Goal: Task Accomplishment & Management: Manage account settings

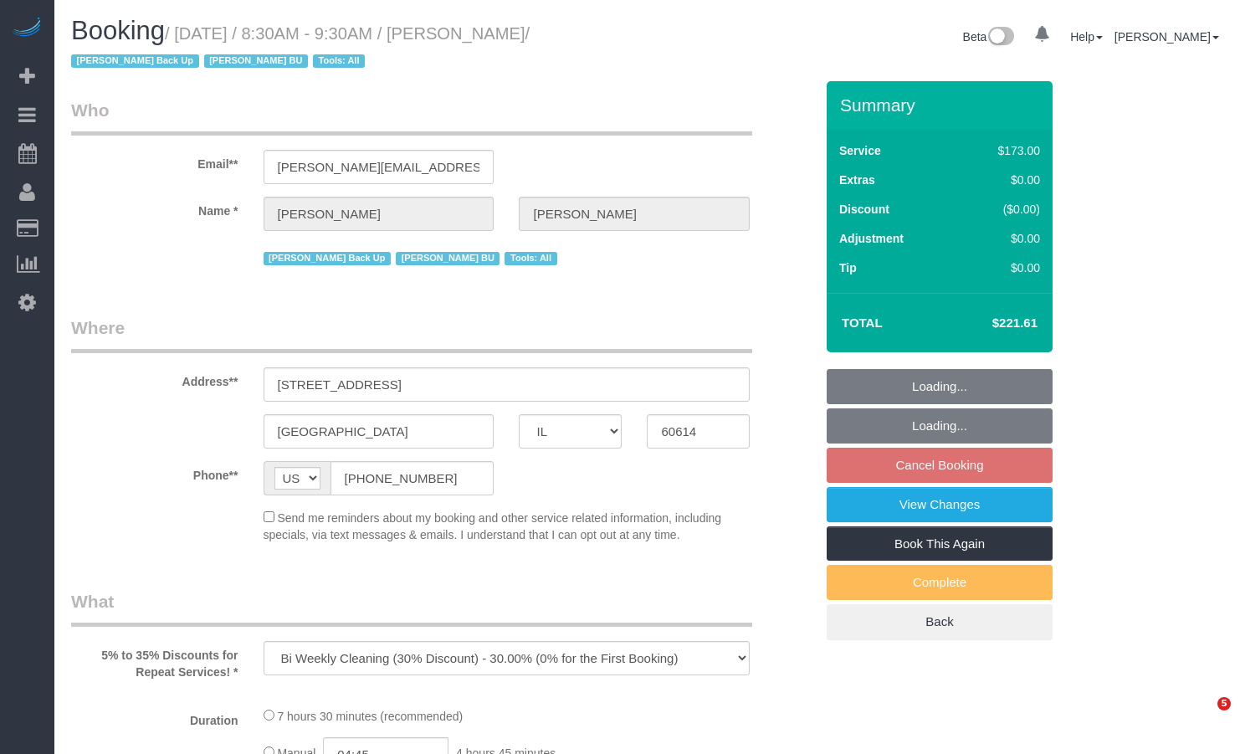
select select "IL"
select select "object:1165"
select select "3"
select select "number:1"
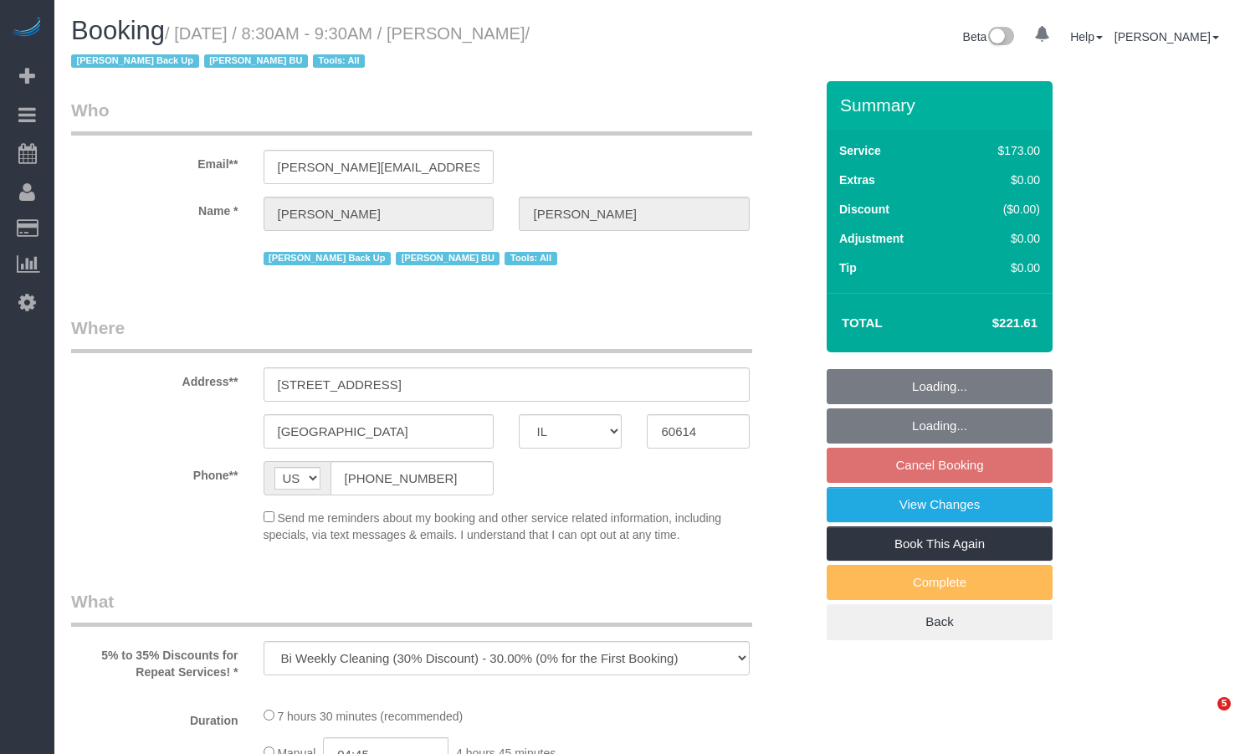
select select "number:58"
select select "number:139"
select select "number:104"
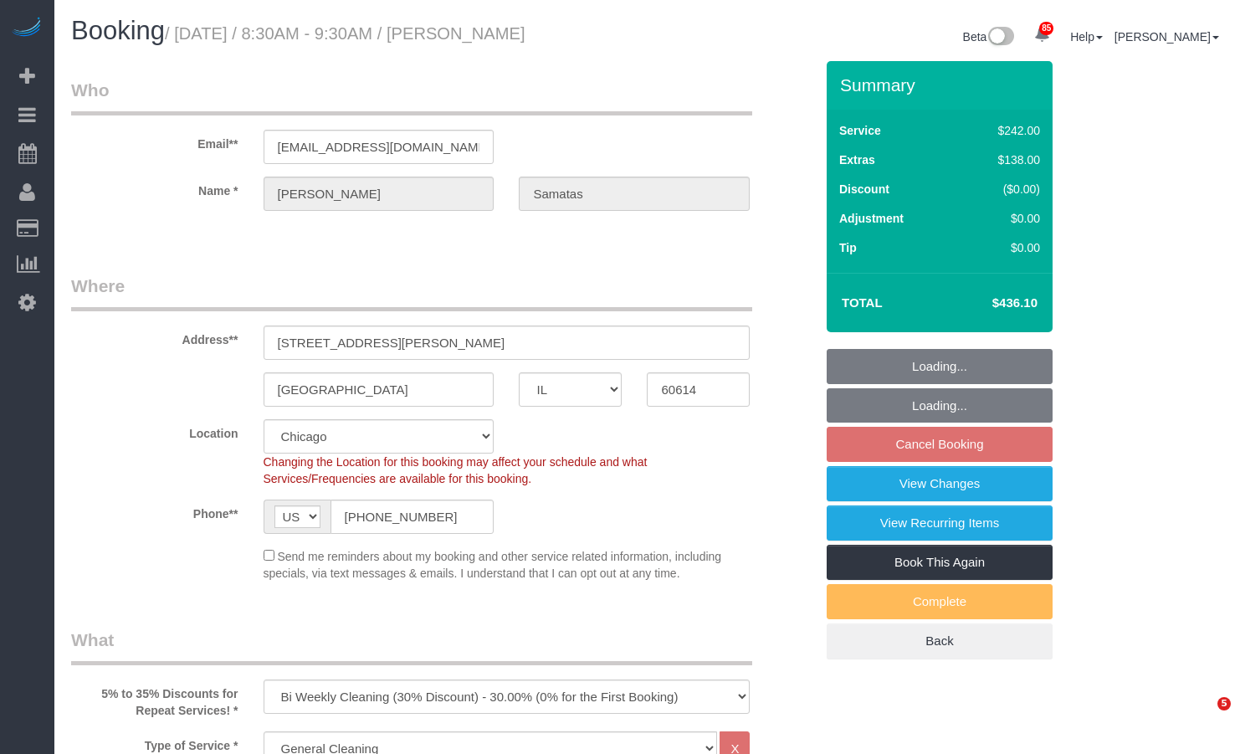
select select "IL"
select select "512"
select select "6"
select select "1"
select select "5"
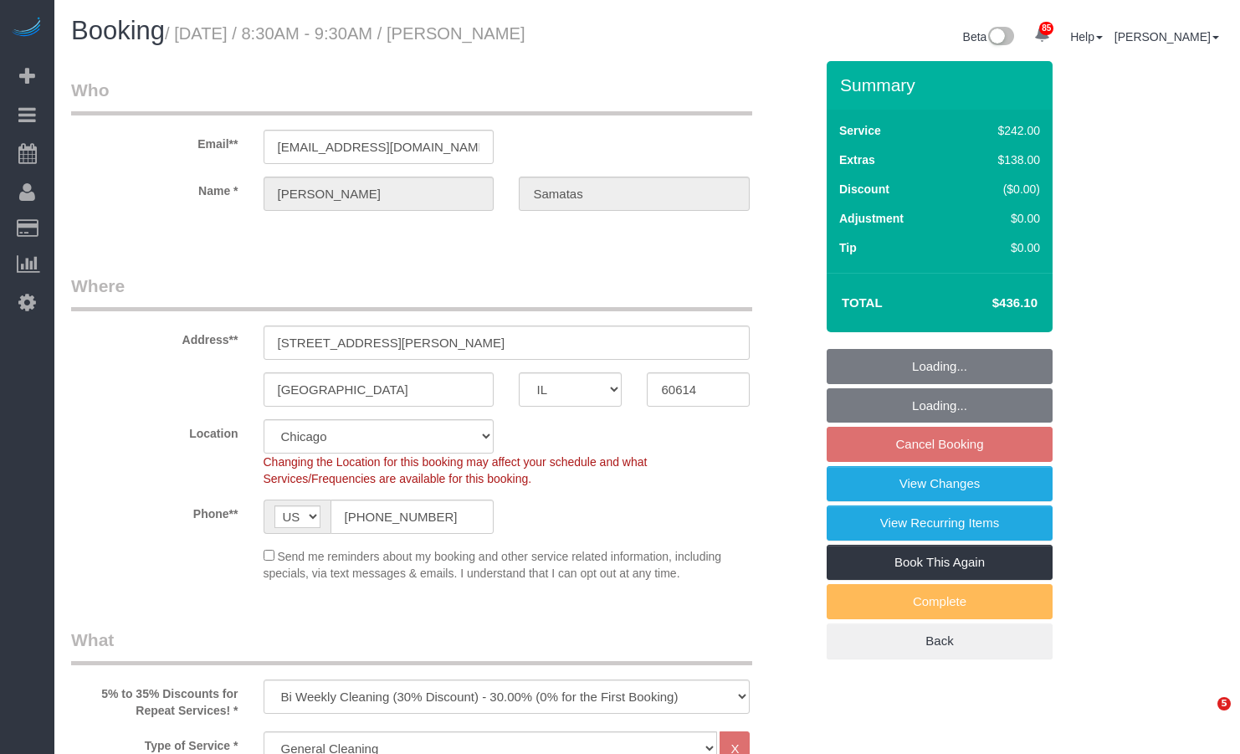
select select "number:1"
select select "number:58"
select select "number:139"
select select "number:104"
select select "object:1356"
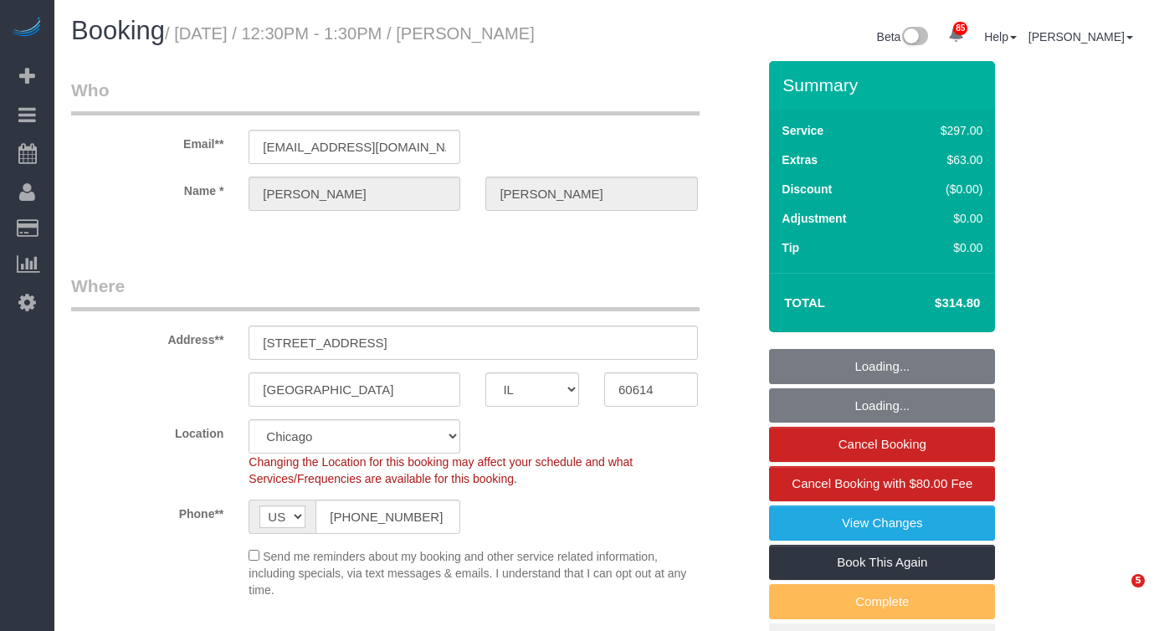
select select "IL"
select select "513"
select select "1"
select select "8"
select select "spot1"
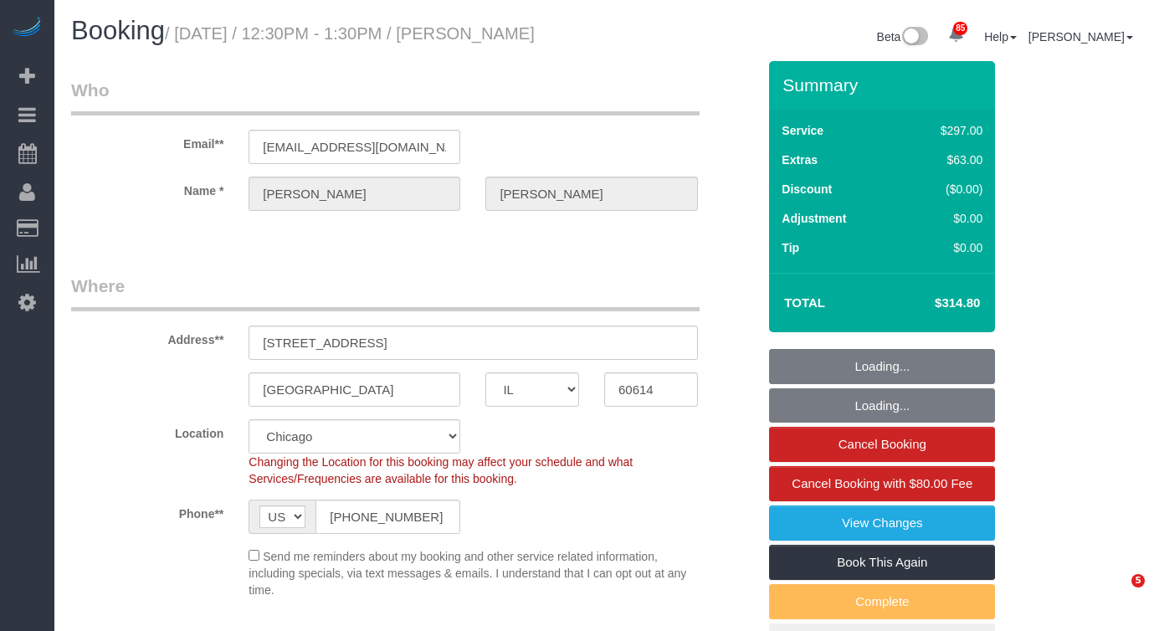
select select "number:1"
select select "number:68"
select select "number:139"
select select "number:106"
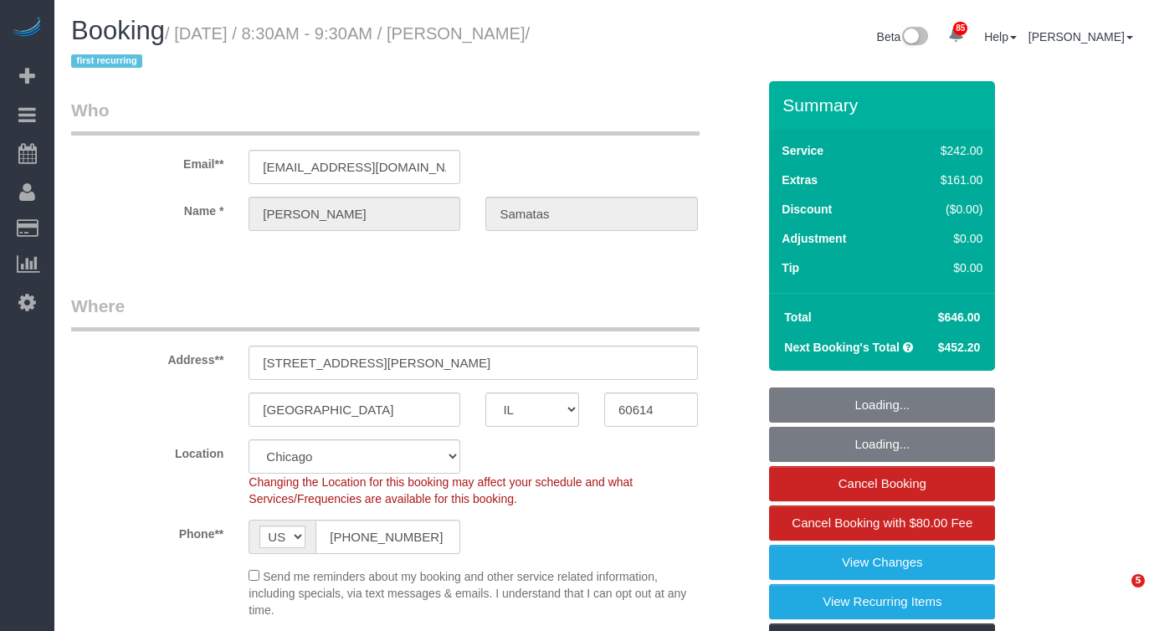
select select "IL"
select select "512"
select select "6"
select select "1"
select select "5"
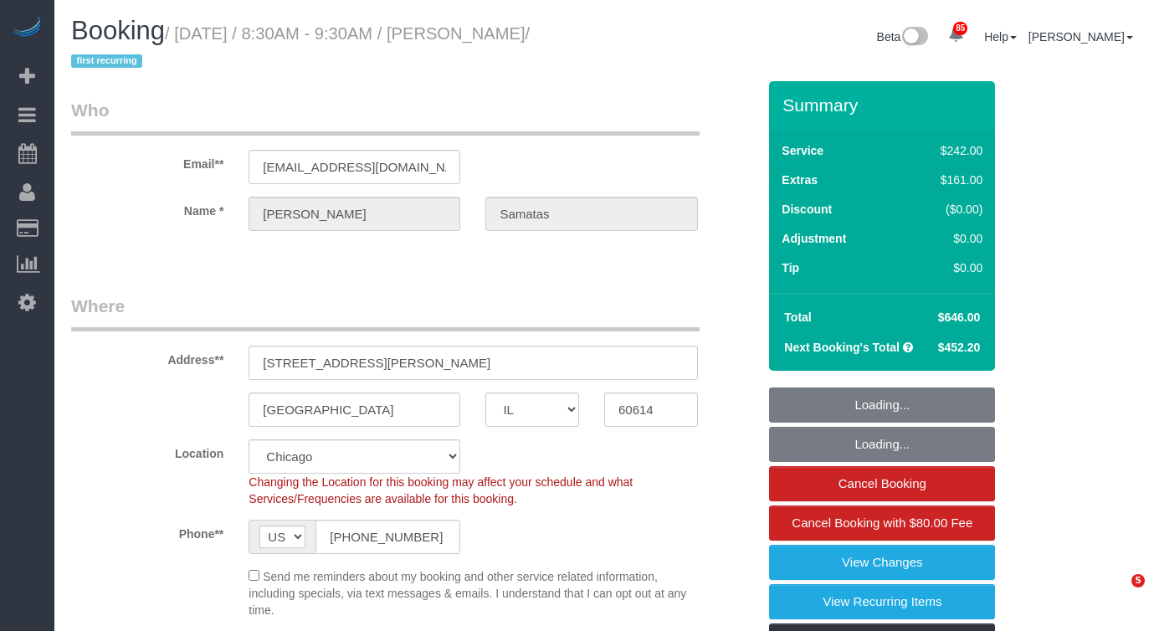
select select "number:1"
select select "number:58"
select select "number:139"
select select "number:104"
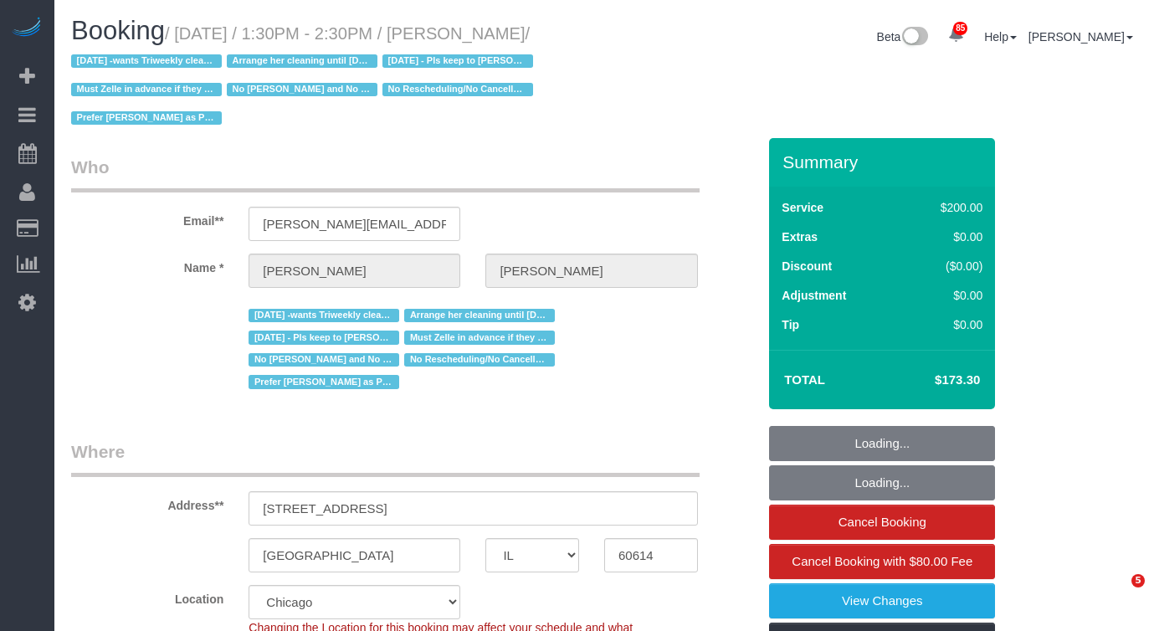
select select "IL"
select select "number:1"
select select "number:58"
select select "number:139"
select select "number:104"
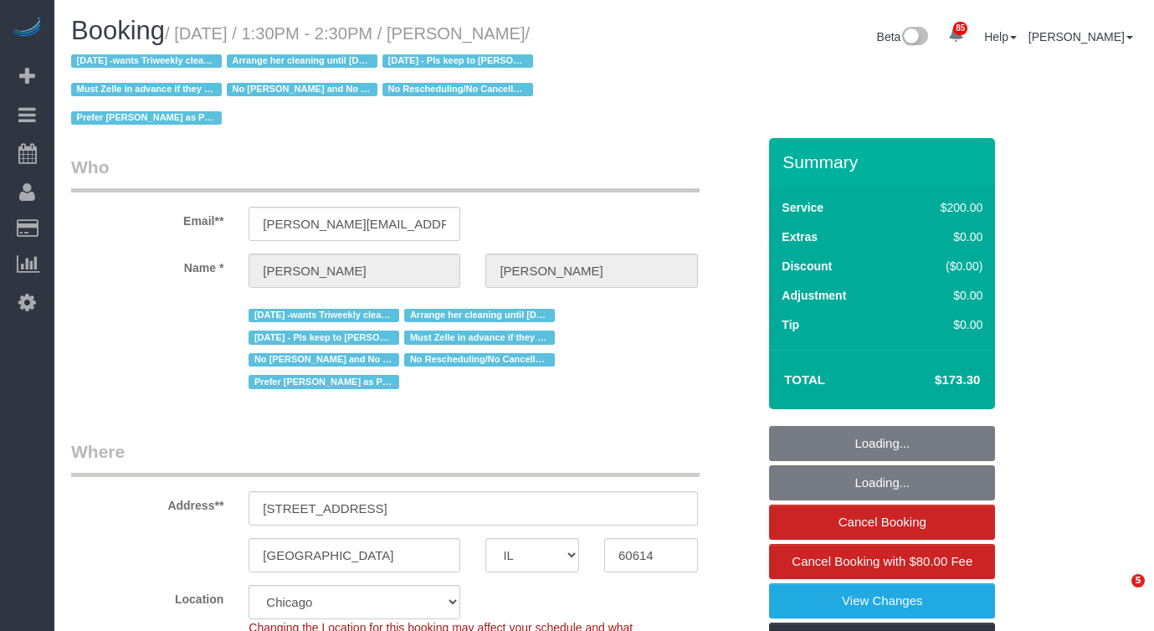
select select "object:1324"
select select "512"
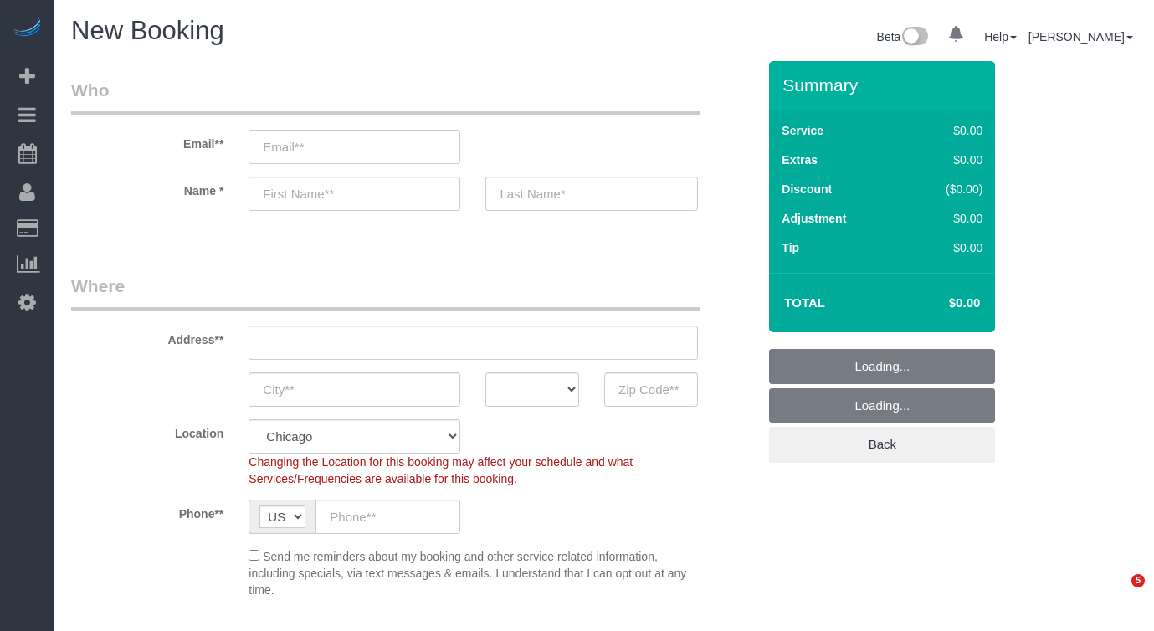
select select "512"
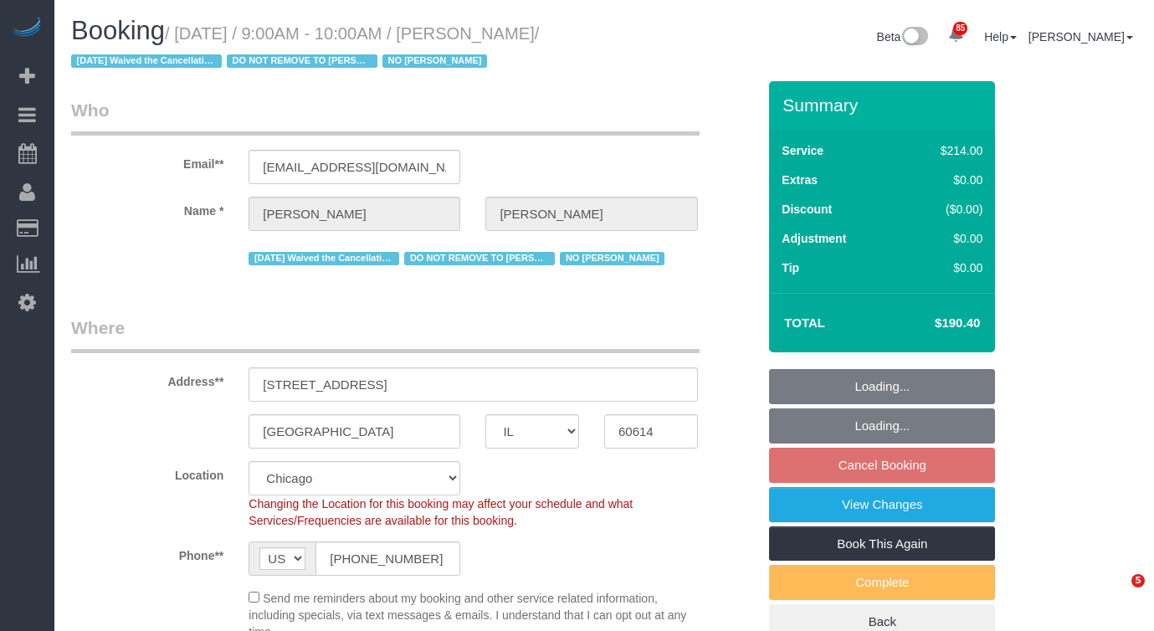
select select "IL"
select select "512"
select select "number:1"
select select "number:58"
select select "number:139"
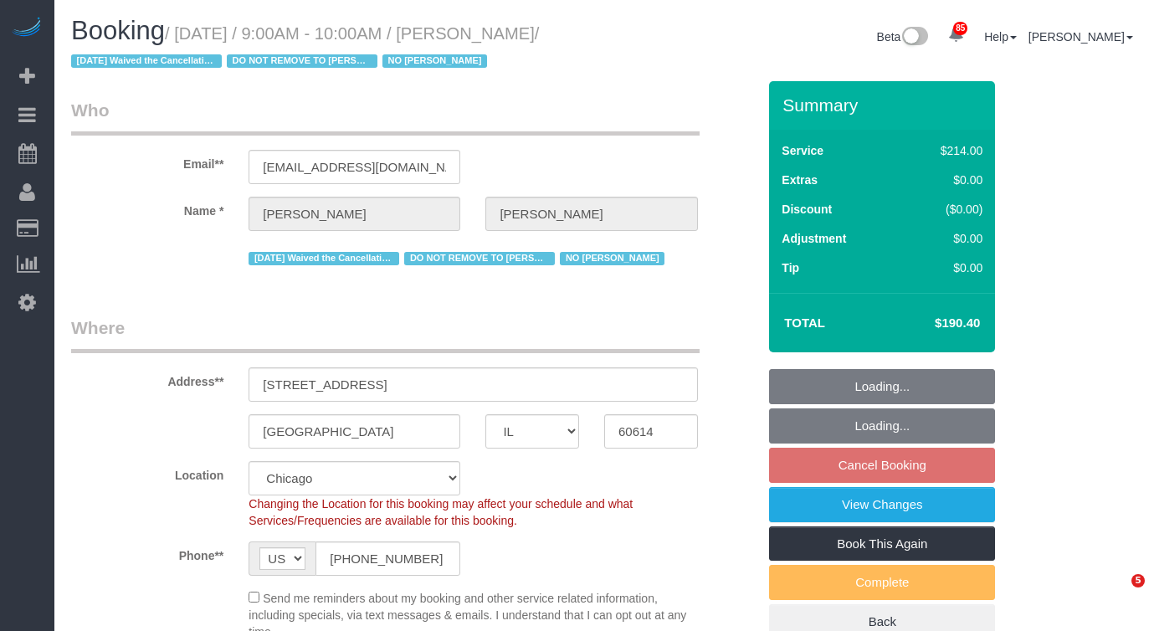
select select "number:104"
select select "4"
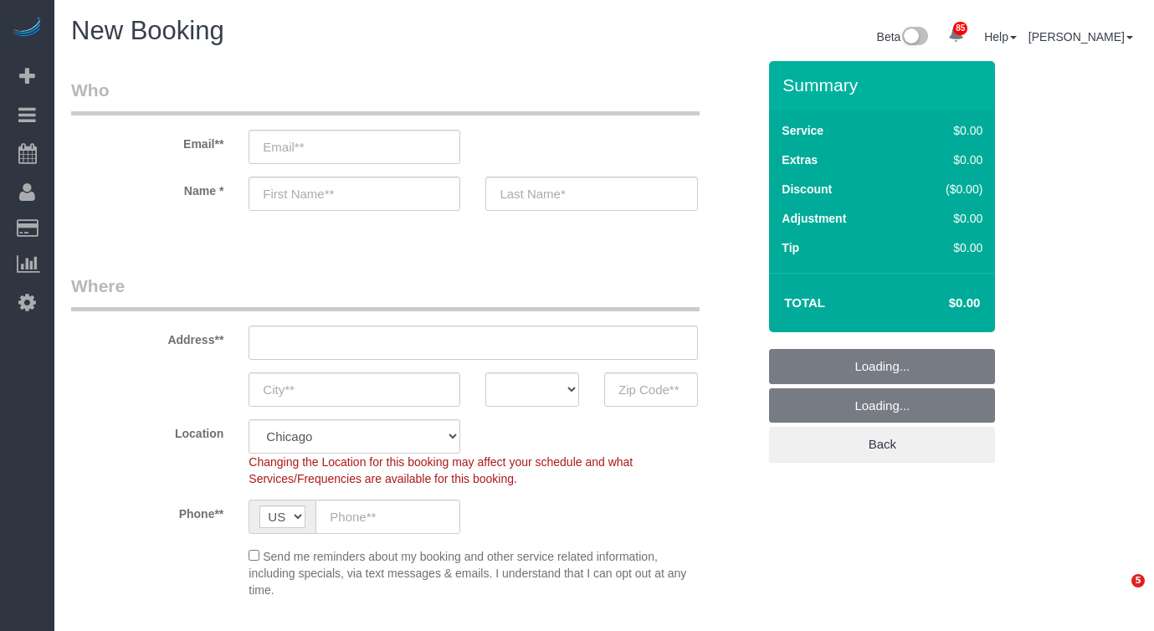
select select "512"
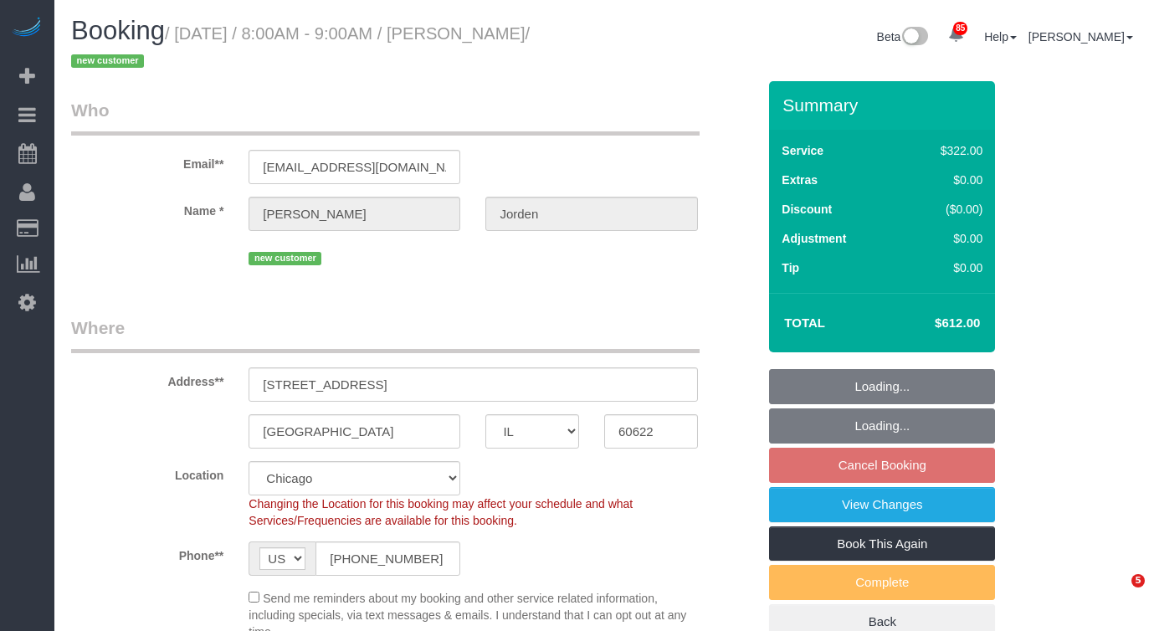
select select "IL"
select select "514"
select select "5"
select select "spot1"
select select "number:1"
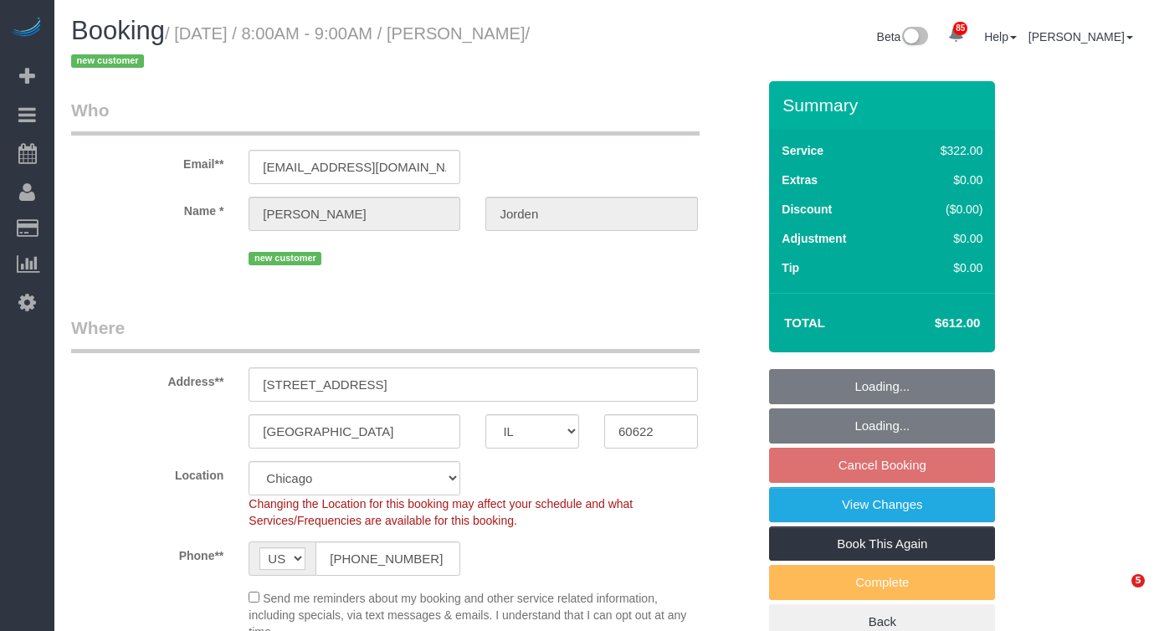
select select "number:58"
select select "number:139"
select select "number:108"
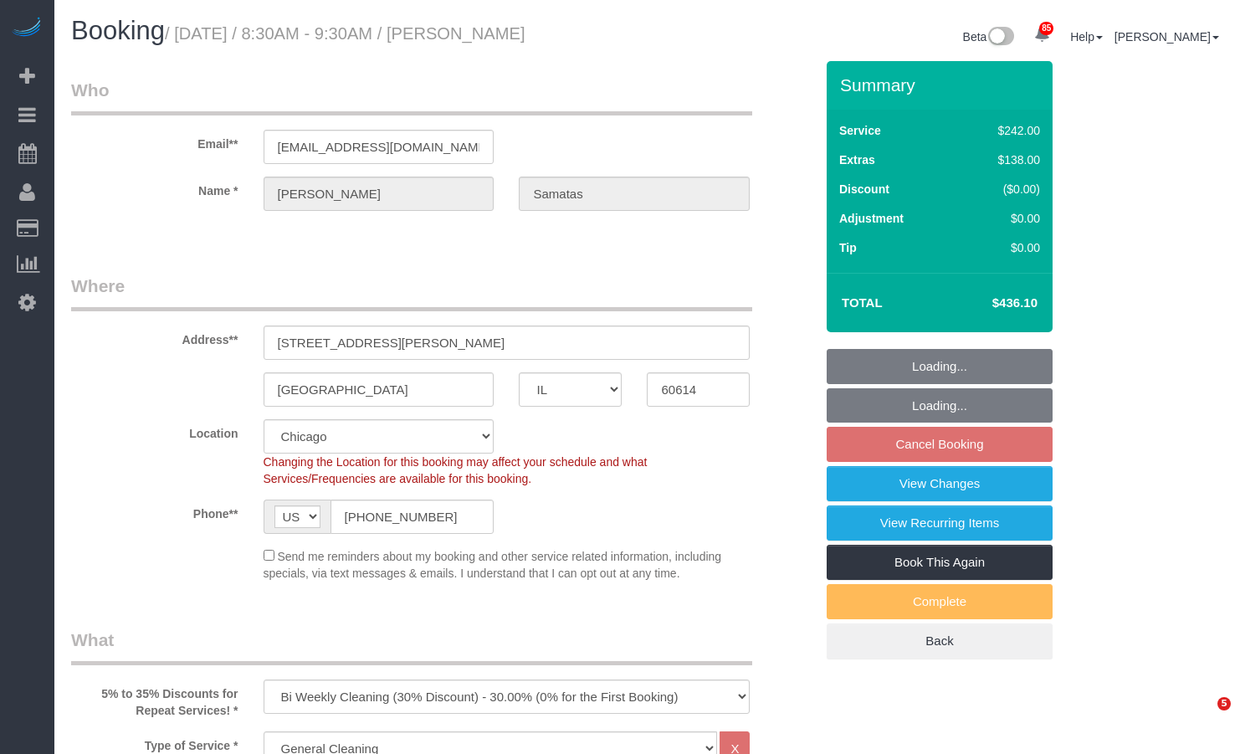
select select "IL"
select select "512"
select select "number:1"
select select "number:58"
select select "number:139"
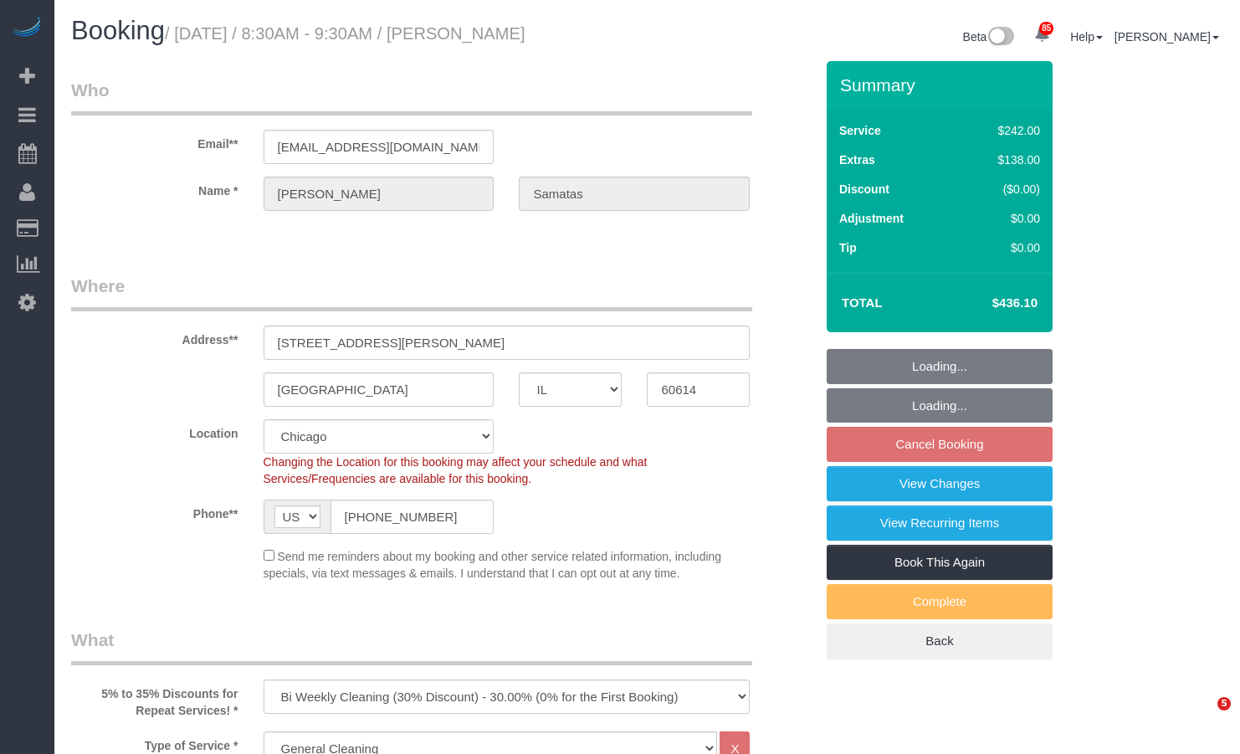
select select "number:104"
select select "6"
select select "1"
select select "5"
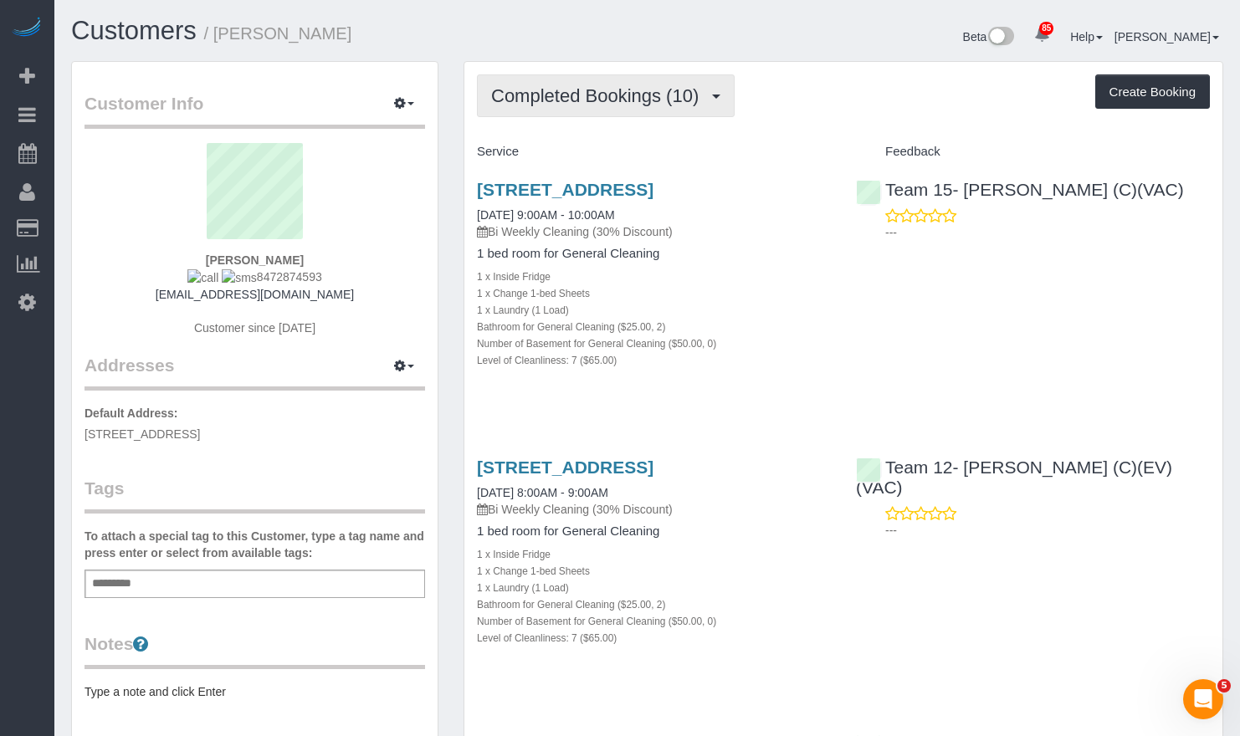
click at [546, 104] on span "Completed Bookings (10)" at bounding box center [599, 95] width 216 height 21
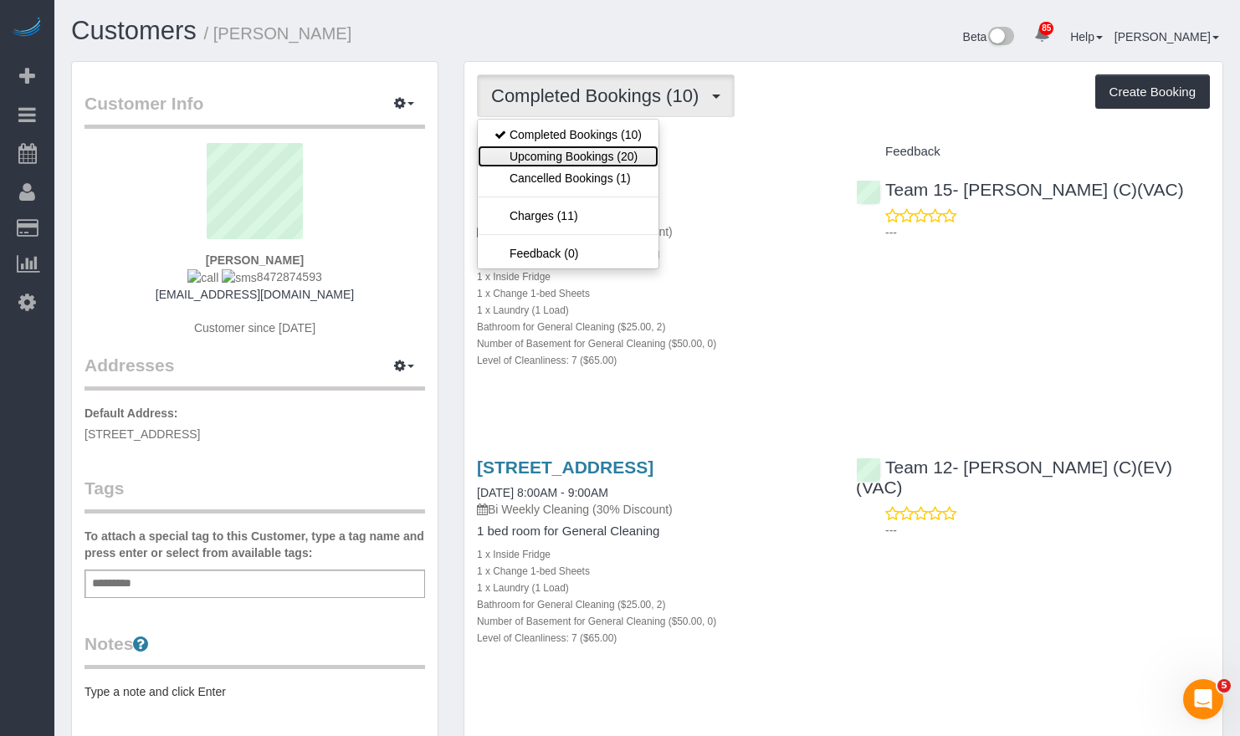
click at [571, 163] on link "Upcoming Bookings (20)" at bounding box center [568, 157] width 181 height 22
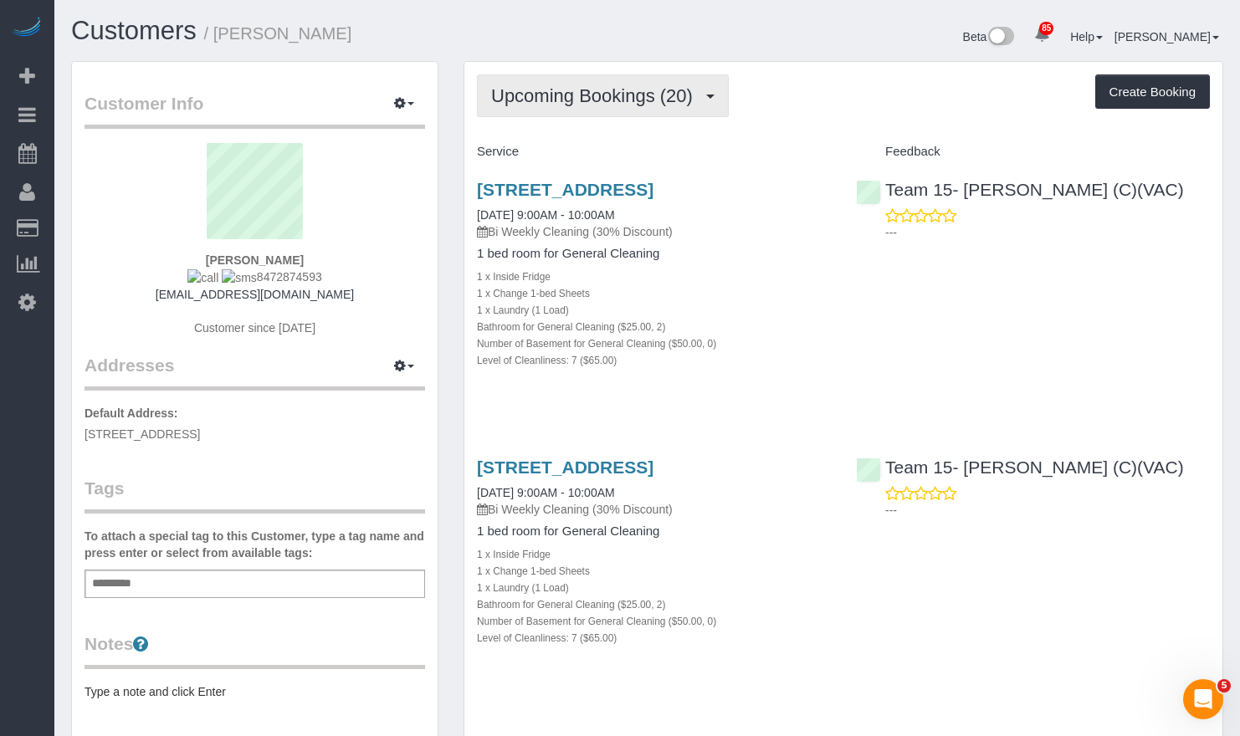
click at [565, 95] on span "Upcoming Bookings (20)" at bounding box center [596, 95] width 210 height 21
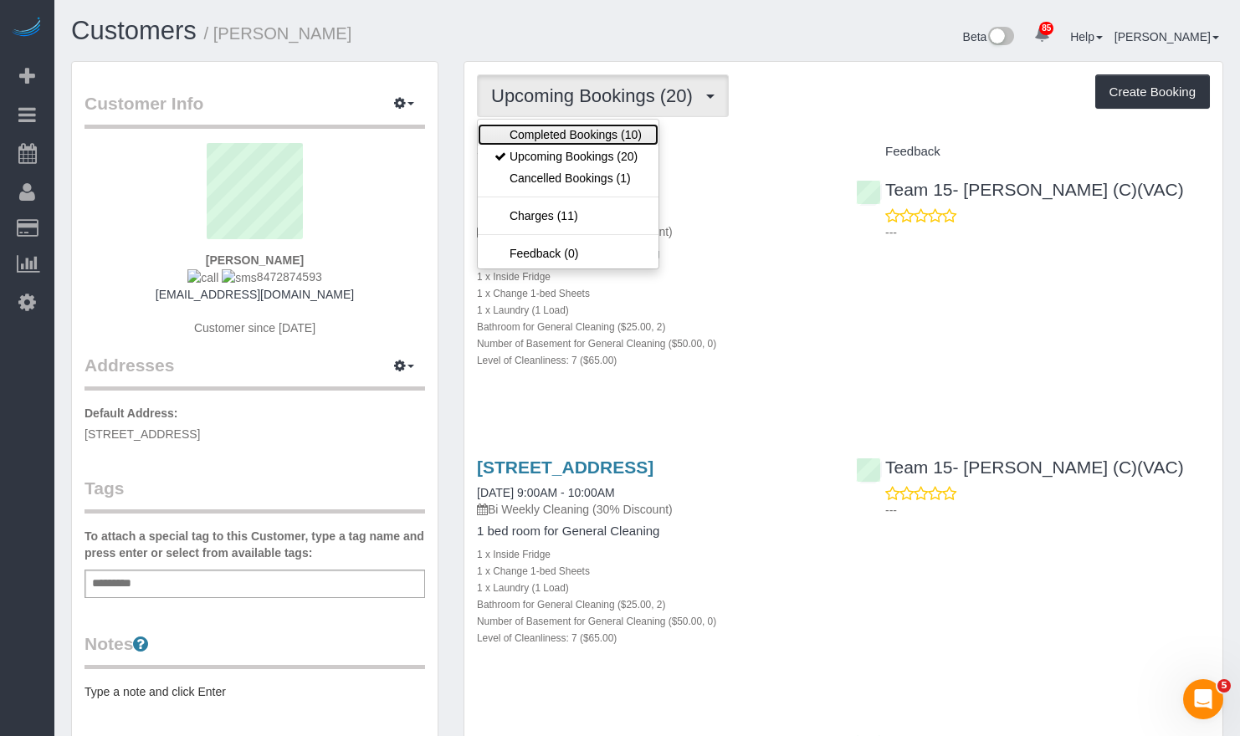
click at [568, 135] on link "Completed Bookings (10)" at bounding box center [568, 135] width 181 height 22
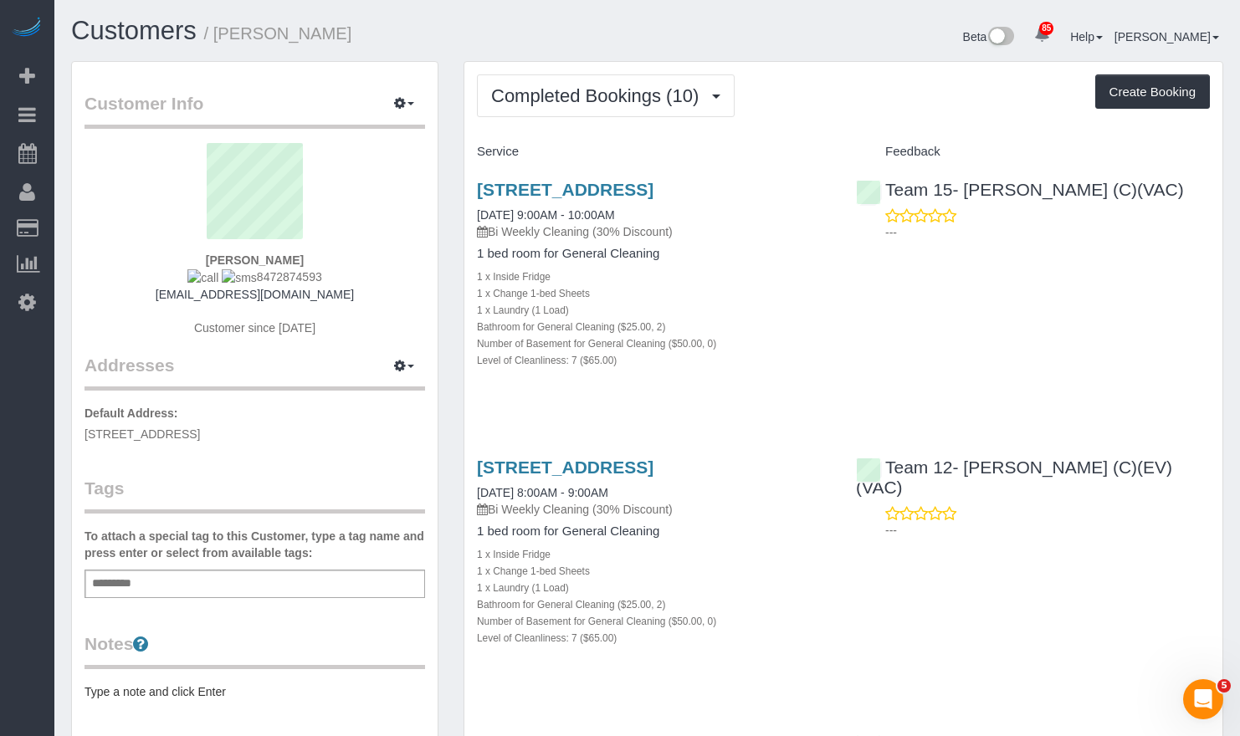
drag, startPoint x: 577, startPoint y: 187, endPoint x: 832, endPoint y: 59, distance: 285.1
click at [832, 59] on div "Beta 85 Your Notifications You have 0 alerts × You have 1 to charge for 09/23/2…" at bounding box center [942, 39] width 589 height 44
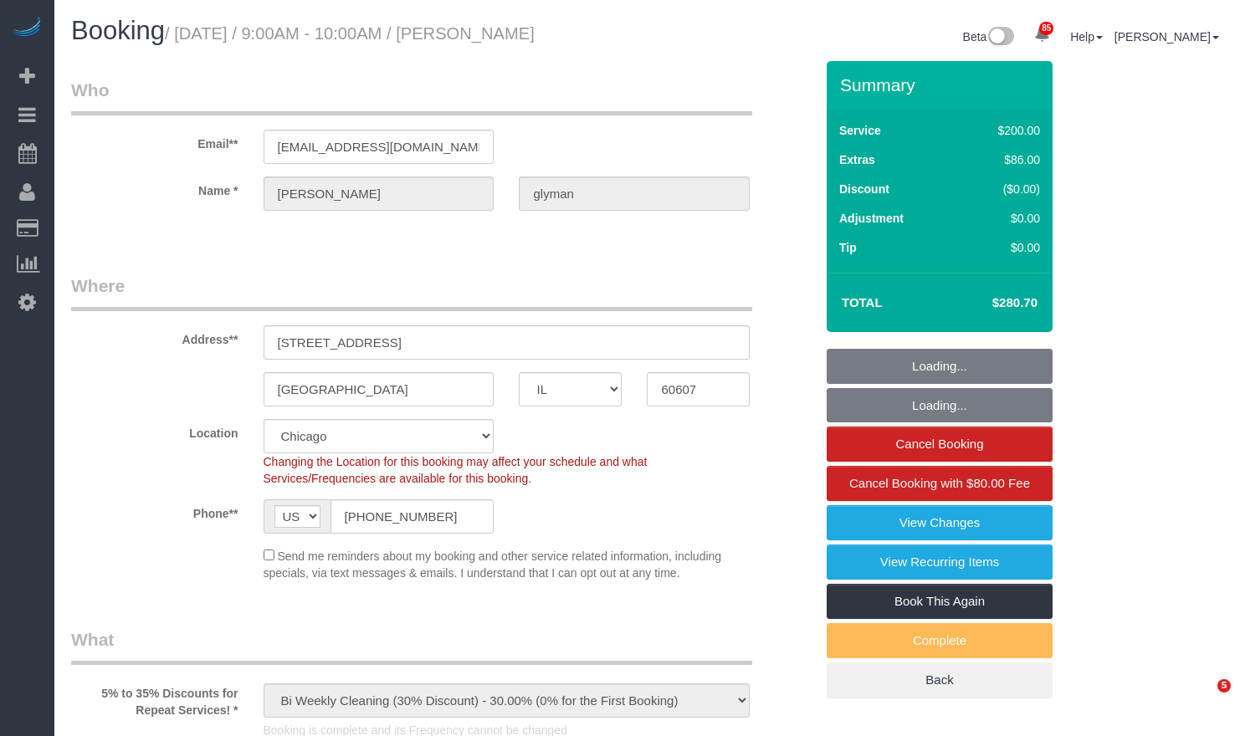
select select "IL"
select select "512"
select select "2"
select select "7"
select select "number:1"
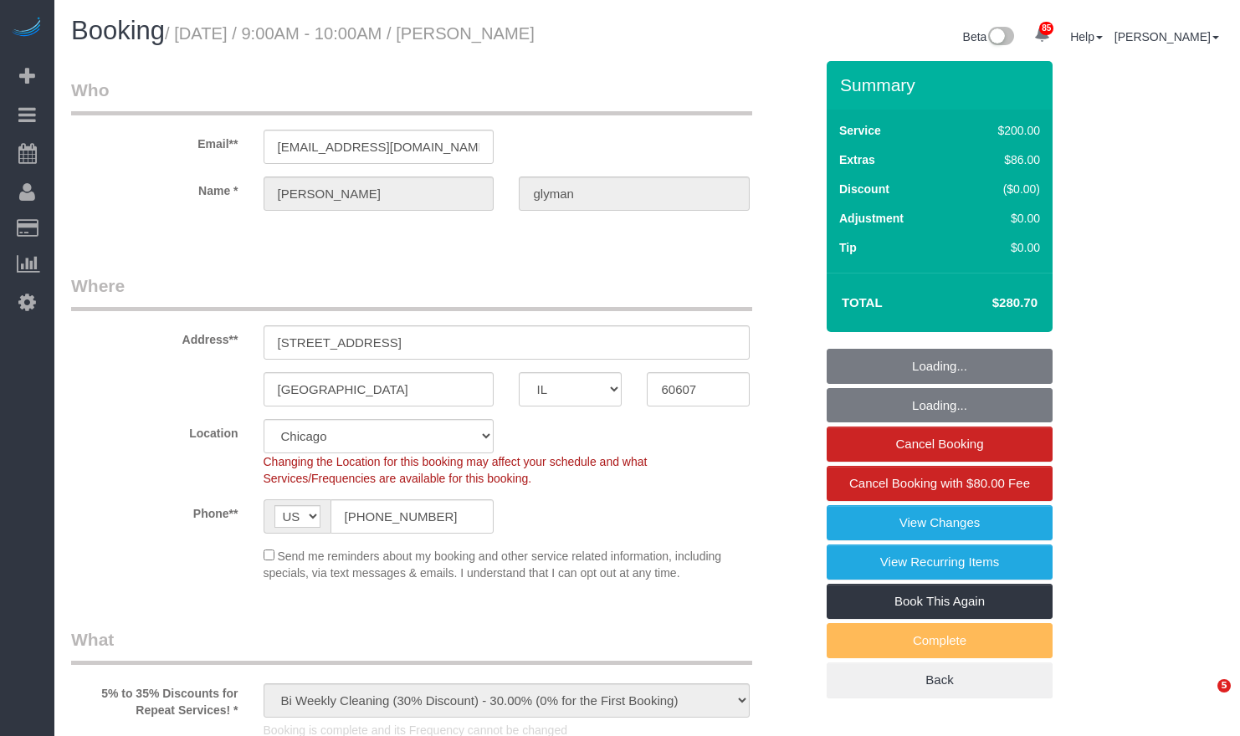
select select "number:69"
select select "number:139"
select select "number:106"
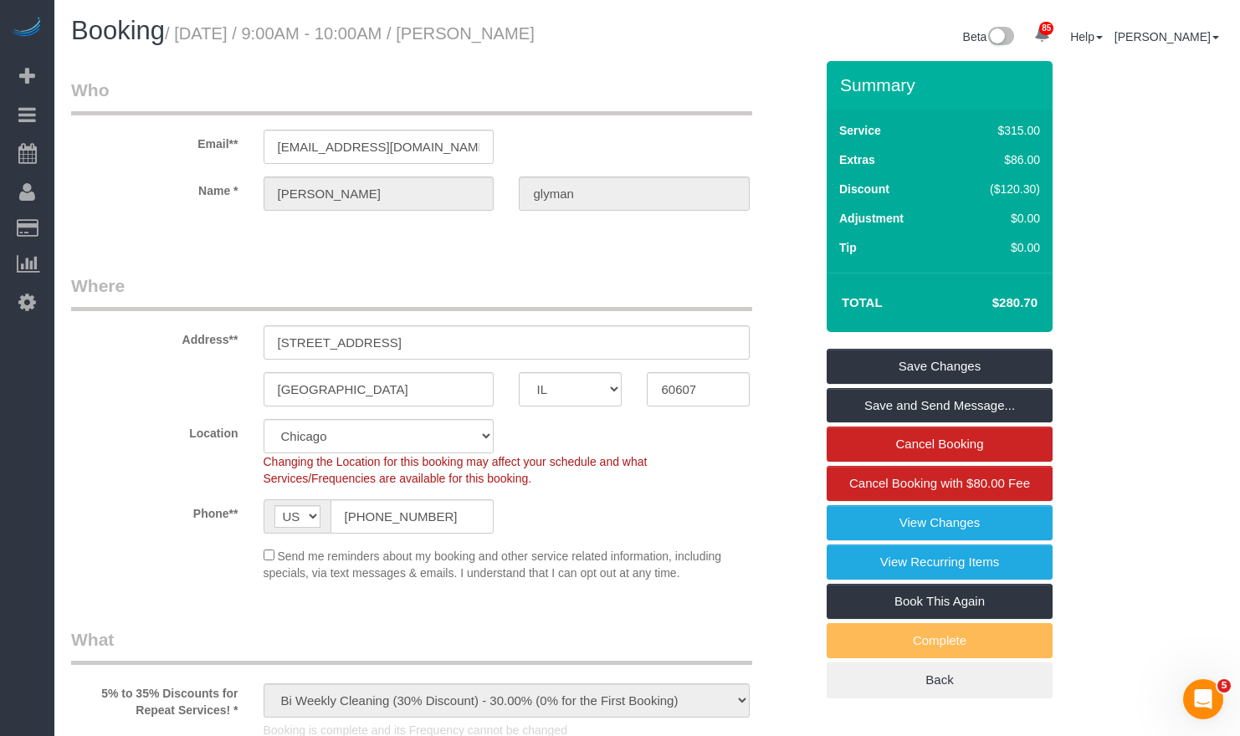
drag, startPoint x: 664, startPoint y: 49, endPoint x: 504, endPoint y: 47, distance: 160.6
click at [504, 47] on div "Booking / [DATE] / 9:00AM - 10:00AM / [PERSON_NAME] Beta 85 Your Notifications …" at bounding box center [647, 39] width 1177 height 44
copy div "[PERSON_NAME]"
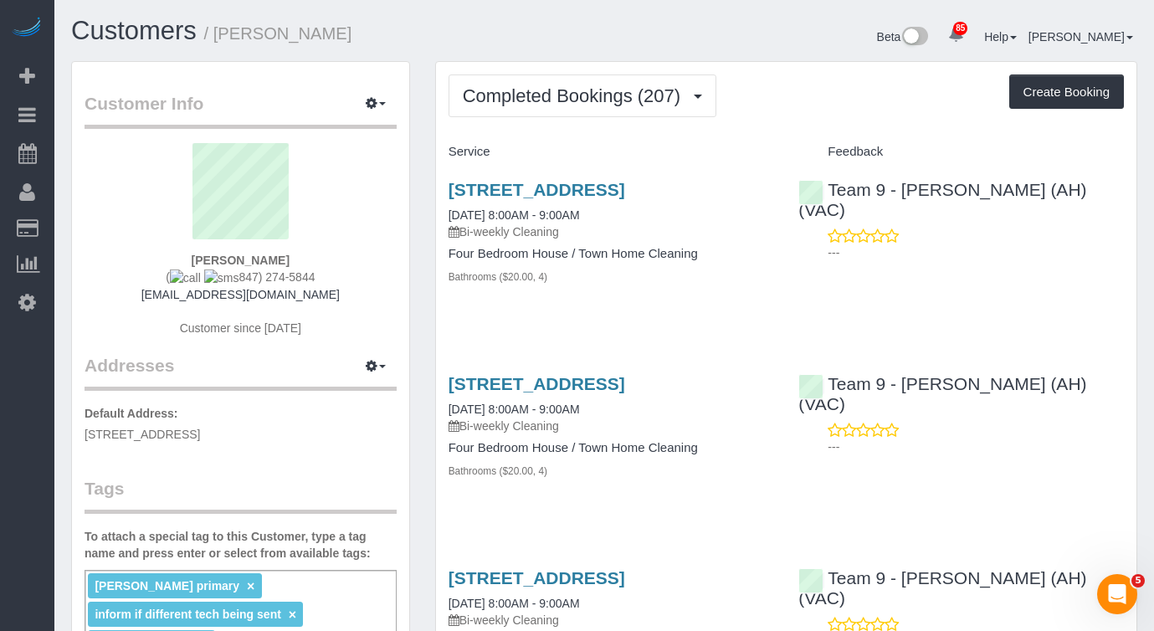
click at [28, 401] on div "85 Beta Your Notifications You have 0 alerts × You have 1 to charge for 09/23/2…" at bounding box center [27, 315] width 54 height 631
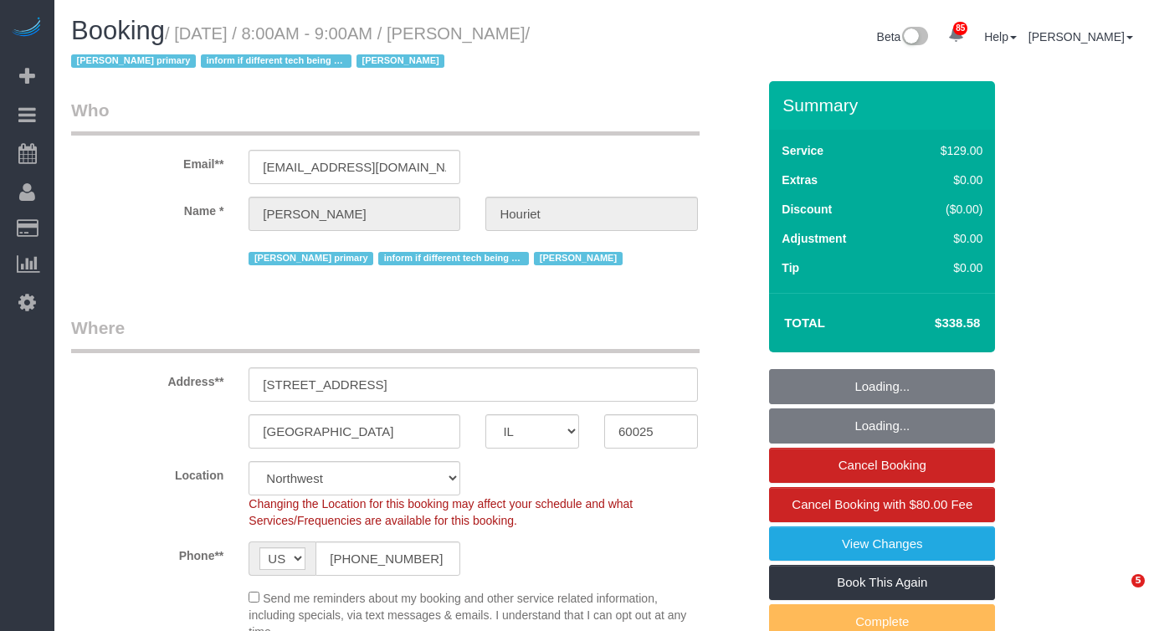
select select "IL"
select select "number:69"
select select "number:139"
select select "number:98"
select select "number:141"
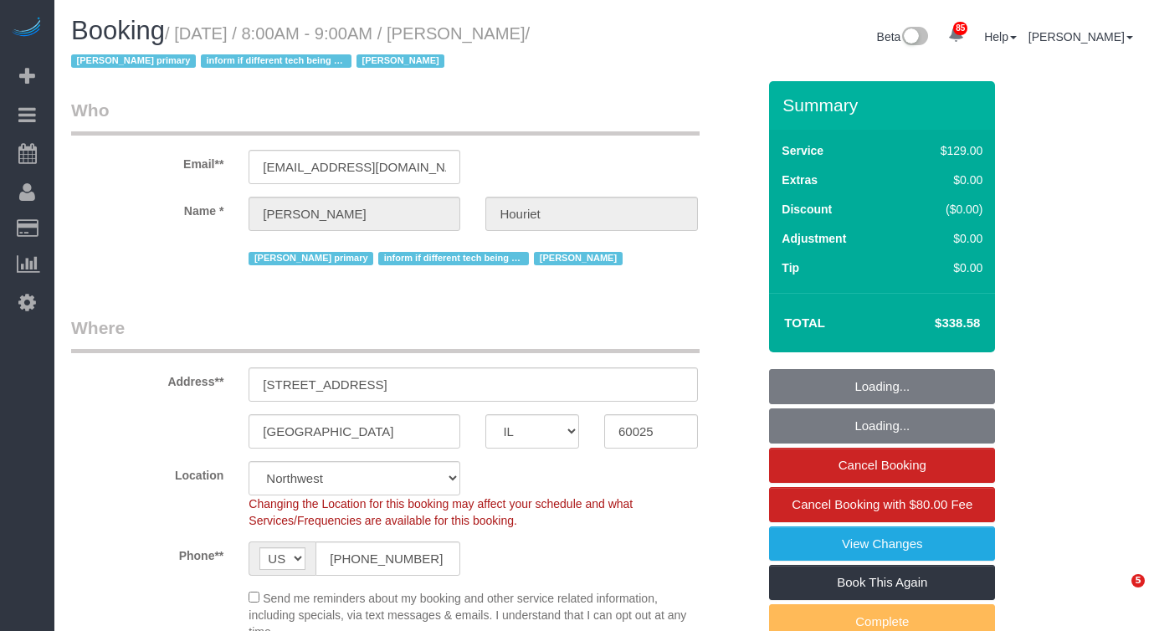
select select "number:143"
select select "object:1253"
select select "4"
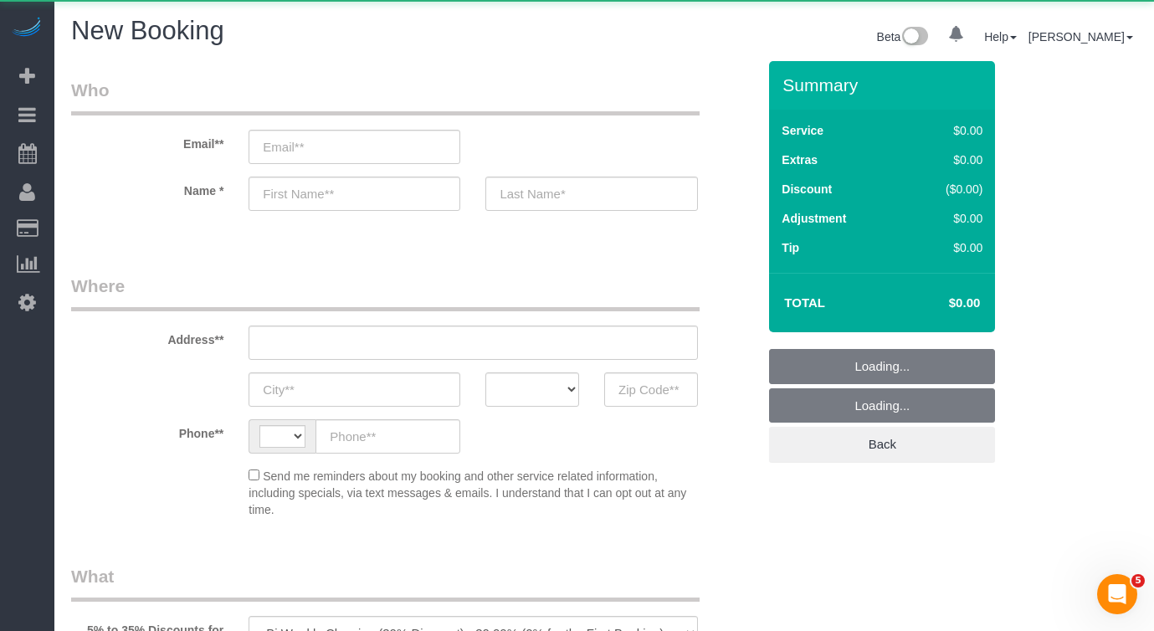
select select "string:[GEOGRAPHIC_DATA]"
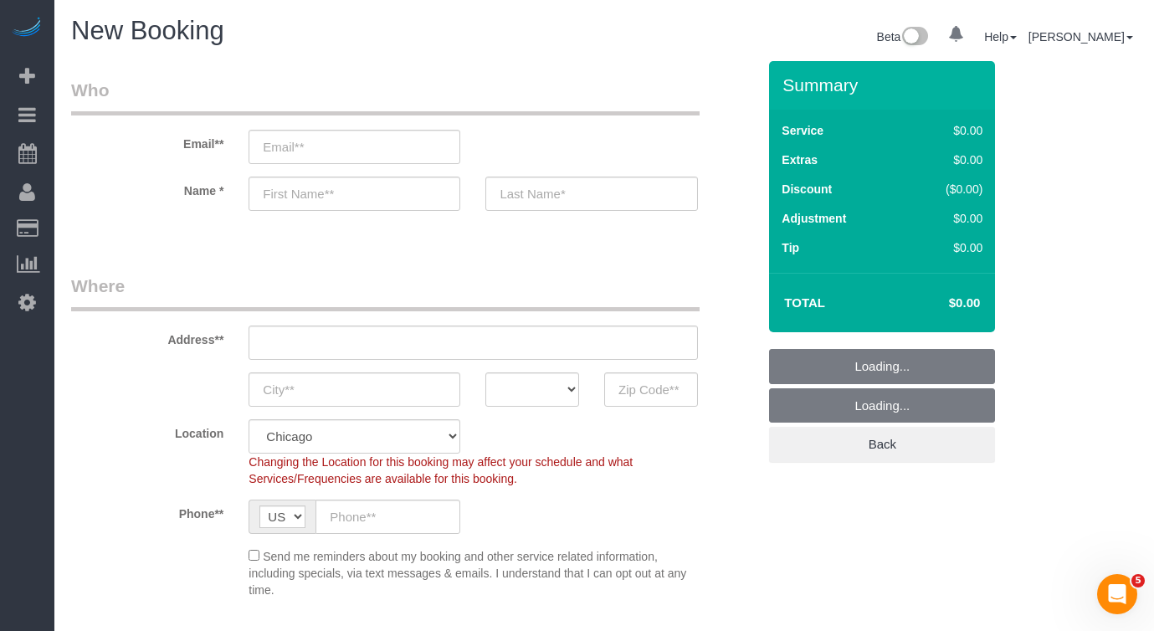
select select "512"
select select "object:1232"
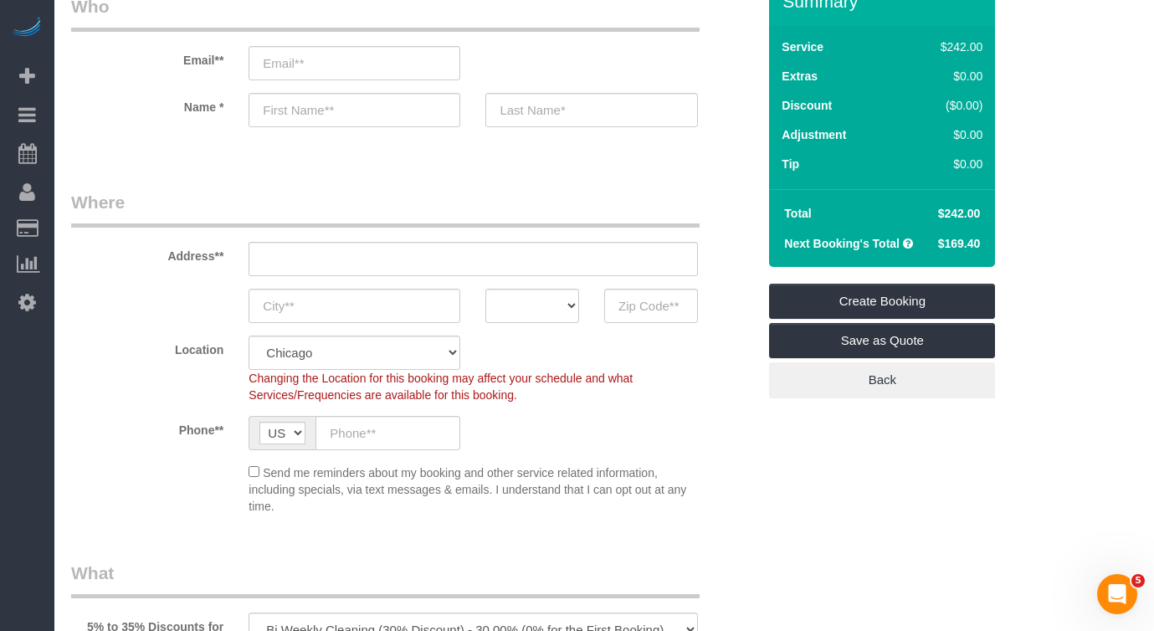
scroll to position [418, 0]
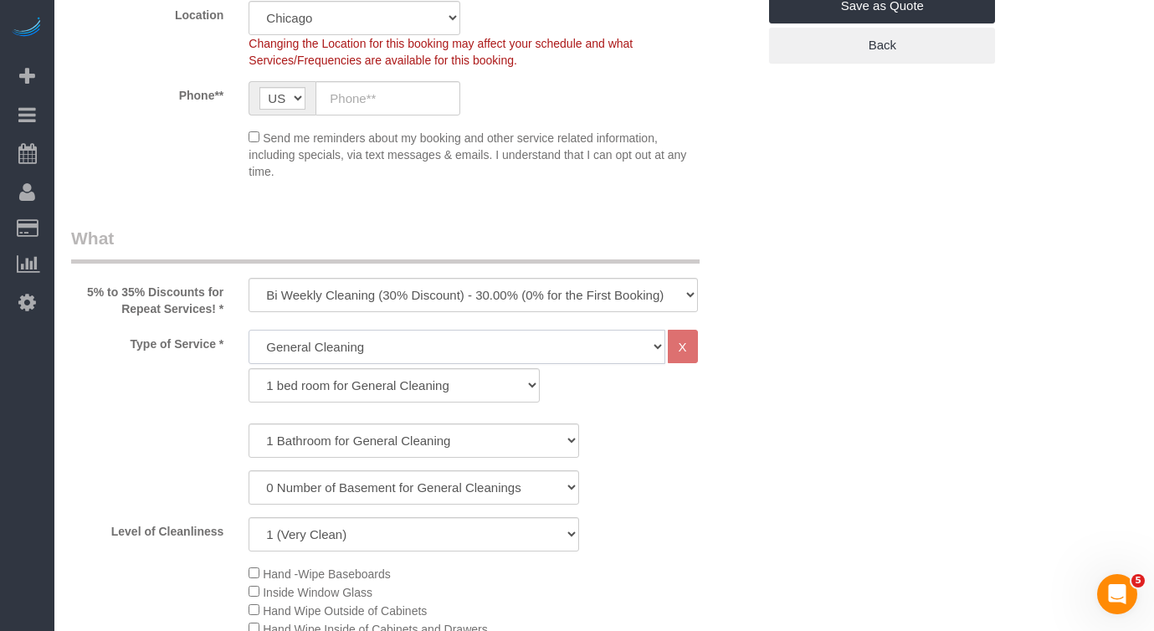
click at [373, 349] on select "General Cleaning Deep Cleaning Move-in / Move-out Cleaning COUNTS Cleaning" at bounding box center [456, 347] width 416 height 34
click at [202, 394] on div "Type of Service * General Cleaning Deep Cleaning Move-in / Move-out Cleaning CO…" at bounding box center [414, 370] width 710 height 81
click at [333, 381] on select "1 bed room for General Cleaning 2 bed room for General Cleaning 3 bed room for …" at bounding box center [393, 385] width 290 height 34
select select "287"
click at [248, 368] on select "1 bed room for General Cleaning 2 bed room for General Cleaning 3 bed room for …" at bounding box center [393, 385] width 290 height 34
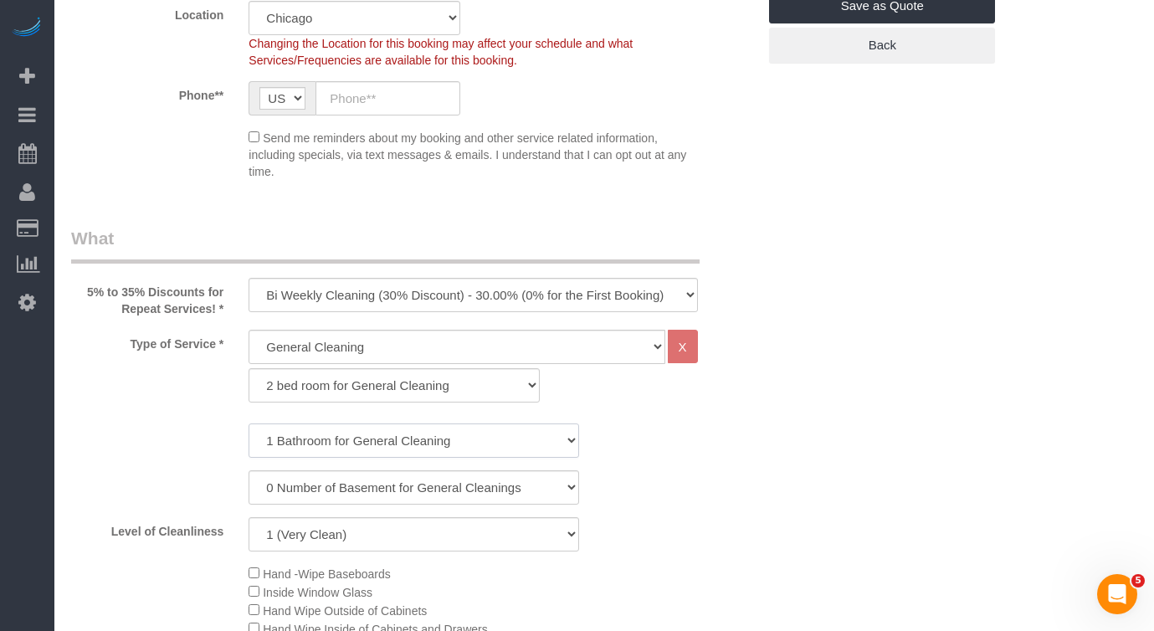
click at [320, 433] on select "1 Bathroom for General Cleaning 2 Bathroom for General Cleanings 3 Bathroom for…" at bounding box center [413, 440] width 330 height 34
select select "2"
click at [248, 423] on select "1 Bathroom for General Cleaning 2 Bathroom for General Cleanings 3 Bathroom for…" at bounding box center [413, 440] width 330 height 34
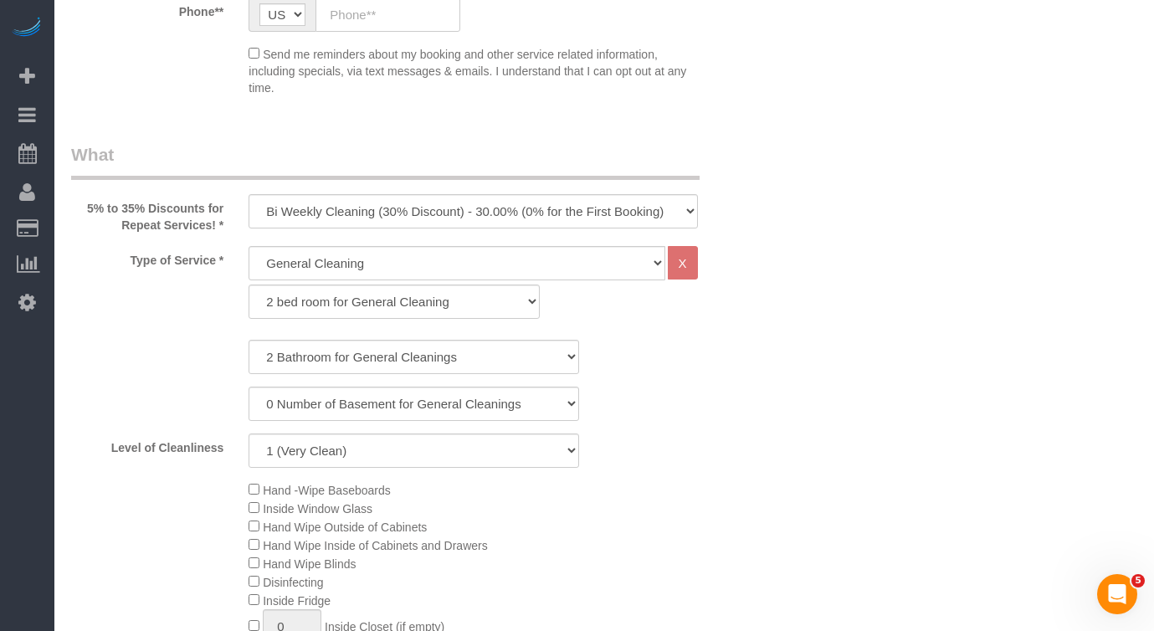
scroll to position [586, 0]
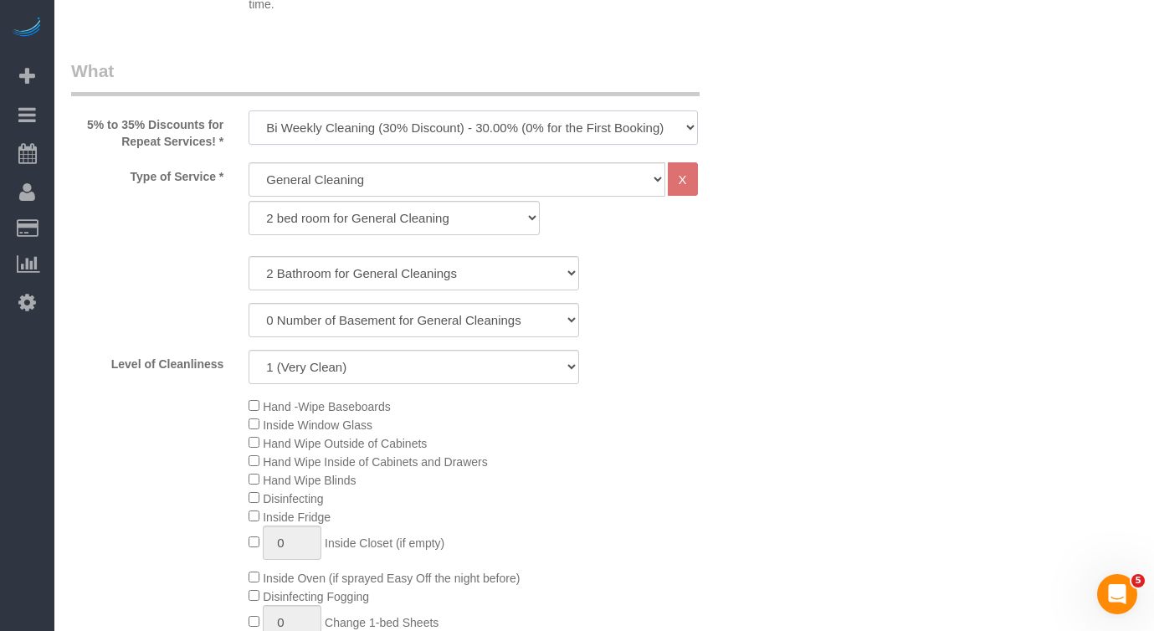
click at [419, 133] on select "One Time Cleaning Weekly Cleaning (35% Discount) - 35.00% (0% for the First Boo…" at bounding box center [472, 127] width 448 height 34
select select "object:1233"
click at [248, 110] on select "One Time Cleaning Weekly Cleaning (35% Discount) - 35.00% (0% for the First Boo…" at bounding box center [472, 127] width 448 height 34
click at [389, 177] on select "General Cleaning Deep Cleaning Move-in / Move-out Cleaning COUNTS Cleaning" at bounding box center [456, 179] width 416 height 34
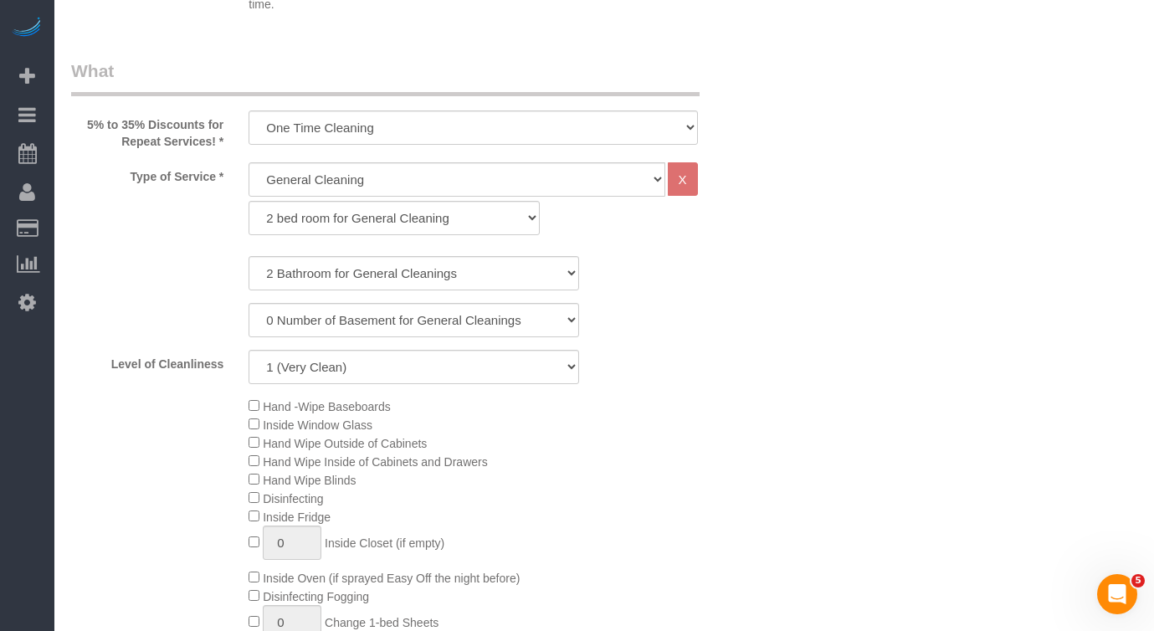
click at [407, 197] on div "General Cleaning Deep Cleaning Move-in / Move-out Cleaning COUNTS Cleaning X 1 …" at bounding box center [472, 198] width 448 height 73
click at [382, 190] on select "General Cleaning Deep Cleaning Move-in / Move-out Cleaning COUNTS Cleaning" at bounding box center [456, 179] width 416 height 34
select select "513"
click at [248, 162] on select "General Cleaning Deep Cleaning Move-in / Move-out Cleaning COUNTS Cleaning" at bounding box center [456, 179] width 416 height 34
click at [359, 217] on select "1 bed room for Deep Cleaning 2 bed room for Deep Cleaning 3 bed room for Deep C…" at bounding box center [393, 218] width 290 height 34
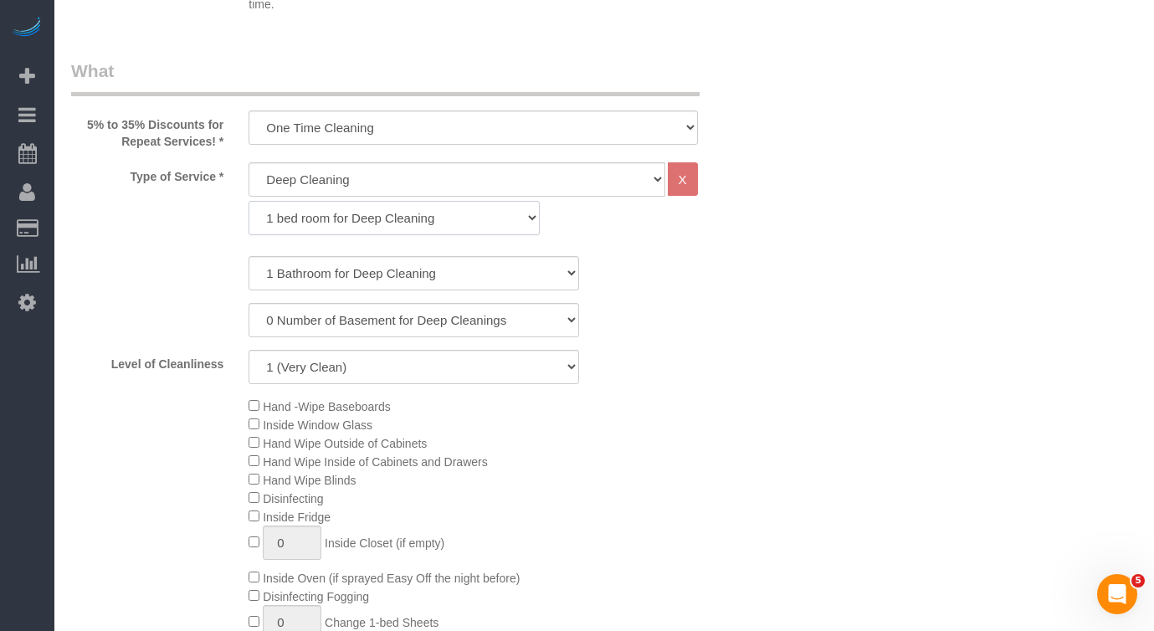
select select "292"
click at [248, 201] on select "1 bed room for Deep Cleaning 2 bed room for Deep Cleaning 3 bed room for Deep C…" at bounding box center [393, 218] width 290 height 34
drag, startPoint x: 358, startPoint y: 275, endPoint x: 360, endPoint y: 286, distance: 11.0
click at [358, 276] on select "1 Bathroom for Deep Cleaning 2 Bathroom for Deep Cleanings 3 Bathroom for Deep …" at bounding box center [413, 273] width 330 height 34
select select "2"
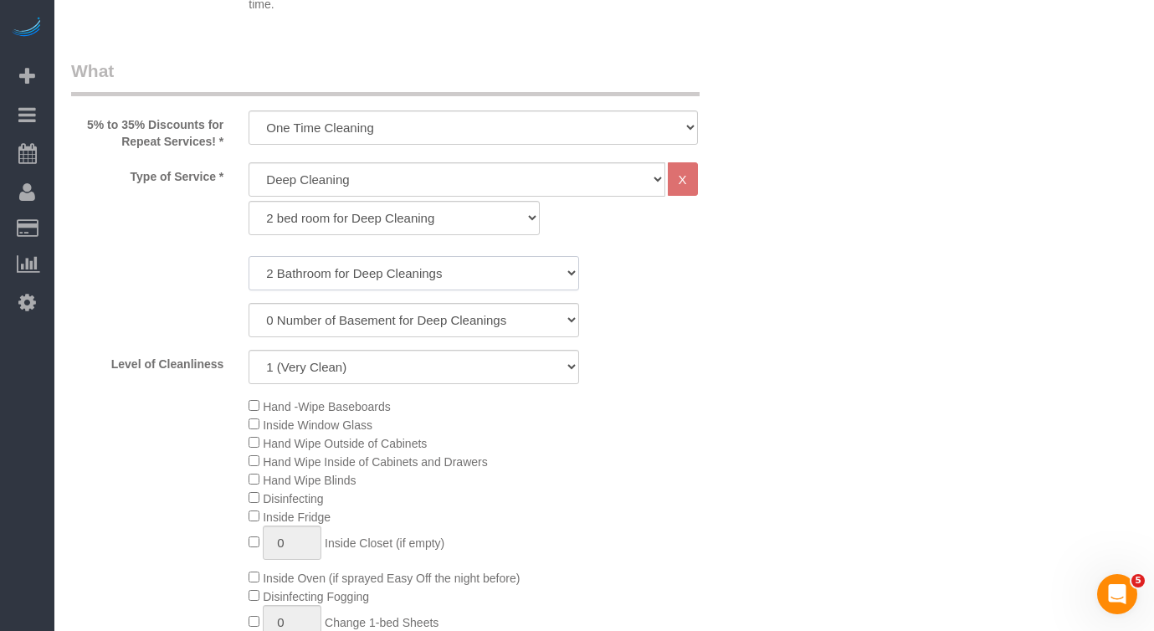
click at [248, 256] on select "1 Bathroom for Deep Cleaning 2 Bathroom for Deep Cleanings 3 Bathroom for Deep …" at bounding box center [413, 273] width 330 height 34
click at [656, 371] on div "Level of Cleanliness 1 (Very Clean) 2 3 4 5 (Average Condition) 6 7 8 9 10 (Ext…" at bounding box center [414, 367] width 710 height 34
drag, startPoint x: 736, startPoint y: 349, endPoint x: 739, endPoint y: 315, distance: 34.4
click at [738, 341] on div "1 Bathroom for Deep Cleaning 2 Bathroom for Deep Cleanings 3 Bathroom for Deep …" at bounding box center [413, 320] width 685 height 128
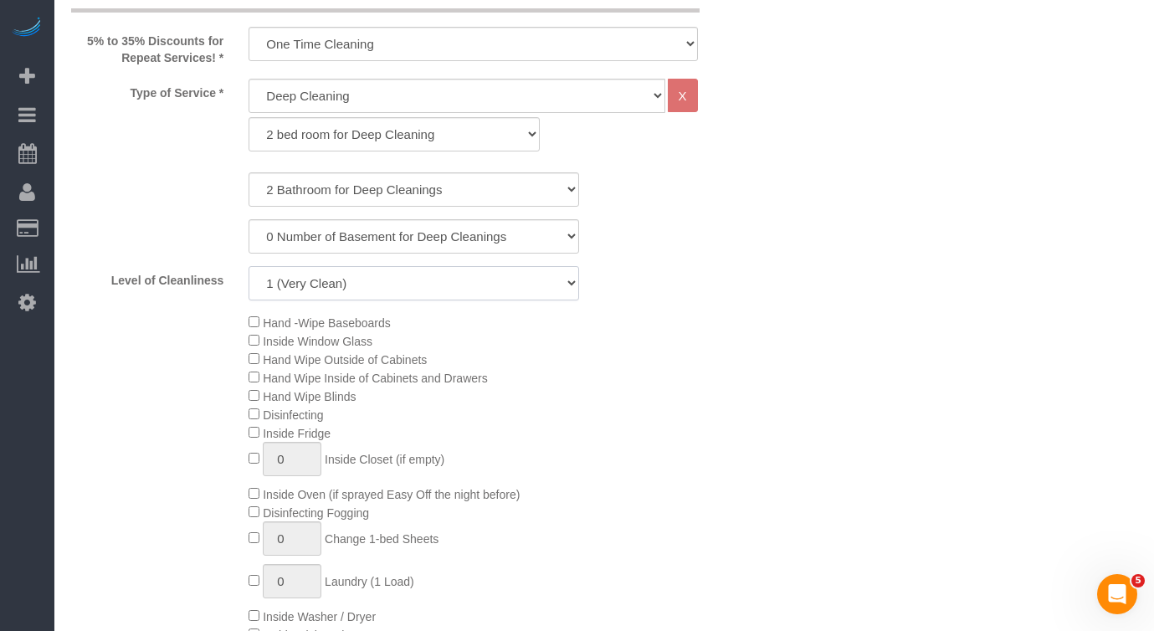
click at [430, 278] on select "1 (Very Clean) 2 3 4 5 (Average Condition) 6 7 8 9 10 (Extremely Dirty)" at bounding box center [413, 283] width 330 height 34
select select "8"
click at [248, 266] on select "1 (Very Clean) 2 3 4 5 (Average Condition) 6 7 8 9 10 (Extremely Dirty)" at bounding box center [413, 283] width 330 height 34
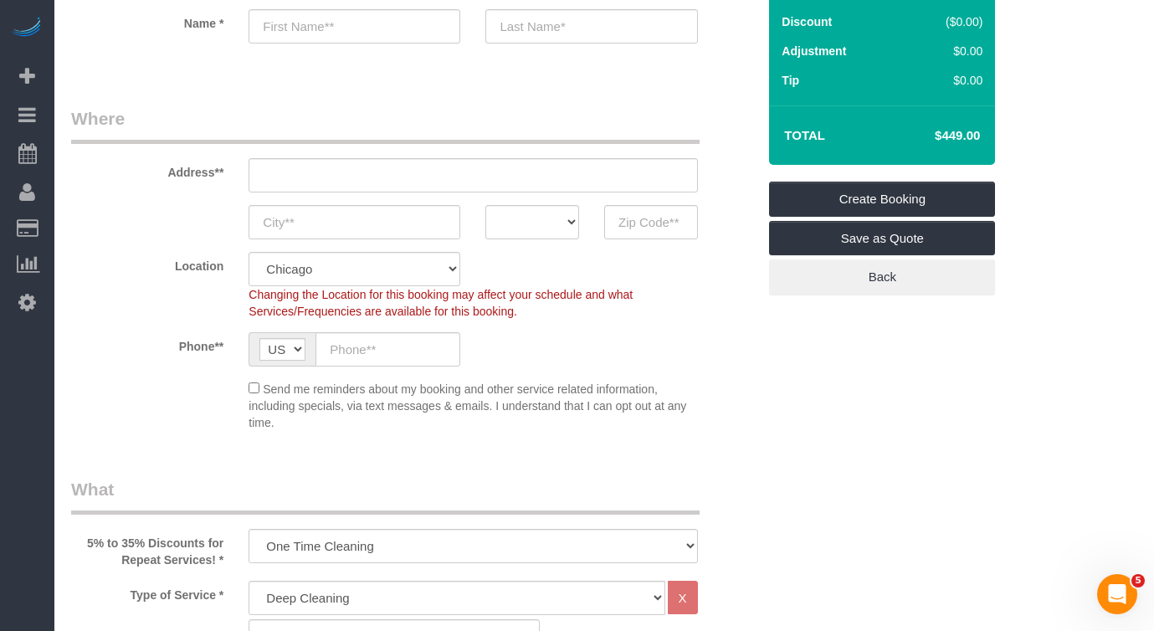
scroll to position [84, 0]
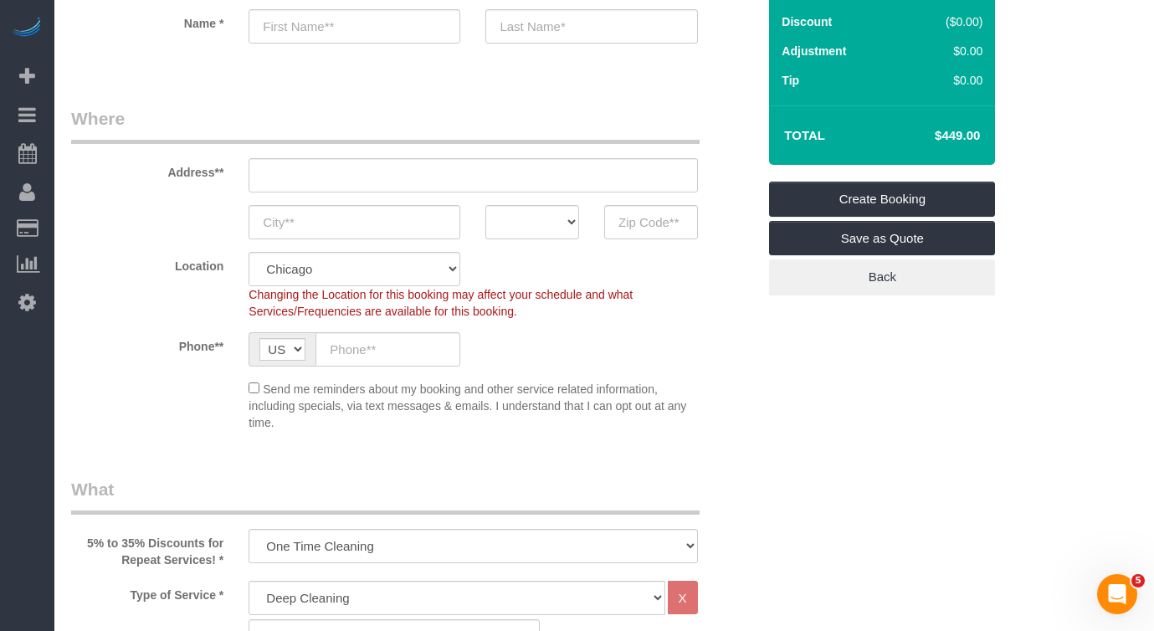
scroll to position [251, 0]
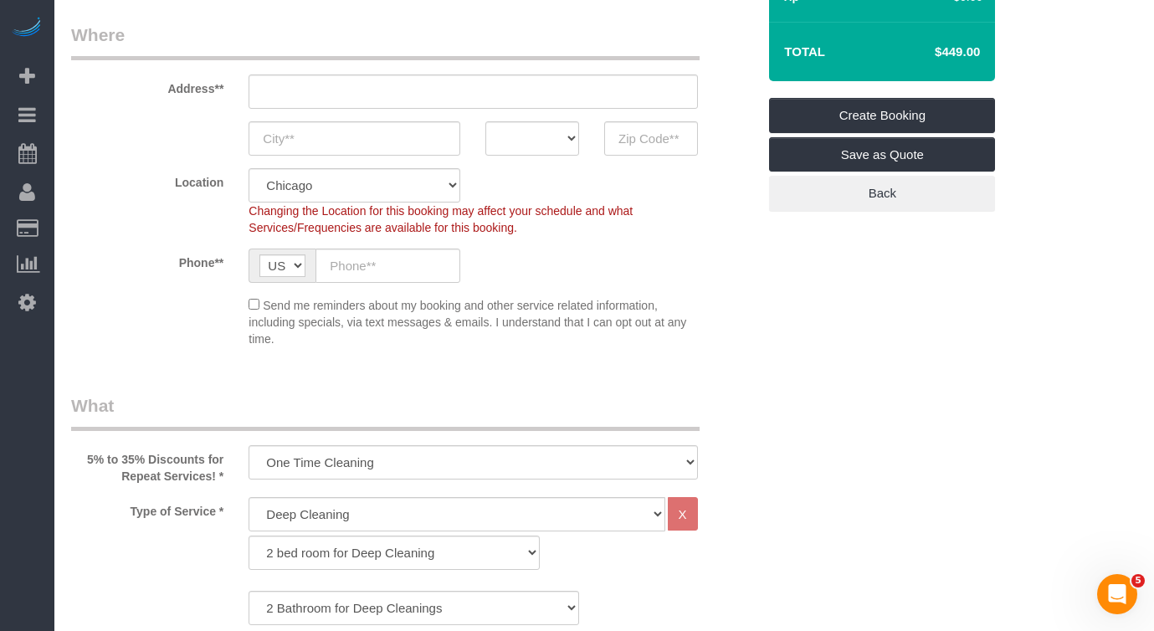
click at [638, 352] on fieldset "Where Address** AK AL AR AZ CA CO CT DC DE FL GA HI IA ID IL IN KS KY LA MA MD …" at bounding box center [413, 191] width 685 height 337
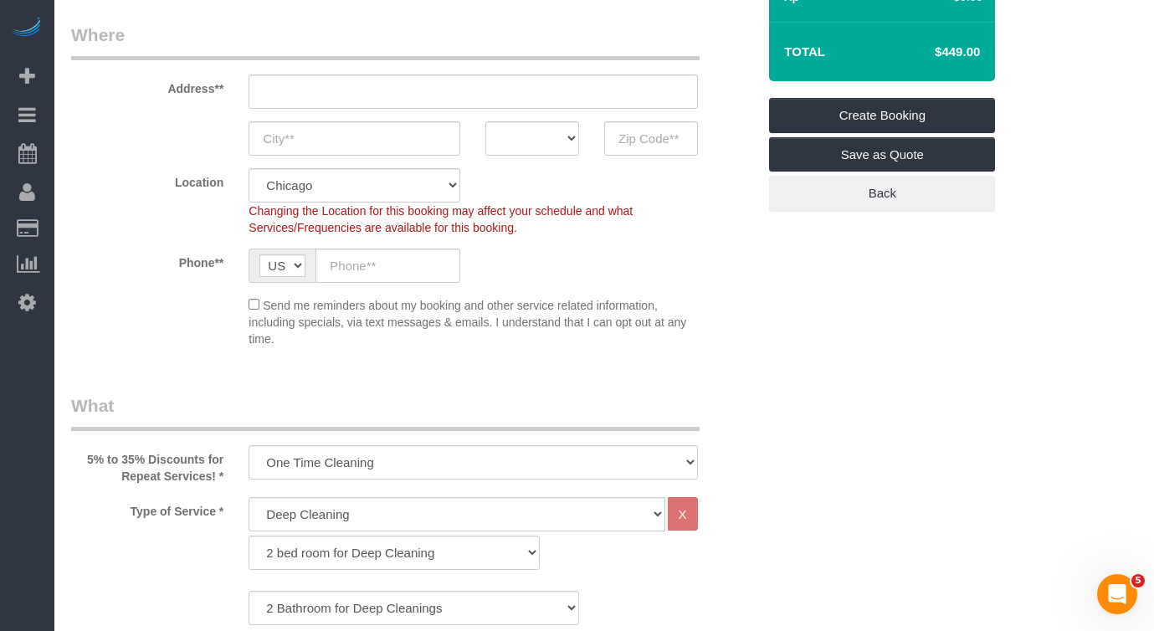
scroll to position [0, 0]
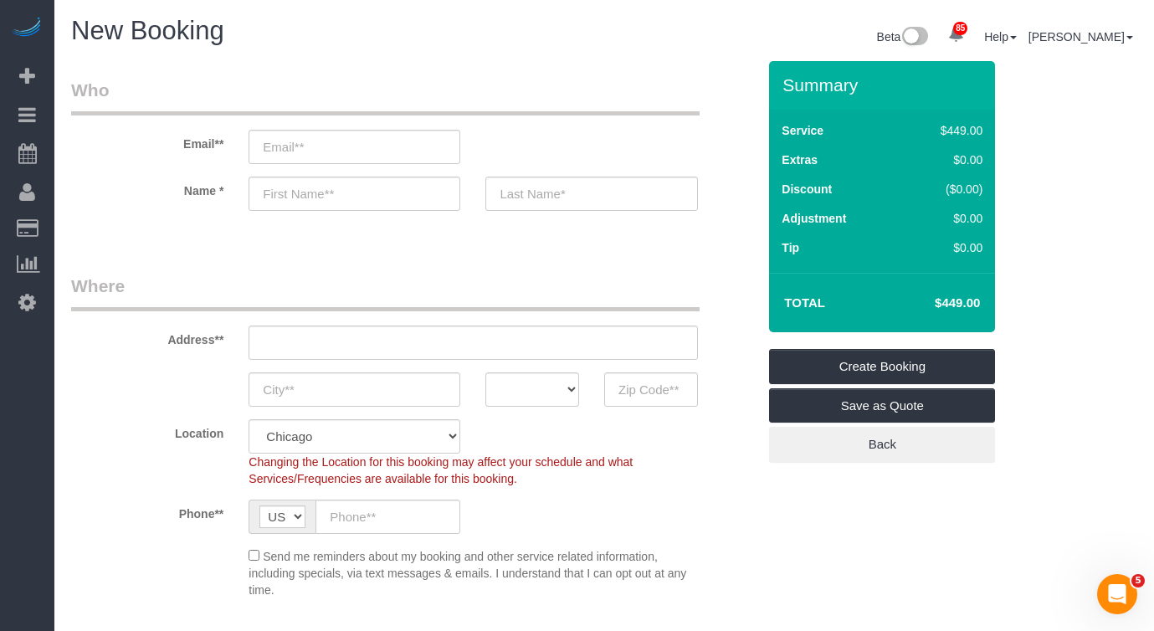
drag, startPoint x: 926, startPoint y: 294, endPoint x: 960, endPoint y: 305, distance: 36.2
click at [960, 305] on td "$449.00" at bounding box center [932, 303] width 109 height 42
copy h4 "$449"
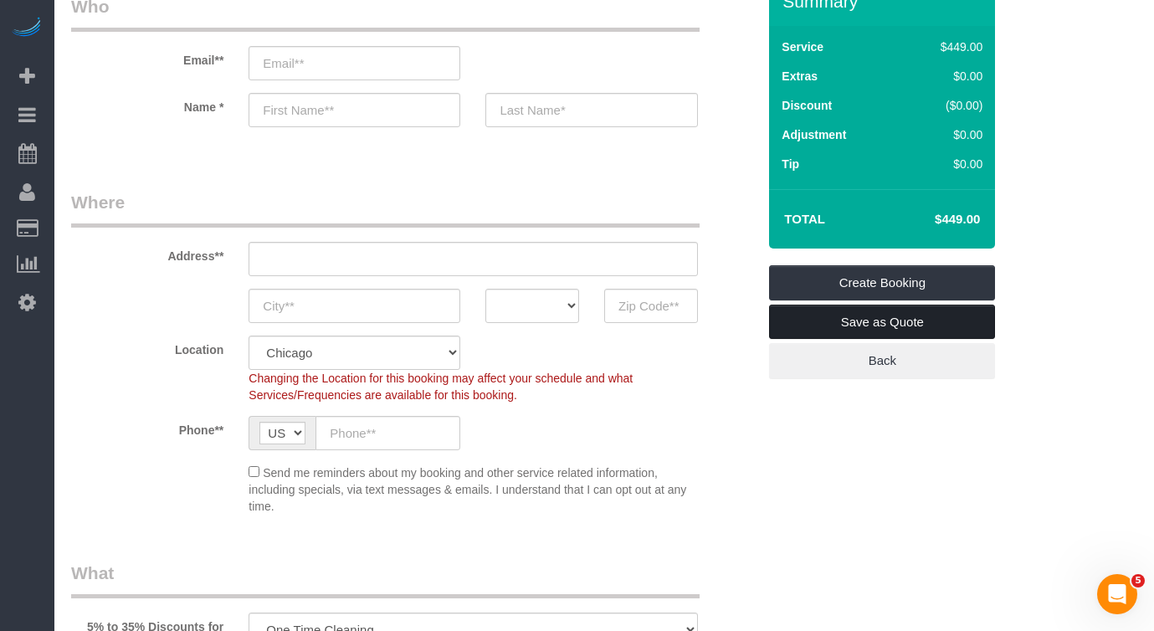
click at [849, 328] on link "Save as Quote" at bounding box center [882, 322] width 226 height 35
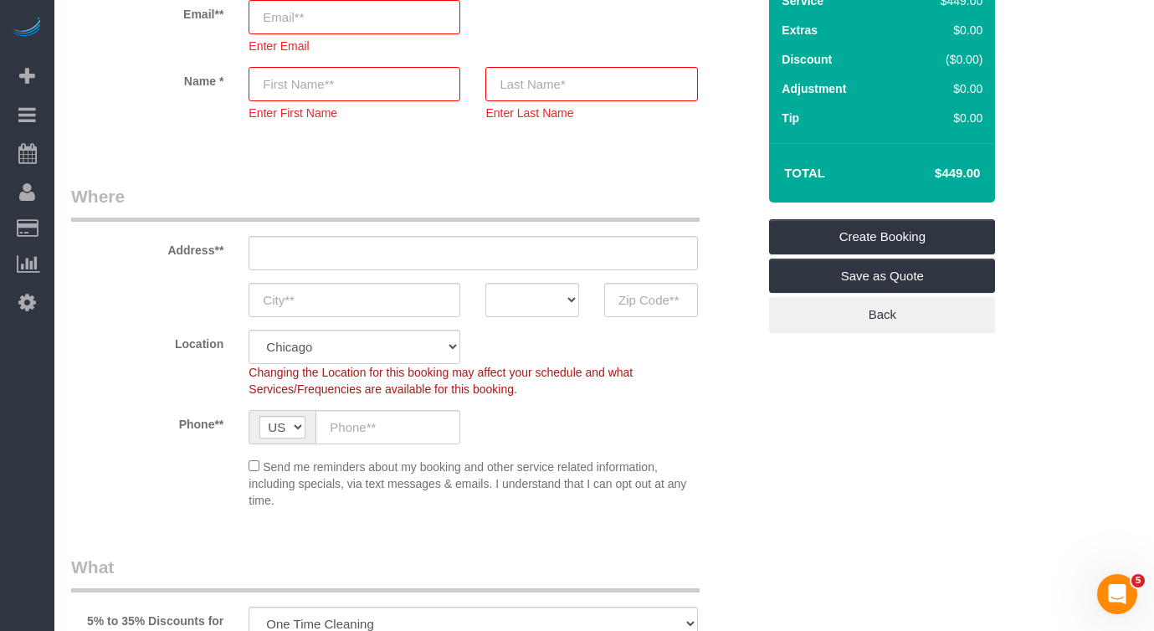
scroll to position [56, 0]
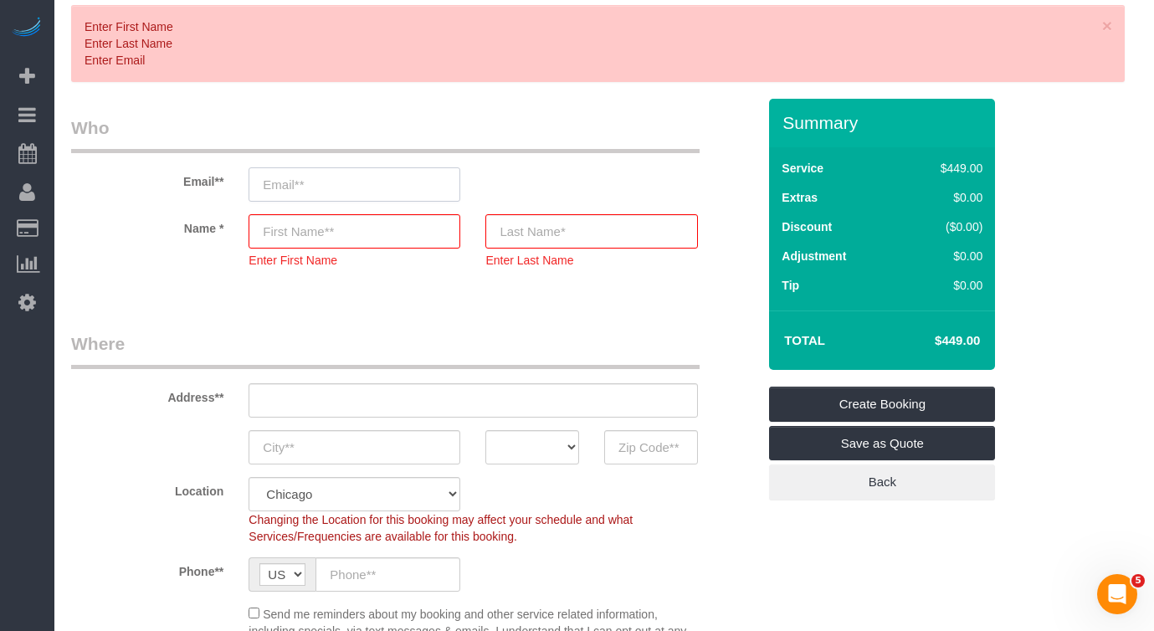
click at [315, 181] on input "email" at bounding box center [354, 184] width 212 height 34
click at [326, 239] on input "text" at bounding box center [354, 231] width 212 height 34
paste input "Bertrell Harris"
click at [318, 238] on input "Bertrell Harris" at bounding box center [354, 231] width 212 height 34
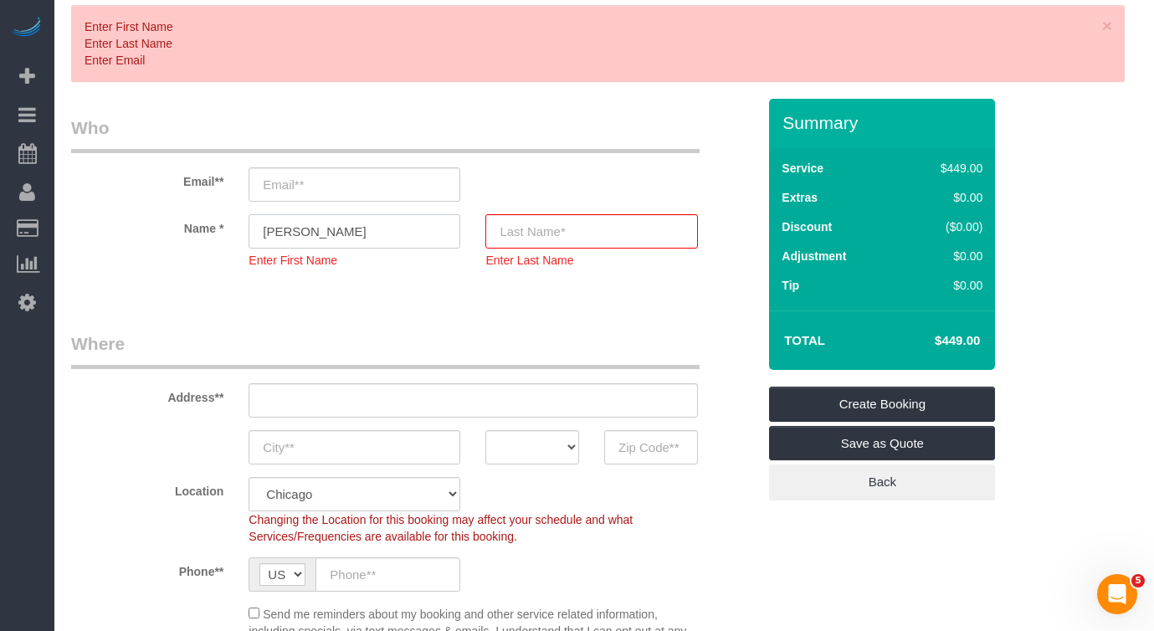
type input "Bertrell"
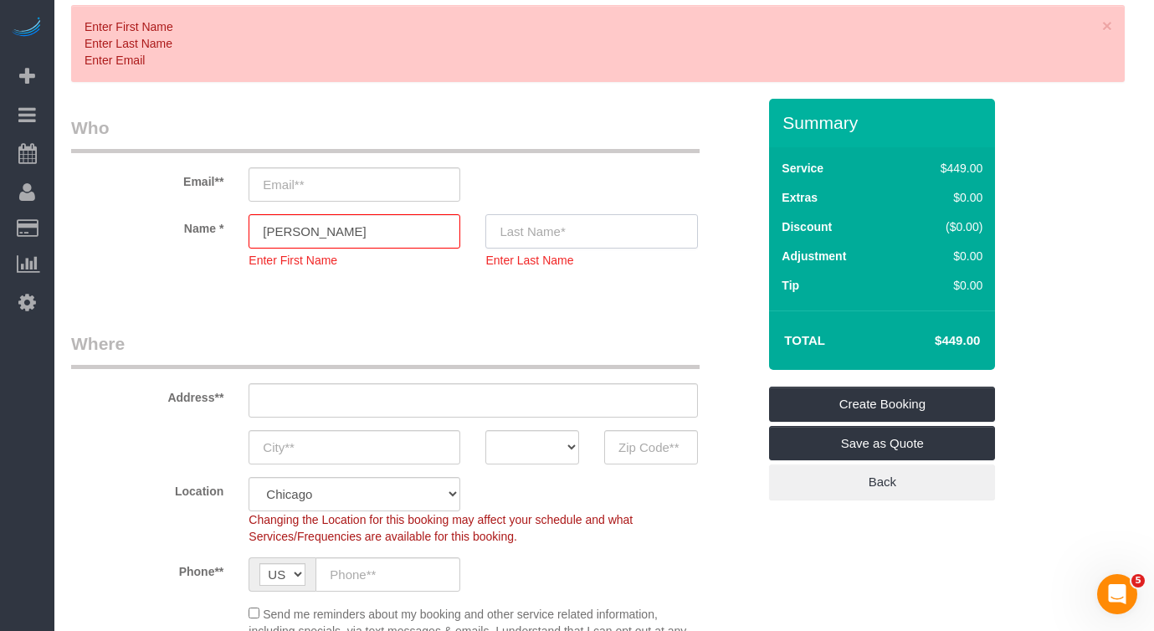
click at [579, 231] on input "text" at bounding box center [591, 231] width 212 height 34
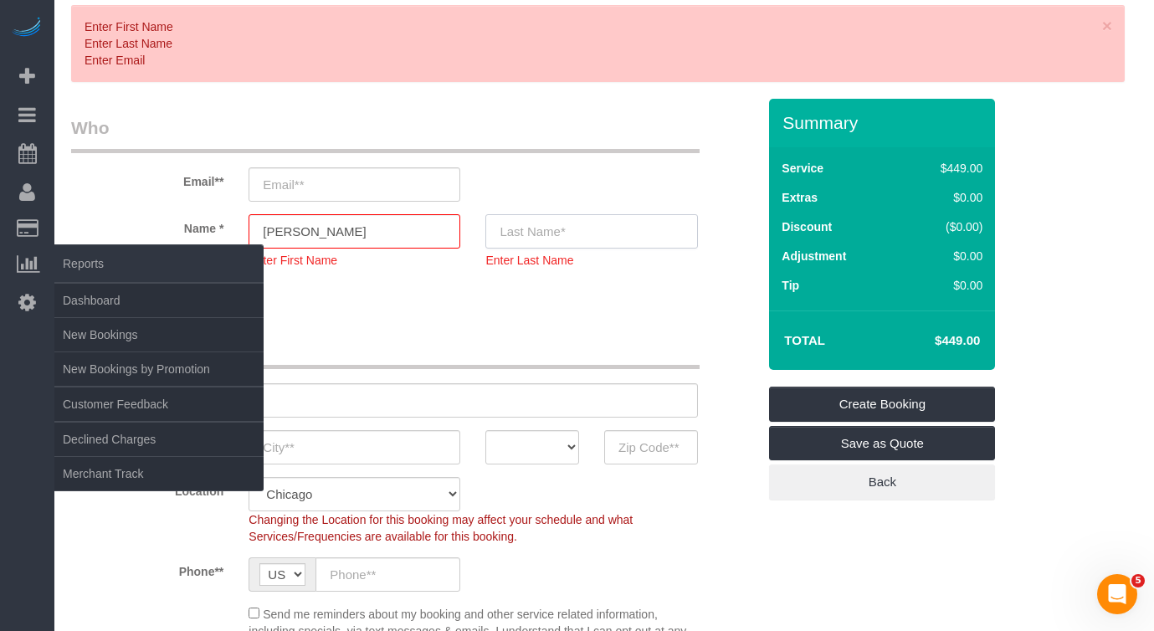
paste input "Harris"
type input "Harris"
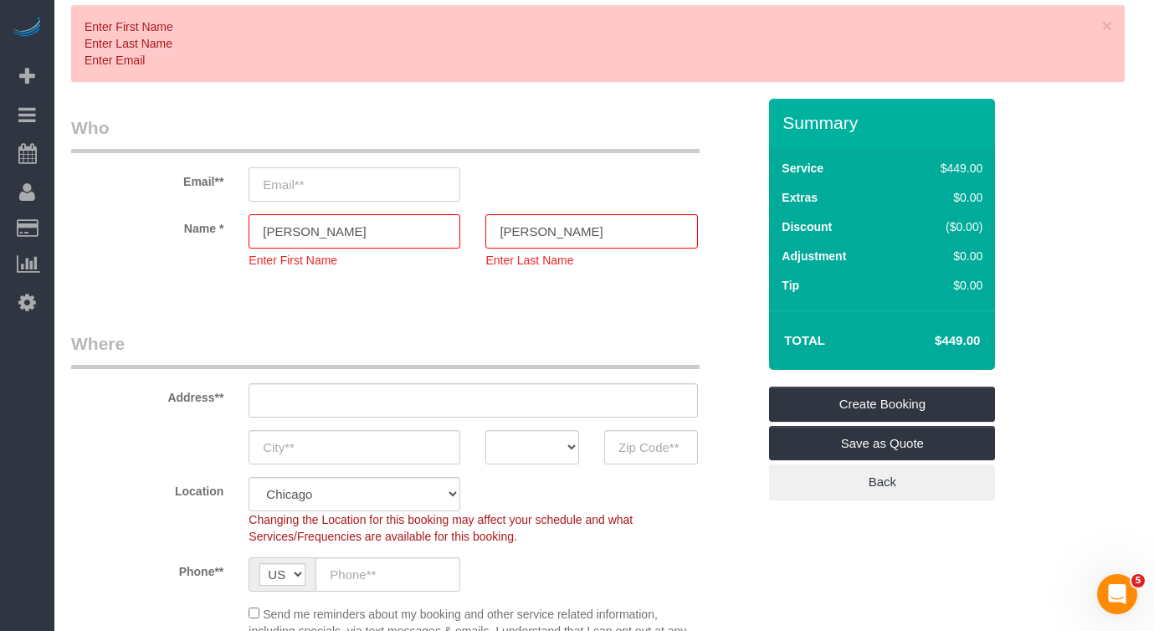
click at [352, 196] on input "email" at bounding box center [354, 184] width 212 height 34
paste input "bertrellharris@icloud.com"
type input "bertrellharris@icloud.com"
click at [351, 333] on legend "Where" at bounding box center [385, 350] width 628 height 38
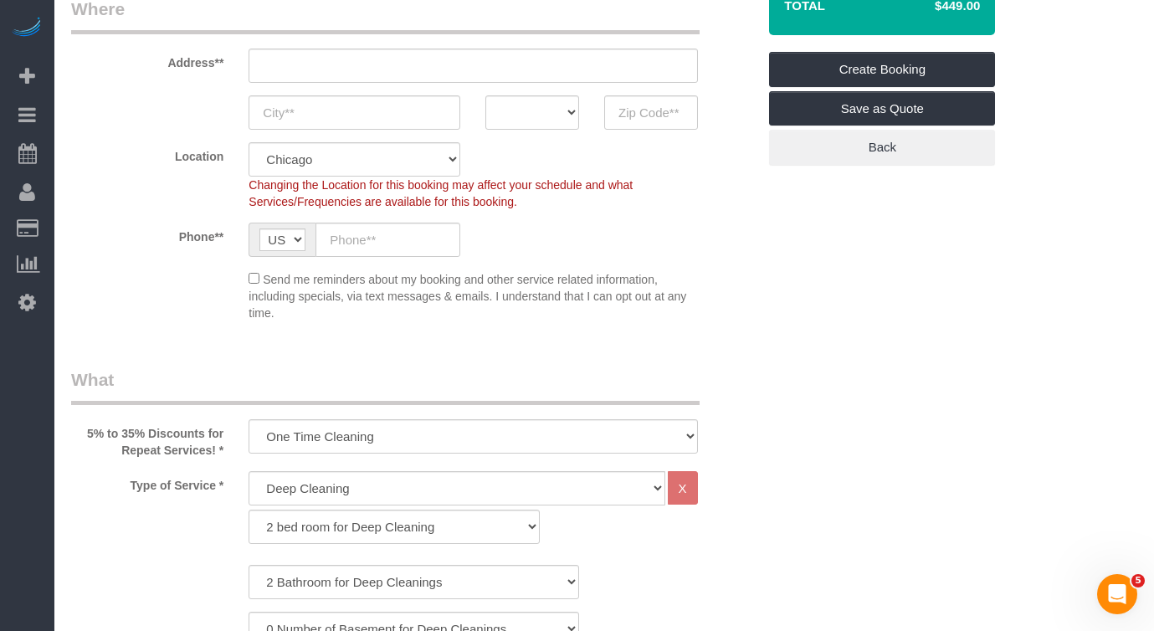
scroll to position [140, 0]
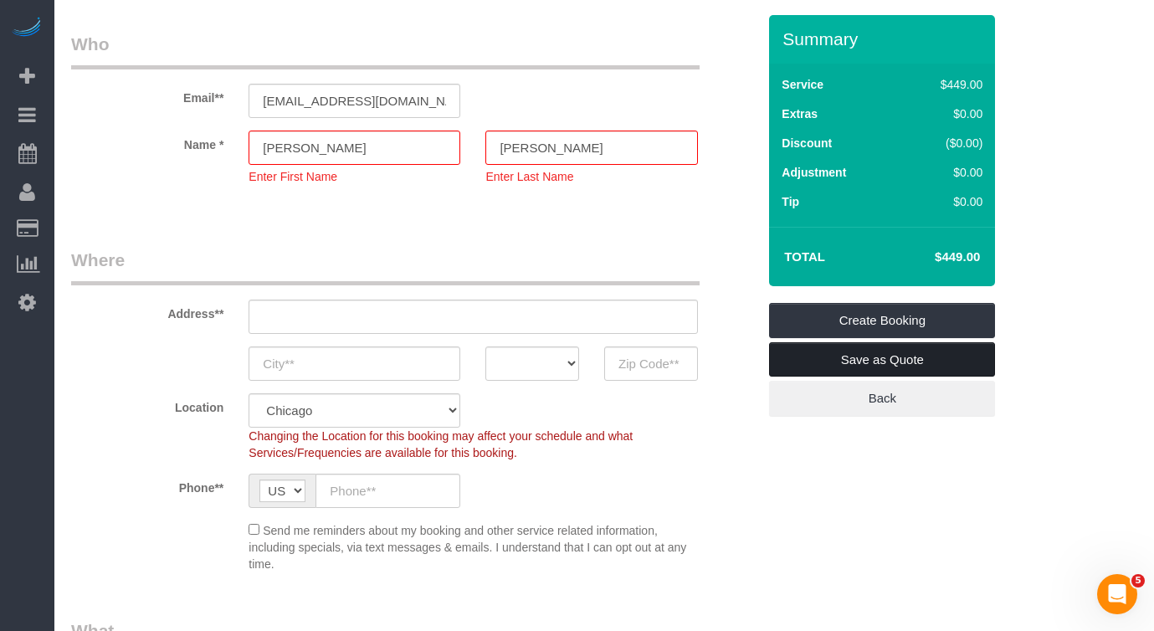
click at [880, 352] on link "Save as Quote" at bounding box center [882, 359] width 226 height 35
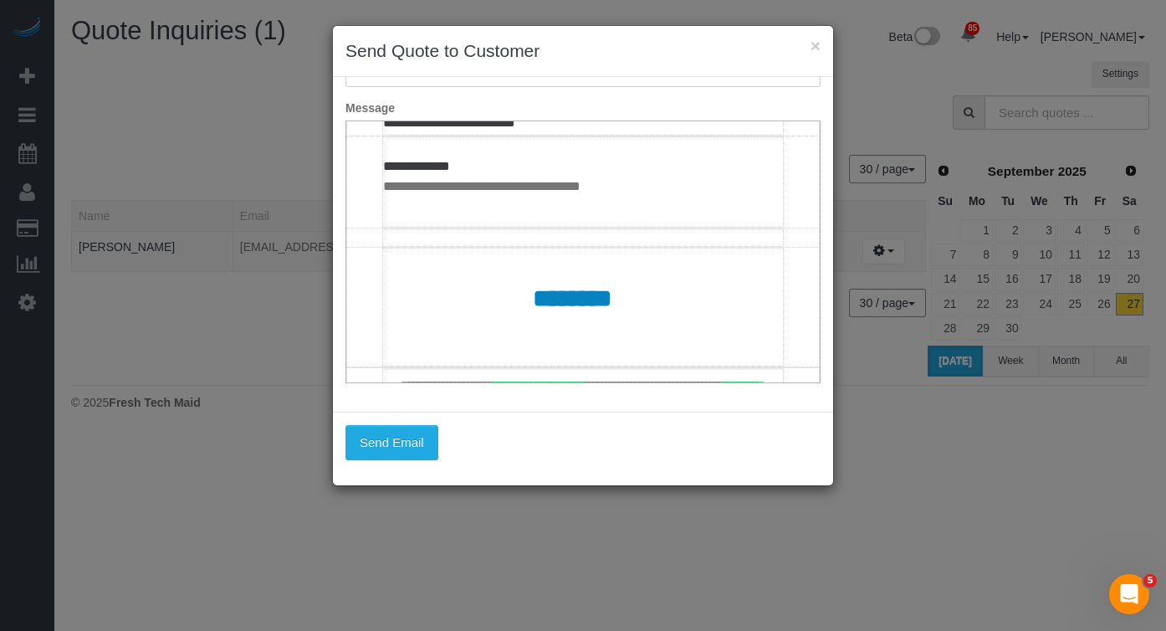
scroll to position [813, 0]
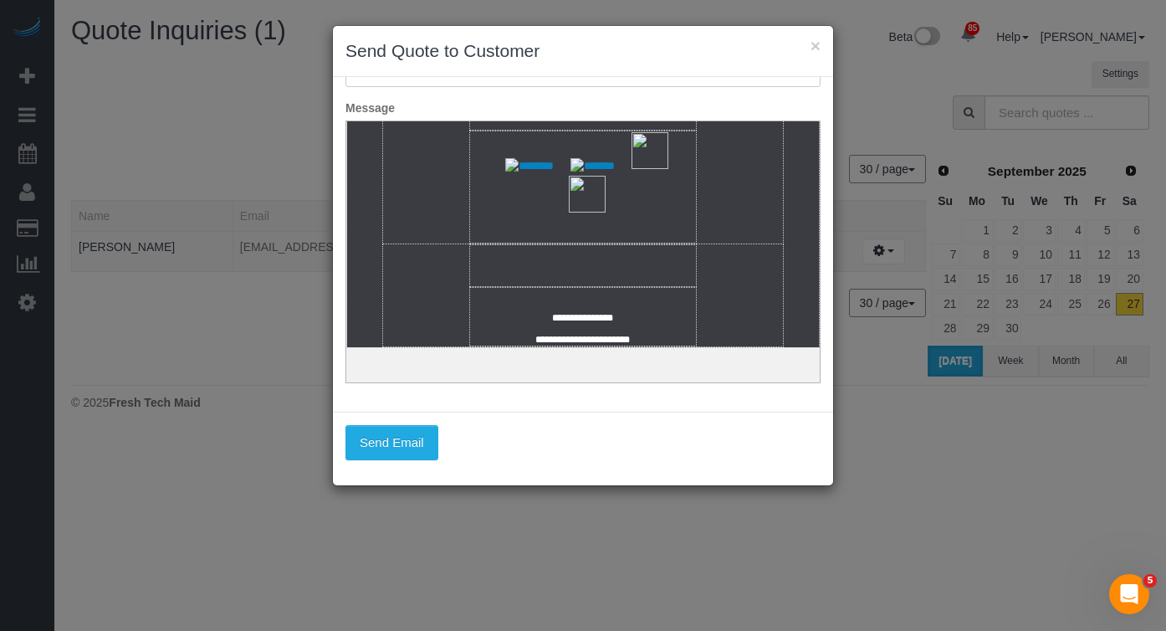
scroll to position [1340, 0]
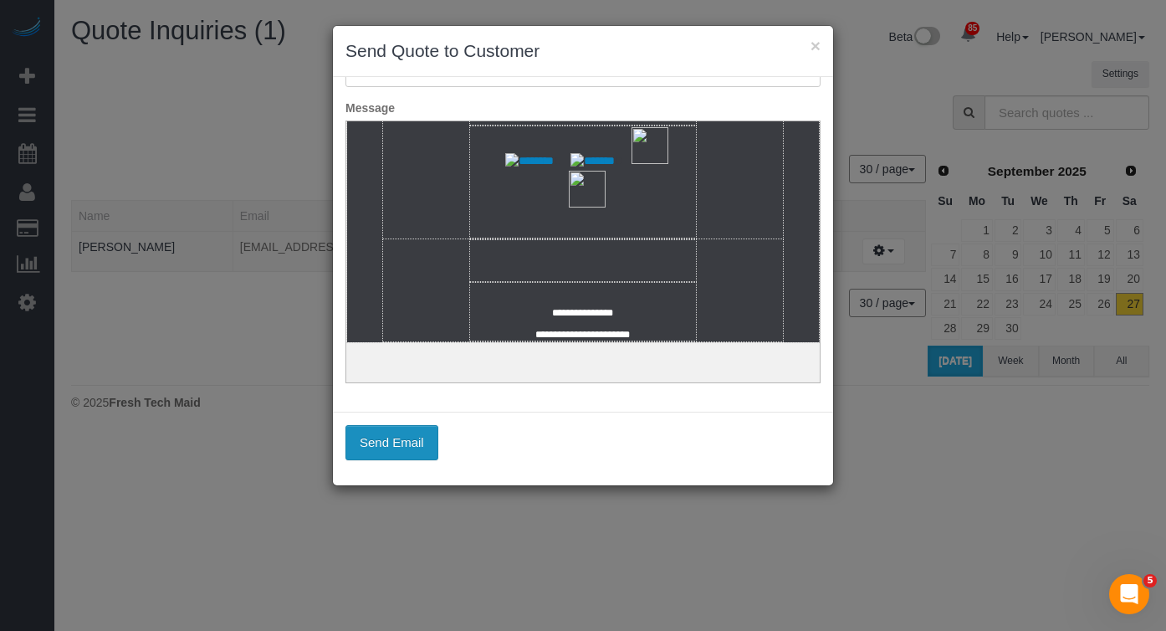
click at [415, 430] on button "Send Email" at bounding box center [392, 442] width 93 height 35
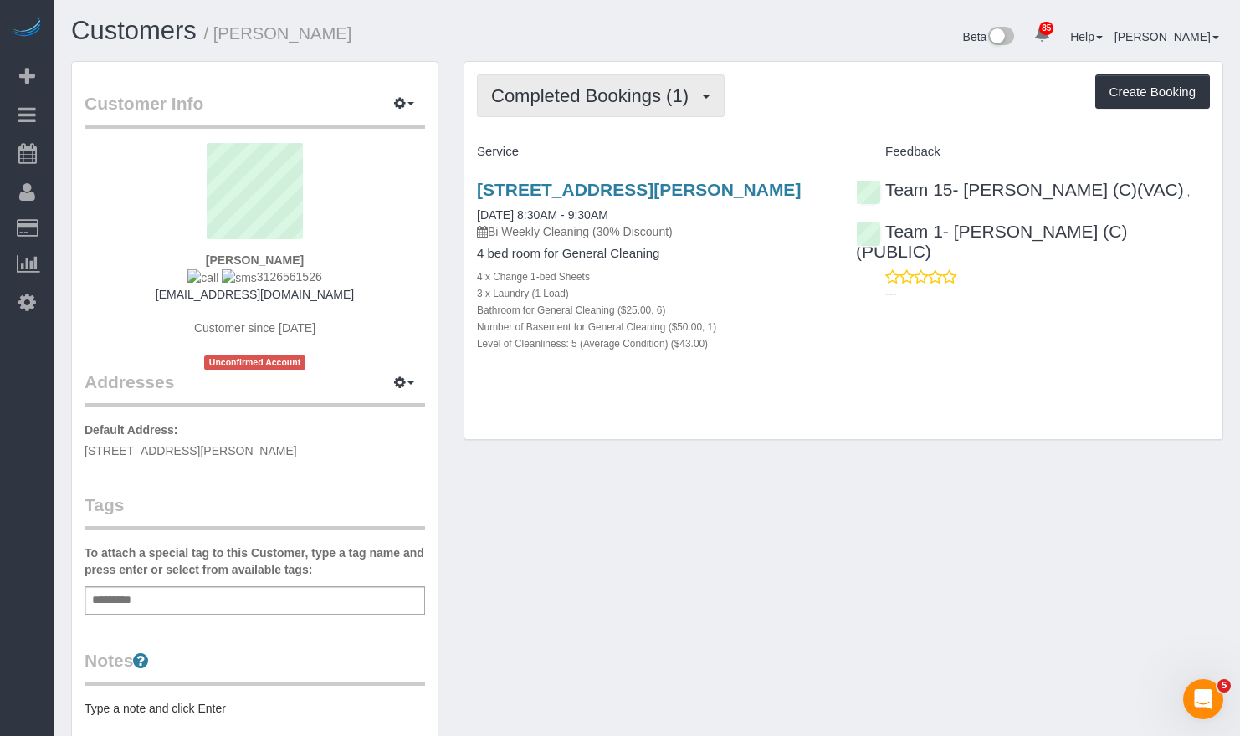
click at [620, 106] on button "Completed Bookings (1)" at bounding box center [601, 95] width 248 height 43
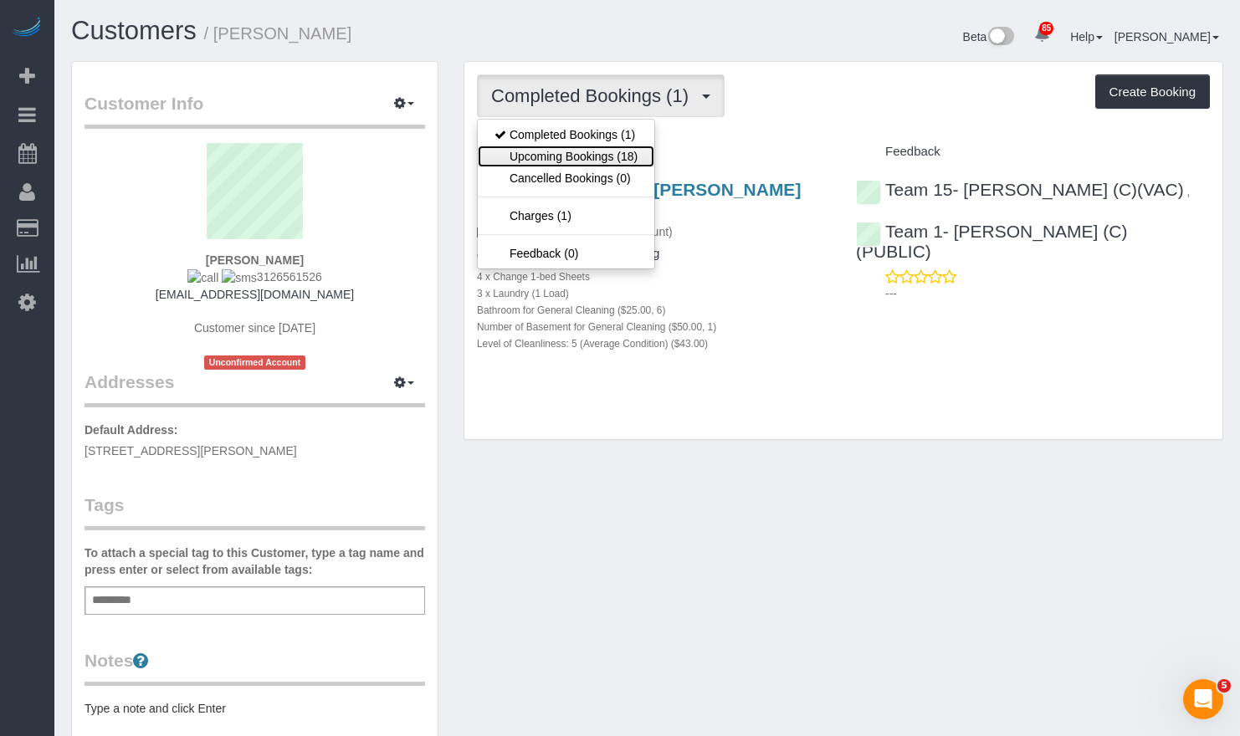
click at [610, 148] on link "Upcoming Bookings (18)" at bounding box center [566, 157] width 177 height 22
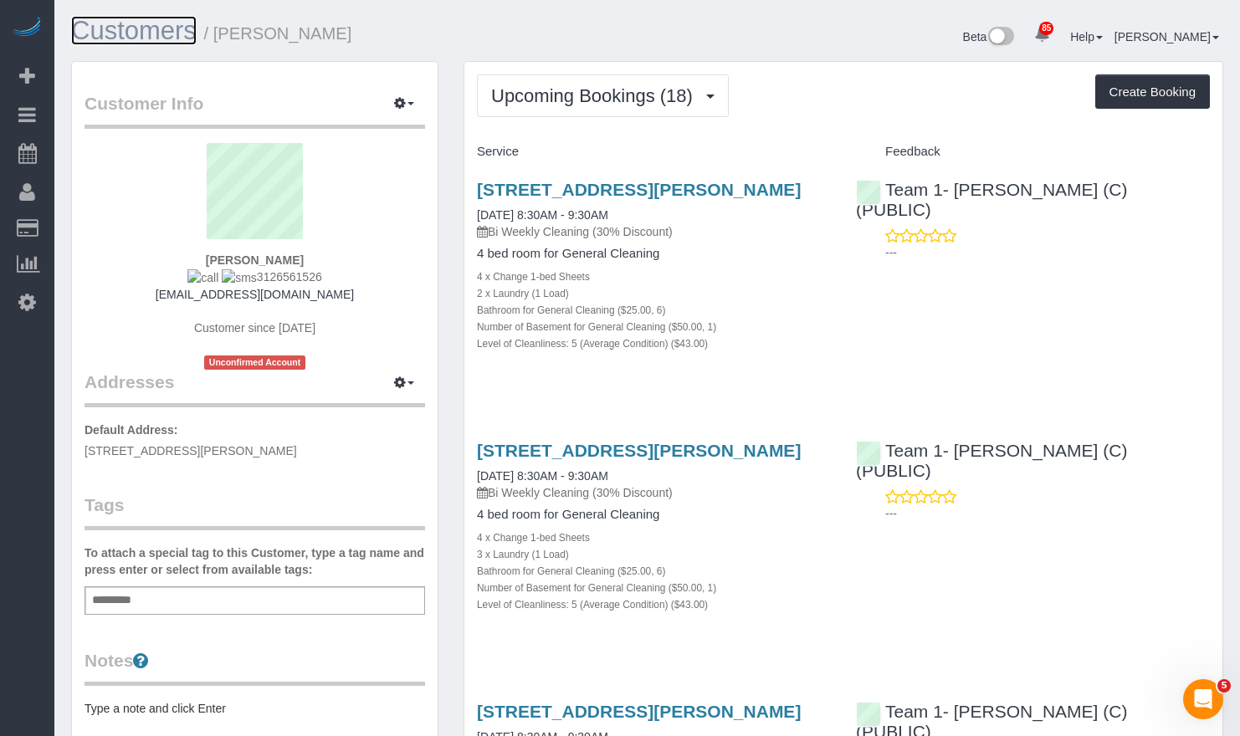
click at [94, 22] on link "Customers" at bounding box center [133, 30] width 125 height 29
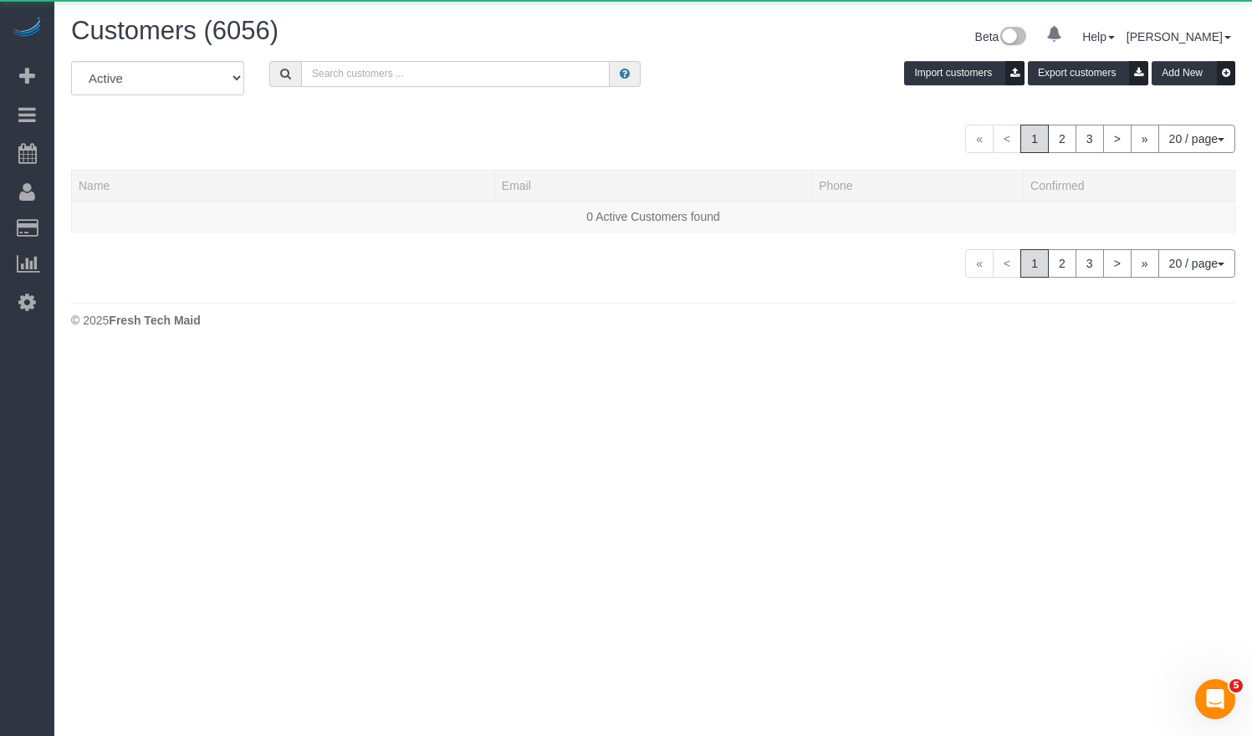
click at [371, 80] on input "text" at bounding box center [455, 74] width 309 height 26
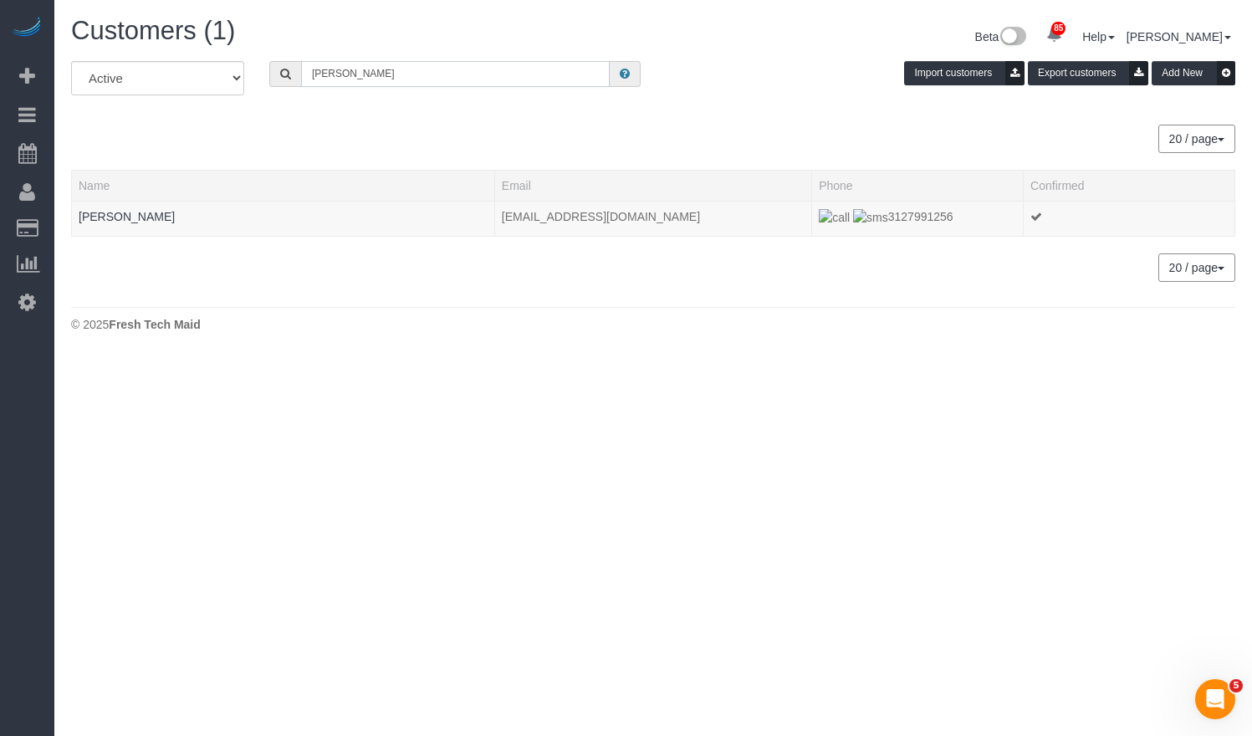
drag, startPoint x: 434, startPoint y: 77, endPoint x: 77, endPoint y: 49, distance: 358.4
click at [79, 51] on div "Customers (1) Beta 85 Your Notifications You have 0 alerts × You have 1 to char…" at bounding box center [653, 178] width 1198 height 357
drag, startPoint x: 146, startPoint y: 225, endPoint x: 147, endPoint y: 213, distance: 12.6
drag, startPoint x: 370, startPoint y: 76, endPoint x: 98, endPoint y: 70, distance: 272.0
click at [162, 71] on div "All Active Archived Emily McLoughlin Import customers Export customers Add New" at bounding box center [654, 84] width 1190 height 47
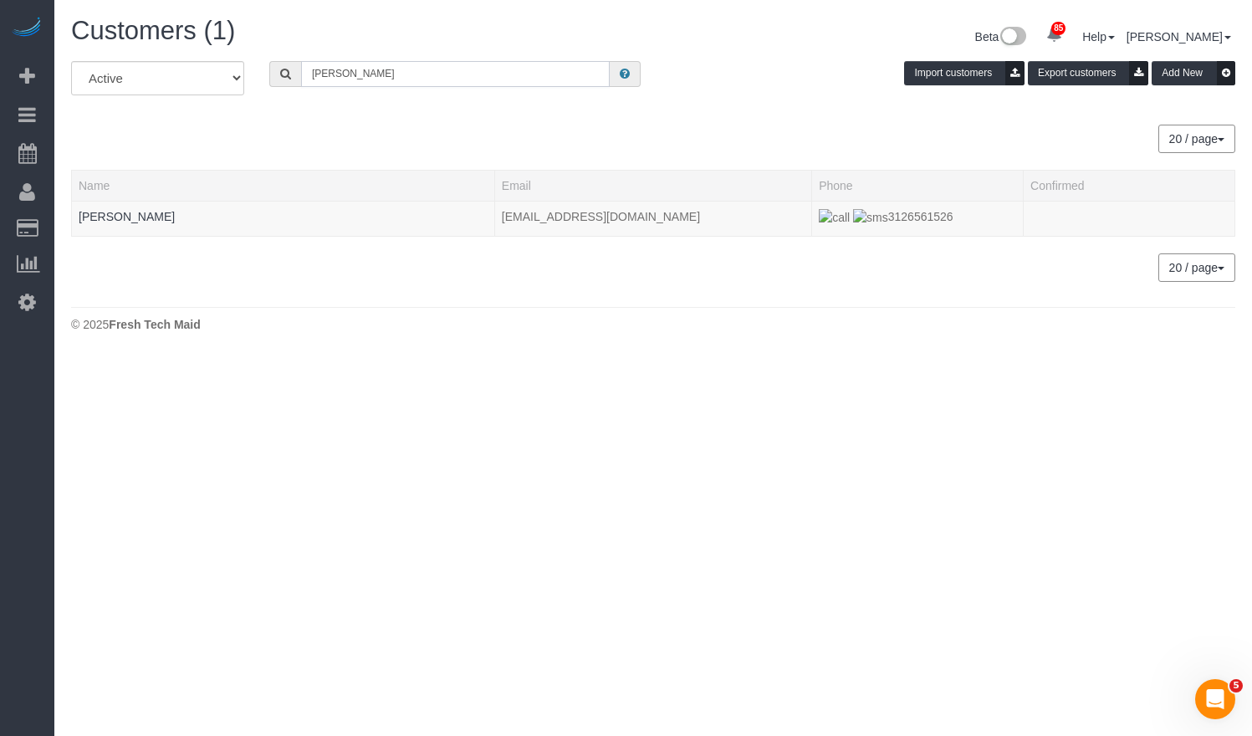
drag, startPoint x: 334, startPoint y: 70, endPoint x: 182, endPoint y: 74, distance: 152.3
click at [182, 74] on div "All Active Archived Christina Samatas Import customers Export customers Add New" at bounding box center [654, 84] width 1190 height 47
paste input "[PERSON_NAME]"
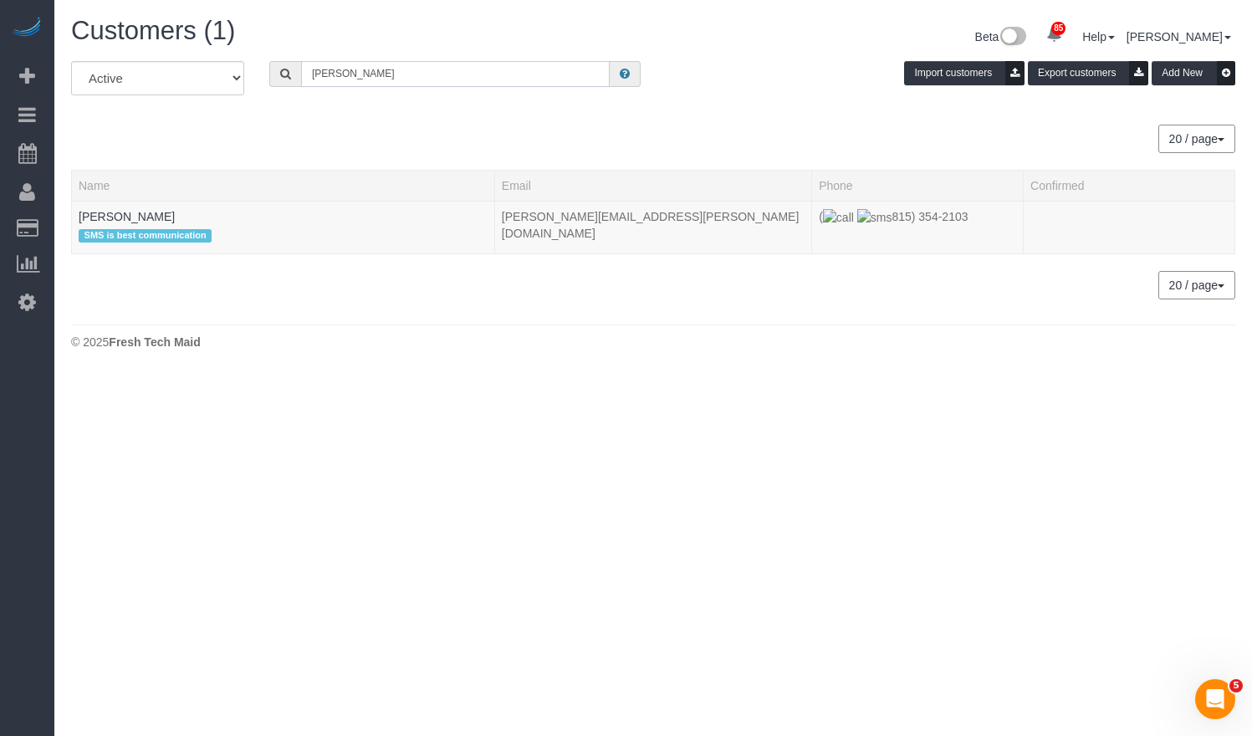
drag, startPoint x: 378, startPoint y: 74, endPoint x: 186, endPoint y: 50, distance: 193.8
click at [267, 72] on div "Emily Di Giulio" at bounding box center [455, 74] width 397 height 26
paste input "Angela Roudez"
type input "angela roudez"
drag, startPoint x: 694, startPoint y: 224, endPoint x: 501, endPoint y: 218, distance: 193.3
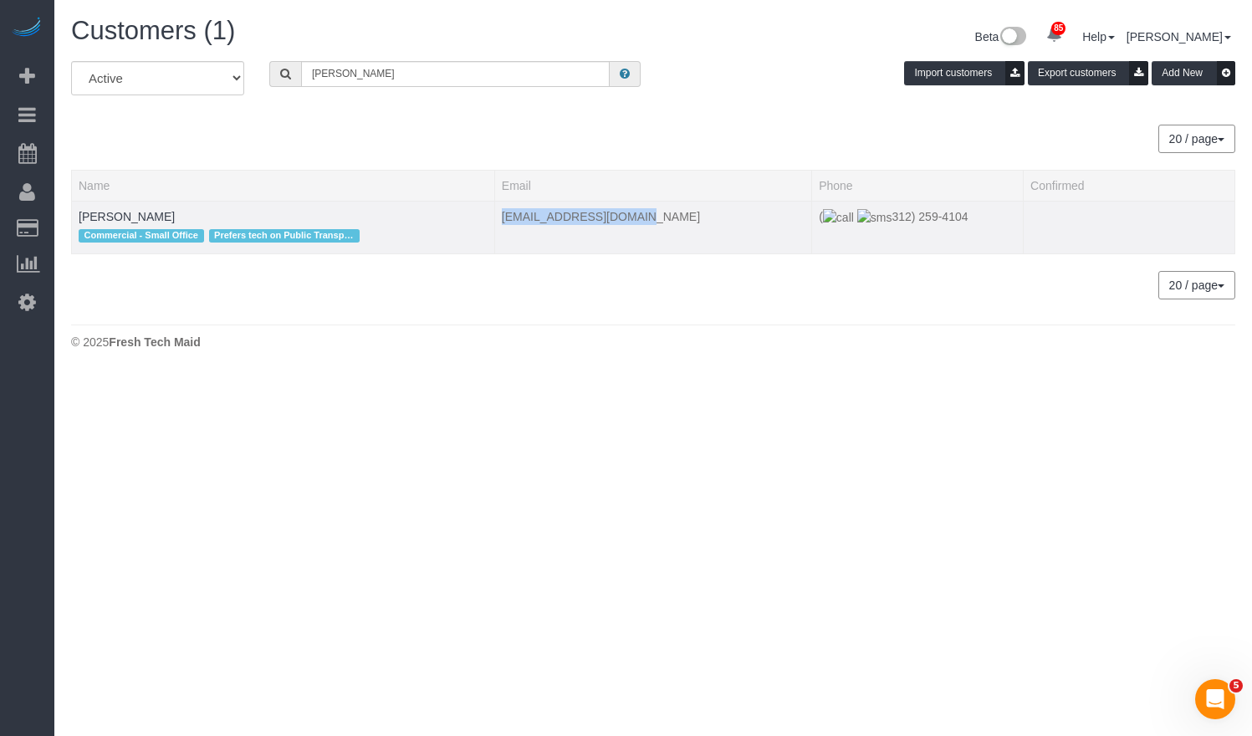
click at [501, 218] on td "angelaroudez@gmail.com" at bounding box center [652, 227] width 317 height 53
copy td "angelaroudez@gmail.com"
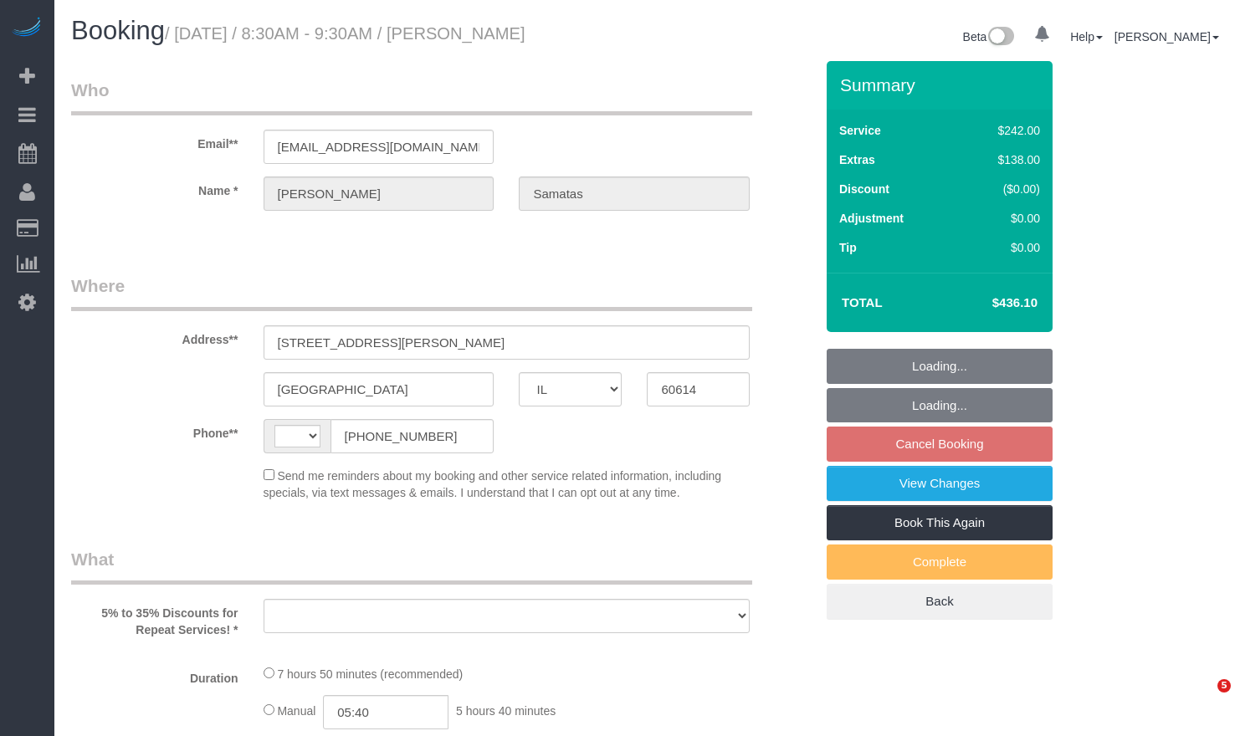
select select "IL"
select select "object:557"
select select "number:1"
select select "number:58"
select select "number:139"
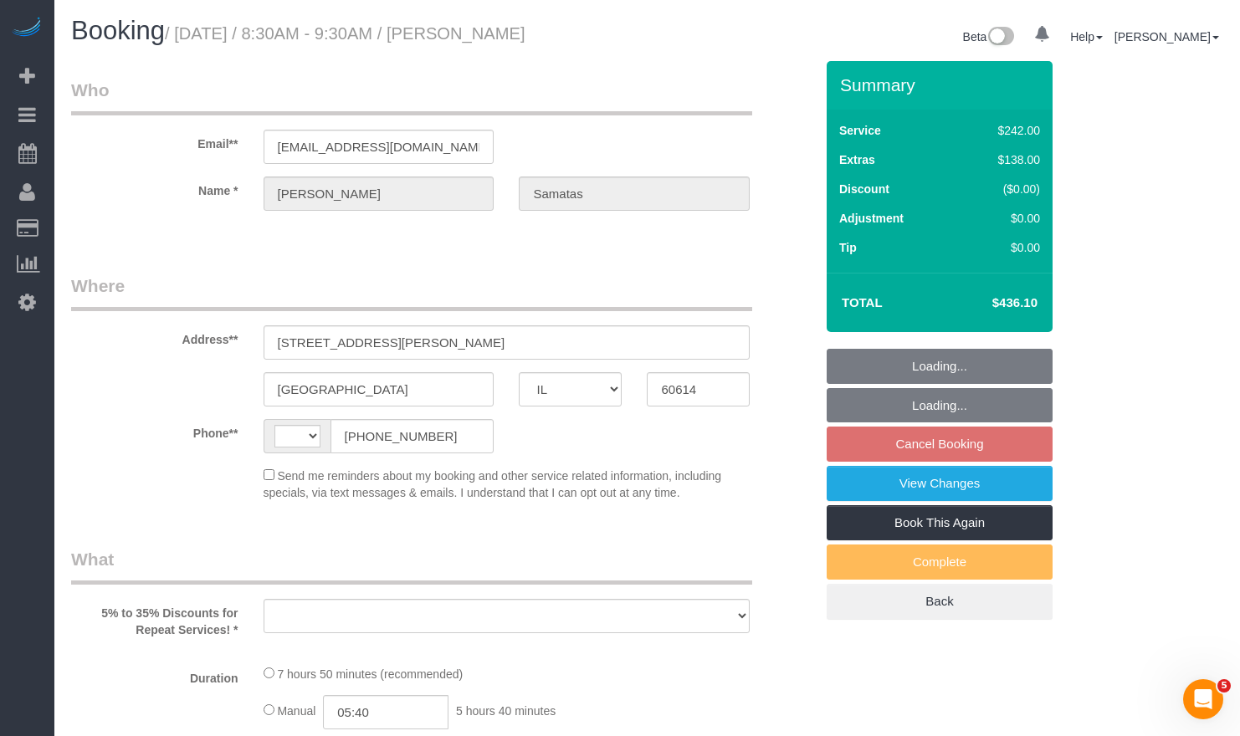
select select "number:104"
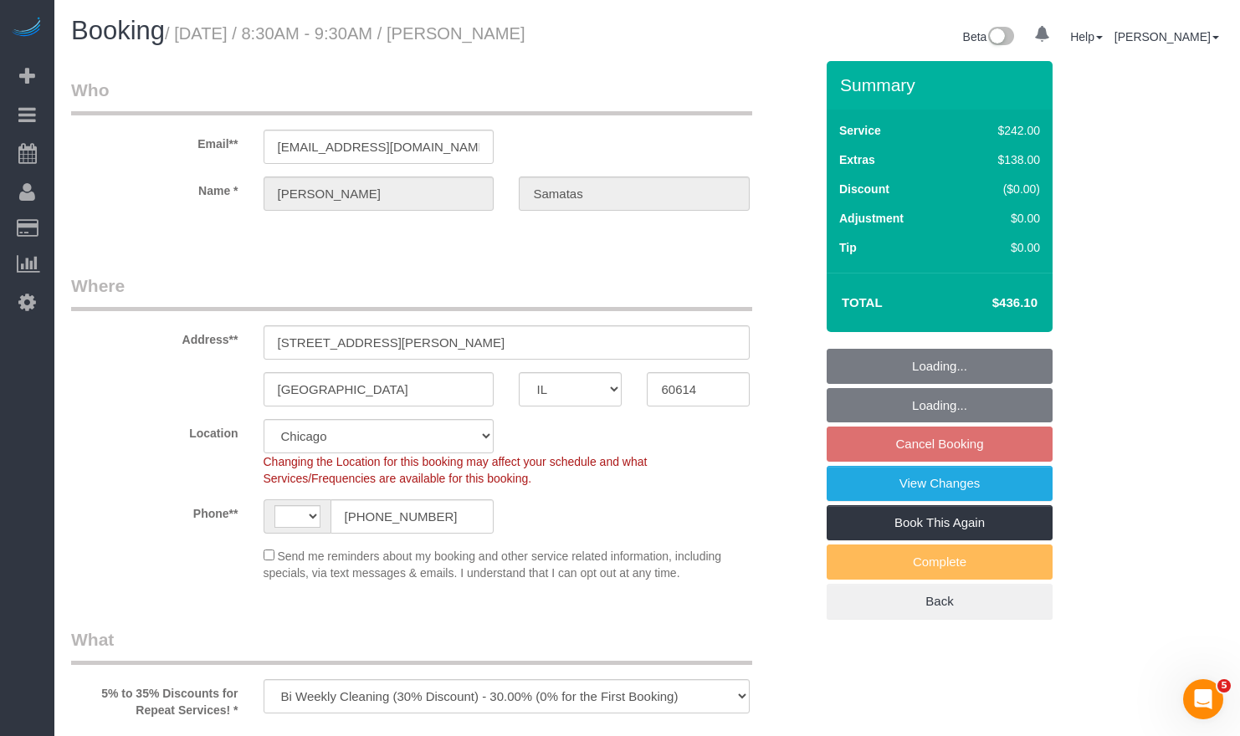
select select "string:[GEOGRAPHIC_DATA]"
select select "object:1033"
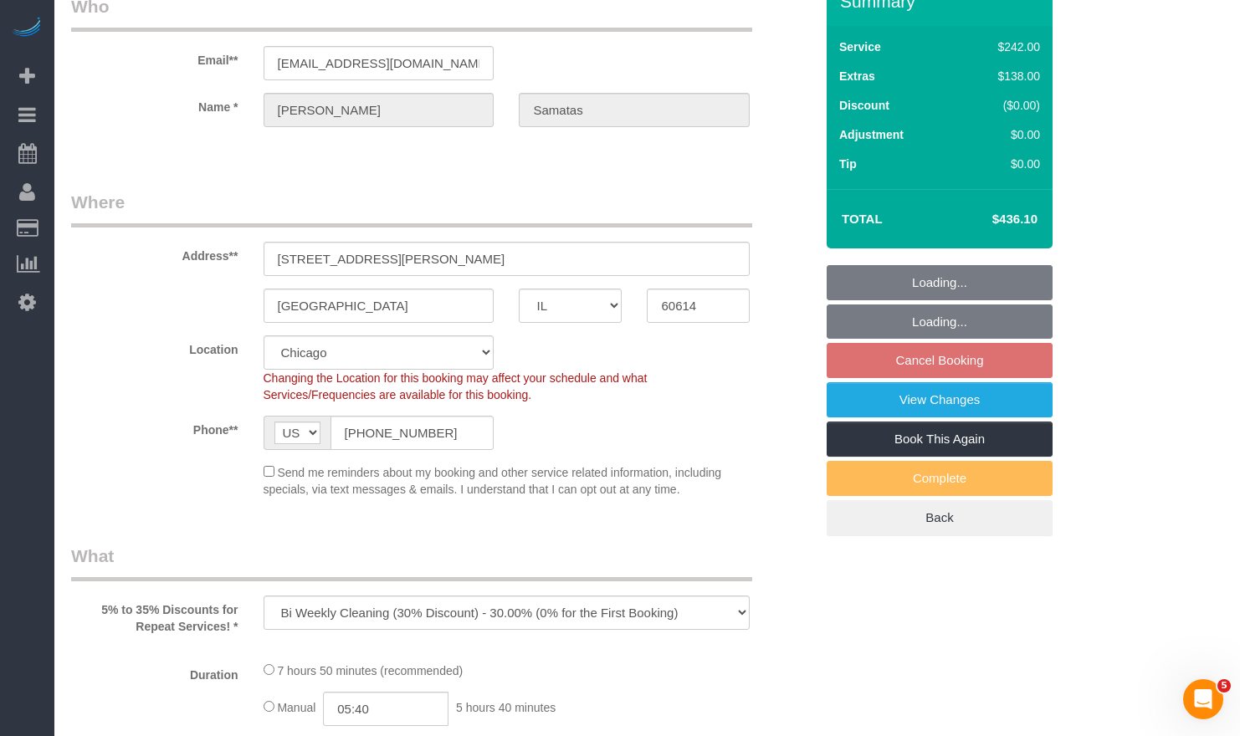
select select "512"
select select "6"
select select "1"
select select "5"
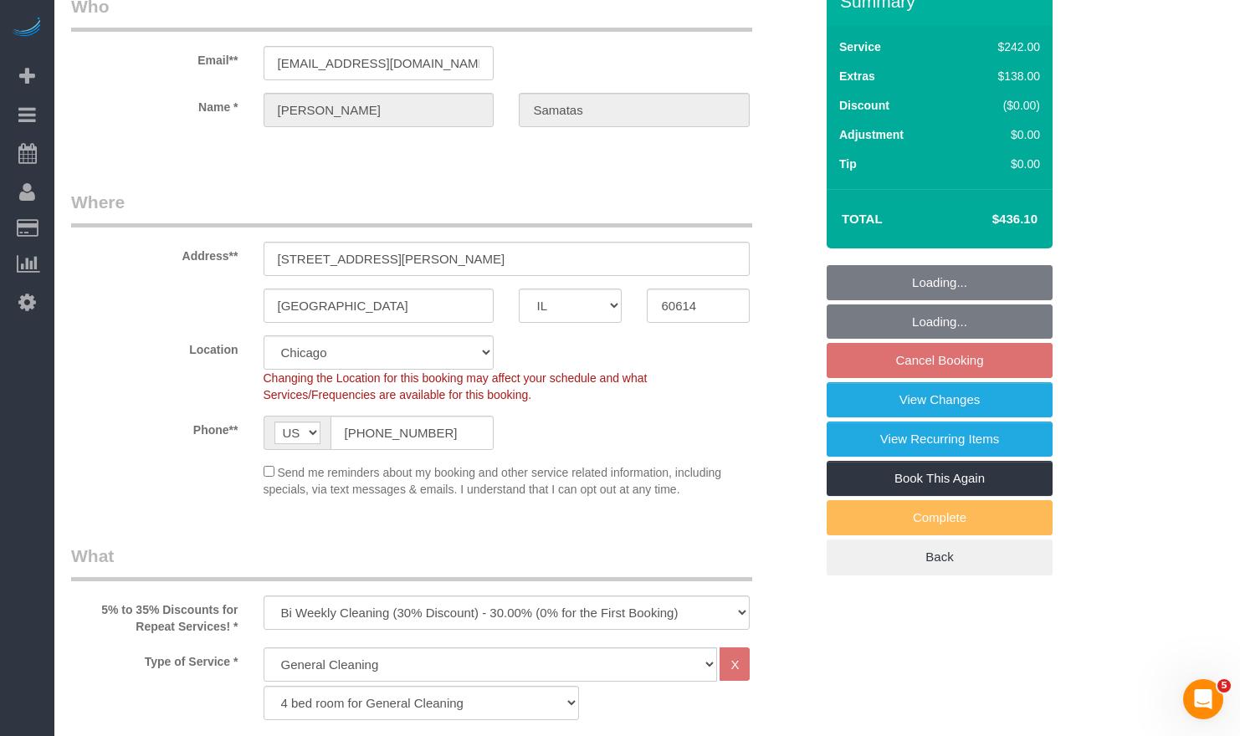
select select "6"
select select "1"
select select "5"
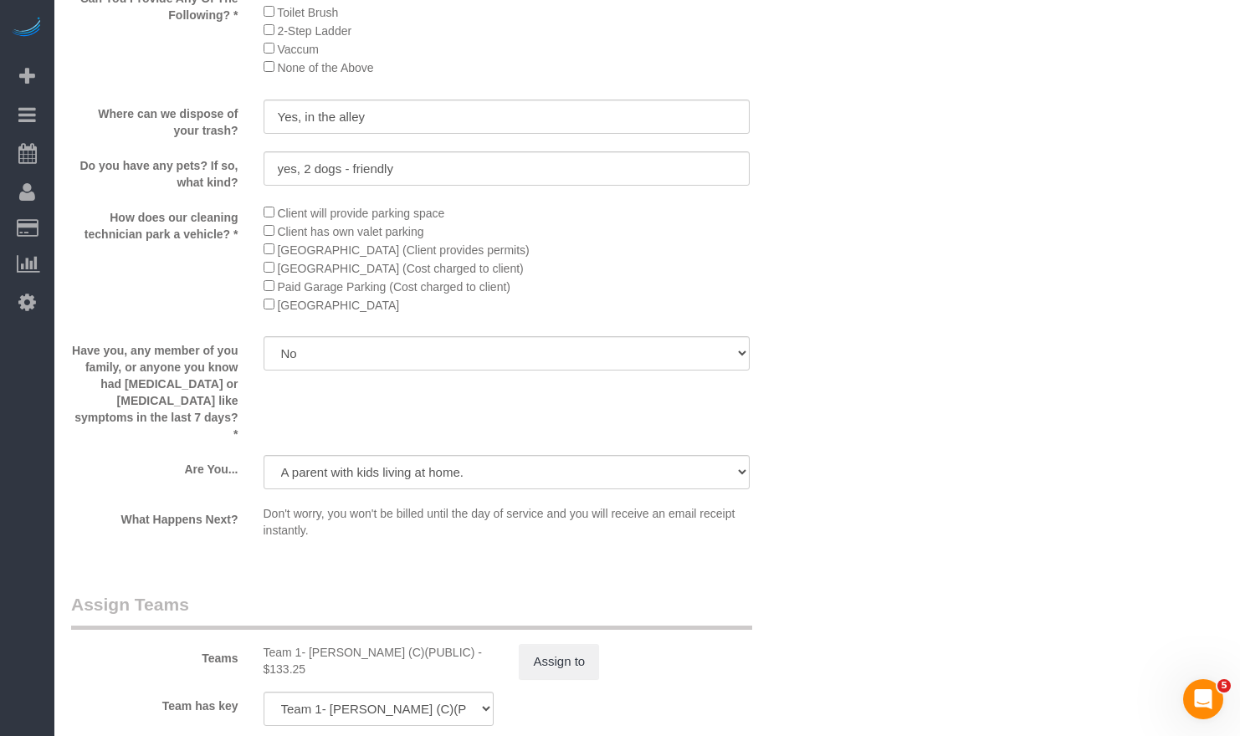
scroll to position [3012, 0]
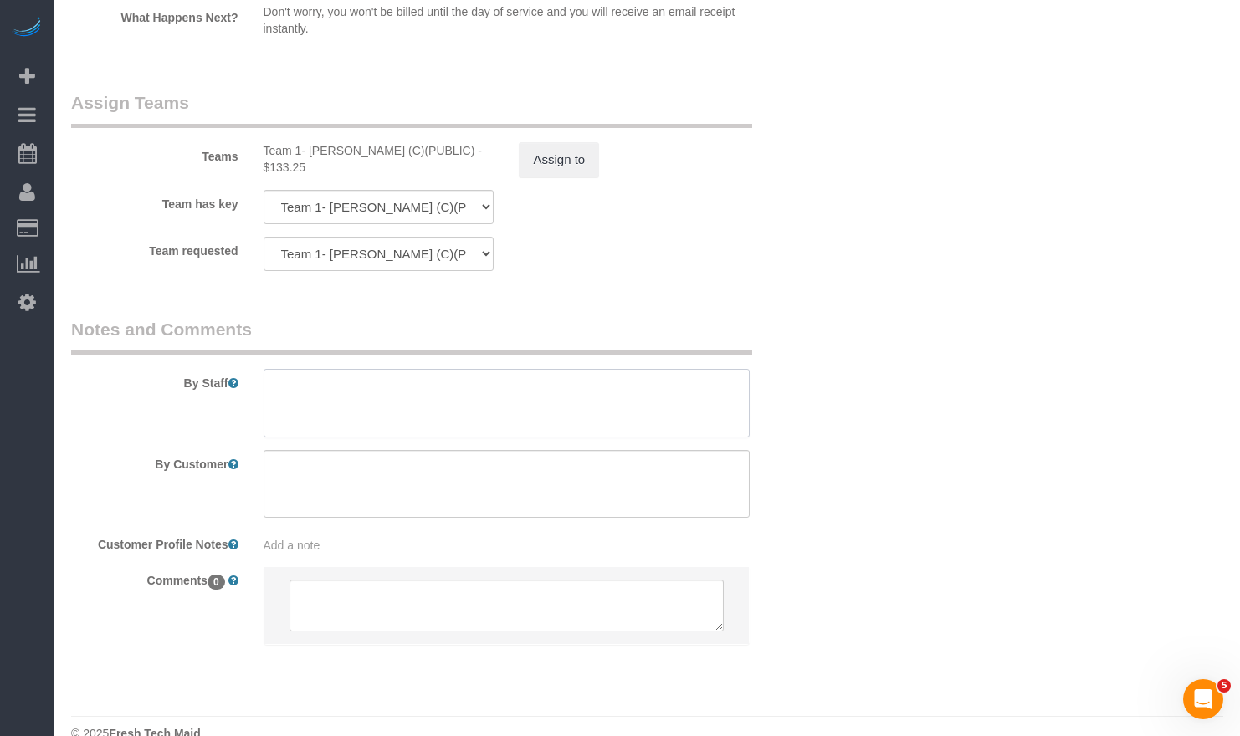
click at [444, 400] on textarea at bounding box center [507, 403] width 487 height 69
paste textarea "Initial Cleaning for a weekly cleaning. Partial Cleaning. 1). General Cleaning.…"
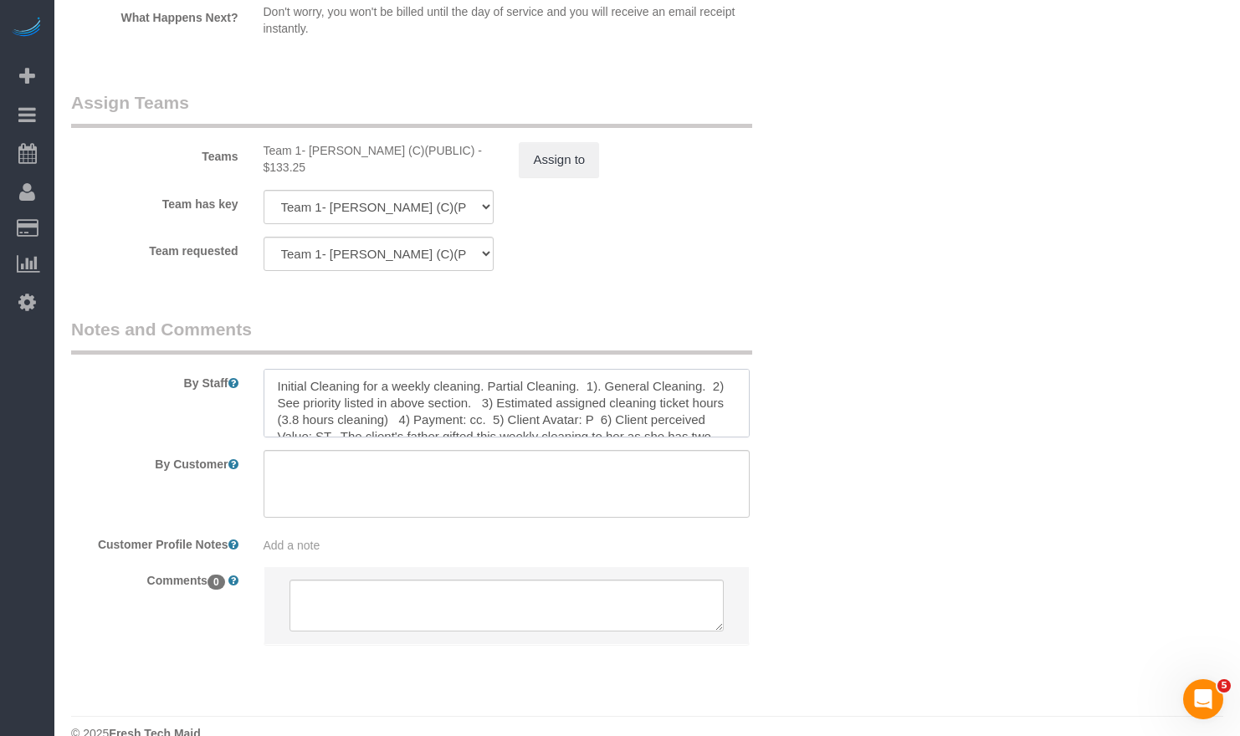
scroll to position [23, 0]
click at [298, 391] on textarea at bounding box center [507, 403] width 487 height 69
click at [373, 371] on textarea at bounding box center [507, 403] width 487 height 69
click at [479, 373] on textarea at bounding box center [507, 403] width 487 height 69
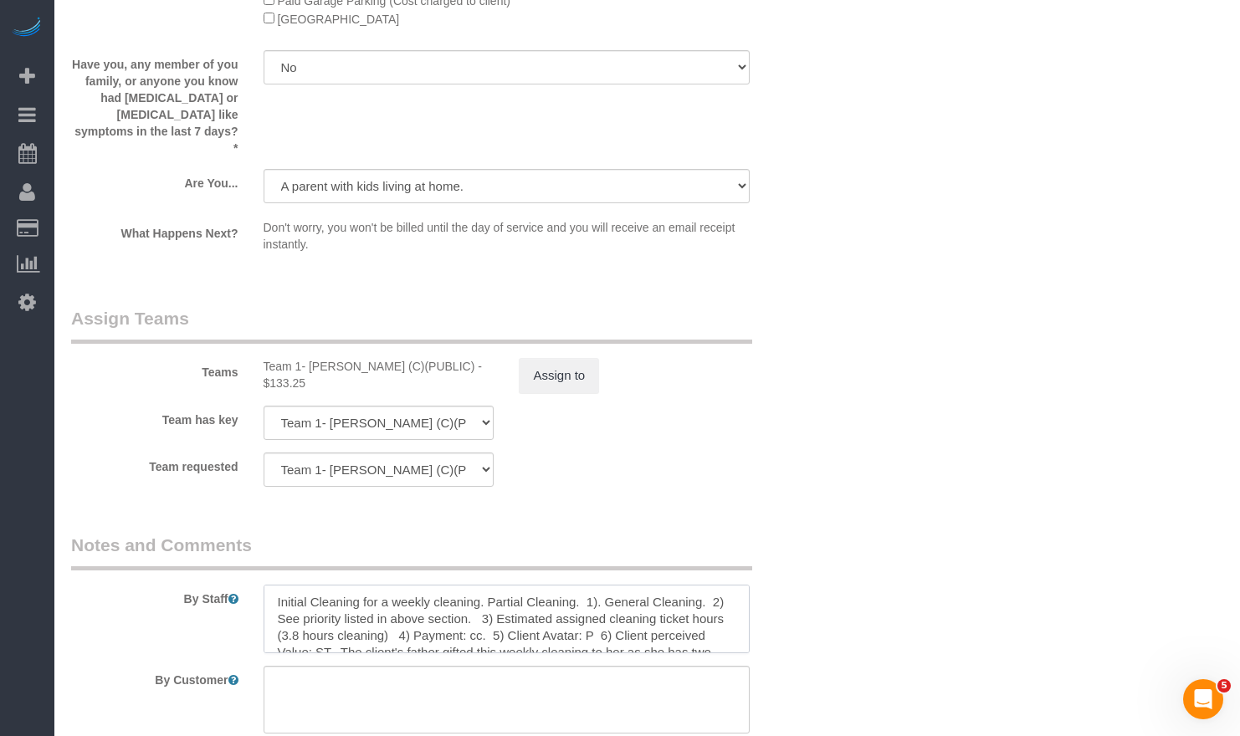
scroll to position [3025, 0]
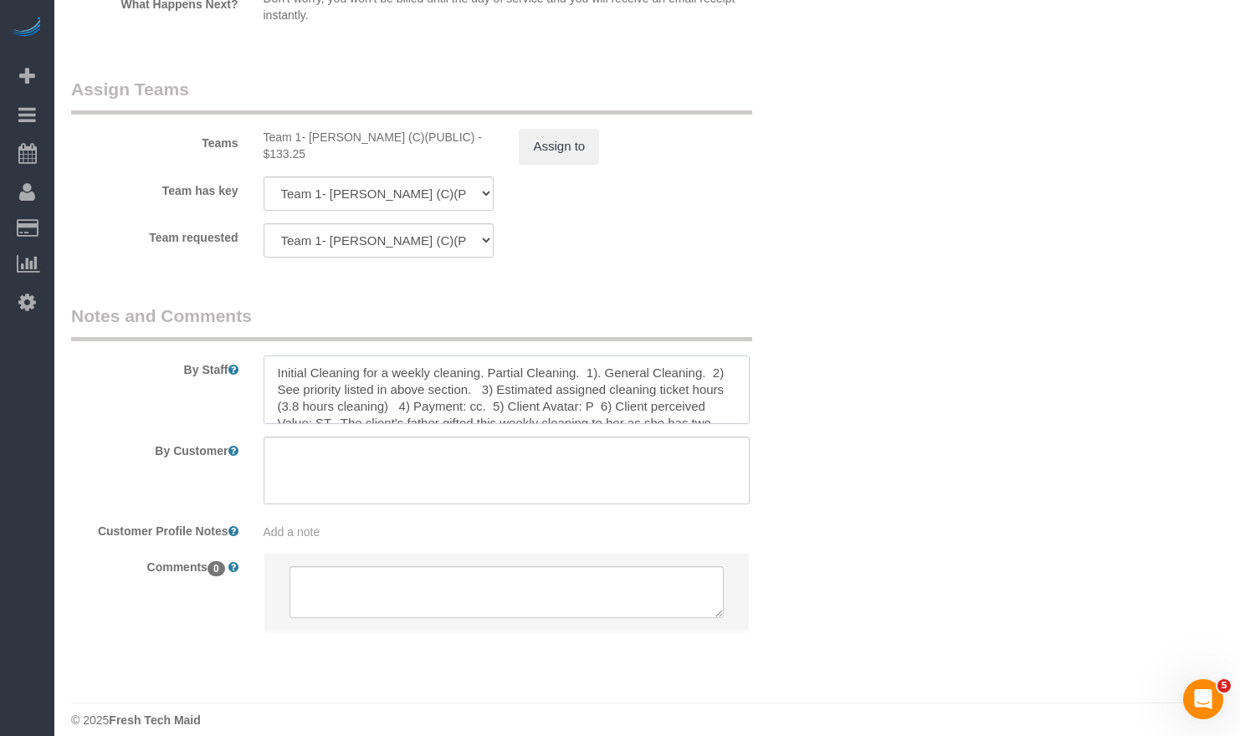
drag, startPoint x: 487, startPoint y: 355, endPoint x: 174, endPoint y: 351, distance: 312.9
click at [174, 351] on div "By Staff" at bounding box center [443, 364] width 768 height 120
click at [524, 367] on textarea at bounding box center [507, 390] width 487 height 69
click at [378, 381] on textarea at bounding box center [507, 390] width 487 height 69
click at [503, 362] on textarea at bounding box center [507, 390] width 487 height 69
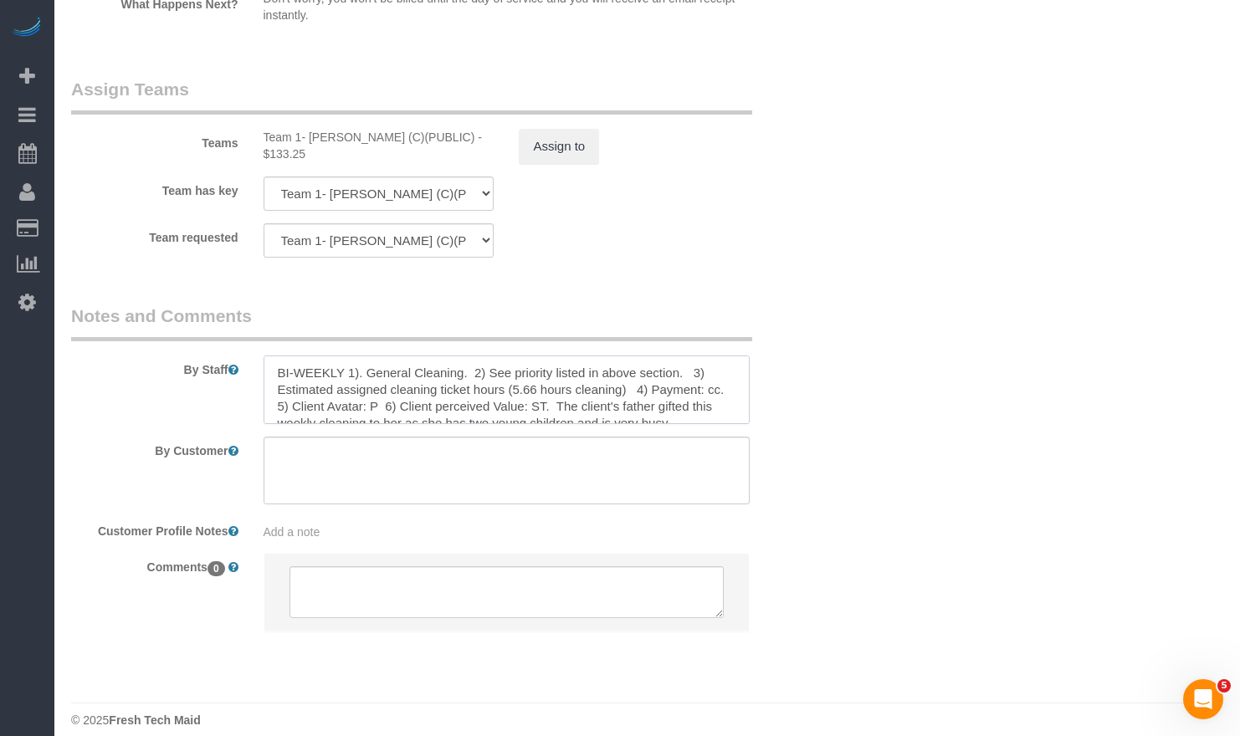
click at [373, 387] on textarea at bounding box center [507, 390] width 487 height 69
drag, startPoint x: 553, startPoint y: 371, endPoint x: 677, endPoint y: 406, distance: 128.7
click at [677, 406] on textarea at bounding box center [507, 390] width 487 height 69
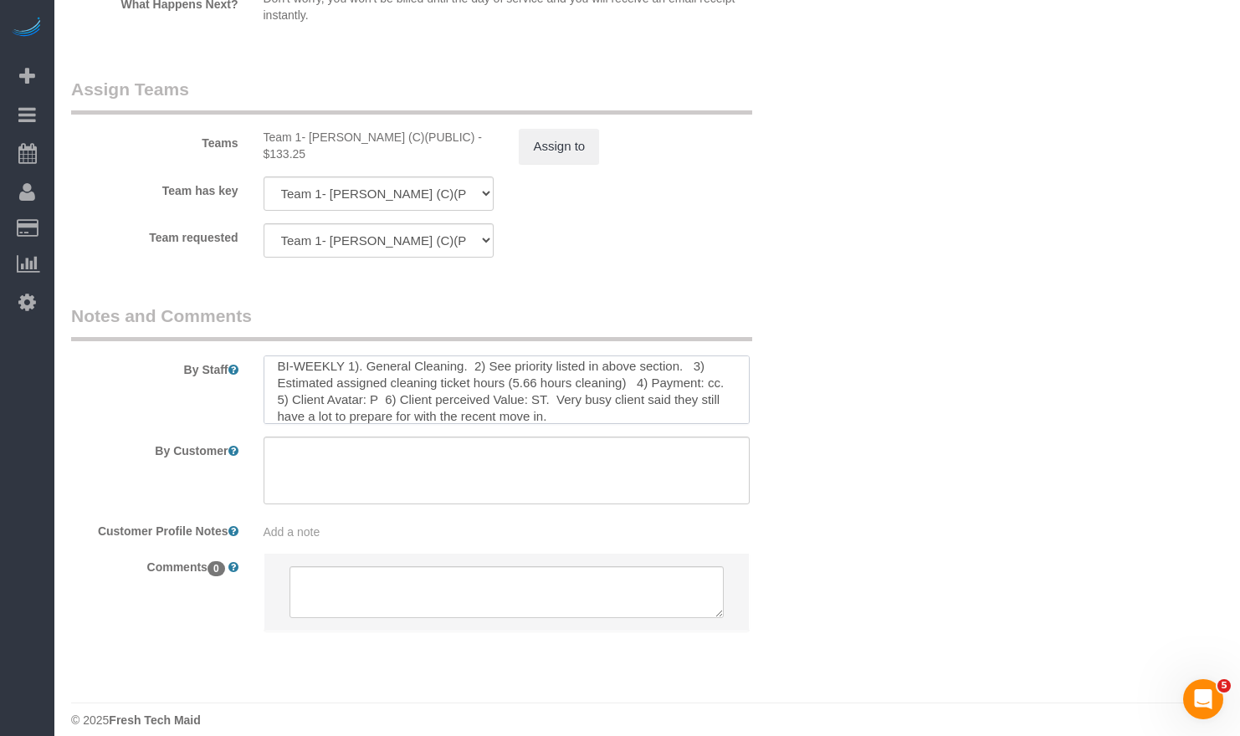
click at [567, 390] on textarea at bounding box center [507, 390] width 487 height 69
click at [560, 393] on textarea at bounding box center [507, 390] width 487 height 69
click at [653, 381] on textarea at bounding box center [507, 390] width 487 height 69
drag, startPoint x: 575, startPoint y: 389, endPoint x: 558, endPoint y: 394, distance: 17.5
click at [574, 389] on textarea at bounding box center [507, 390] width 487 height 69
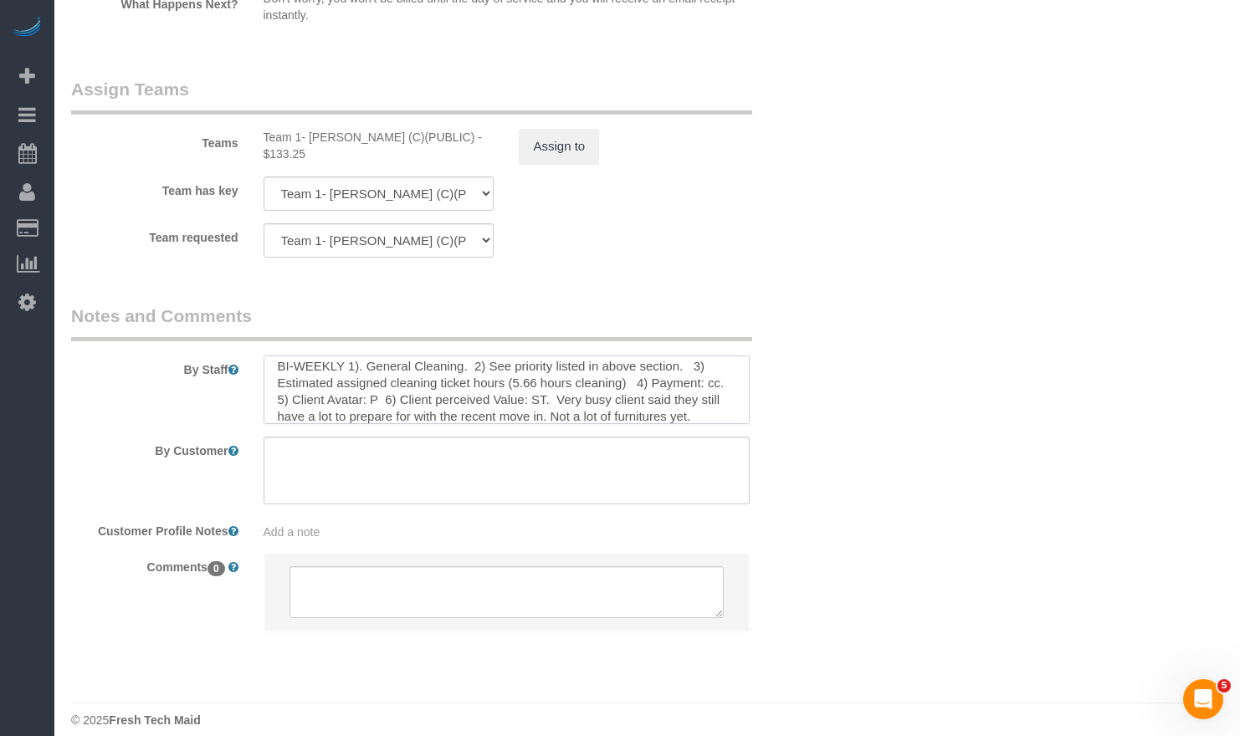
click at [628, 387] on textarea at bounding box center [507, 390] width 487 height 69
drag, startPoint x: 635, startPoint y: 377, endPoint x: 638, endPoint y: 412, distance: 34.4
click at [633, 379] on textarea at bounding box center [507, 390] width 487 height 69
click at [367, 395] on textarea at bounding box center [507, 390] width 487 height 69
click at [563, 381] on textarea at bounding box center [507, 390] width 487 height 69
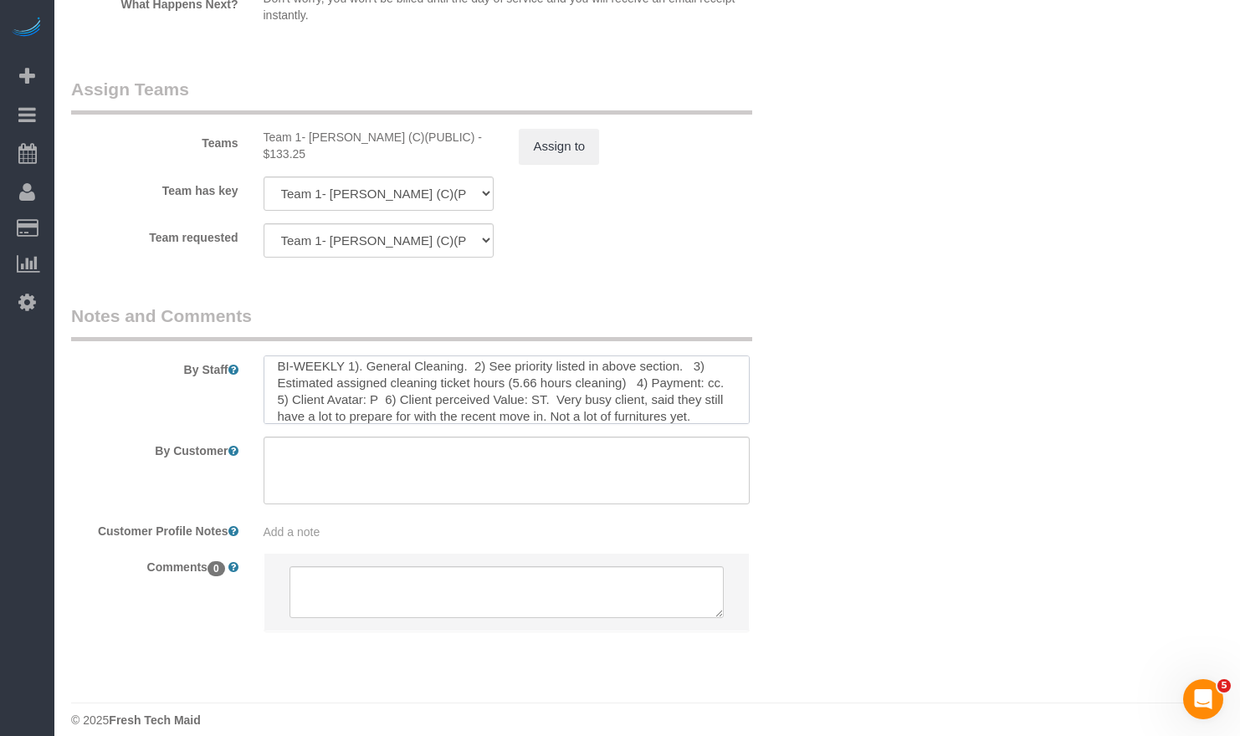
click at [428, 396] on textarea at bounding box center [507, 390] width 487 height 69
click at [411, 401] on textarea at bounding box center [507, 390] width 487 height 69
click at [690, 397] on textarea at bounding box center [507, 390] width 487 height 69
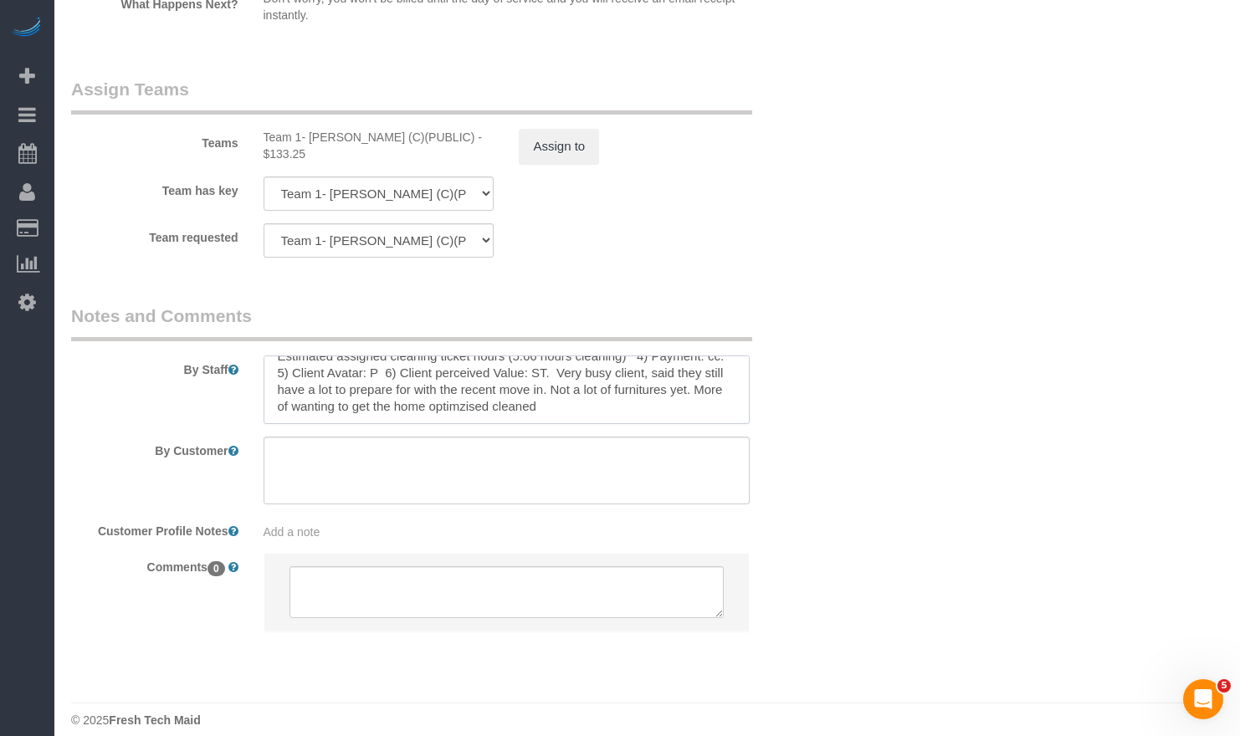
drag, startPoint x: 551, startPoint y: 371, endPoint x: 643, endPoint y: 396, distance: 95.4
click at [643, 396] on textarea at bounding box center [507, 390] width 487 height 69
click at [601, 389] on textarea at bounding box center [507, 390] width 487 height 69
drag, startPoint x: 553, startPoint y: 361, endPoint x: 719, endPoint y: 401, distance: 171.1
click at [719, 401] on textarea at bounding box center [507, 390] width 487 height 69
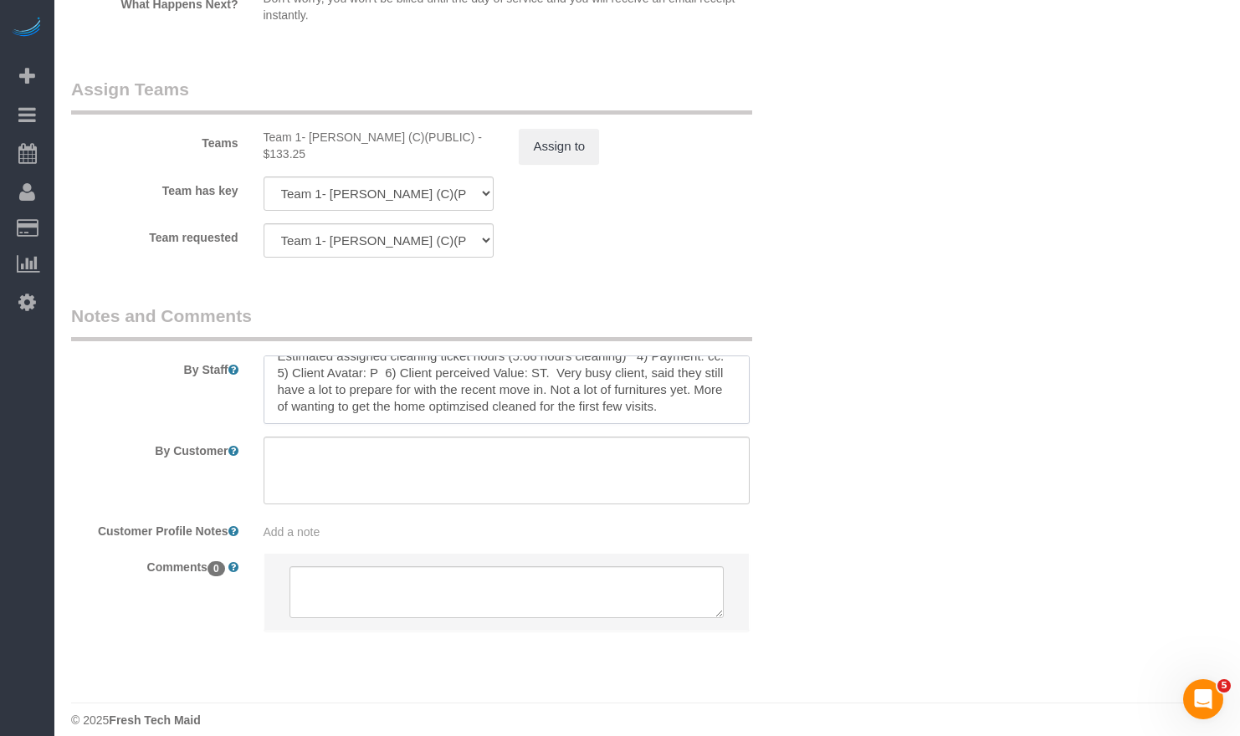
click at [666, 385] on textarea at bounding box center [507, 390] width 487 height 69
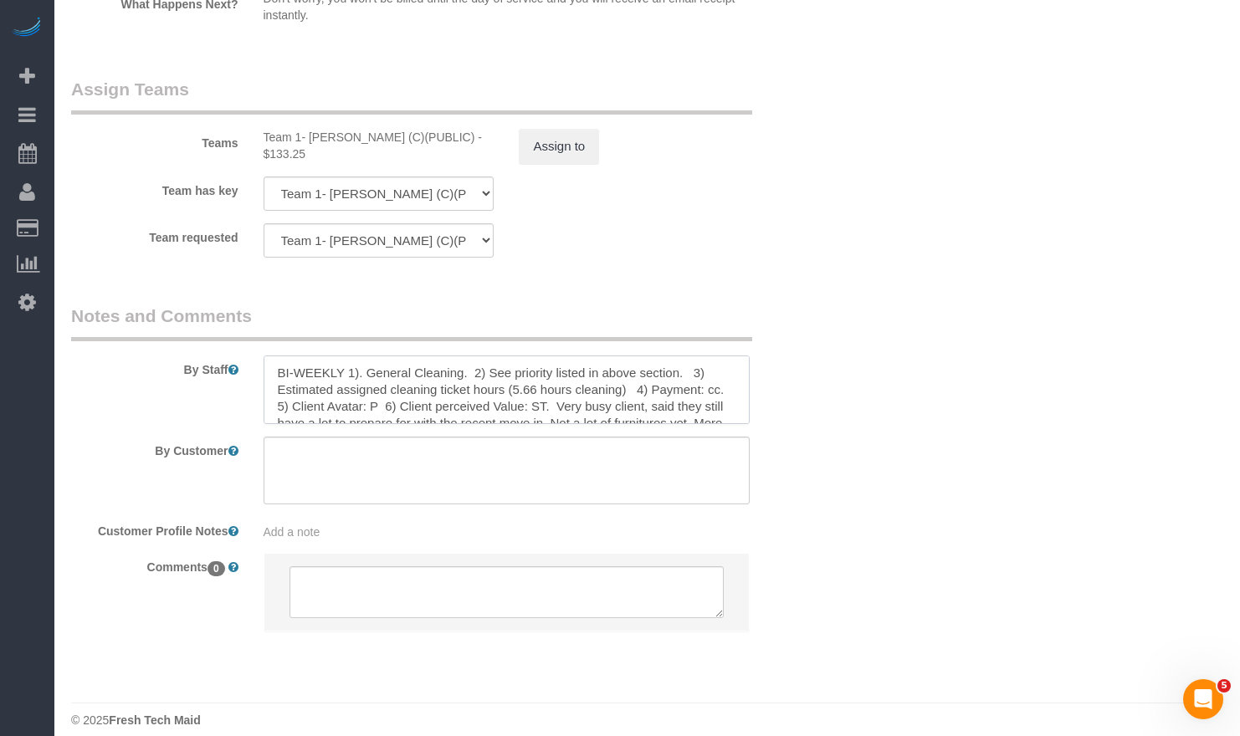
drag, startPoint x: 565, startPoint y: 361, endPoint x: 547, endPoint y: 387, distance: 31.3
click at [547, 387] on textarea at bounding box center [507, 390] width 487 height 69
type textarea "BI-WEEKLY 1). General Cleaning. 2) See priority listed in above section. 3) Est…"
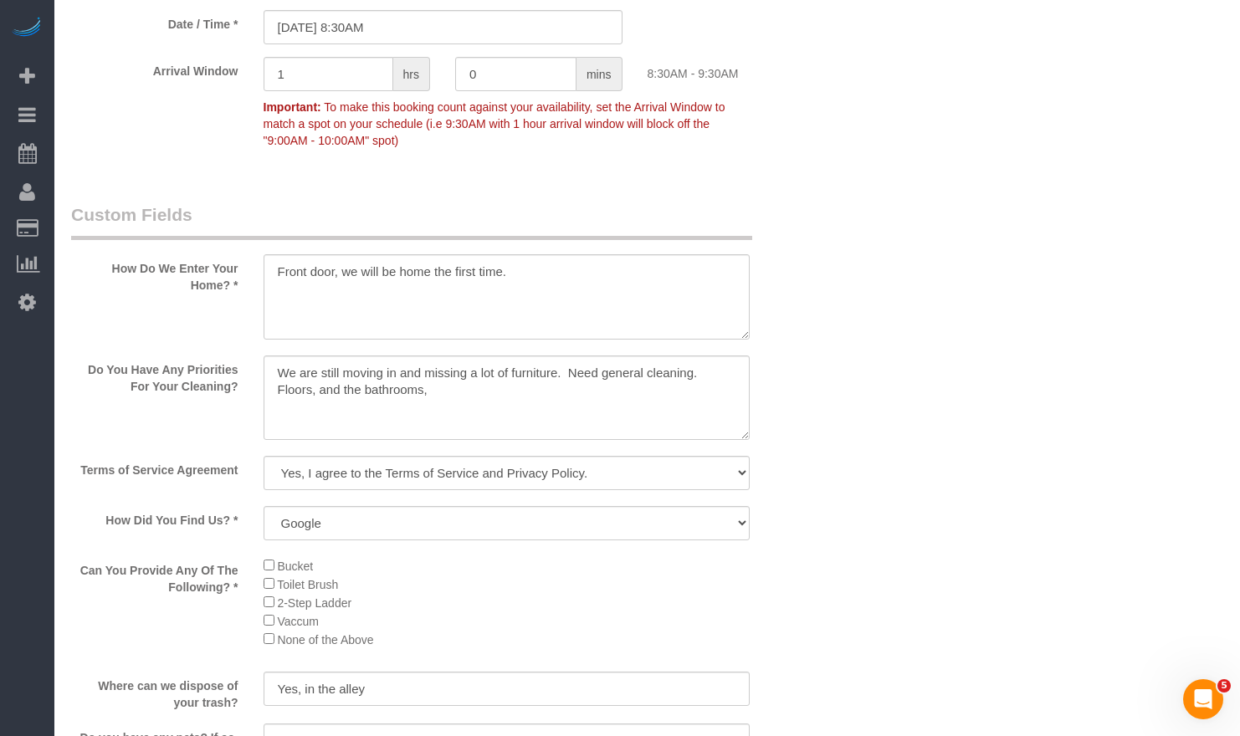
scroll to position [2021, 0]
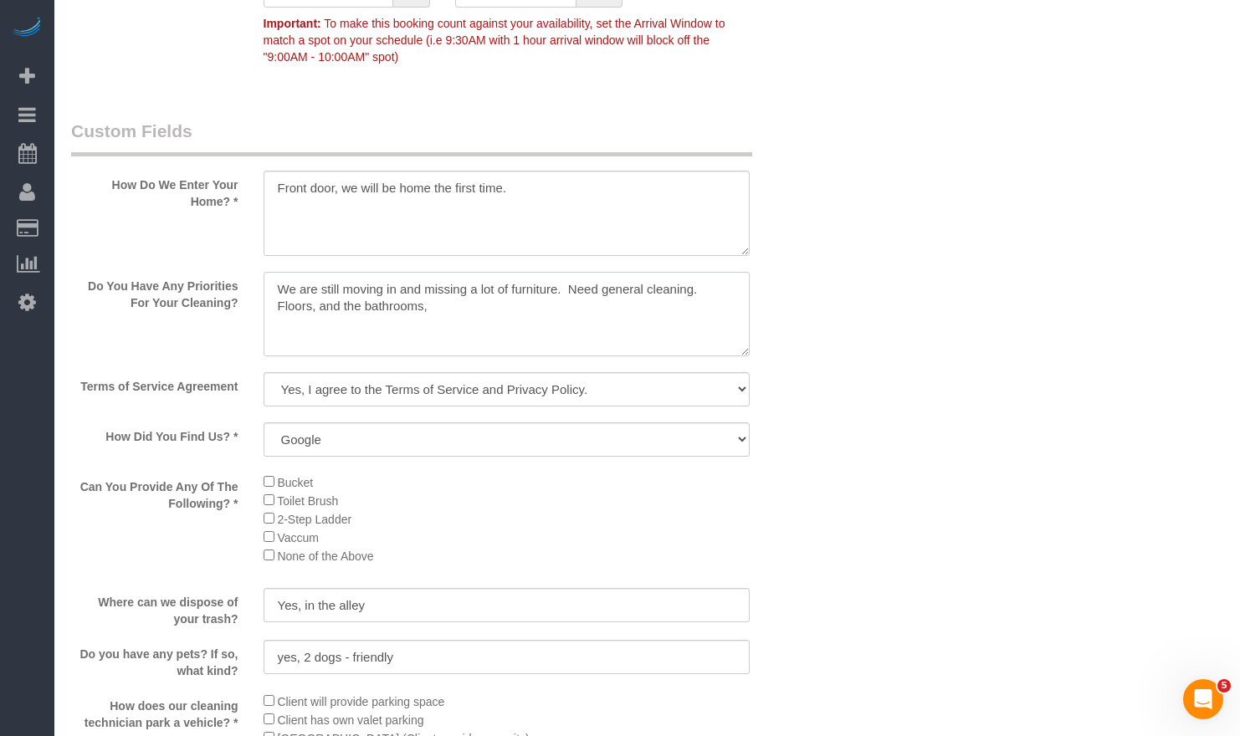
click at [509, 320] on textarea at bounding box center [507, 314] width 487 height 85
click at [279, 288] on textarea at bounding box center [507, 314] width 487 height 85
click at [281, 325] on textarea at bounding box center [507, 314] width 487 height 85
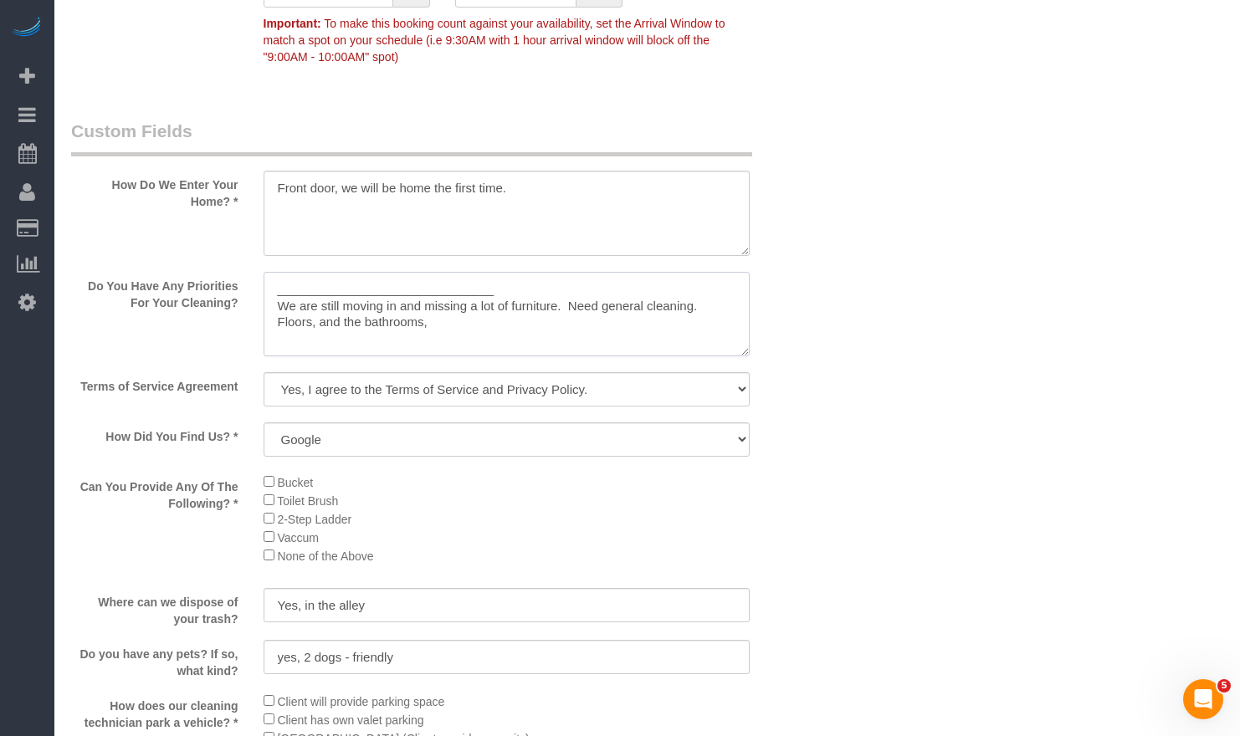
click at [305, 284] on textarea at bounding box center [507, 314] width 487 height 85
click at [311, 286] on textarea at bounding box center [507, 314] width 487 height 85
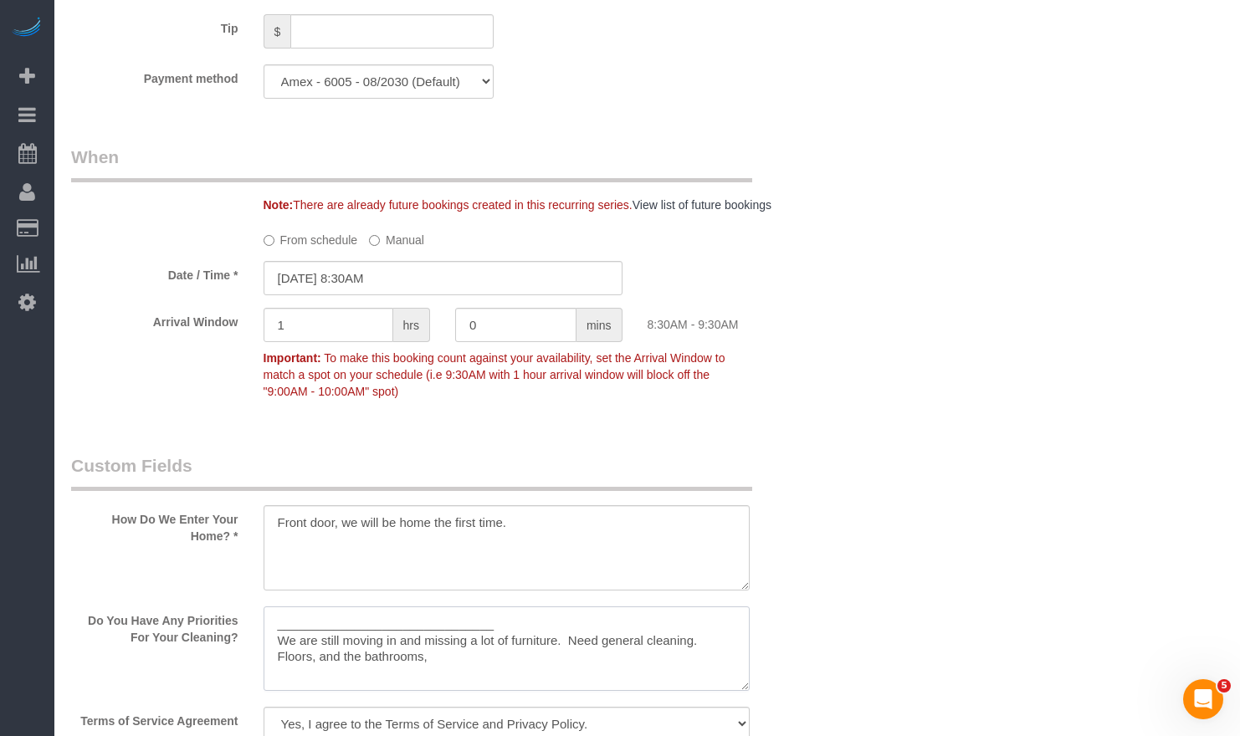
scroll to position [1770, 0]
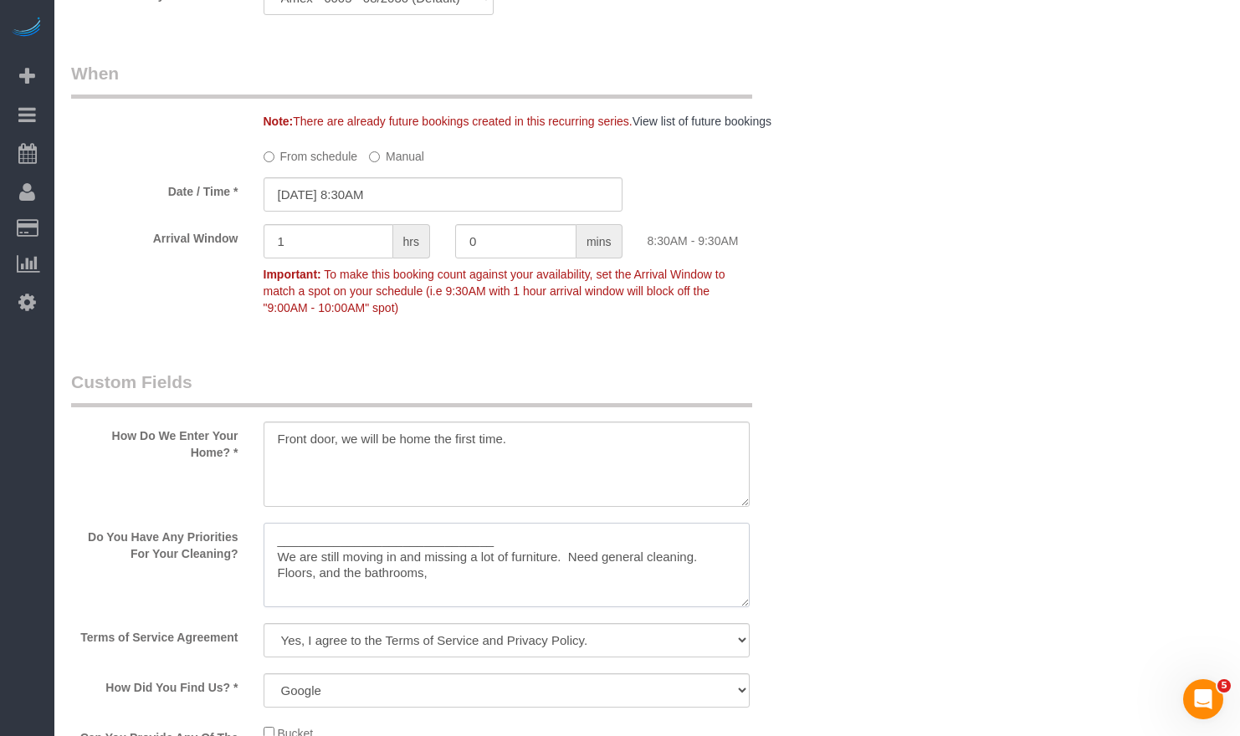
click at [318, 556] on textarea at bounding box center [507, 565] width 487 height 85
click at [302, 540] on textarea at bounding box center [507, 565] width 487 height 85
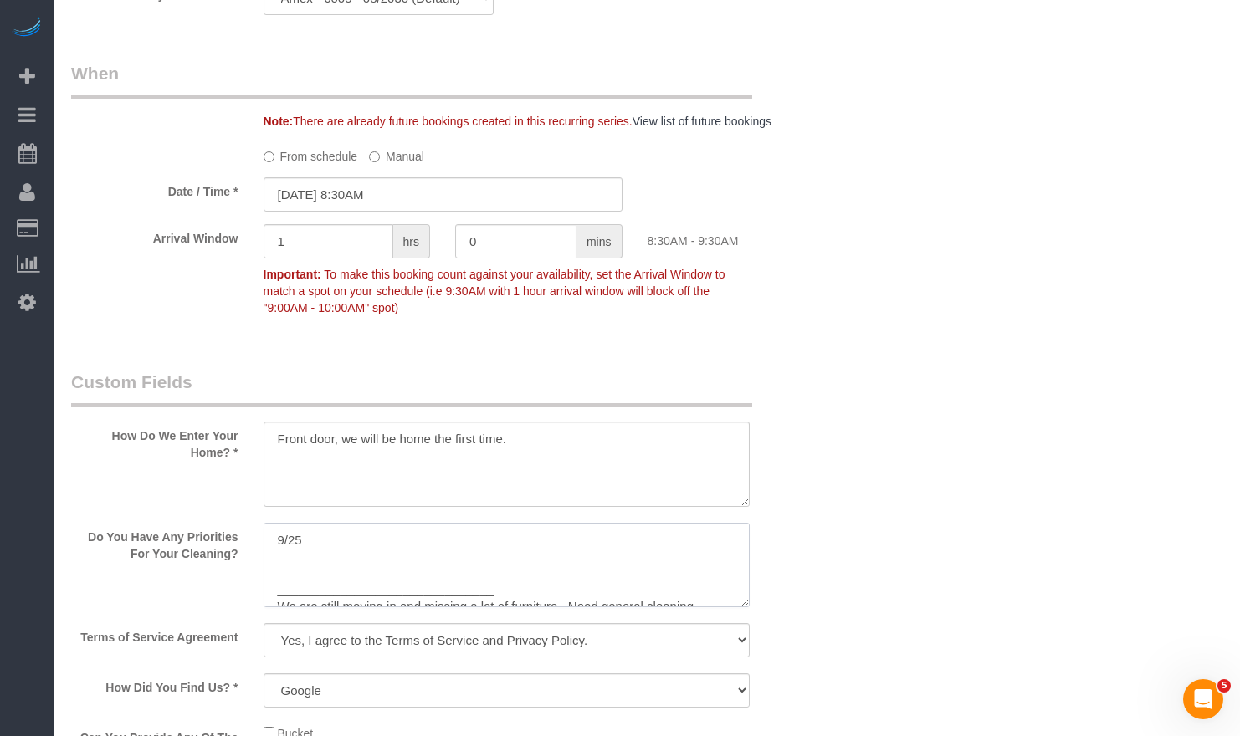
scroll to position [1938, 0]
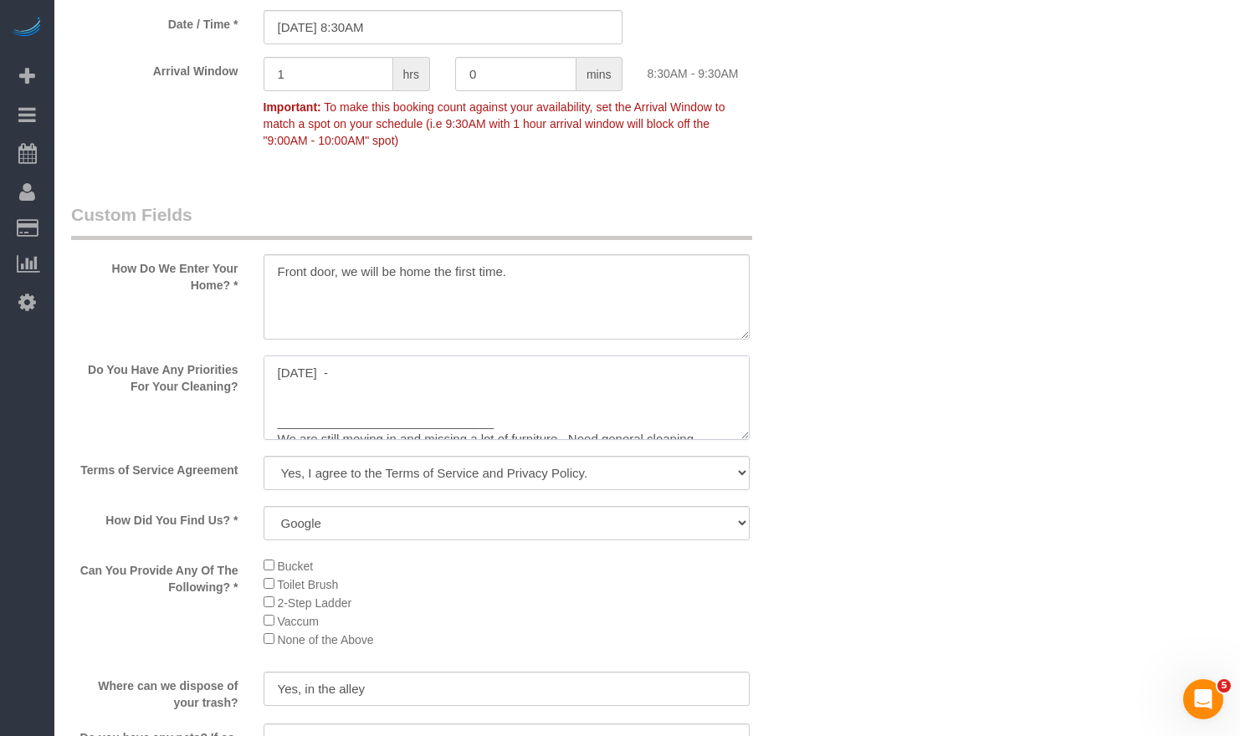
paste textarea "Floors, and the bathrooms, Bed linen, put the wash and put the fresh on. Floors…"
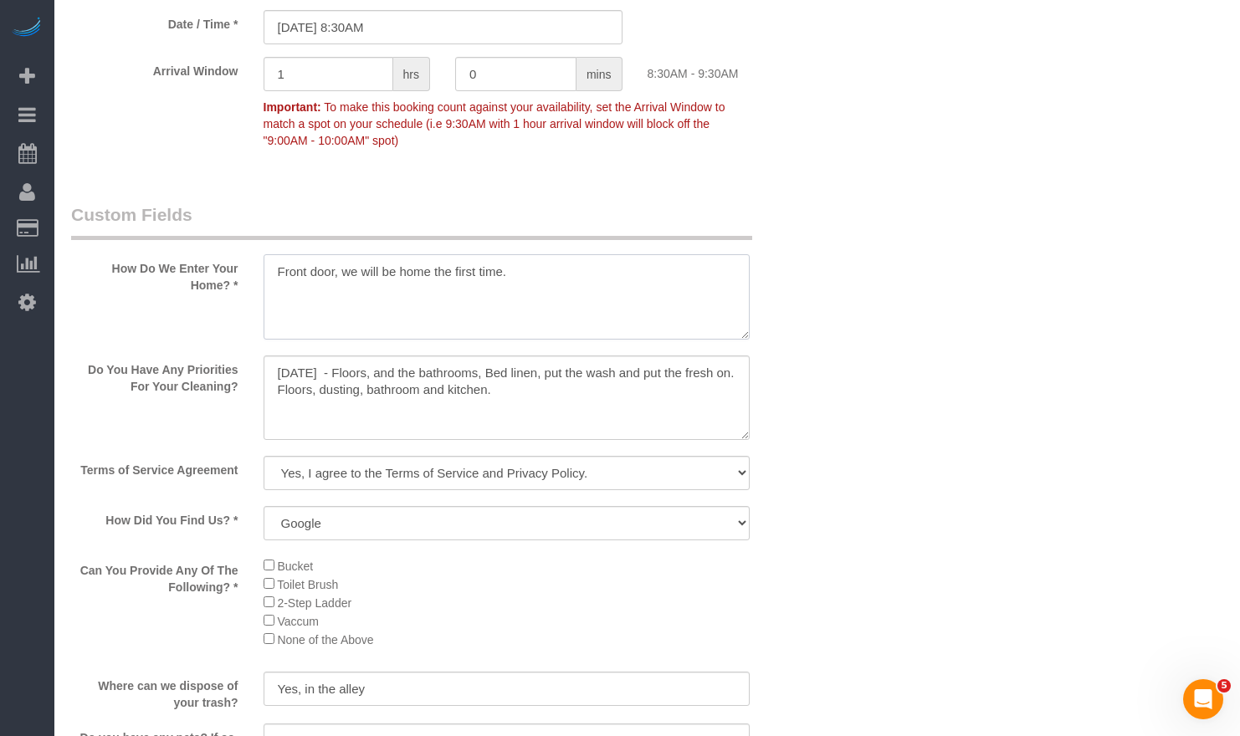
click at [462, 305] on textarea at bounding box center [507, 296] width 487 height 85
click at [438, 393] on textarea at bounding box center [507, 398] width 487 height 85
drag, startPoint x: 530, startPoint y: 387, endPoint x: 431, endPoint y: 378, distance: 100.0
click at [525, 390] on textarea at bounding box center [507, 398] width 487 height 85
click at [335, 376] on textarea at bounding box center [507, 398] width 487 height 85
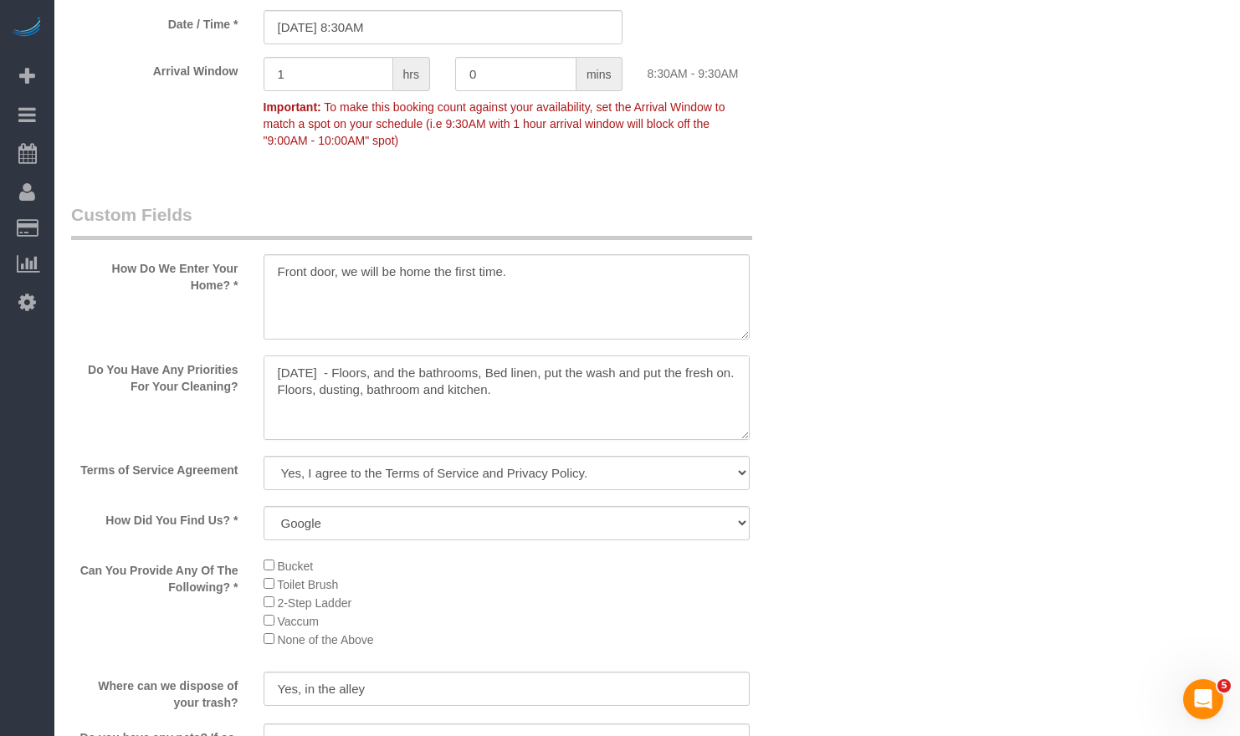
paste textarea "Very busy client, still settling in after a recent move. Home does not have muc…"
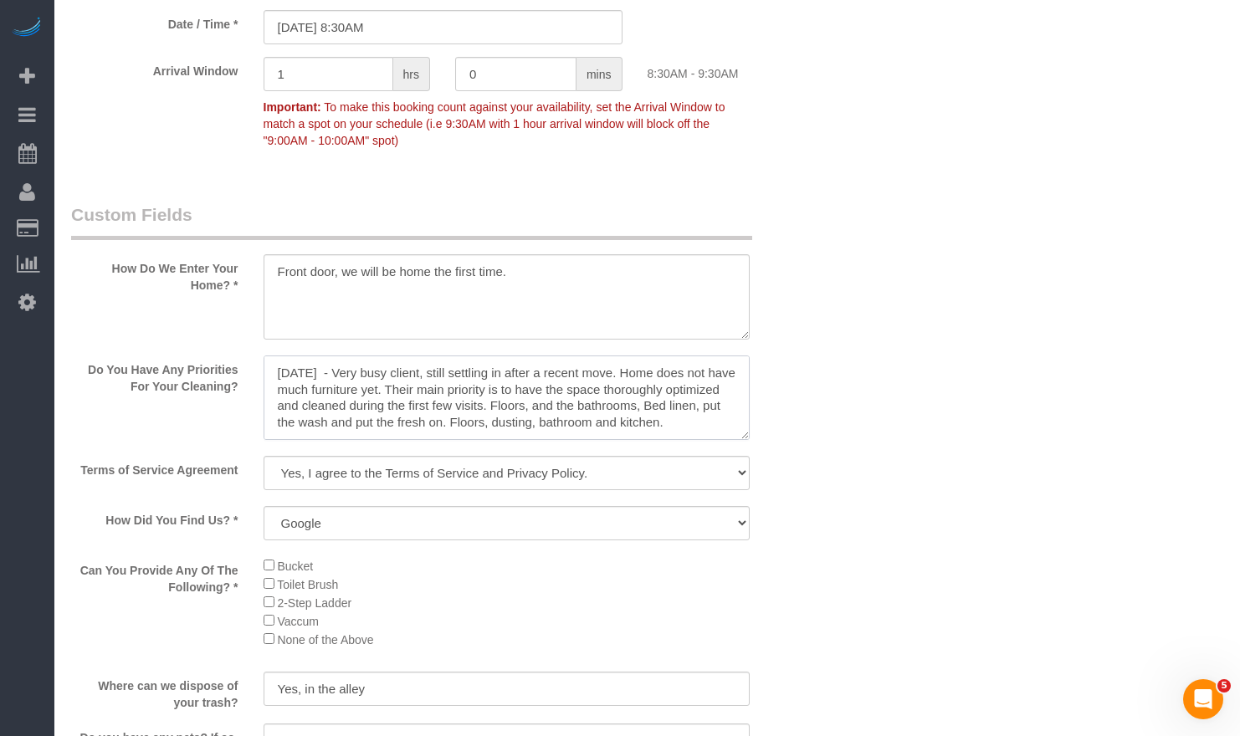
click at [478, 397] on textarea at bounding box center [507, 398] width 487 height 85
click at [637, 410] on textarea at bounding box center [507, 398] width 487 height 85
click at [361, 408] on textarea at bounding box center [507, 398] width 487 height 85
drag, startPoint x: 691, startPoint y: 417, endPoint x: 627, endPoint y: 415, distance: 63.6
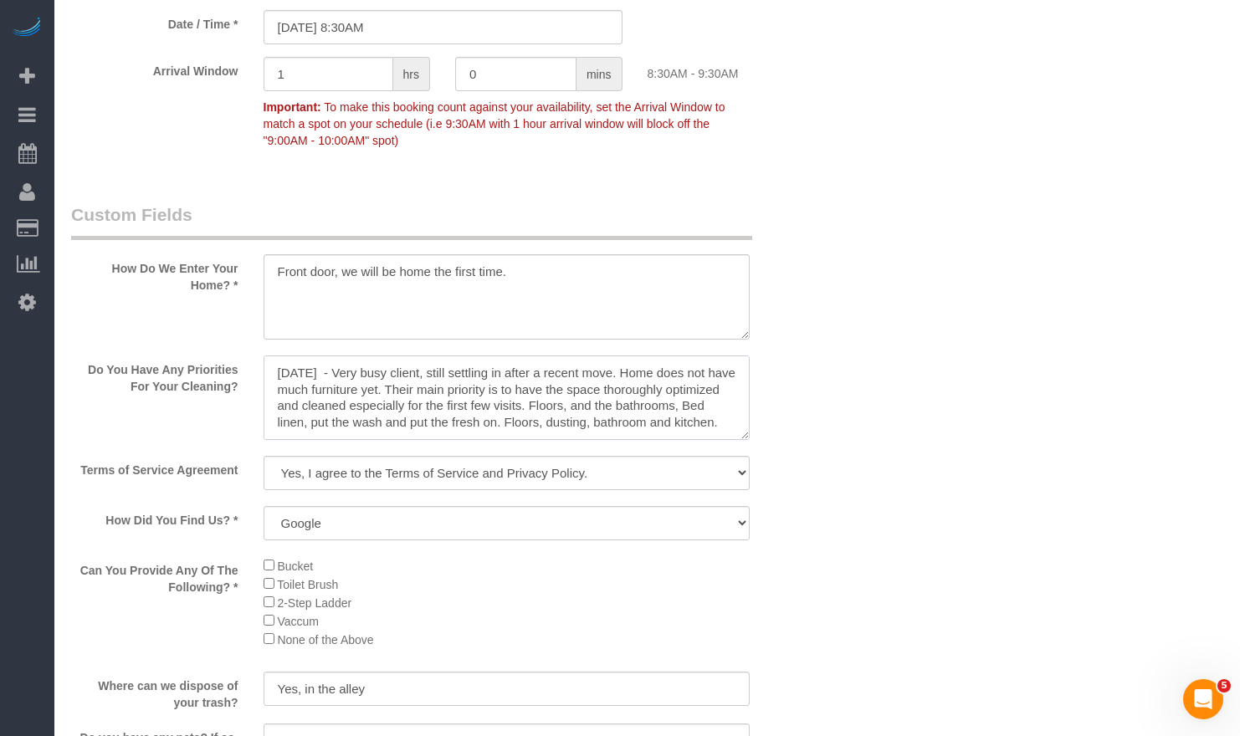
click at [690, 417] on textarea at bounding box center [507, 398] width 487 height 85
click at [526, 407] on textarea at bounding box center [507, 398] width 487 height 85
click at [521, 407] on textarea at bounding box center [507, 398] width 487 height 85
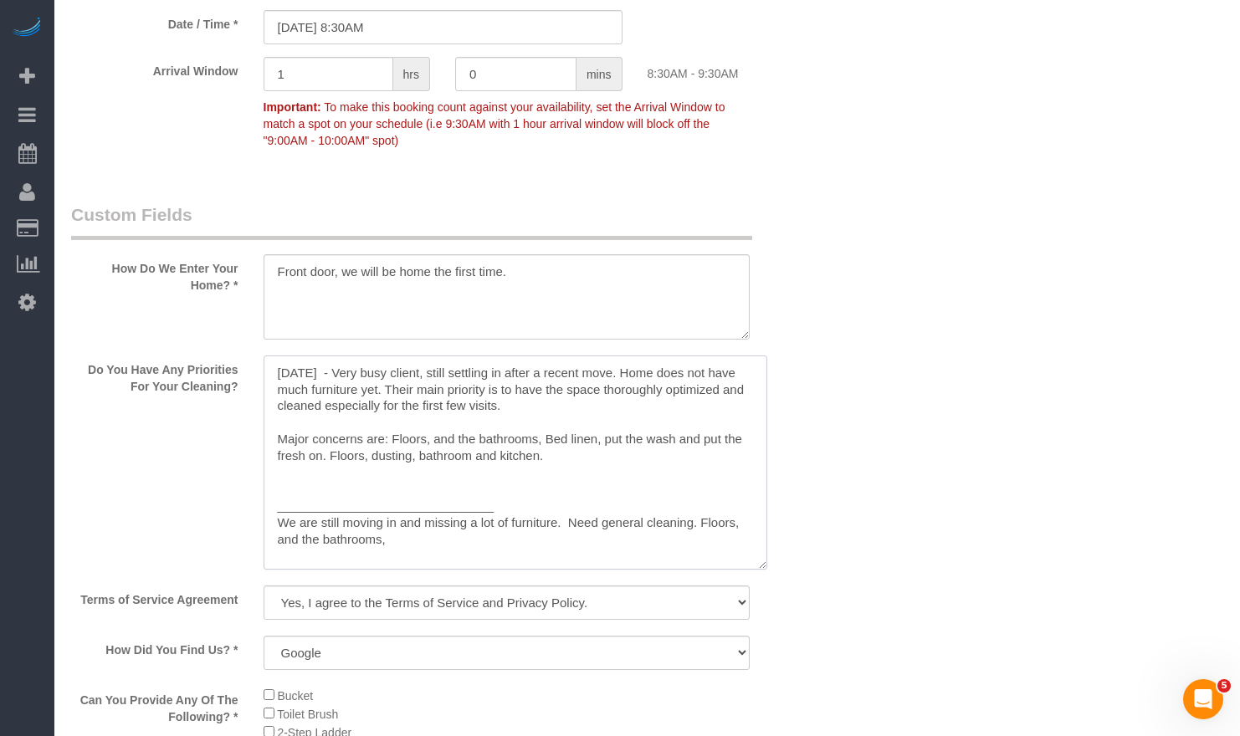
scroll to position [0, 0]
drag, startPoint x: 744, startPoint y: 436, endPoint x: 779, endPoint y: 656, distance: 222.8
click at [767, 570] on textarea at bounding box center [516, 463] width 504 height 214
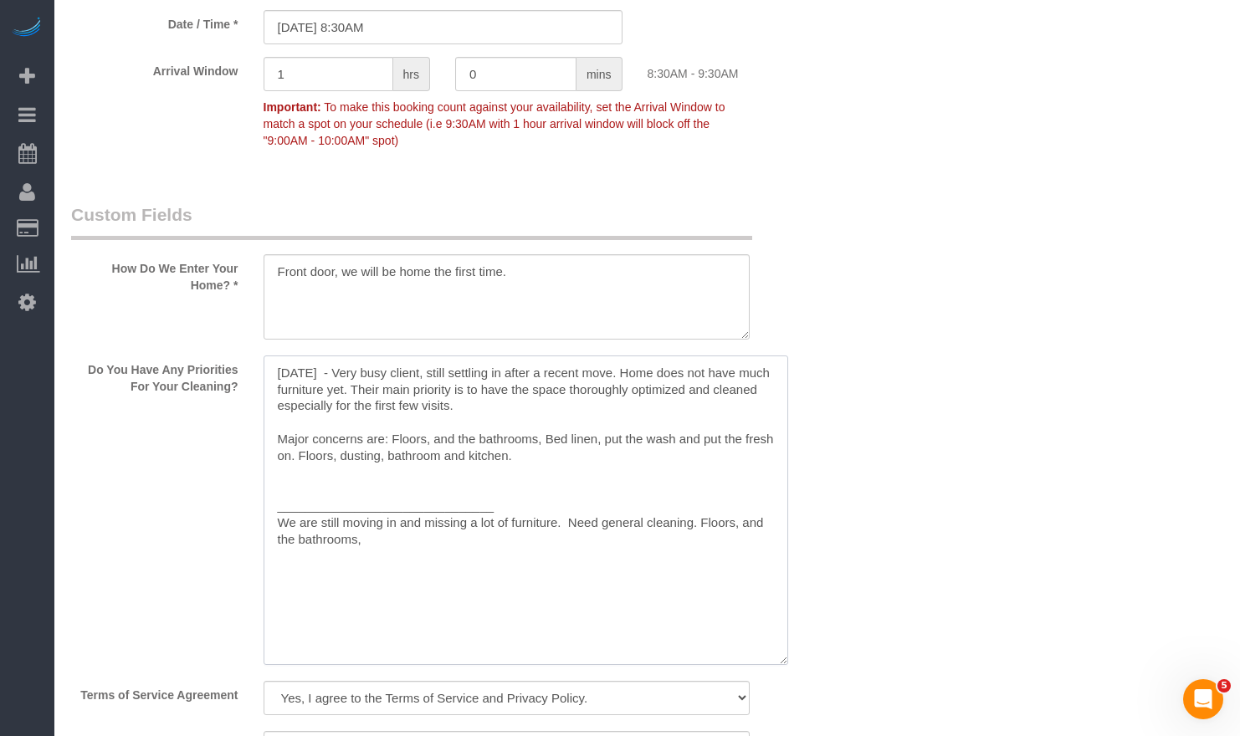
click at [391, 442] on textarea at bounding box center [526, 511] width 525 height 310
drag, startPoint x: 396, startPoint y: 435, endPoint x: 407, endPoint y: 513, distance: 78.6
click at [394, 439] on textarea at bounding box center [526, 511] width 525 height 310
drag, startPoint x: 484, startPoint y: 503, endPoint x: 278, endPoint y: 499, distance: 205.9
click at [278, 499] on textarea at bounding box center [526, 511] width 525 height 310
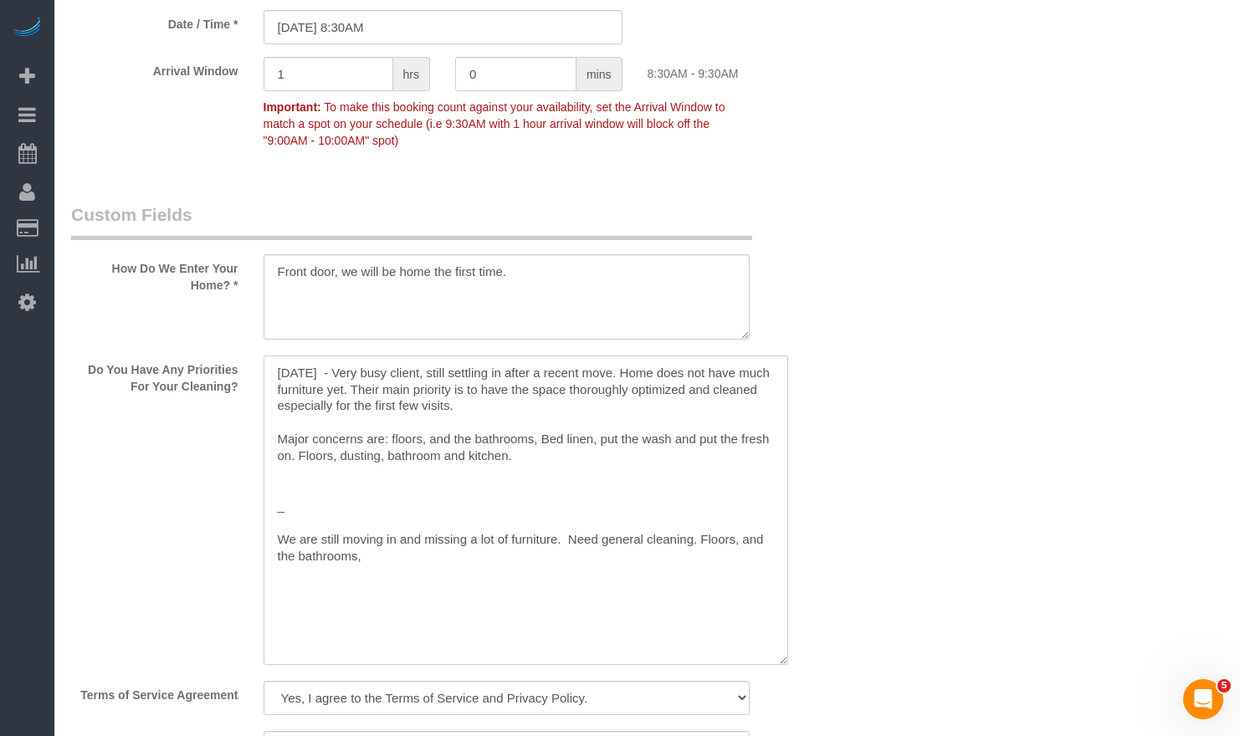
drag, startPoint x: 427, startPoint y: 480, endPoint x: 475, endPoint y: 469, distance: 49.7
click at [428, 480] on textarea at bounding box center [526, 511] width 525 height 310
click at [620, 443] on textarea at bounding box center [526, 511] width 525 height 310
click at [555, 456] on textarea at bounding box center [526, 511] width 525 height 310
click at [540, 440] on textarea at bounding box center [526, 511] width 525 height 310
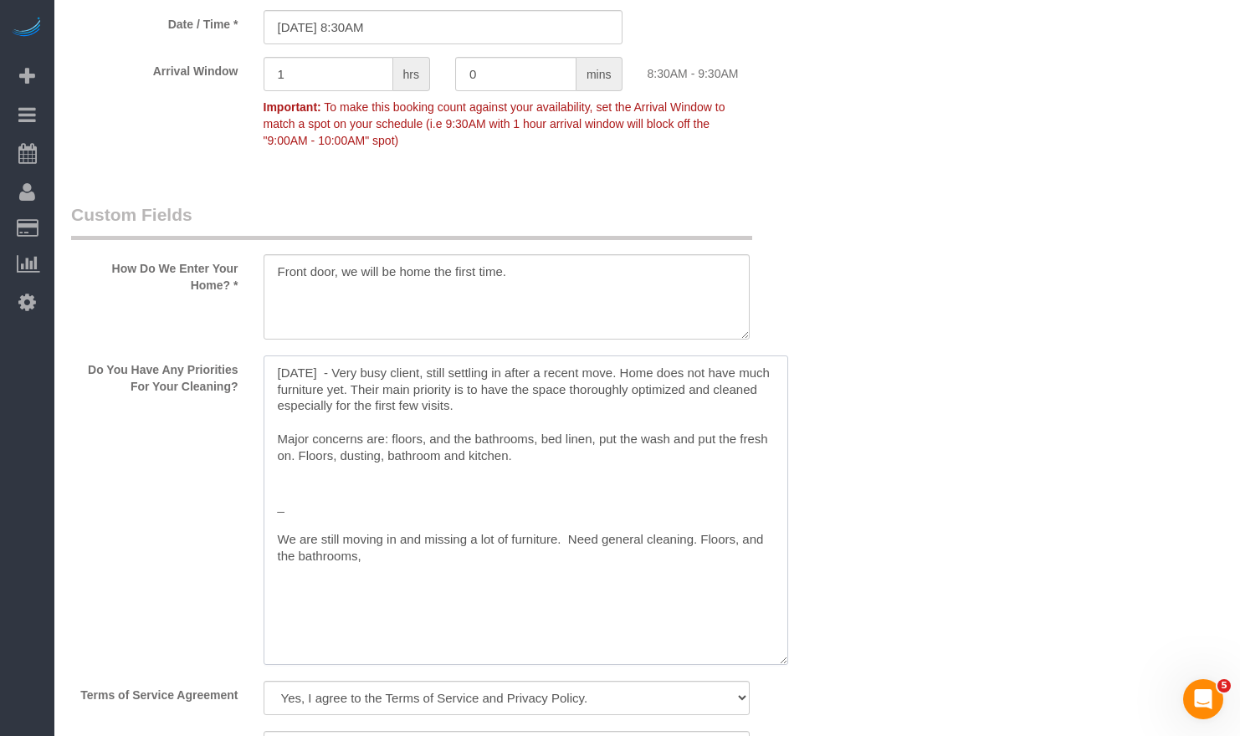
click at [656, 483] on textarea at bounding box center [526, 511] width 525 height 310
click at [422, 483] on textarea at bounding box center [526, 511] width 525 height 310
drag, startPoint x: 315, startPoint y: 454, endPoint x: 260, endPoint y: 471, distance: 56.9
click at [236, 462] on div "Do You Have Any Priorities For Your Cleaning?" at bounding box center [443, 512] width 768 height 313
drag, startPoint x: 286, startPoint y: 461, endPoint x: 288, endPoint y: 477, distance: 16.0
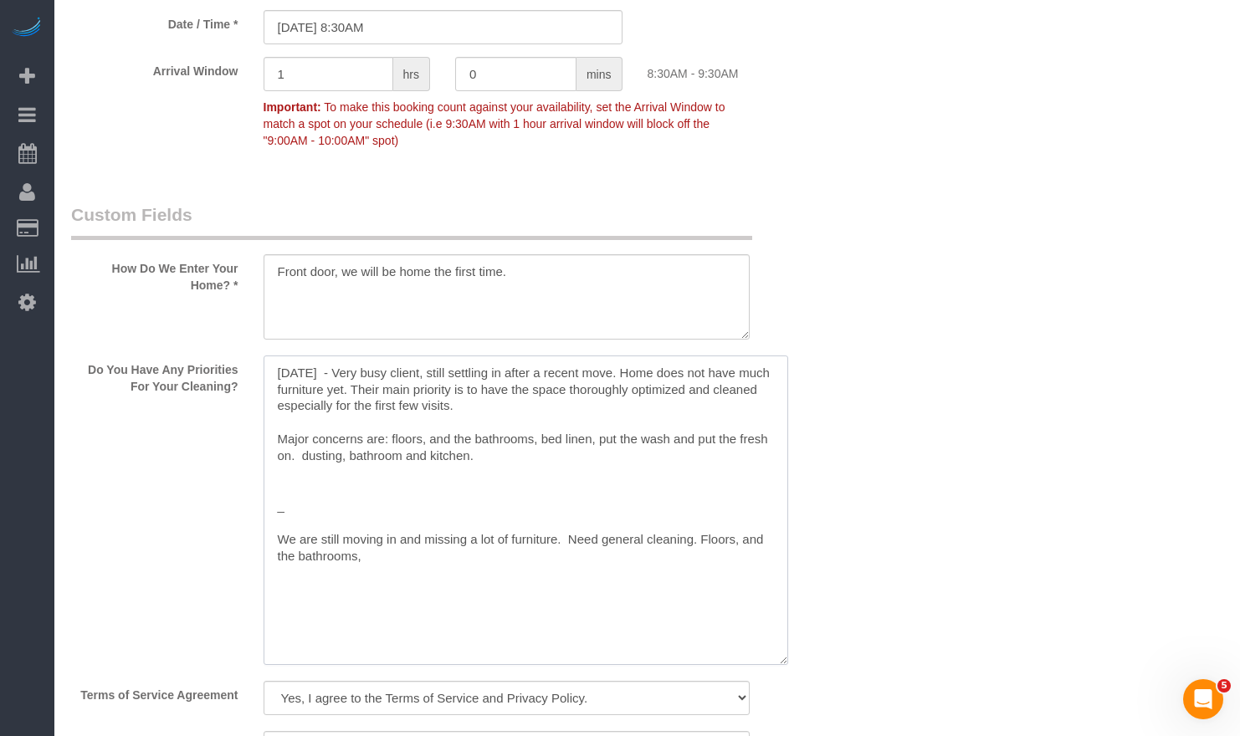
click at [286, 465] on textarea at bounding box center [526, 511] width 525 height 310
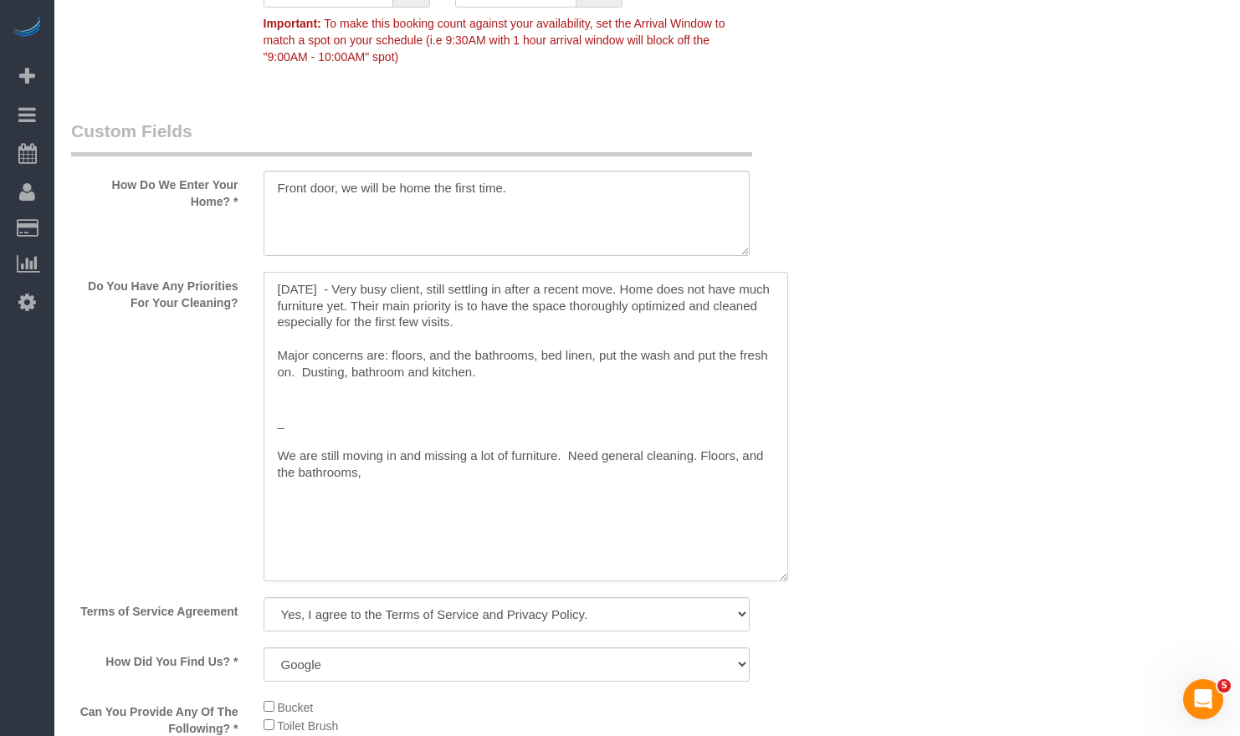
click at [523, 353] on textarea at bounding box center [526, 427] width 525 height 310
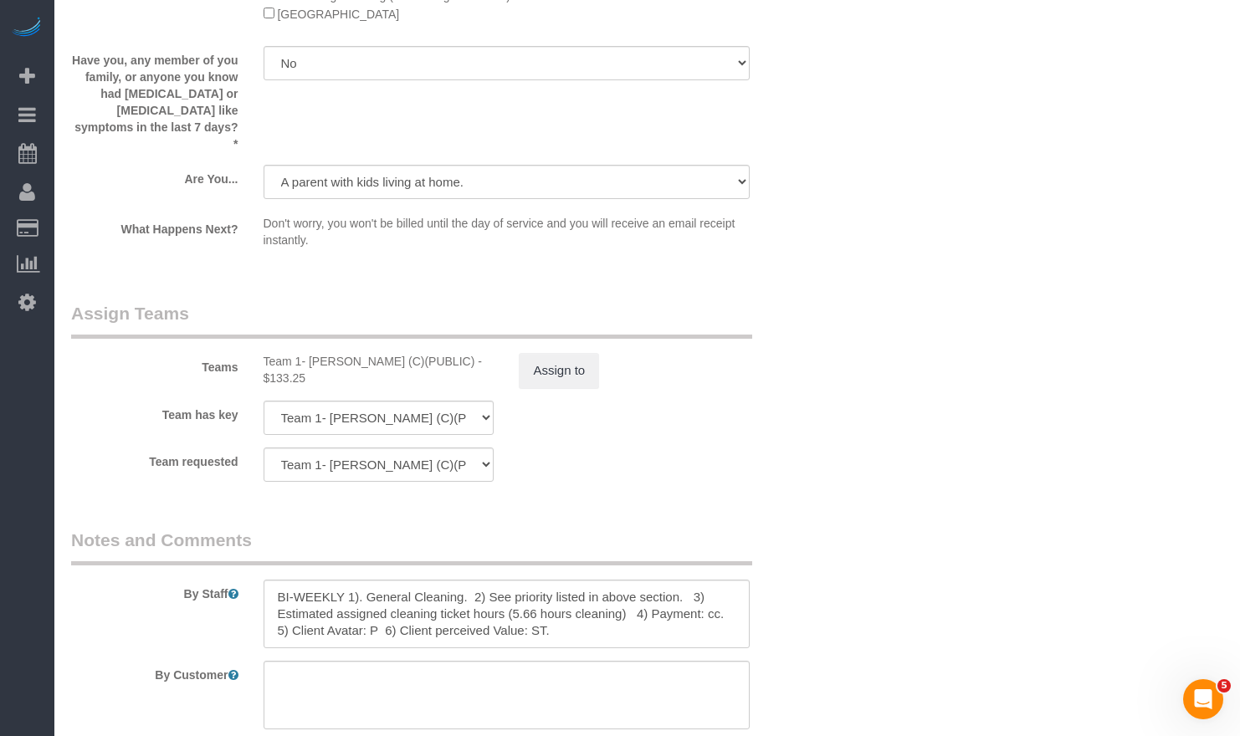
scroll to position [3193, 0]
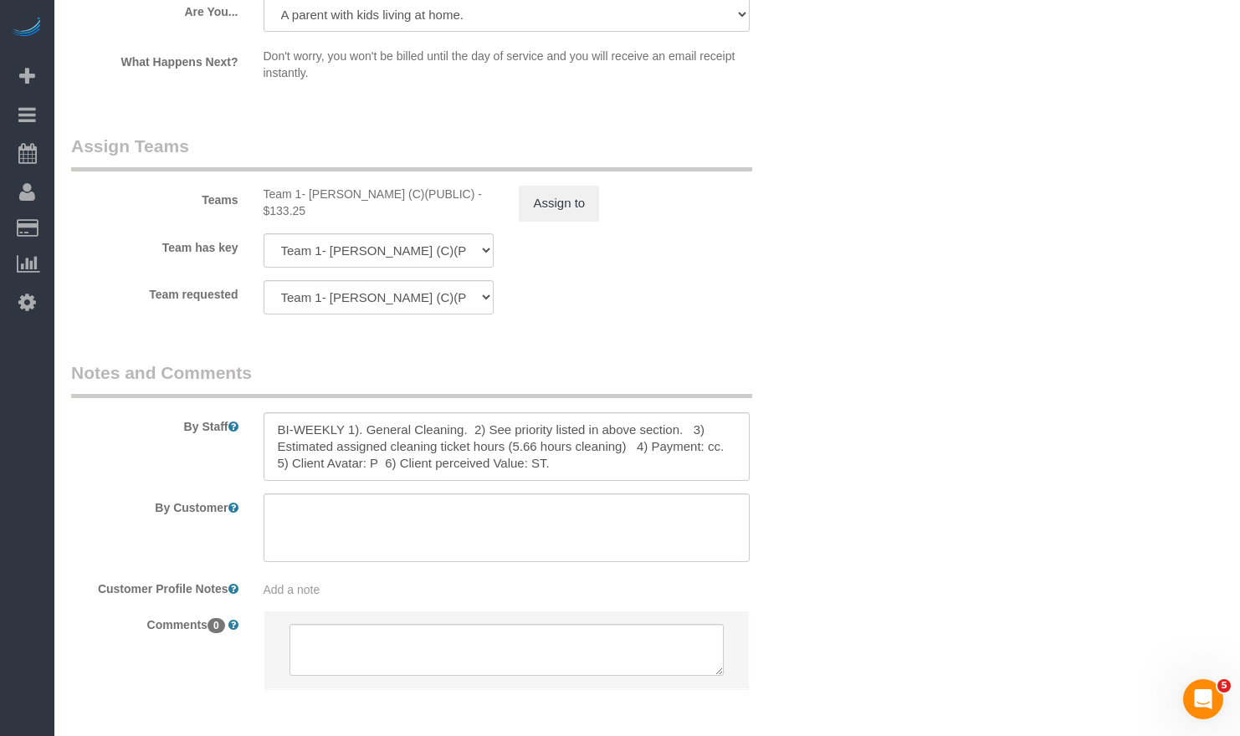
type textarea "[DATE] - Very busy client, still settling in after a recent move. Home does not…"
click at [443, 439] on textarea at bounding box center [507, 446] width 487 height 69
click at [511, 444] on textarea at bounding box center [507, 446] width 487 height 69
click at [349, 441] on textarea at bounding box center [507, 446] width 487 height 69
drag, startPoint x: 536, startPoint y: 441, endPoint x: 431, endPoint y: 407, distance: 110.6
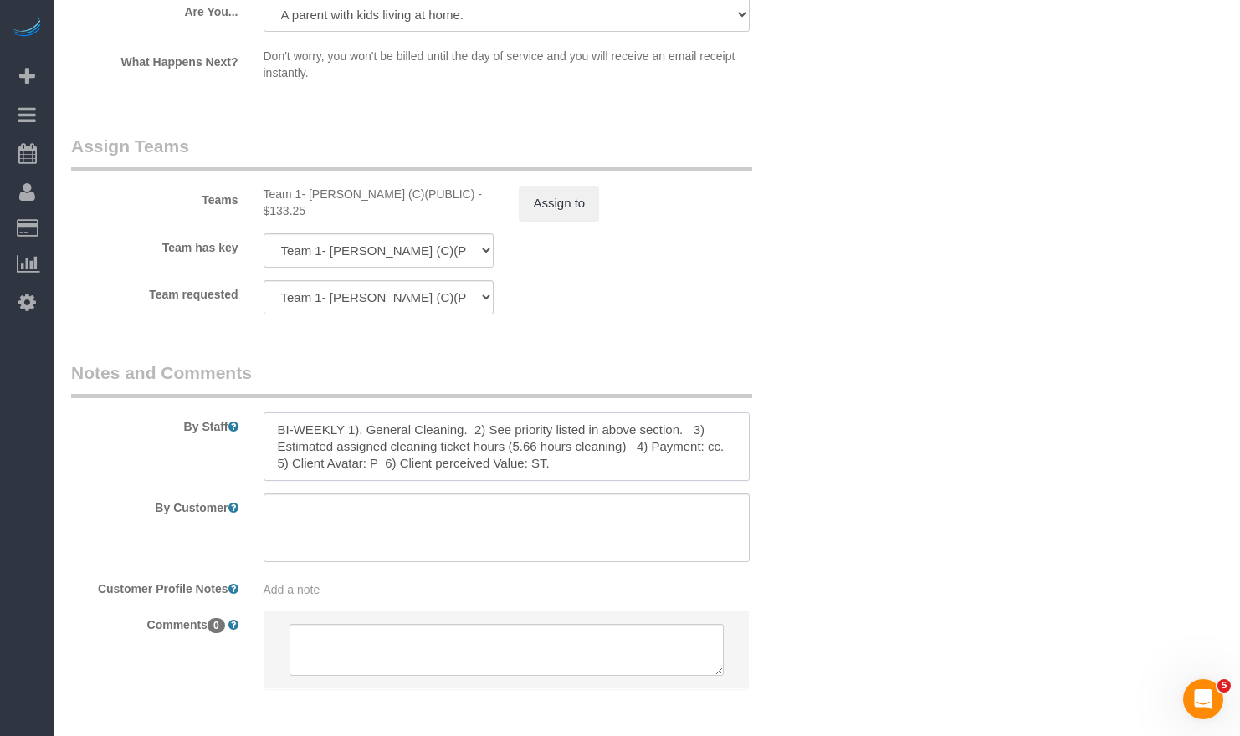
click at [449, 416] on textarea at bounding box center [507, 446] width 487 height 69
click at [426, 412] on textarea at bounding box center [507, 446] width 487 height 69
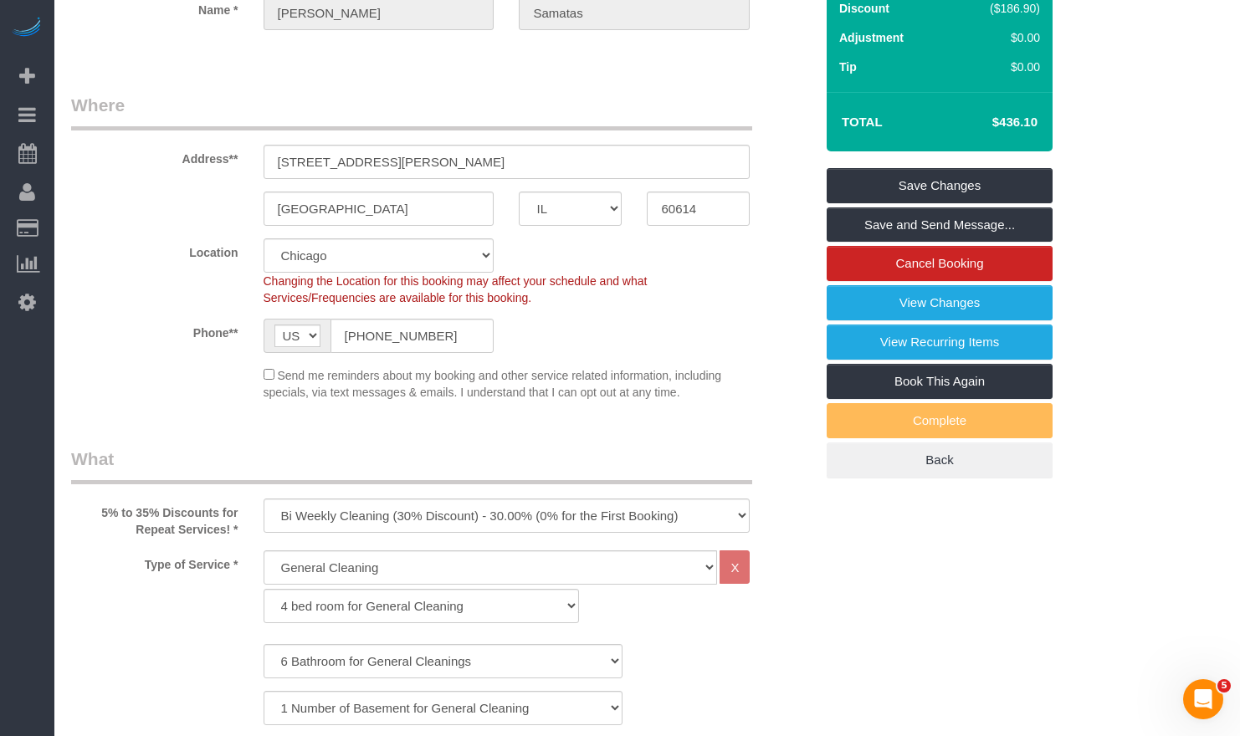
scroll to position [97, 0]
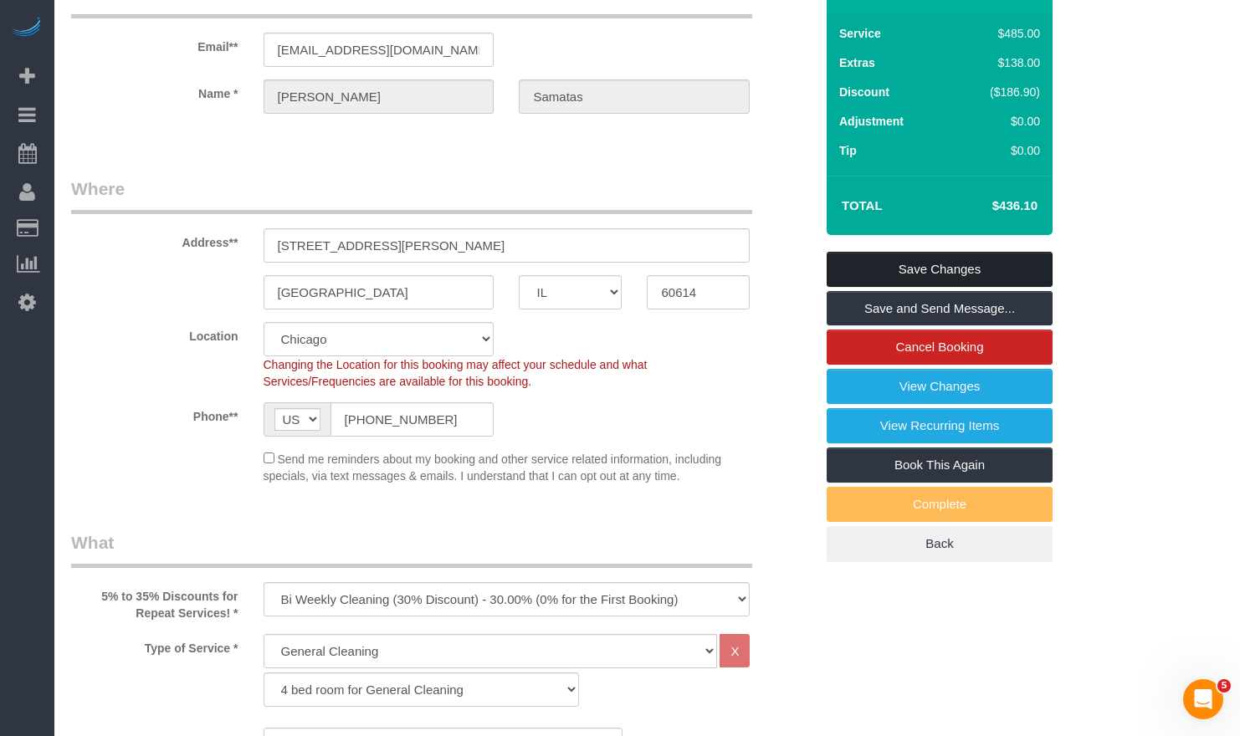
click at [961, 259] on link "Save Changes" at bounding box center [940, 269] width 226 height 35
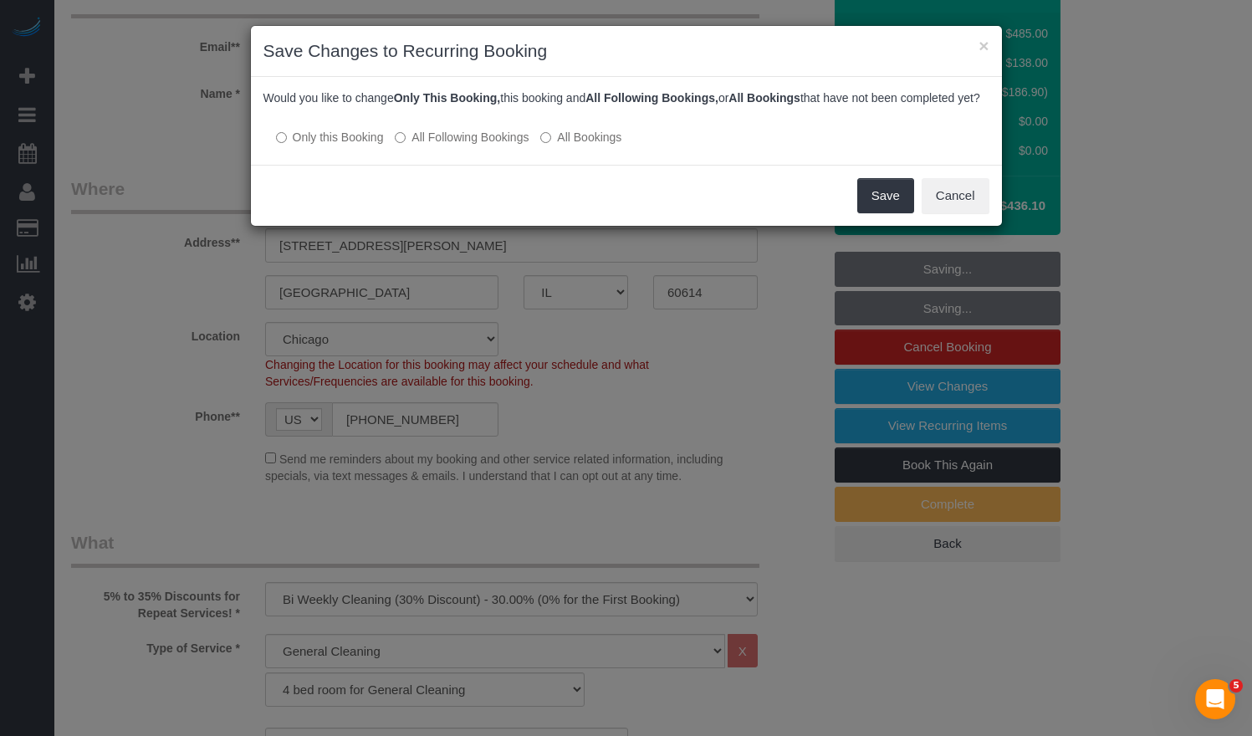
click at [484, 165] on div "Would you like to change Only This Booking, this booking and All Following Book…" at bounding box center [626, 121] width 751 height 88
click at [479, 162] on div "Would you like to change Only This Booking, this booking and All Following Book…" at bounding box center [626, 121] width 751 height 88
click at [491, 146] on label "All Following Bookings" at bounding box center [462, 137] width 134 height 17
click at [879, 198] on button "Save" at bounding box center [886, 195] width 57 height 35
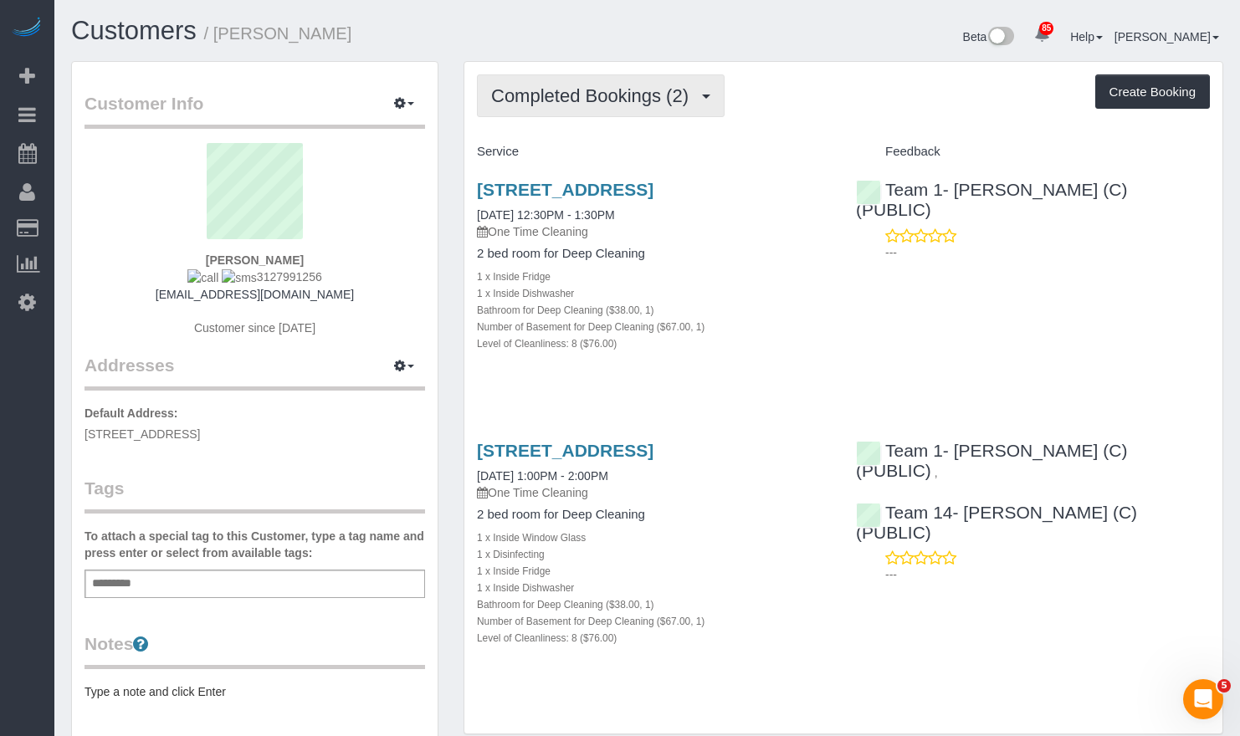
click at [599, 95] on span "Completed Bookings (2)" at bounding box center [594, 95] width 206 height 21
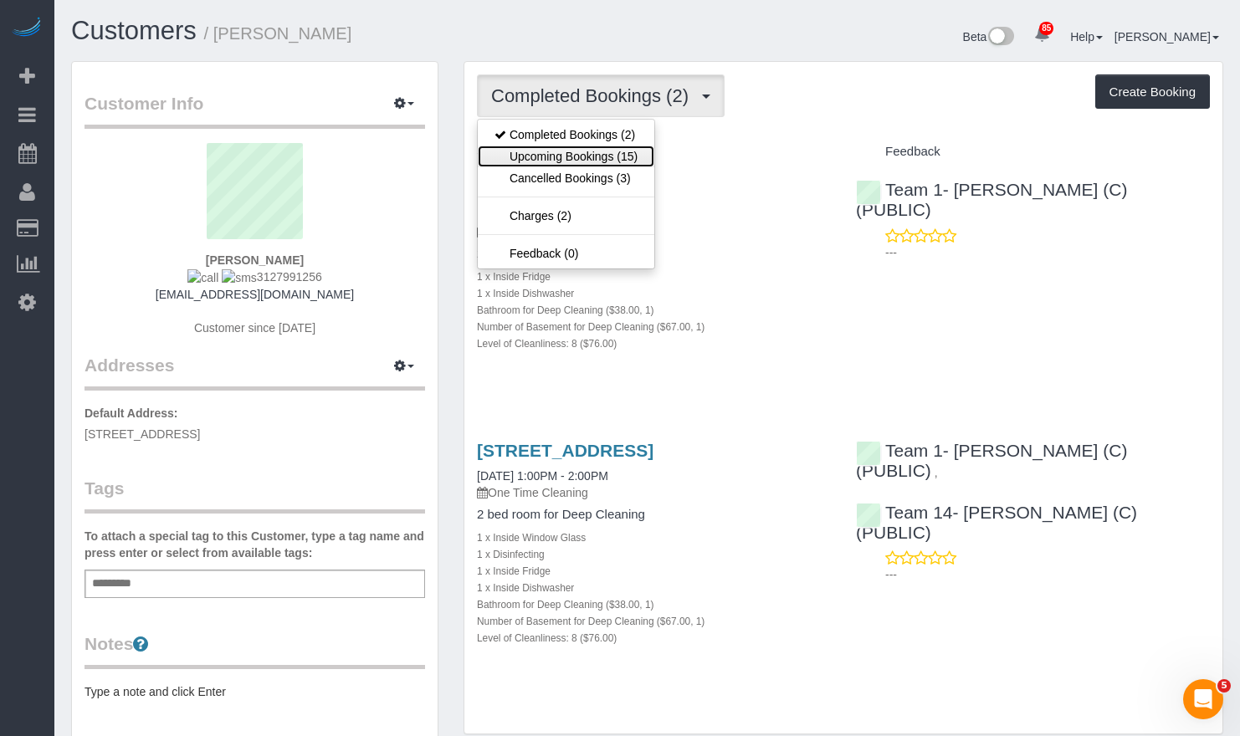
click at [602, 155] on link "Upcoming Bookings (15)" at bounding box center [566, 157] width 177 height 22
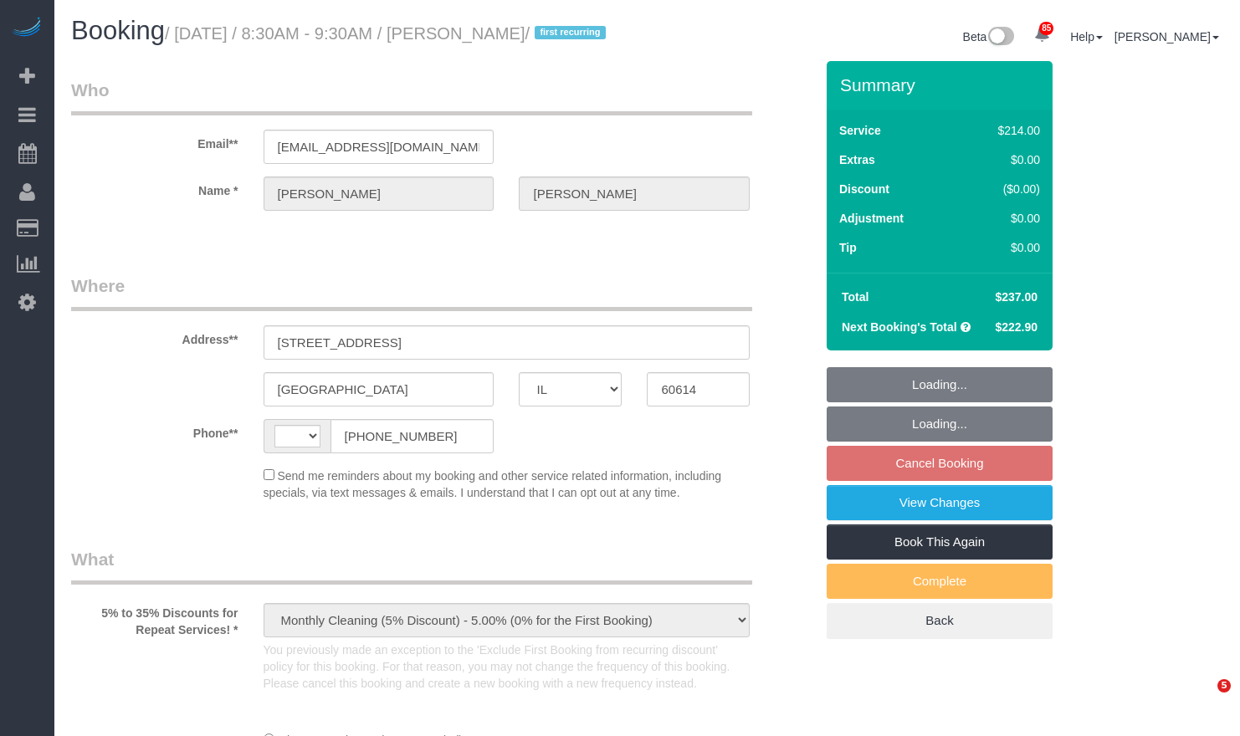
select select "IL"
select select "string:fspay-5f182d03-466f-42fe-b688-c65ec231ece2"
select select "string:[GEOGRAPHIC_DATA]"
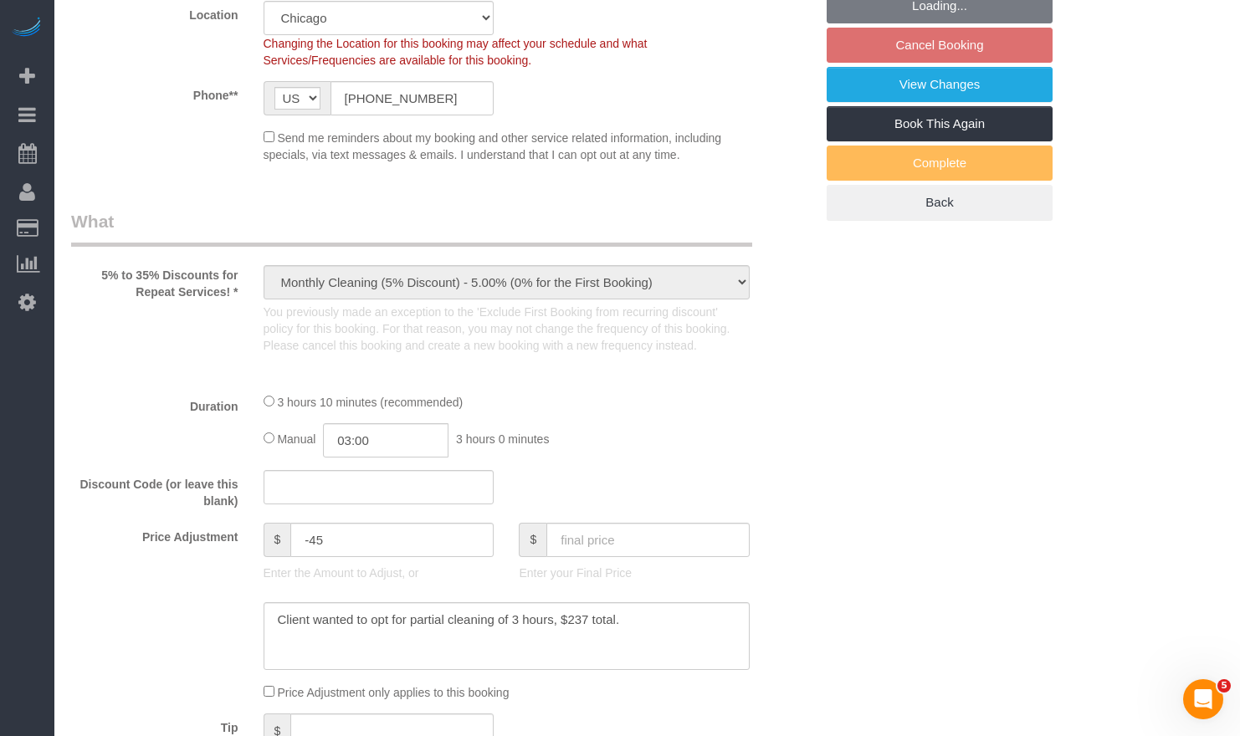
select select "512"
select select "5"
select select "number:1"
select select "number:68"
select select "number:139"
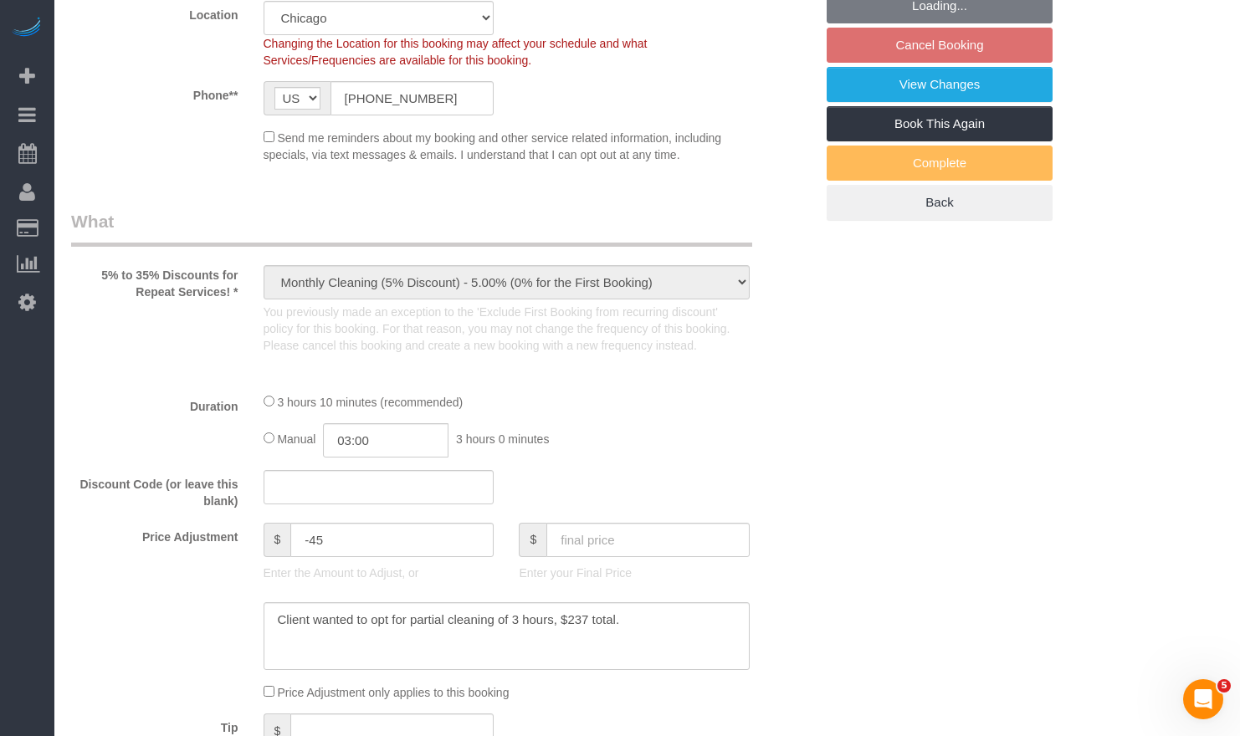
select select "number:106"
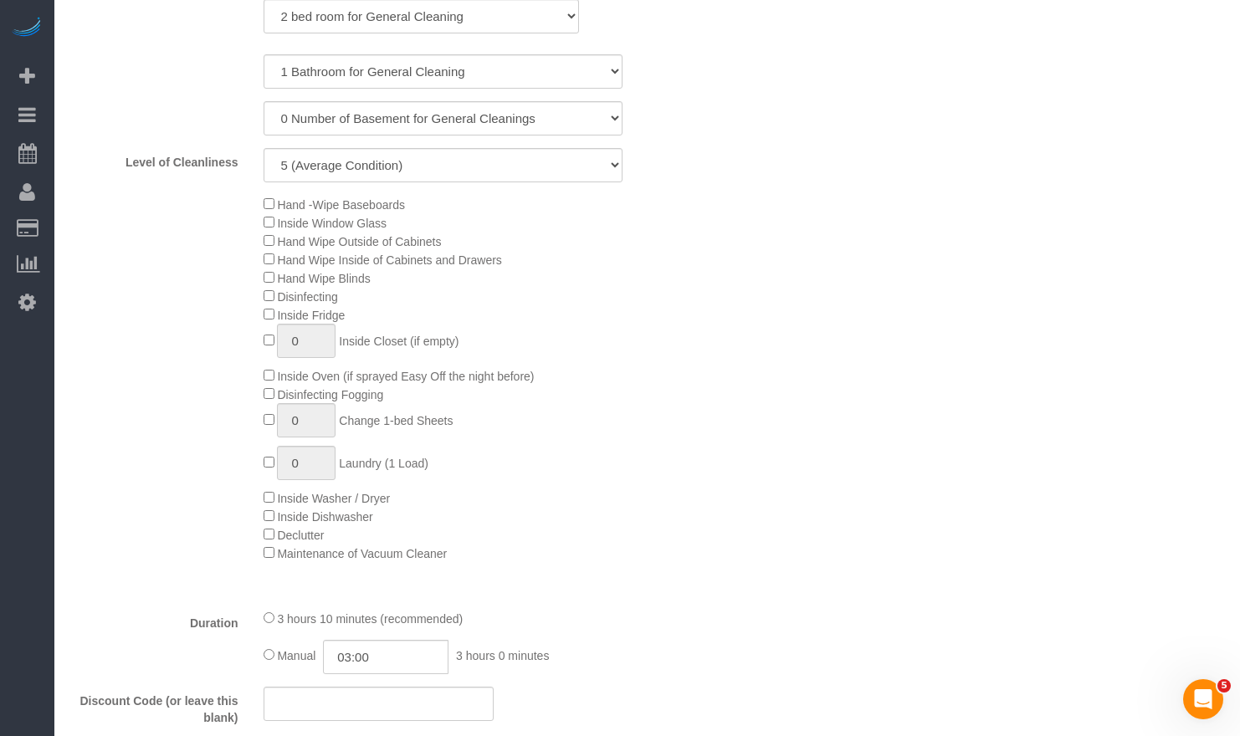
select select "5"
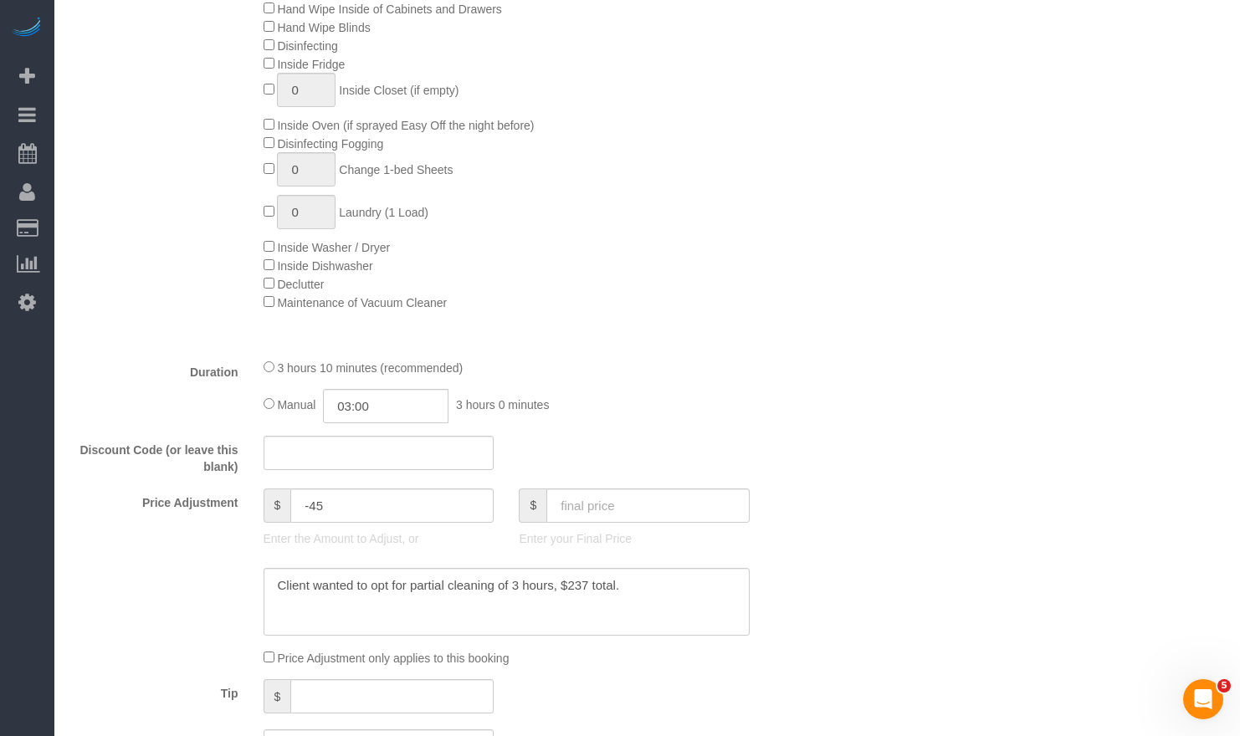
select select "object:1368"
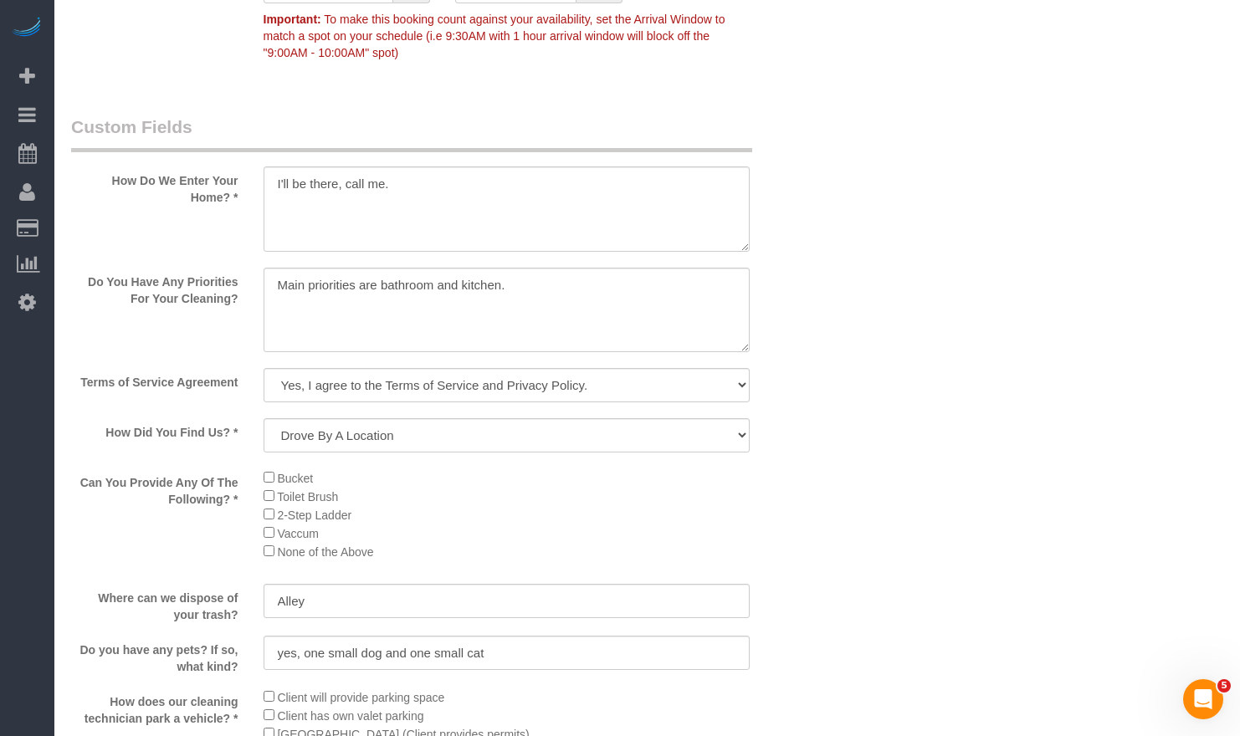
scroll to position [2175, 0]
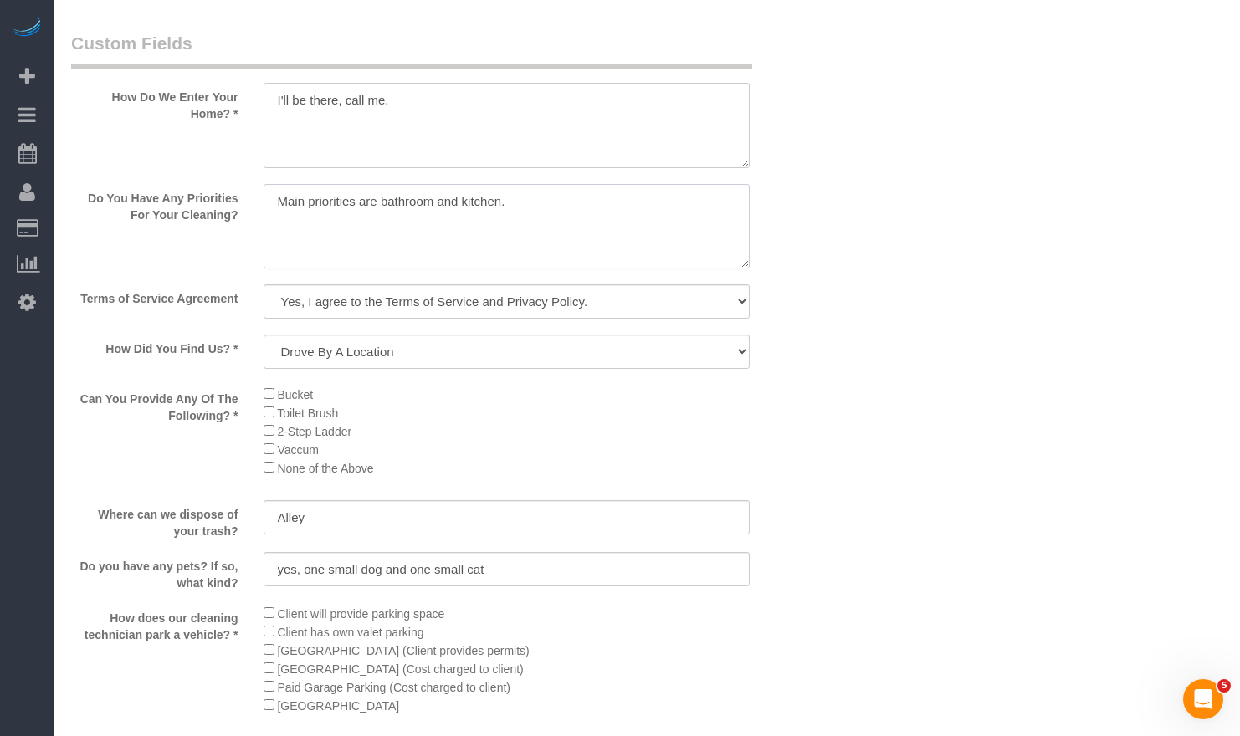
click at [627, 252] on textarea at bounding box center [507, 226] width 487 height 85
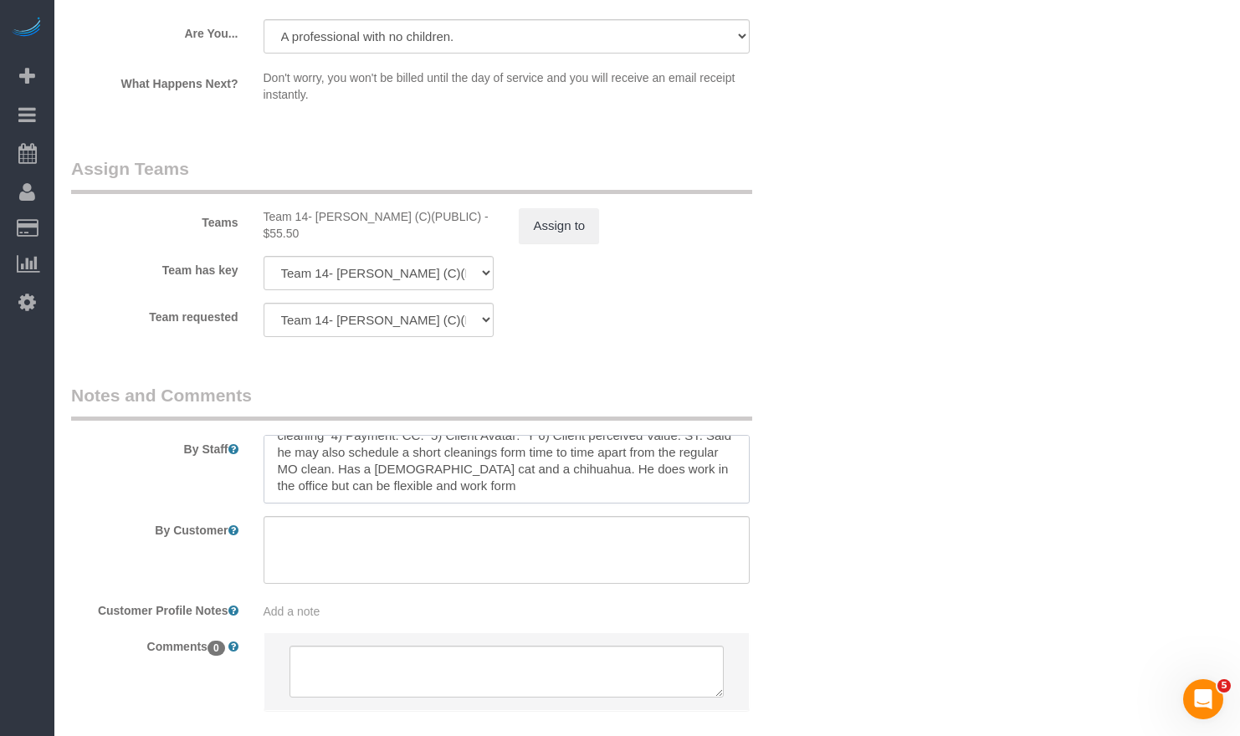
scroll to position [3111, 0]
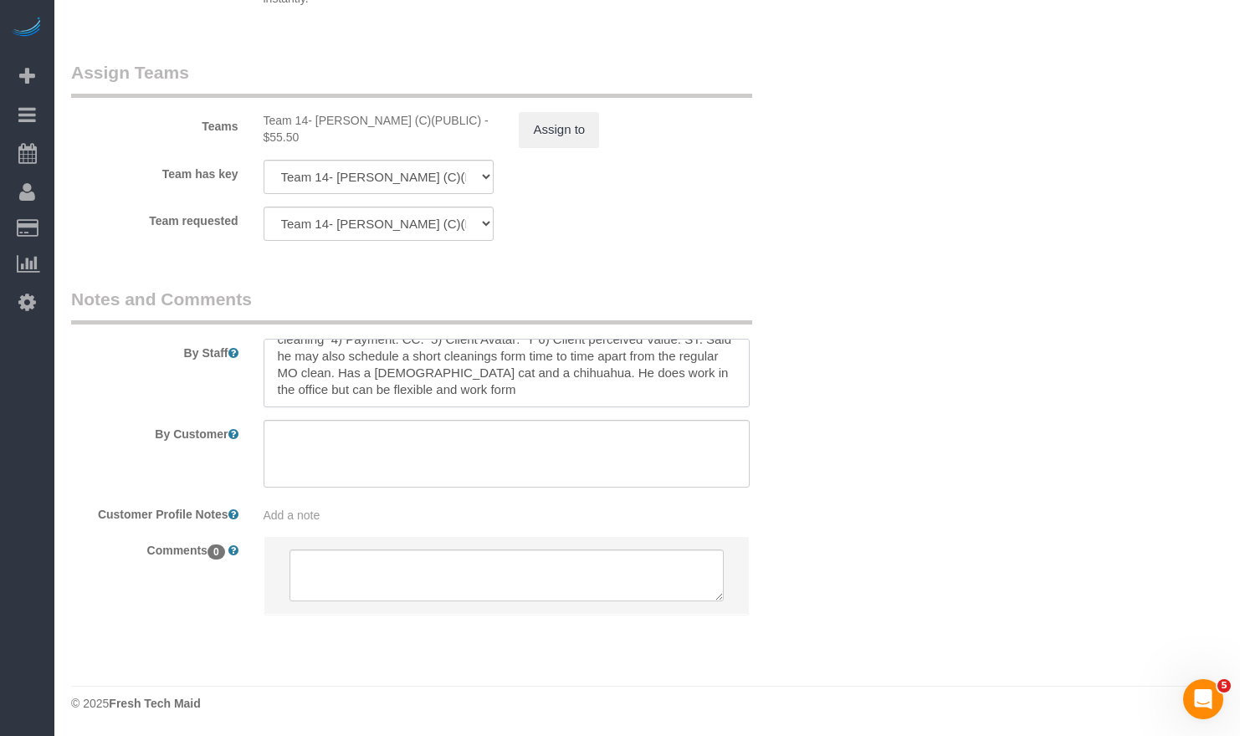
click at [477, 407] on textarea at bounding box center [507, 373] width 487 height 69
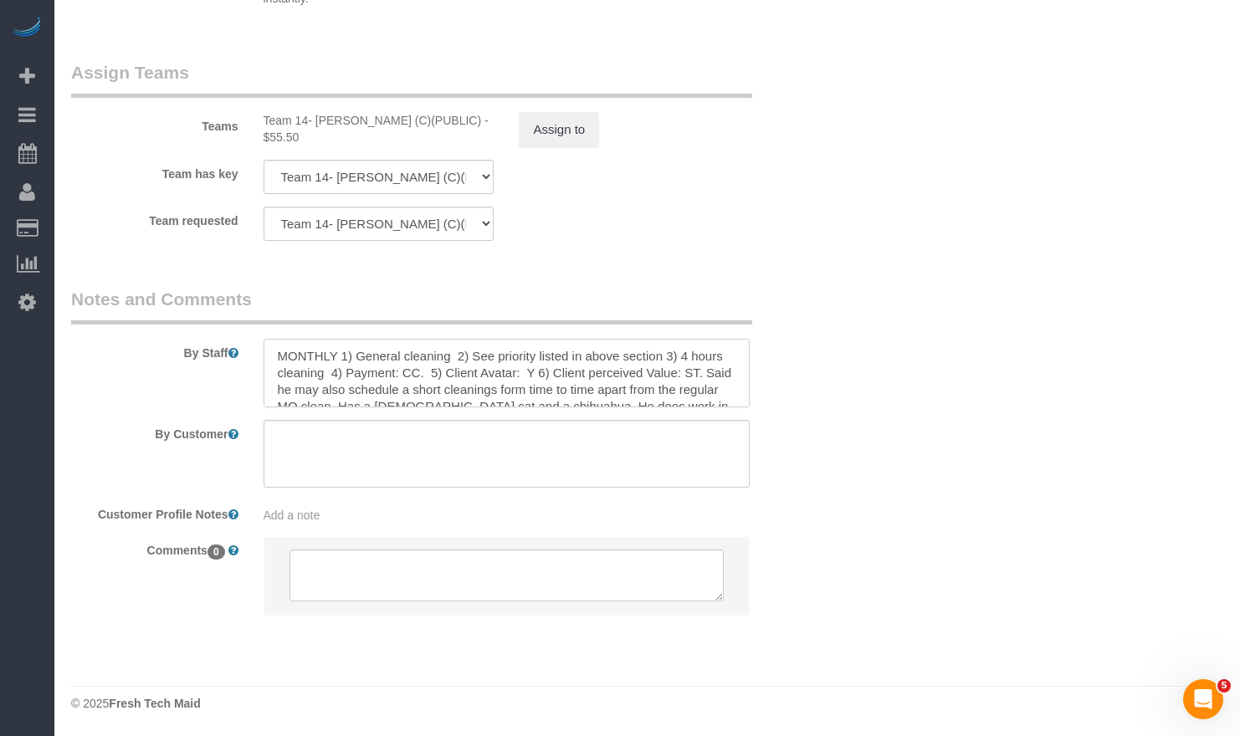
click at [674, 351] on textarea at bounding box center [507, 373] width 487 height 69
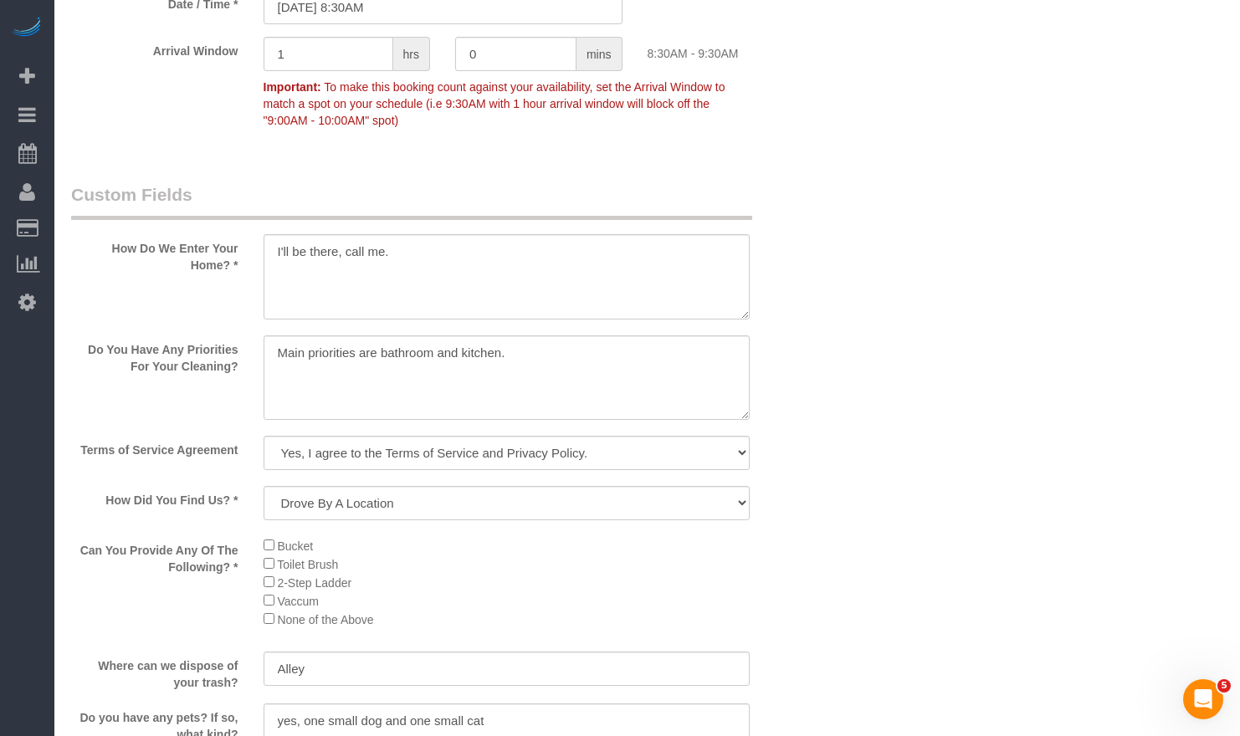
scroll to position [1940, 0]
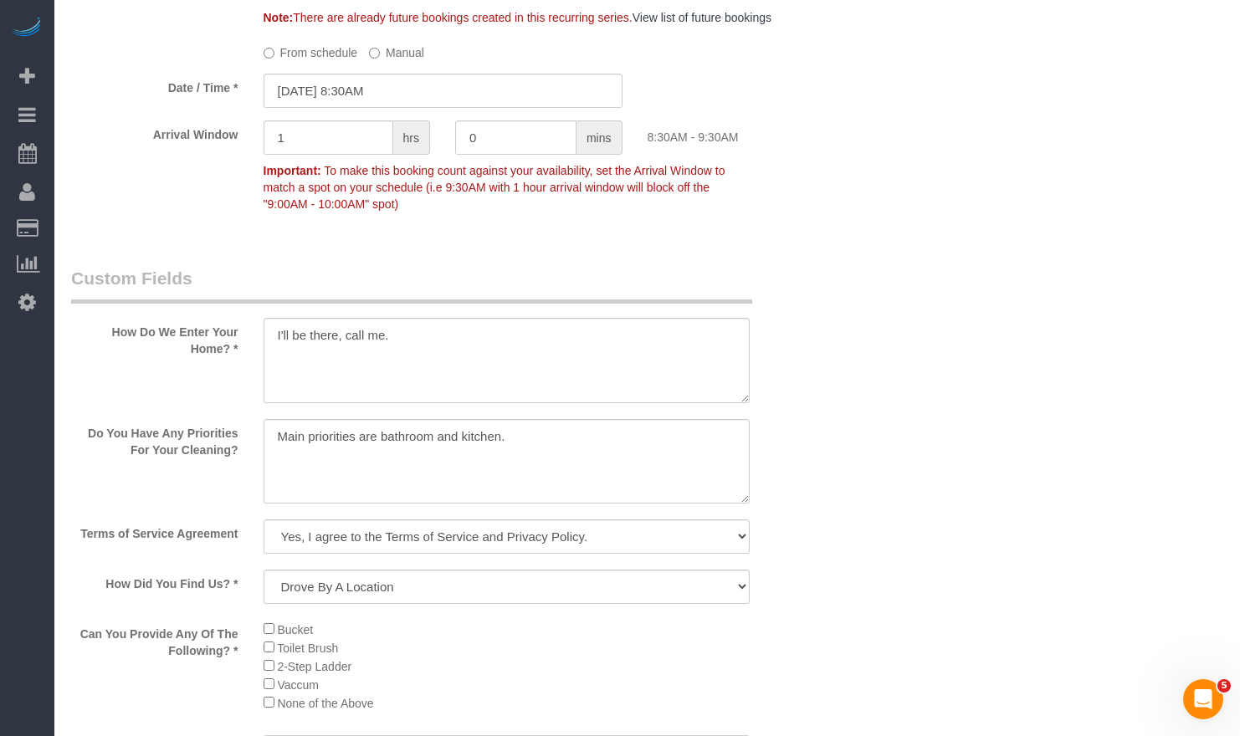
type textarea "MONTHLY 1) General cleaning 2) See priority listed in above section 3) 3 hours …"
drag, startPoint x: 477, startPoint y: 472, endPoint x: 516, endPoint y: 470, distance: 39.4
click at [479, 472] on textarea at bounding box center [507, 461] width 487 height 85
click at [602, 463] on textarea at bounding box center [507, 461] width 487 height 85
click at [280, 464] on textarea at bounding box center [507, 461] width 487 height 85
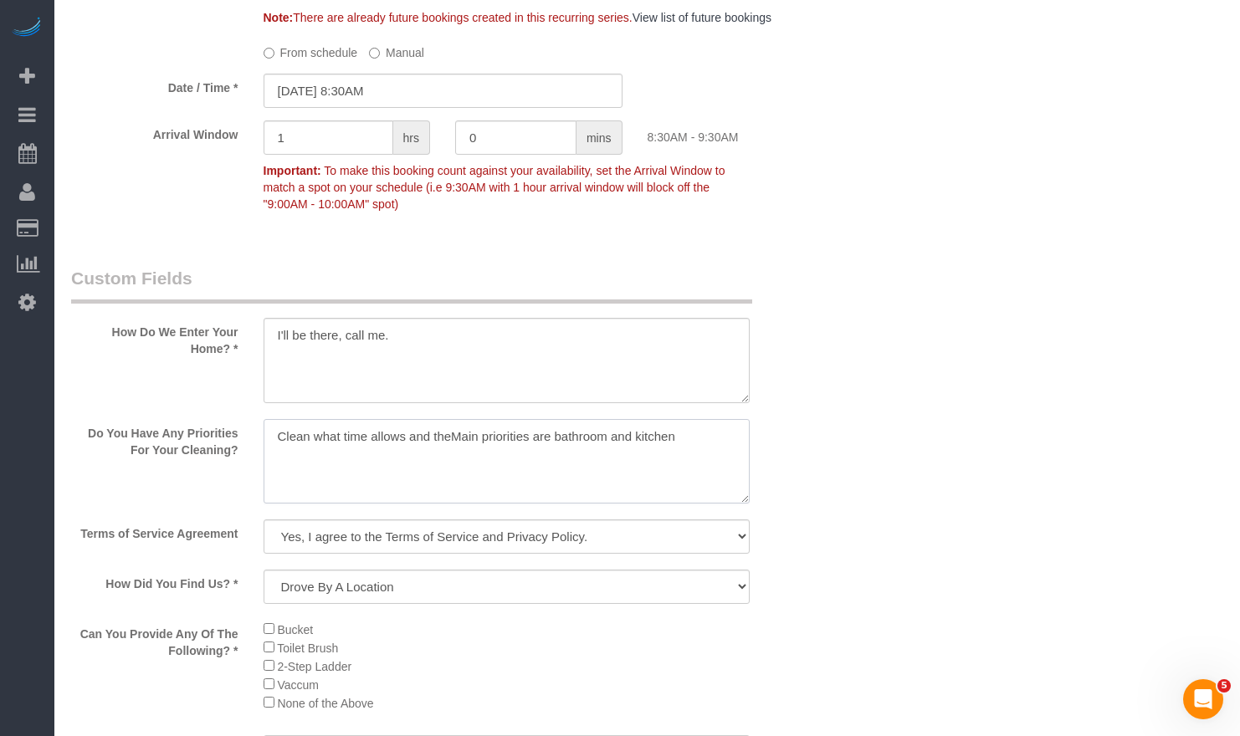
type textarea "Clean what time allows and the Main priorities are bathroom and kitchen"
click at [439, 474] on textarea at bounding box center [507, 461] width 487 height 85
paste textarea "is to clean what time allows, with a main focus on the bathrooms and kitchen."
drag, startPoint x: 307, startPoint y: 455, endPoint x: 229, endPoint y: 453, distance: 77.8
click at [231, 453] on div "Do You Have Any Priorities For Your Cleaning?" at bounding box center [443, 463] width 768 height 89
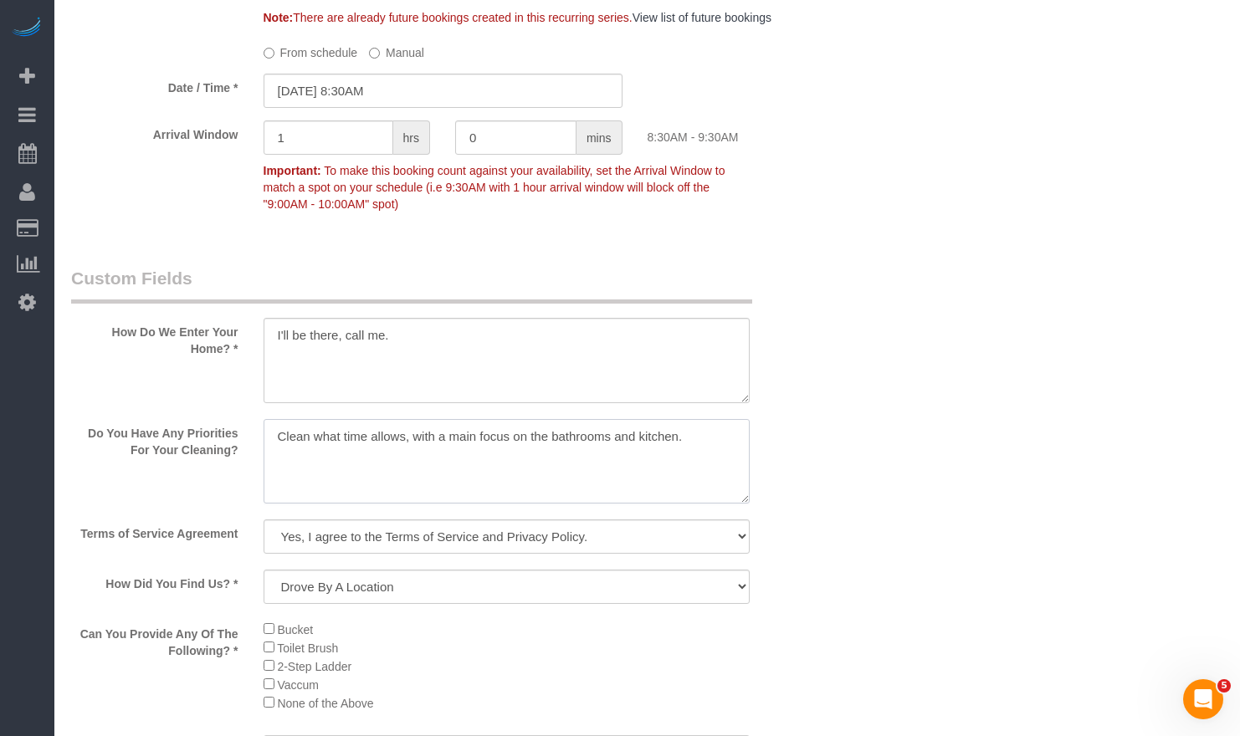
click at [536, 477] on textarea at bounding box center [507, 461] width 487 height 85
click at [730, 460] on textarea at bounding box center [507, 461] width 487 height 85
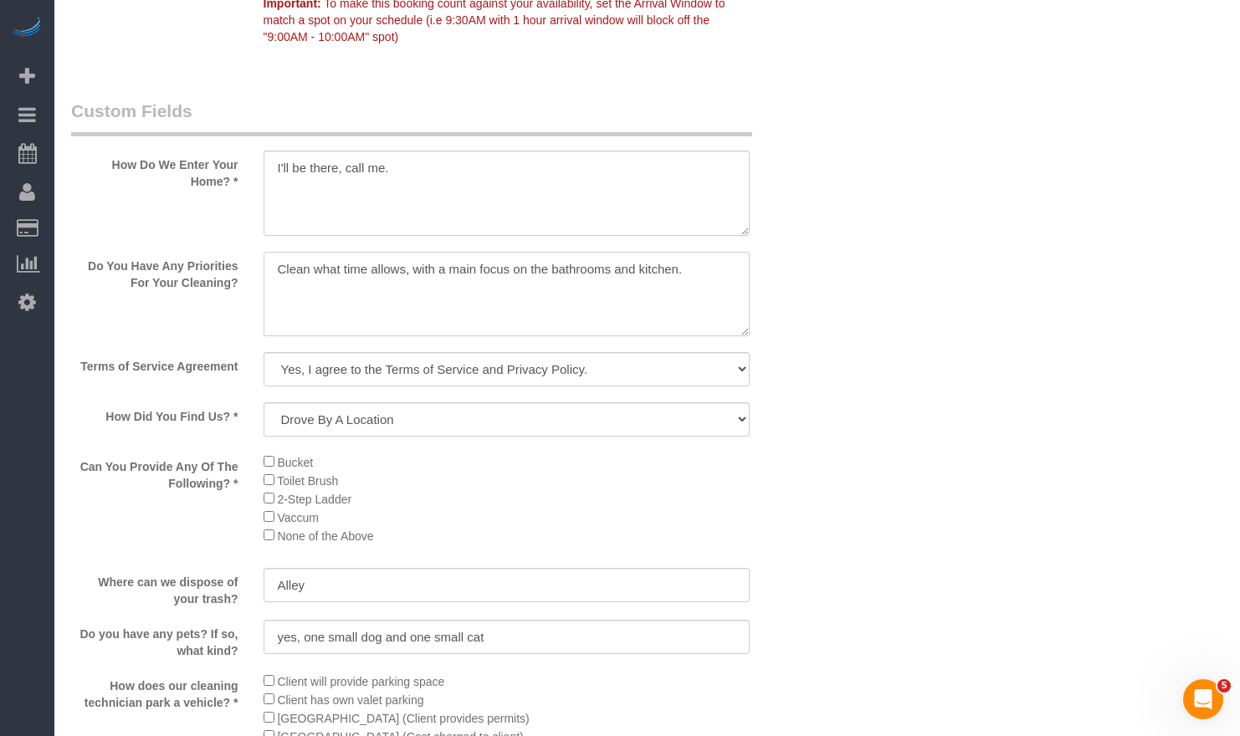
scroll to position [2191, 0]
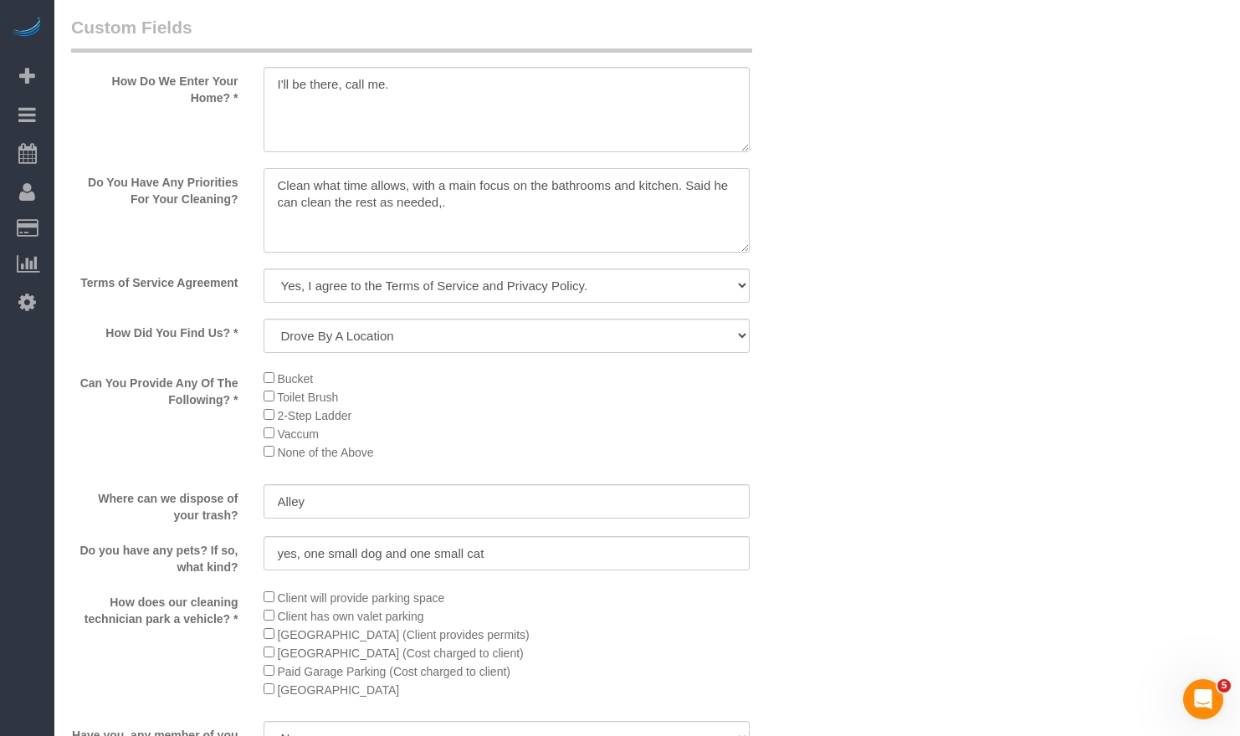
drag, startPoint x: 675, startPoint y: 201, endPoint x: 715, endPoint y: 283, distance: 91.3
click at [714, 279] on sui-booking-custom-fields "How Do We Enter Your Home? * Do You Have Any Priorities For Your Cleaning? Term…" at bounding box center [442, 473] width 743 height 916
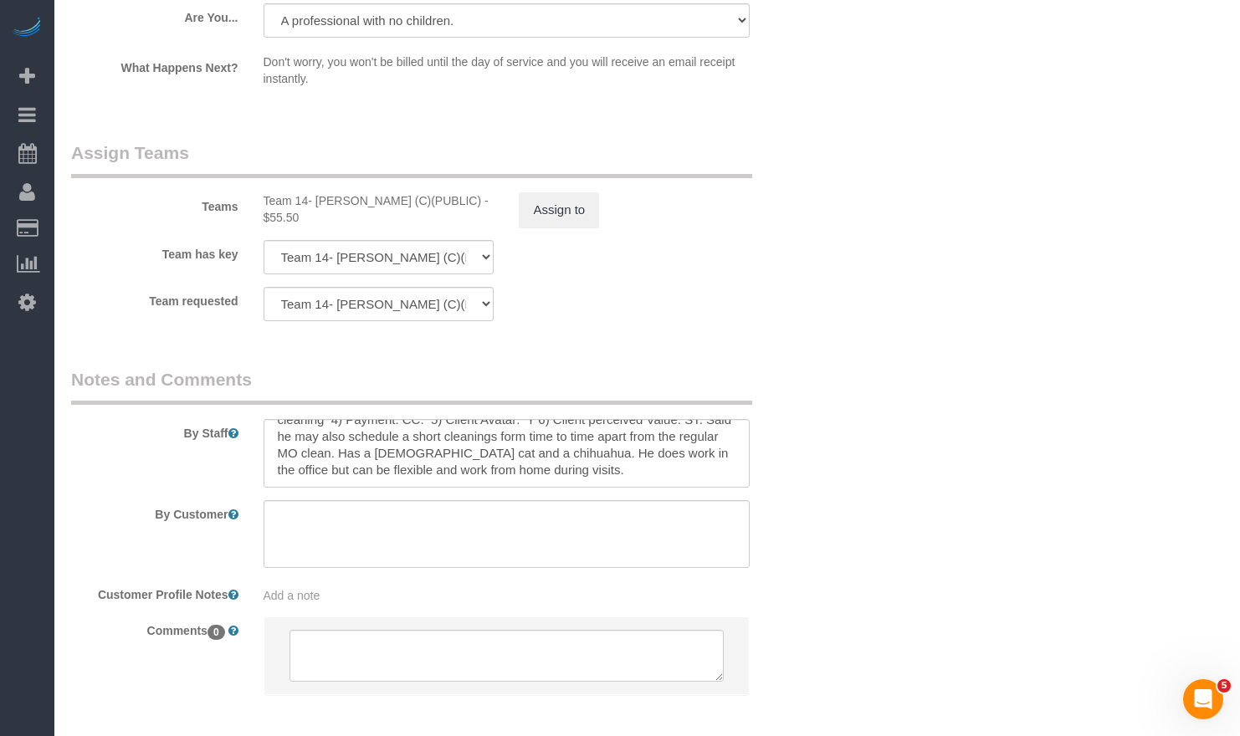
scroll to position [0, 0]
type textarea "Clean what time allows, with a main focus on the bathrooms and kitchen."
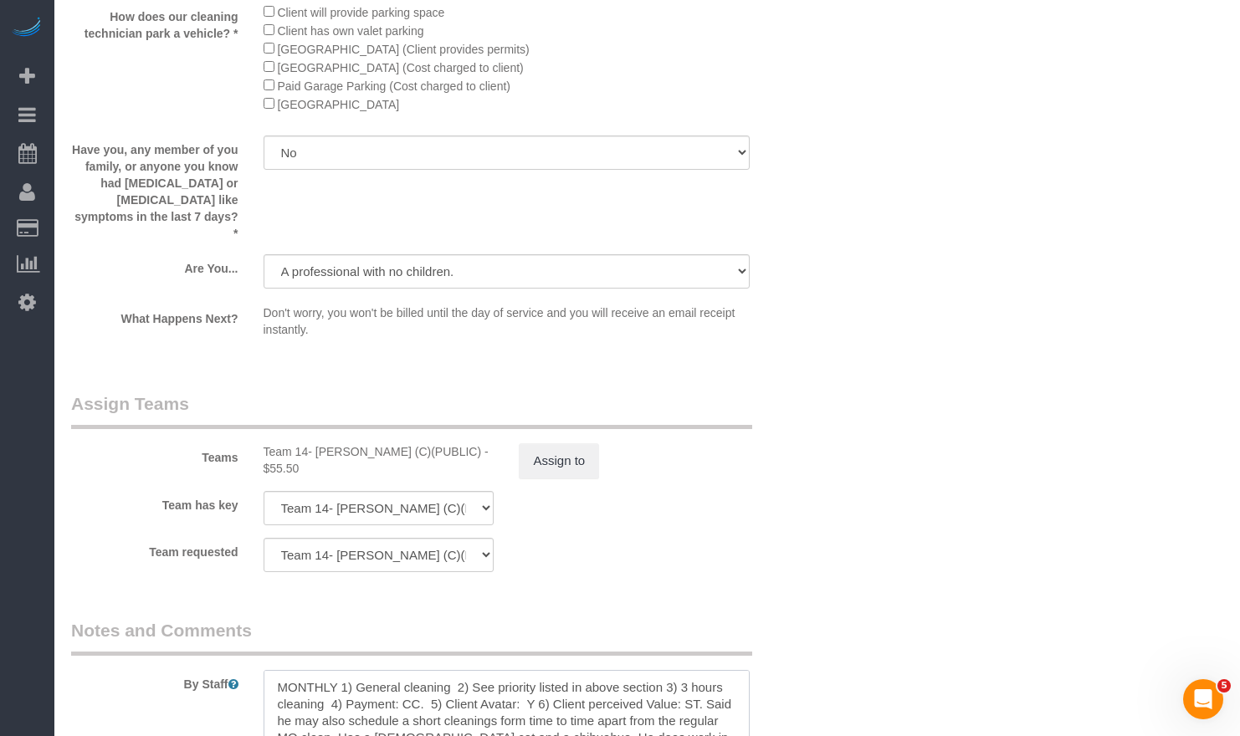
scroll to position [3111, 0]
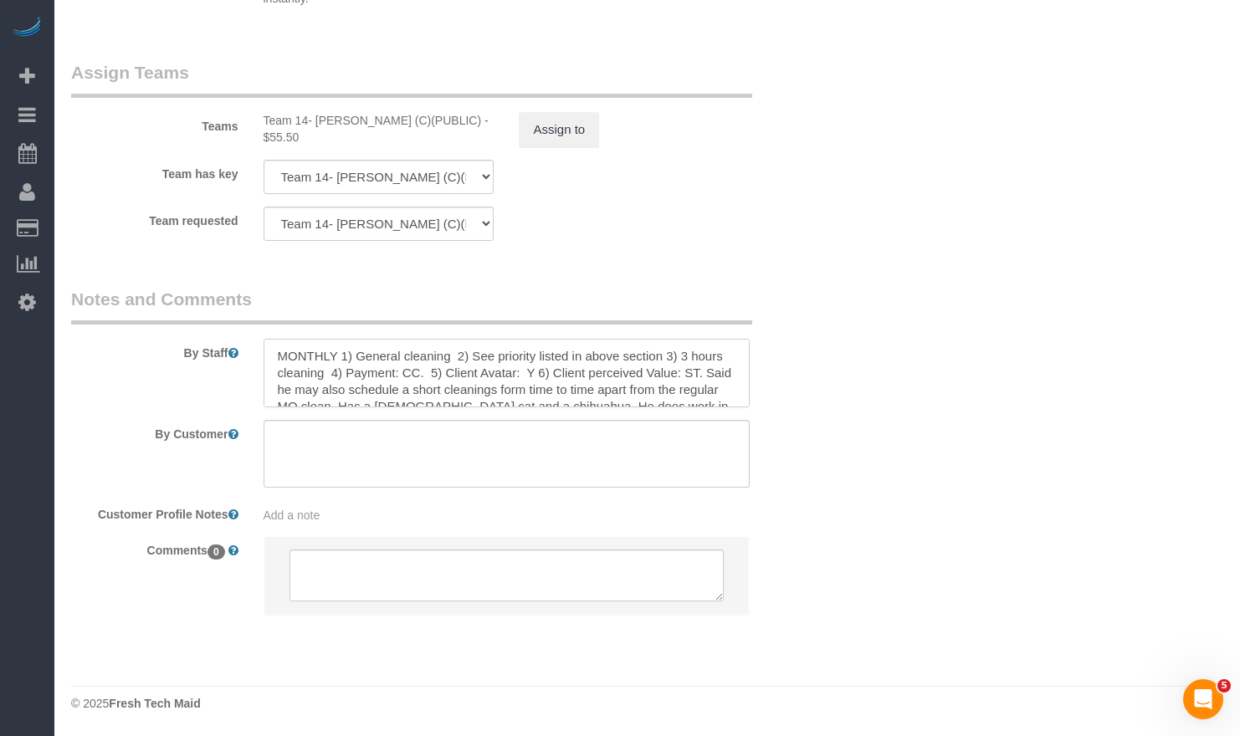
click at [681, 381] on textarea at bounding box center [507, 373] width 487 height 69
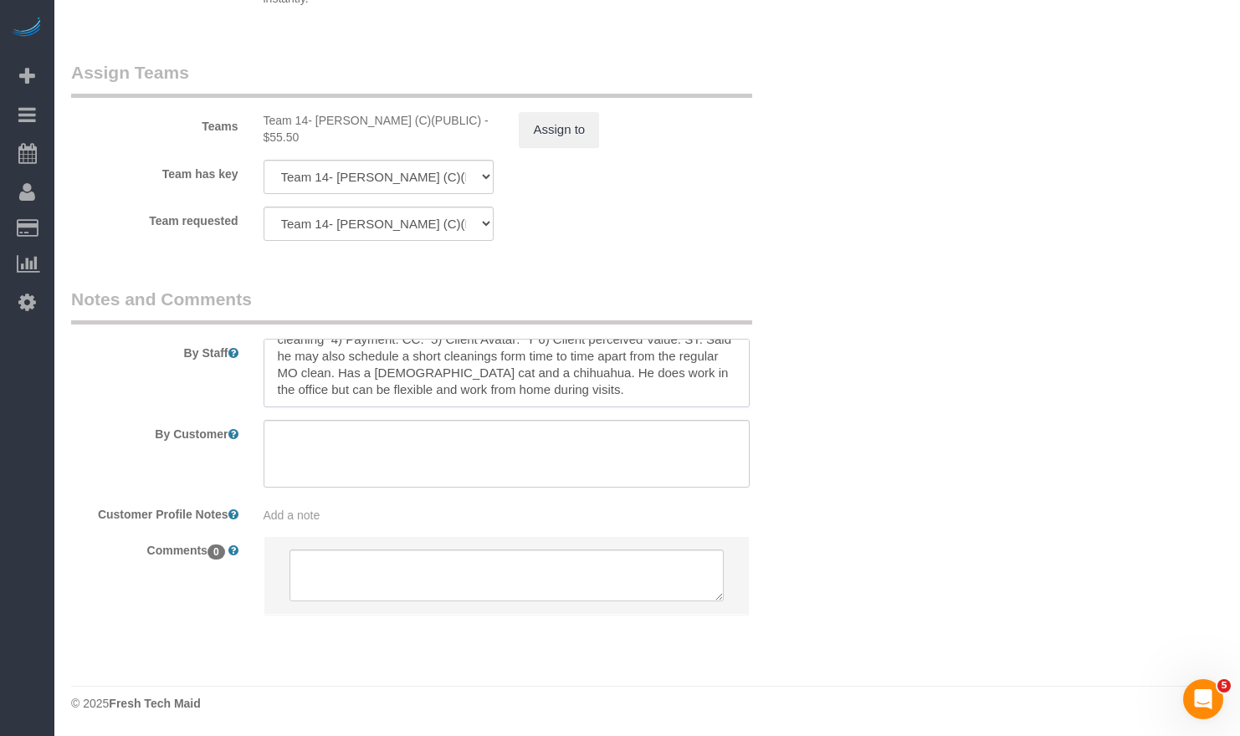
drag, startPoint x: 692, startPoint y: 371, endPoint x: 732, endPoint y: 417, distance: 60.4
click at [731, 417] on sui-booking-comments "By Staff By Customer Customer Profile Notes Add a note Comments 0" at bounding box center [442, 460] width 743 height 346
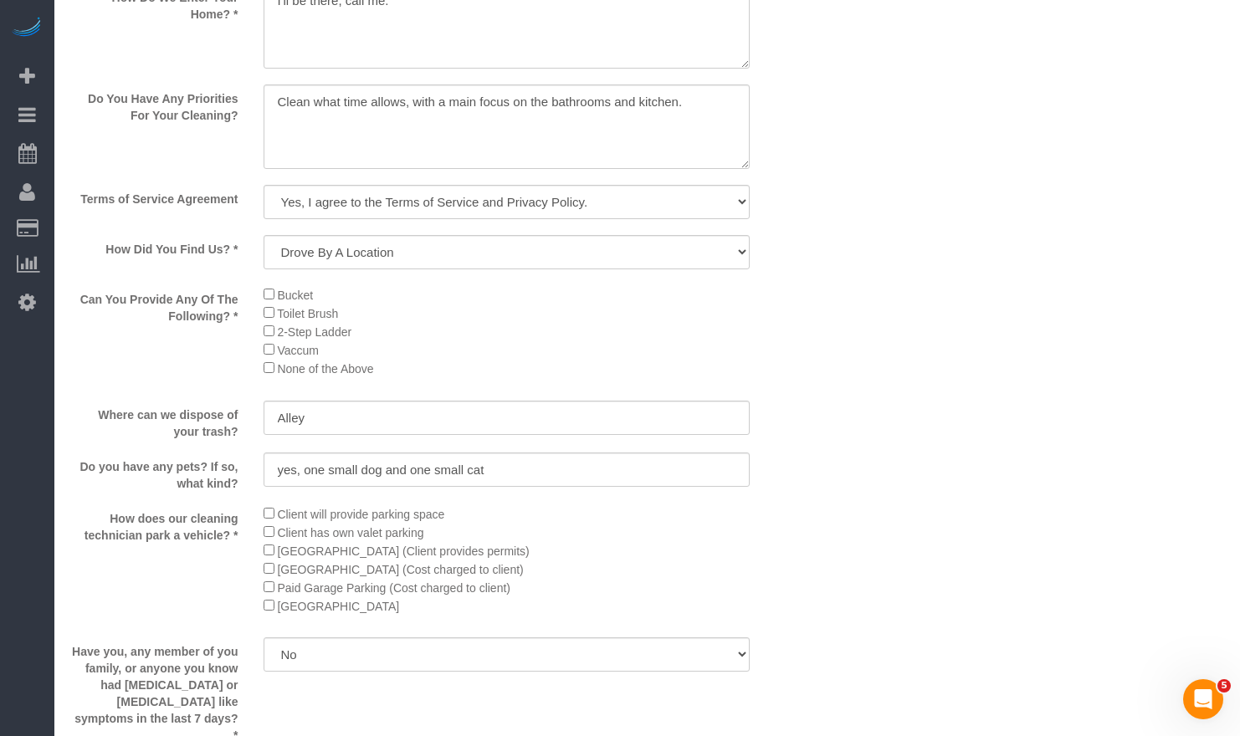
scroll to position [2024, 0]
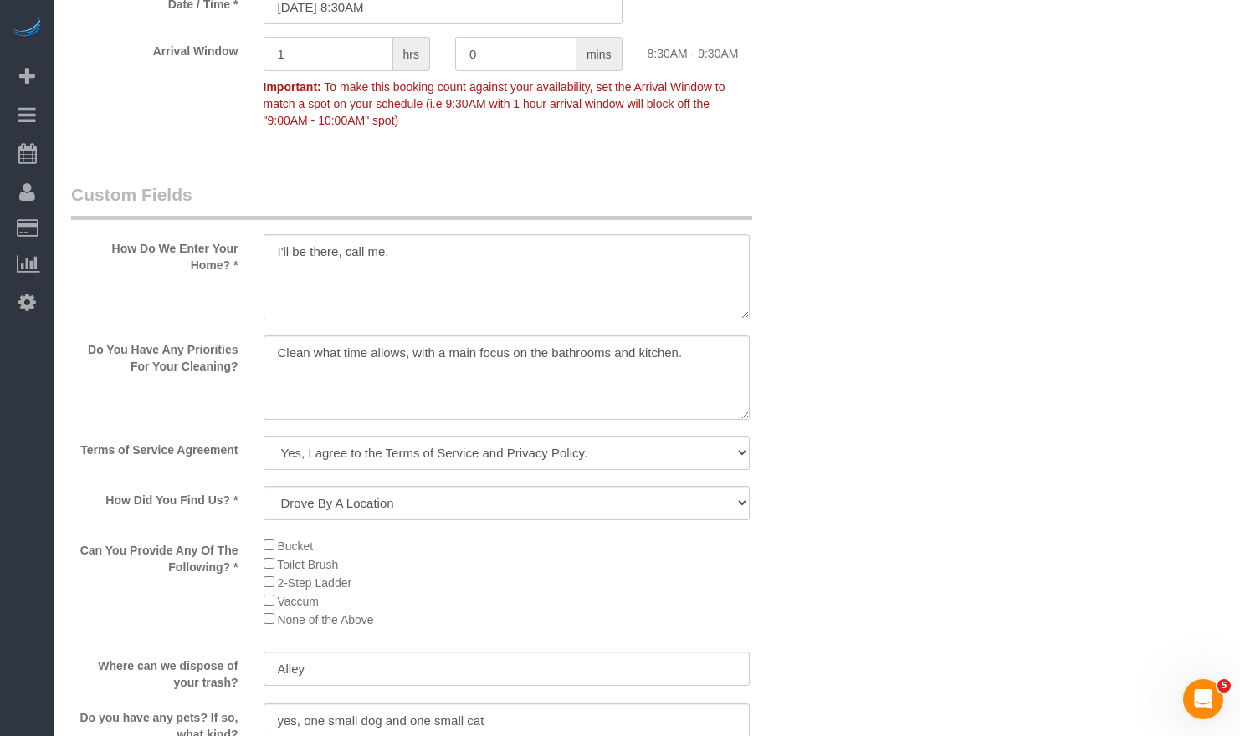
type textarea "MONTHLY 1) General cleaning 2) See priority listed in above section 3) 3 hours …"
click at [702, 377] on textarea at bounding box center [507, 377] width 487 height 85
paste textarea "Said he may also schedule a short cleanings form time to time apart from the re…"
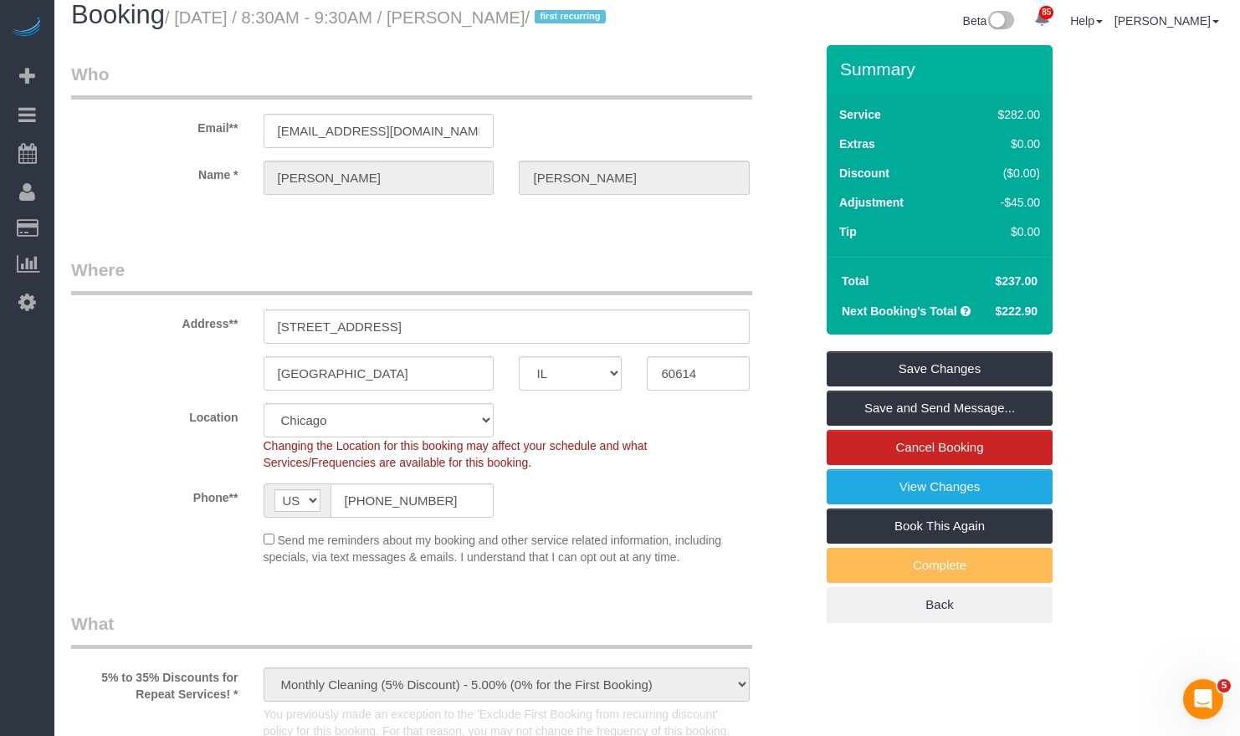
scroll to position [0, 0]
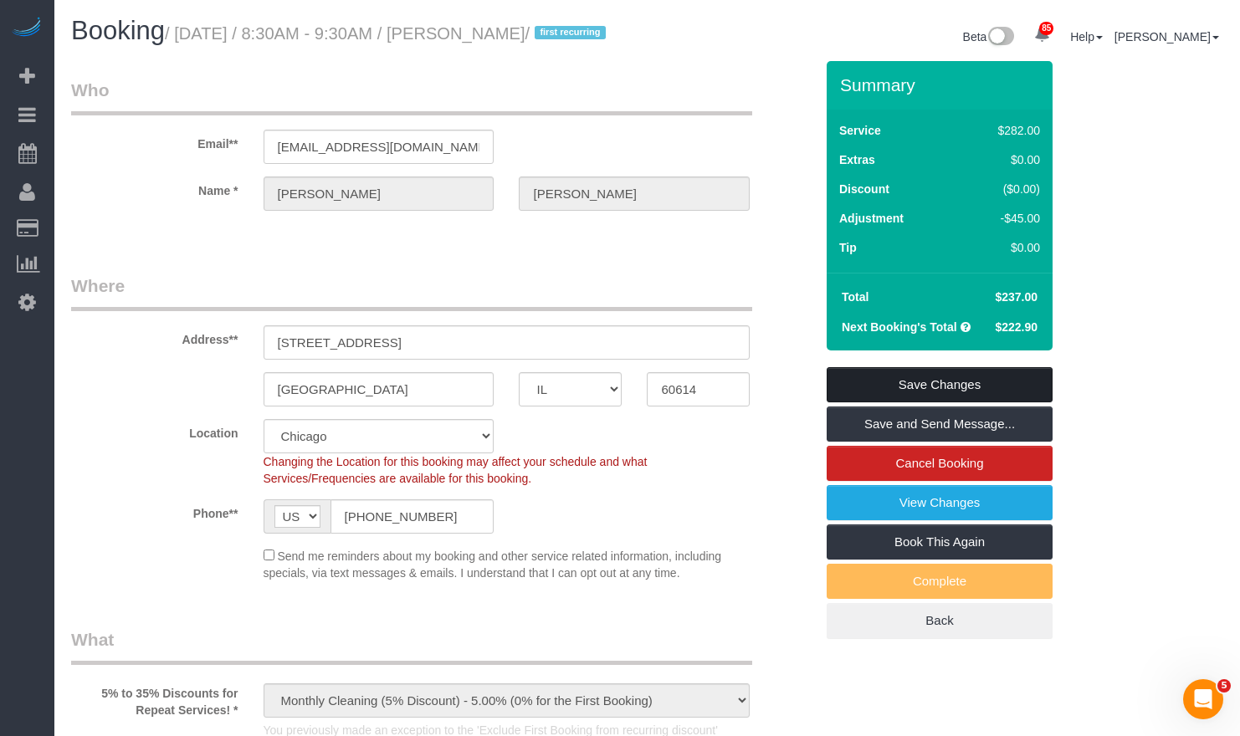
type textarea "Clean what time allows, with a main focus on the bathrooms and kitchen. Said he…"
click at [926, 399] on link "Save Changes" at bounding box center [940, 384] width 226 height 35
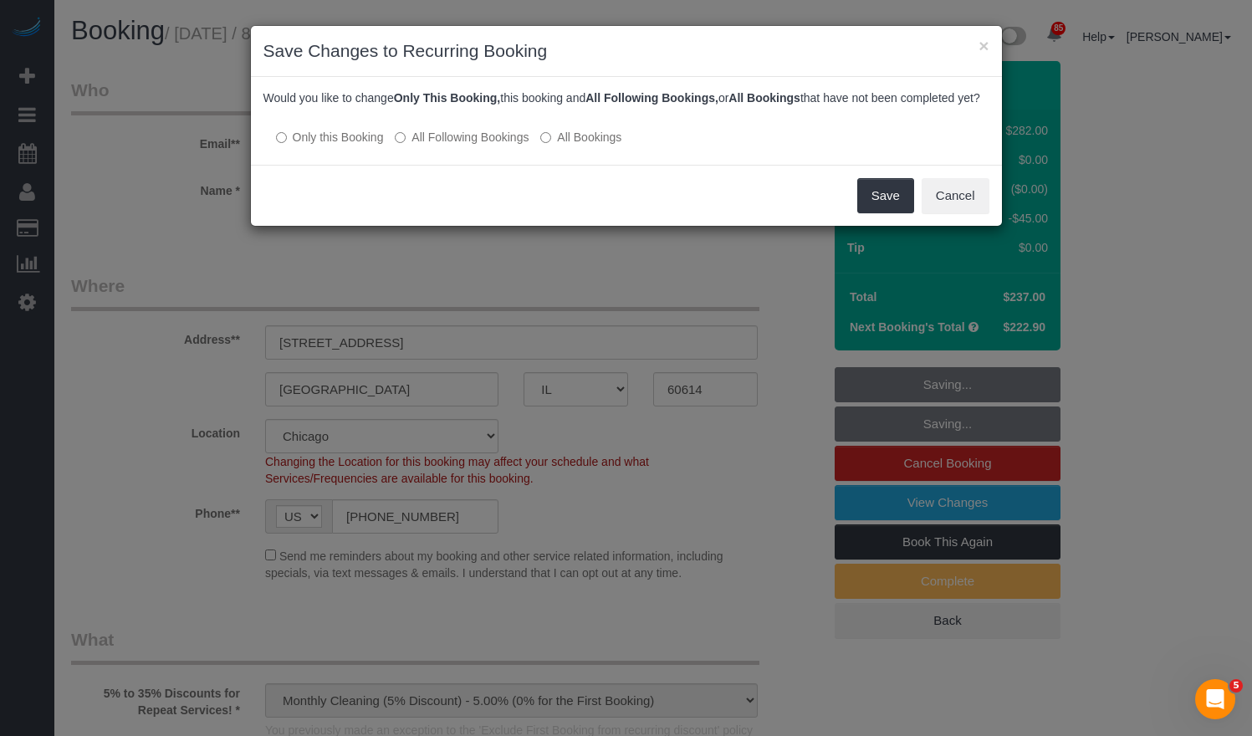
click at [457, 146] on label "All Following Bookings" at bounding box center [462, 137] width 134 height 17
click at [870, 208] on button "Save" at bounding box center [886, 195] width 57 height 35
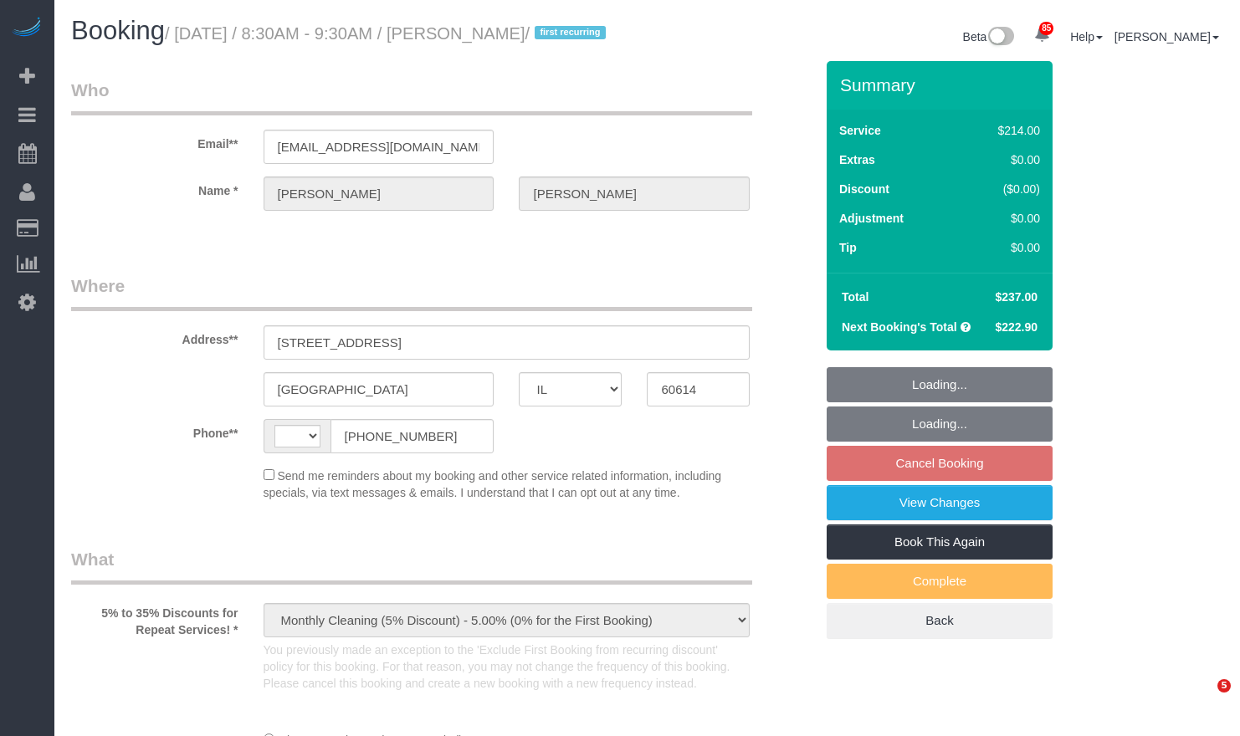
select select "IL"
select select "string:[GEOGRAPHIC_DATA]"
select select "number:1"
select select "number:68"
select select "number:139"
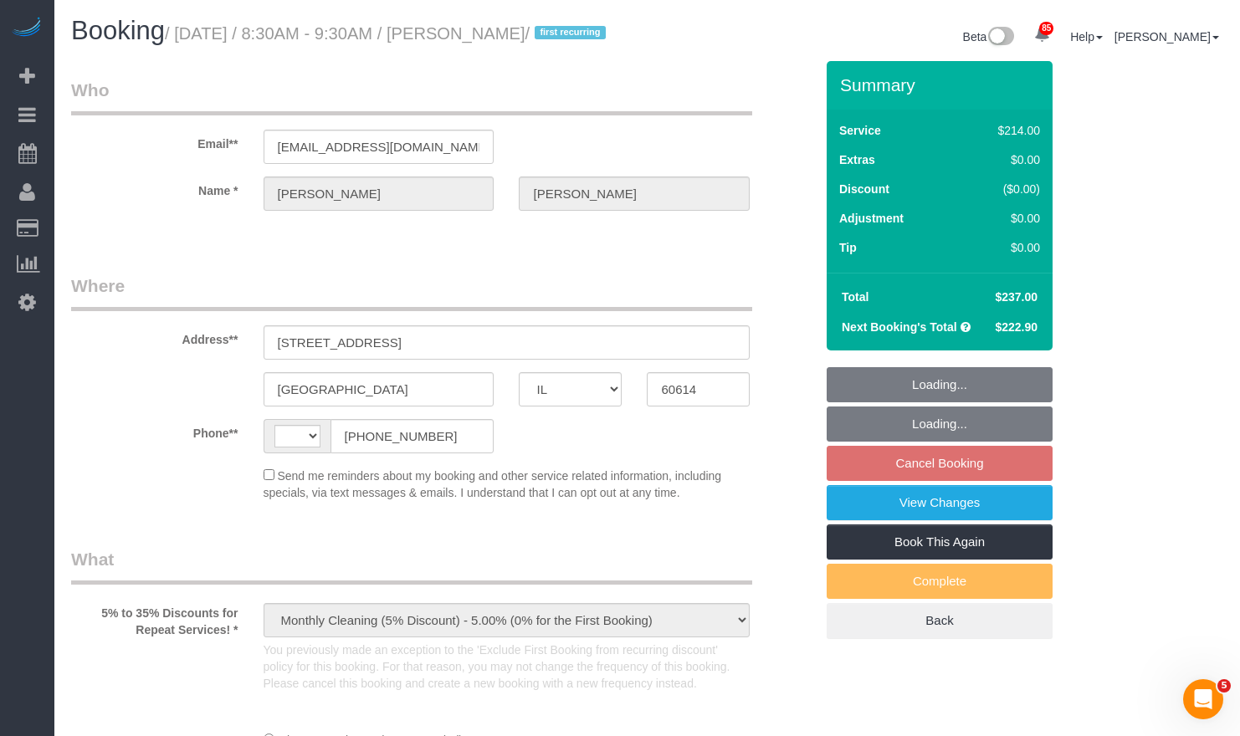
select select "number:106"
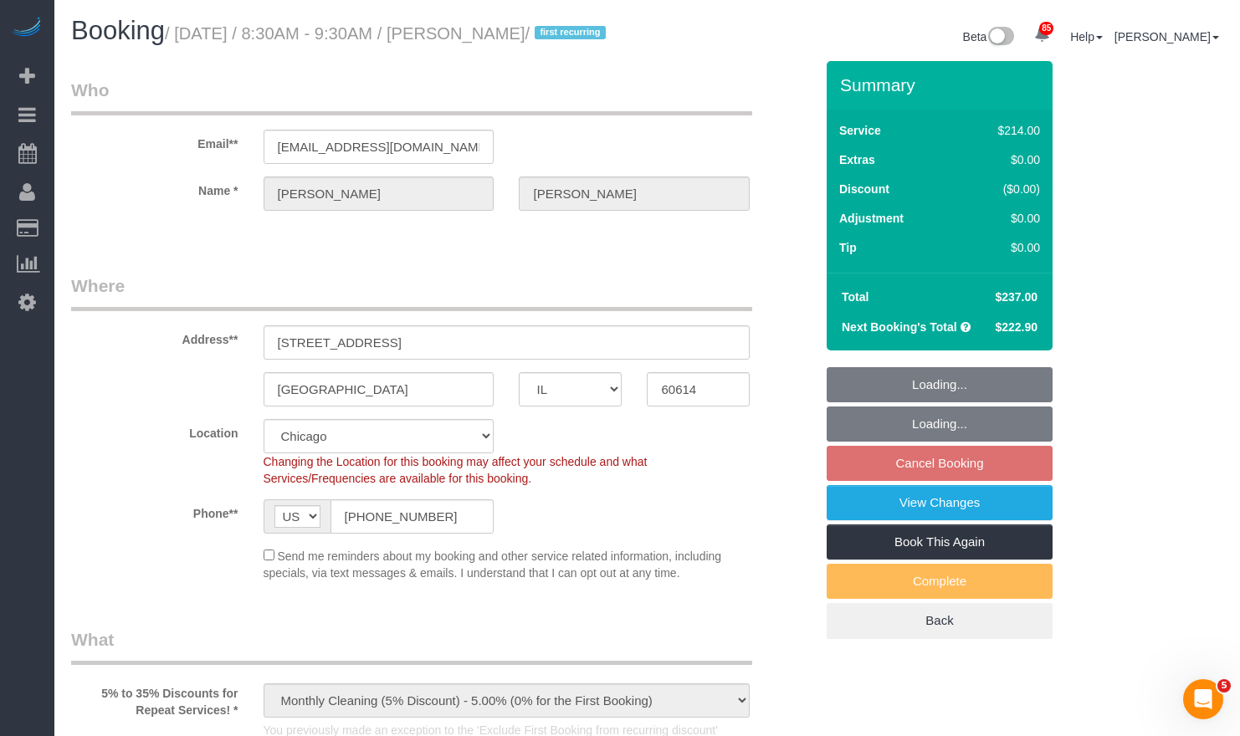
select select "object:1049"
select select "512"
select select "5"
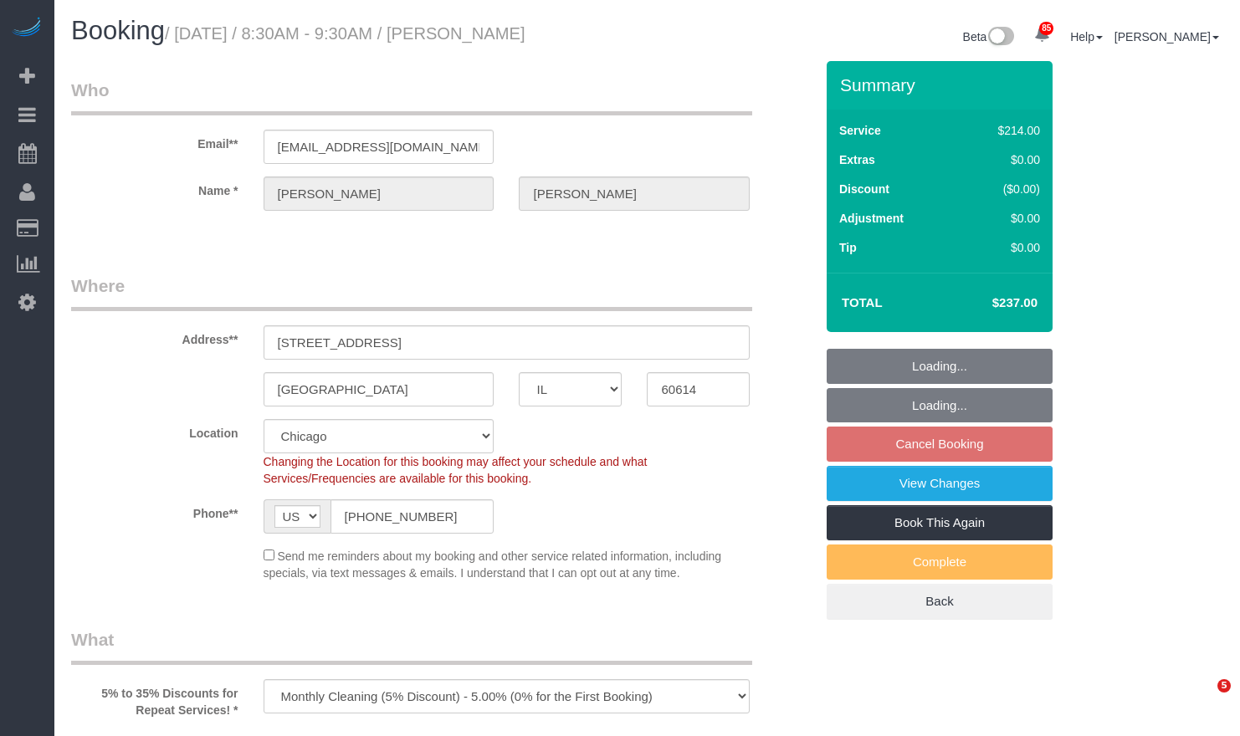
select select "IL"
select select "object:901"
select select "512"
select select "5"
select select "number:1"
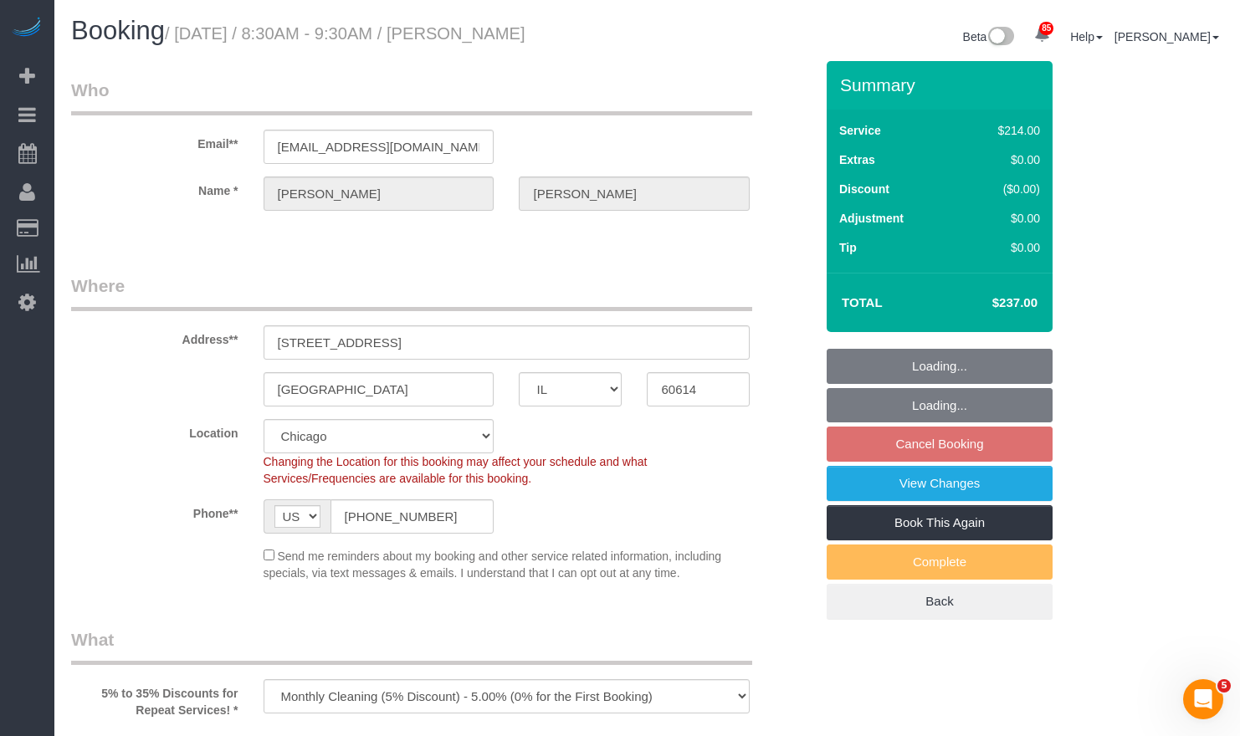
select select "number:68"
select select "number:139"
select select "number:106"
select select "5"
select select "IL"
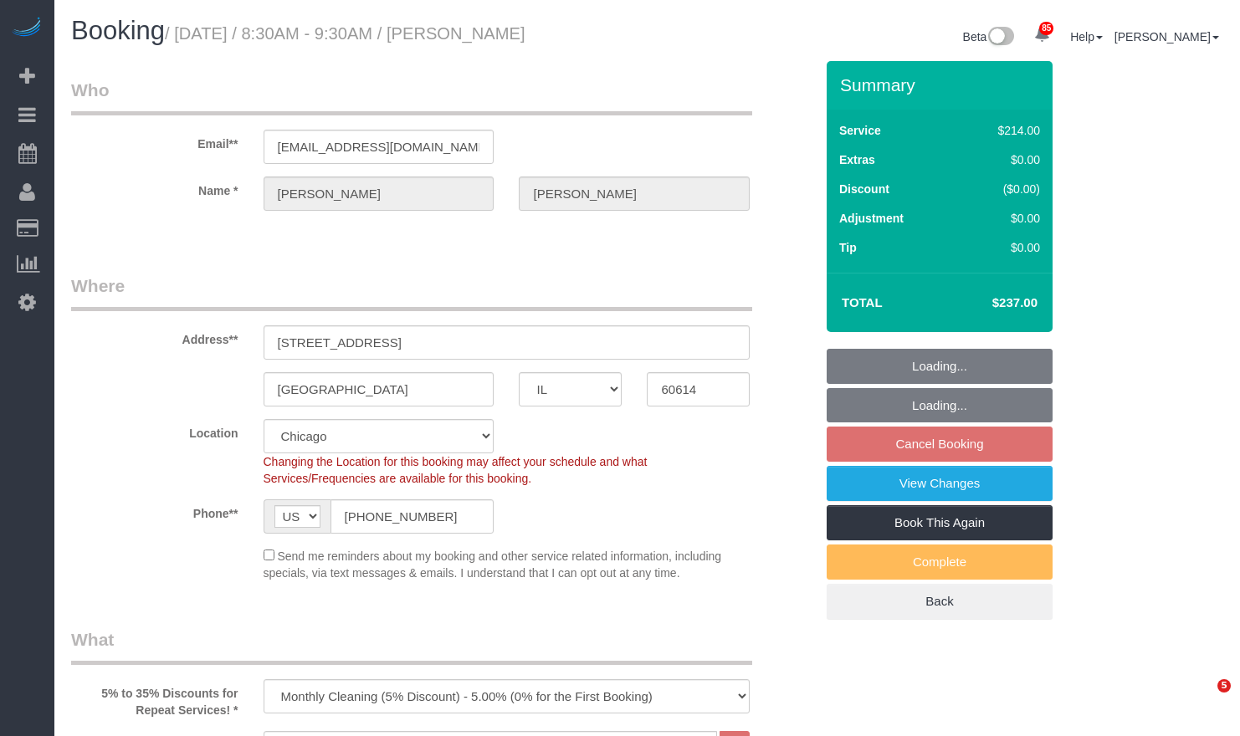
select select "512"
select select "5"
select select "number:1"
select select "number:68"
select select "number:139"
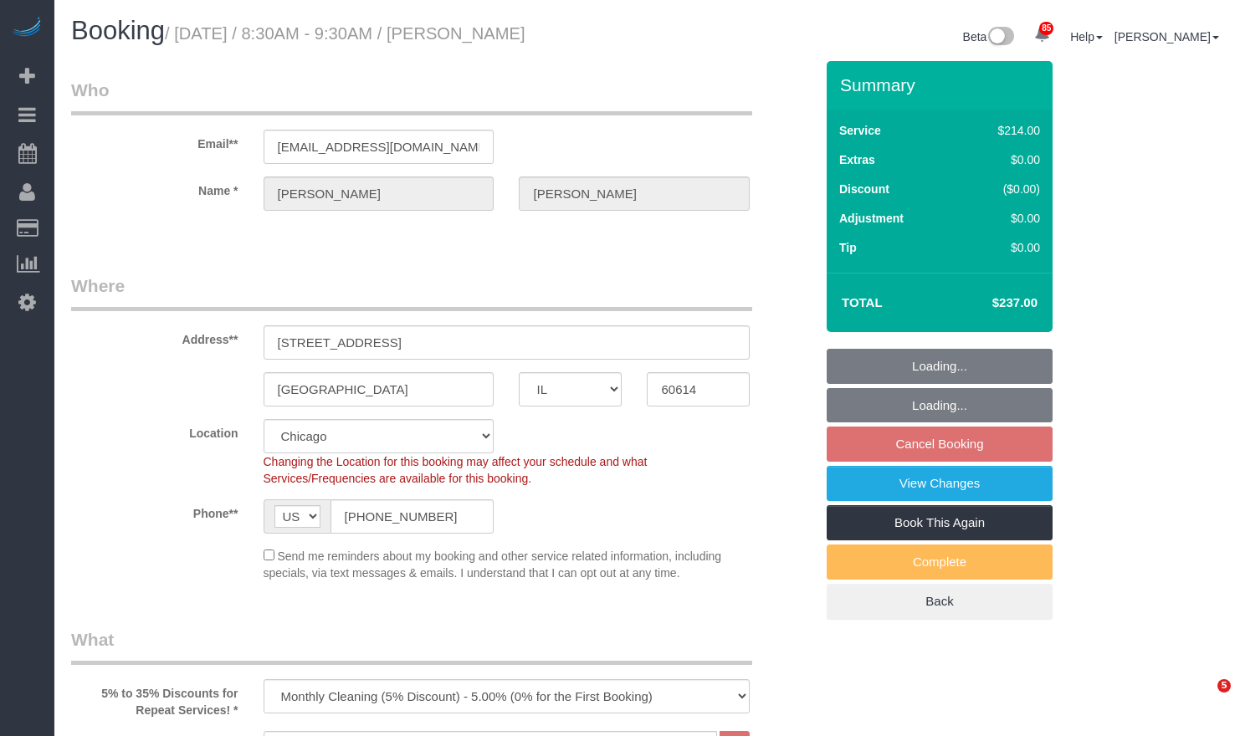
select select "number:106"
select select "object:1178"
select select "5"
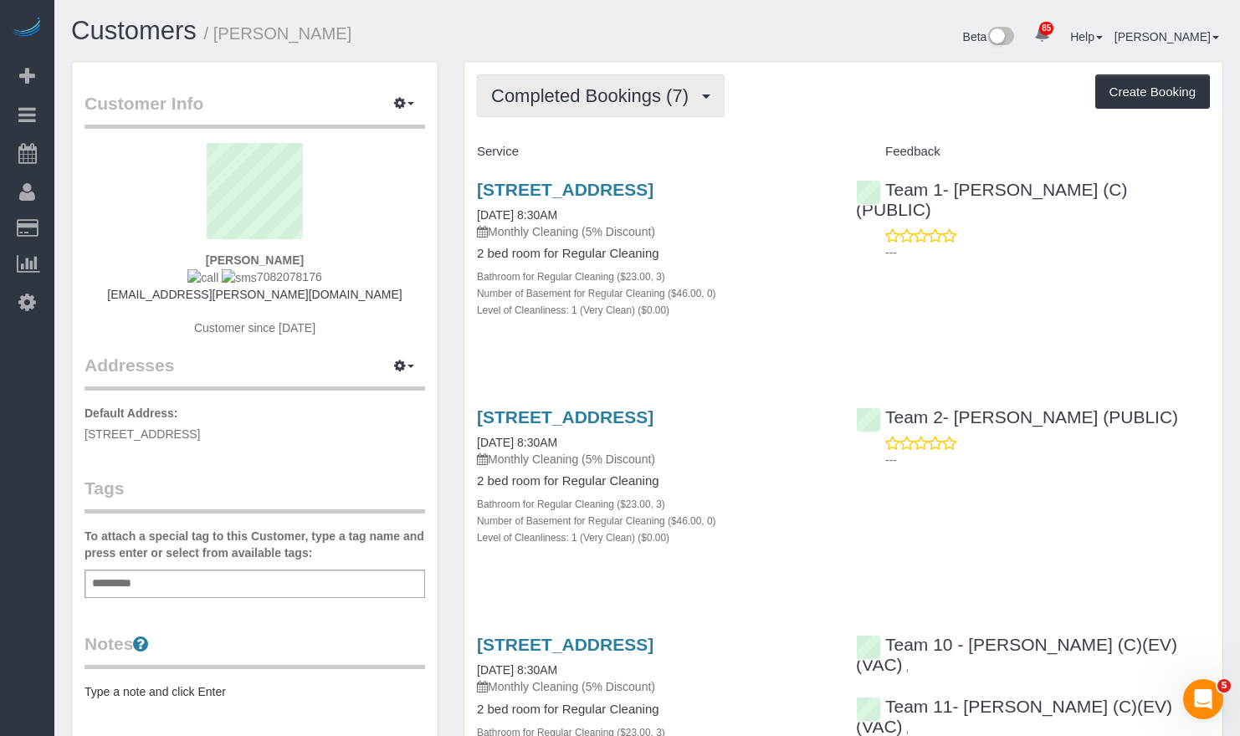
click at [668, 90] on span "Completed Bookings (7)" at bounding box center [594, 95] width 206 height 21
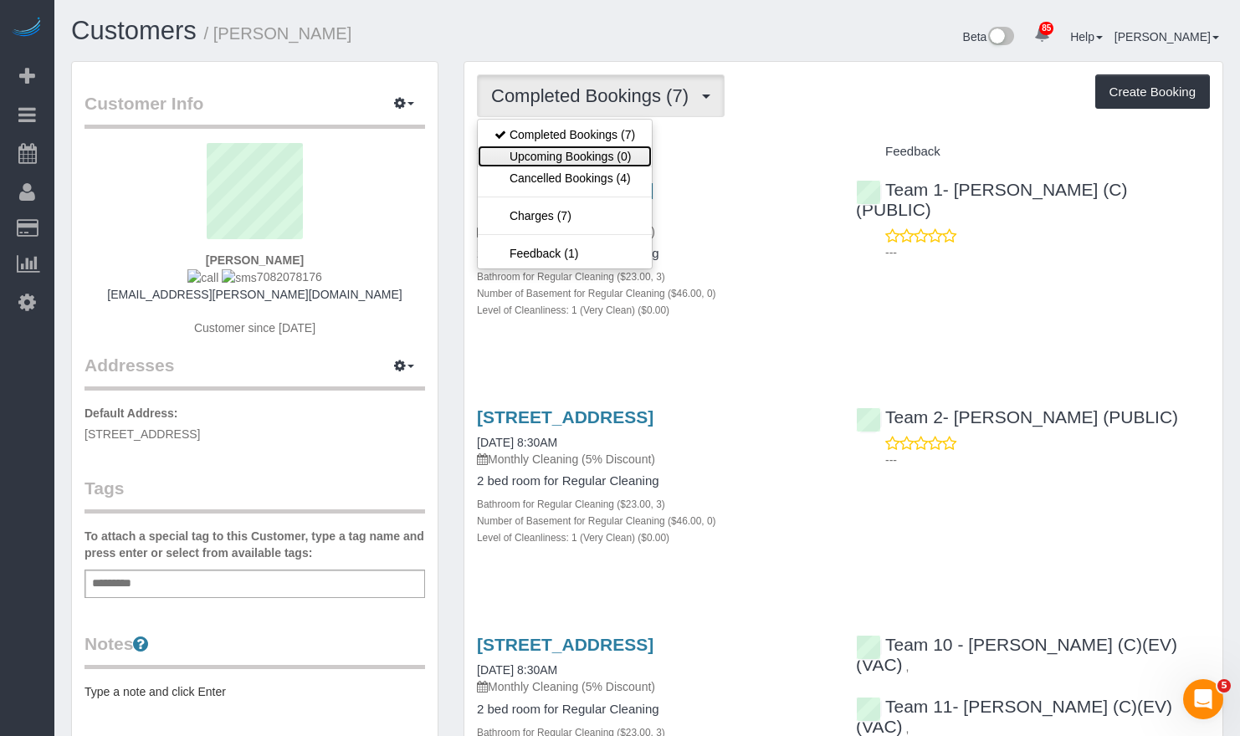
click at [631, 156] on link "Upcoming Bookings (0)" at bounding box center [565, 157] width 174 height 22
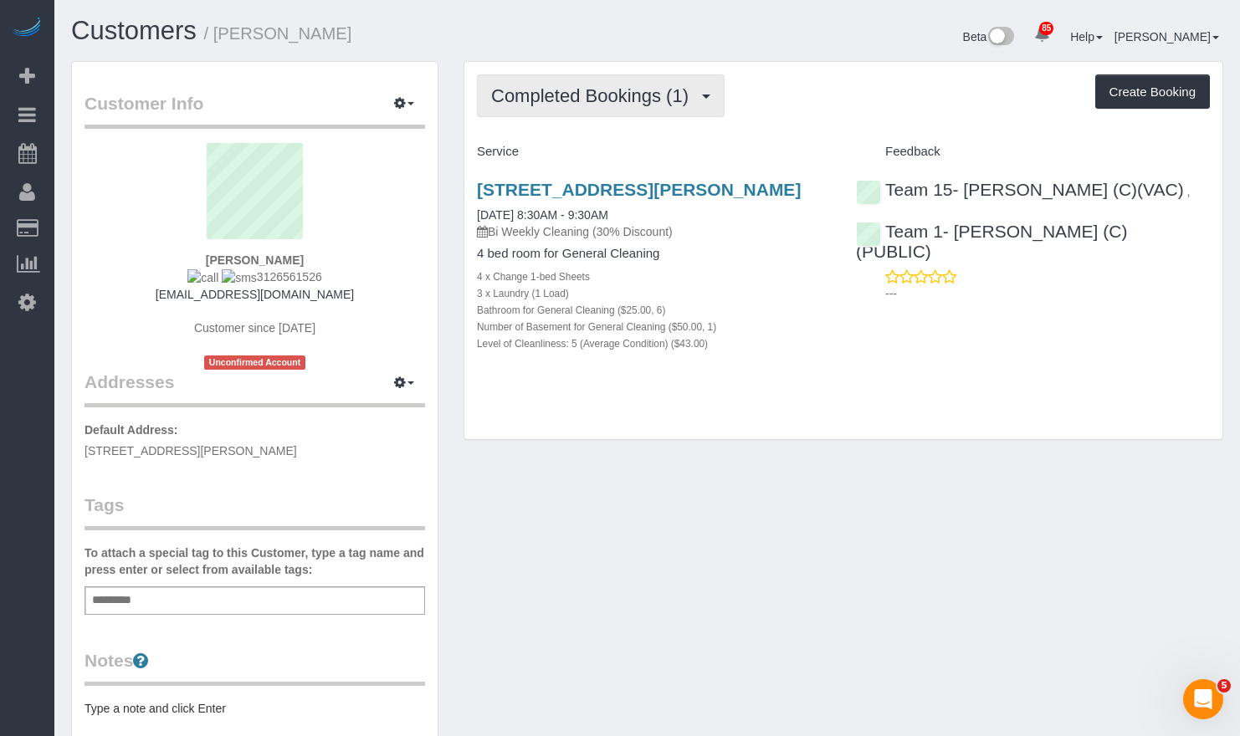
click at [654, 102] on span "Completed Bookings (1)" at bounding box center [594, 95] width 206 height 21
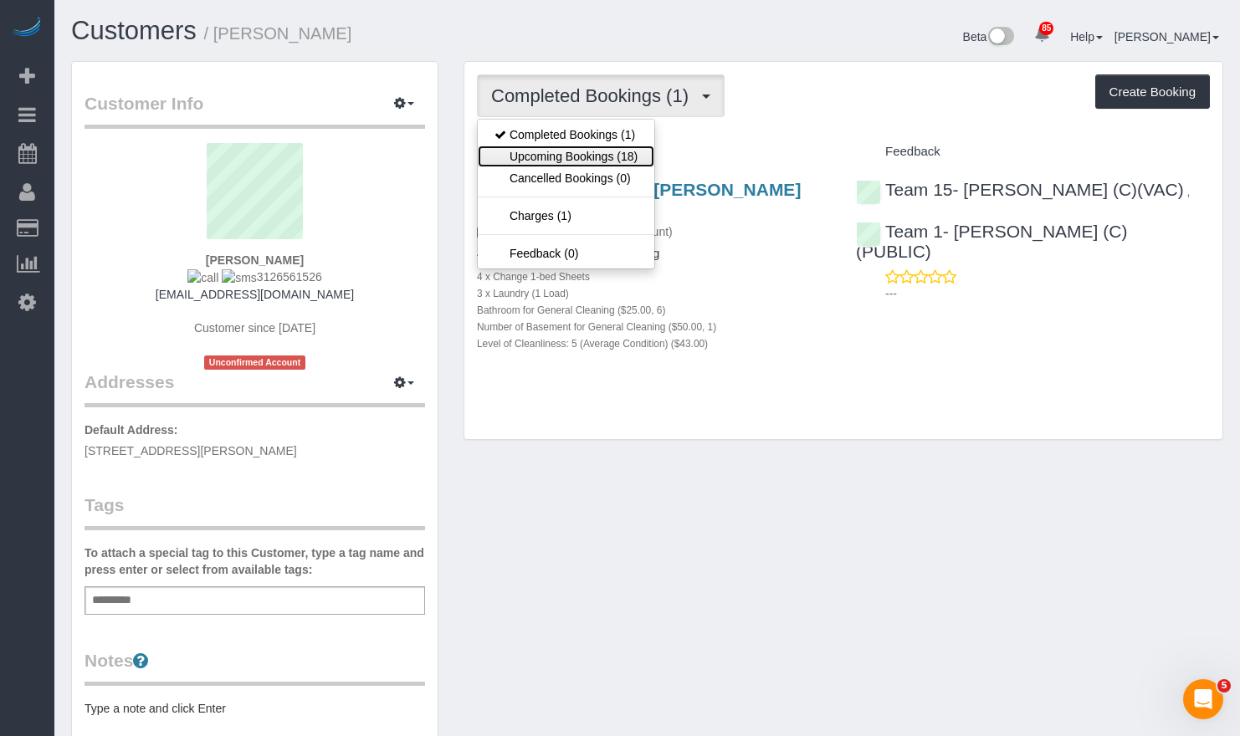
click at [642, 156] on link "Upcoming Bookings (18)" at bounding box center [566, 157] width 177 height 22
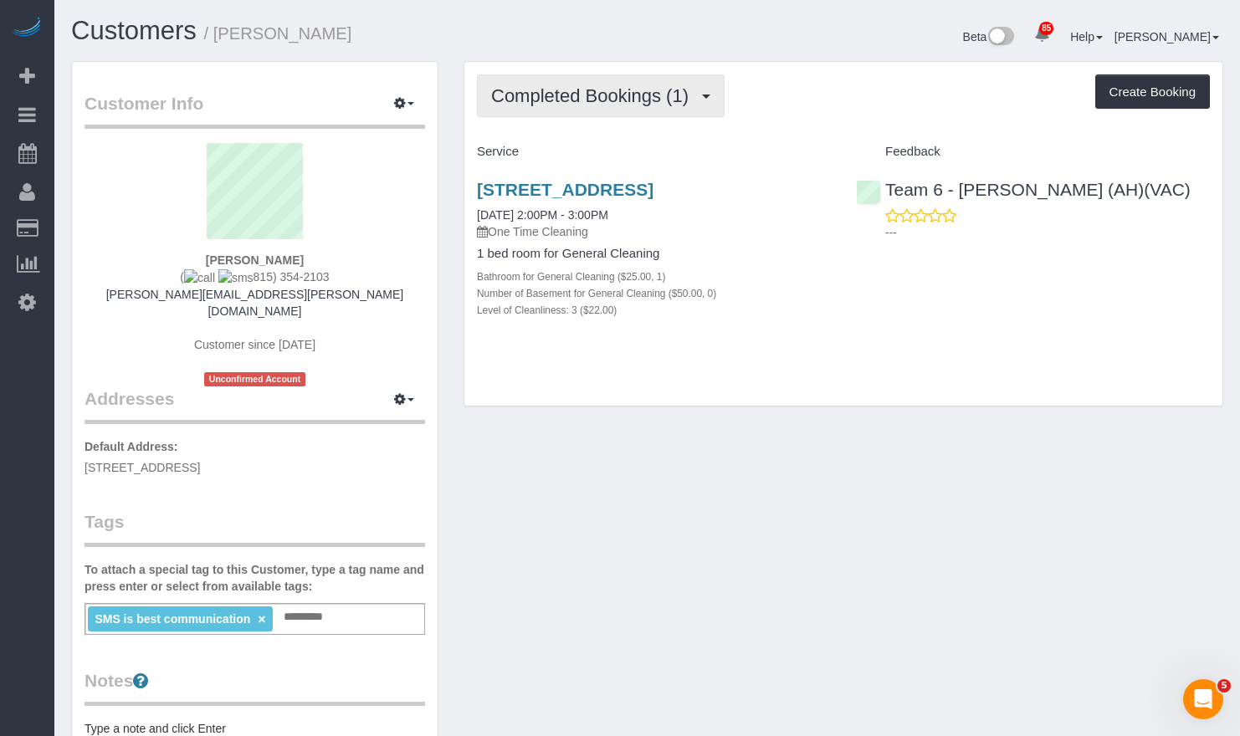
click at [615, 93] on span "Completed Bookings (1)" at bounding box center [594, 95] width 206 height 21
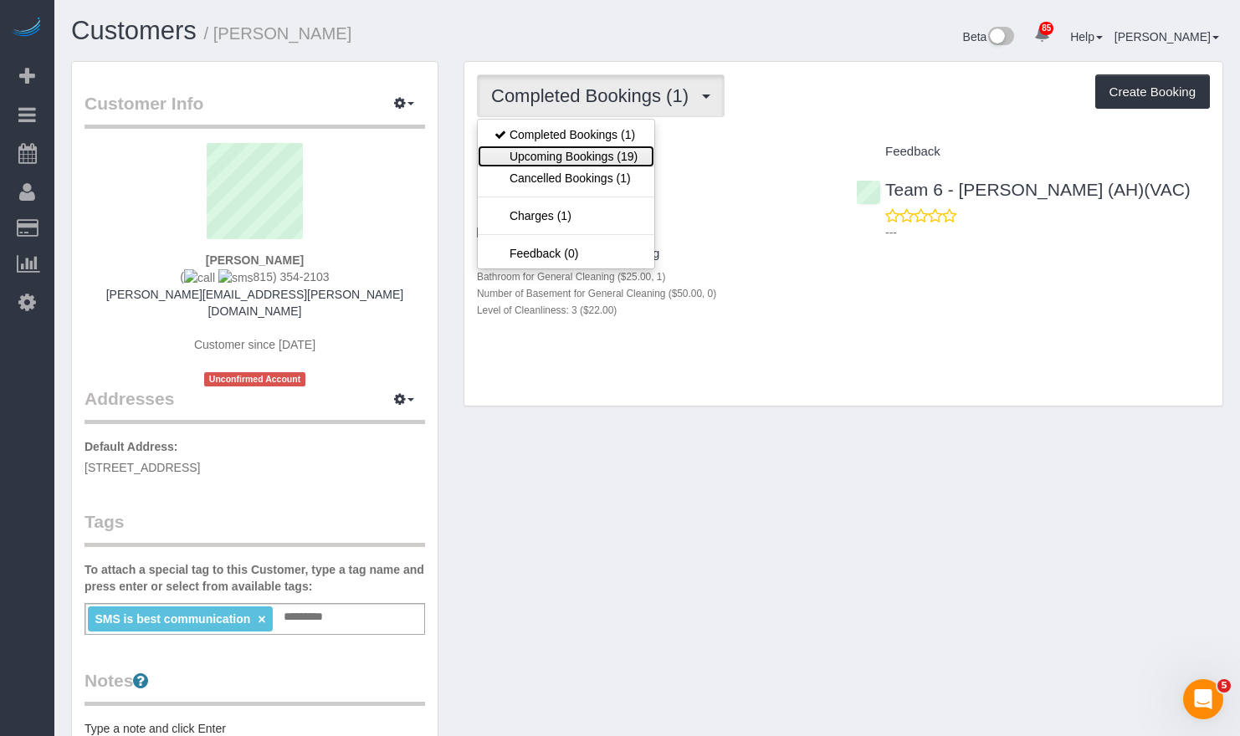
drag, startPoint x: 617, startPoint y: 151, endPoint x: 614, endPoint y: 132, distance: 19.5
click at [617, 151] on link "Upcoming Bookings (19)" at bounding box center [566, 157] width 177 height 22
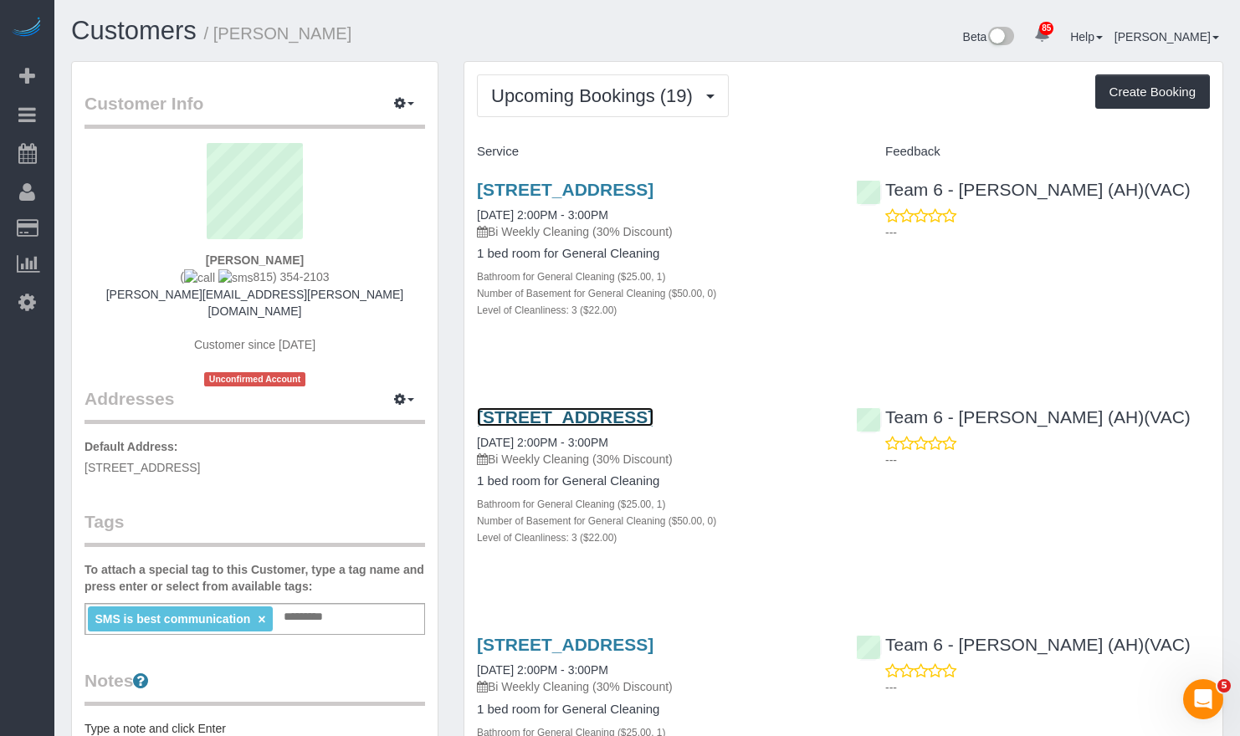
drag, startPoint x: 692, startPoint y: 424, endPoint x: 700, endPoint y: 436, distance: 14.4
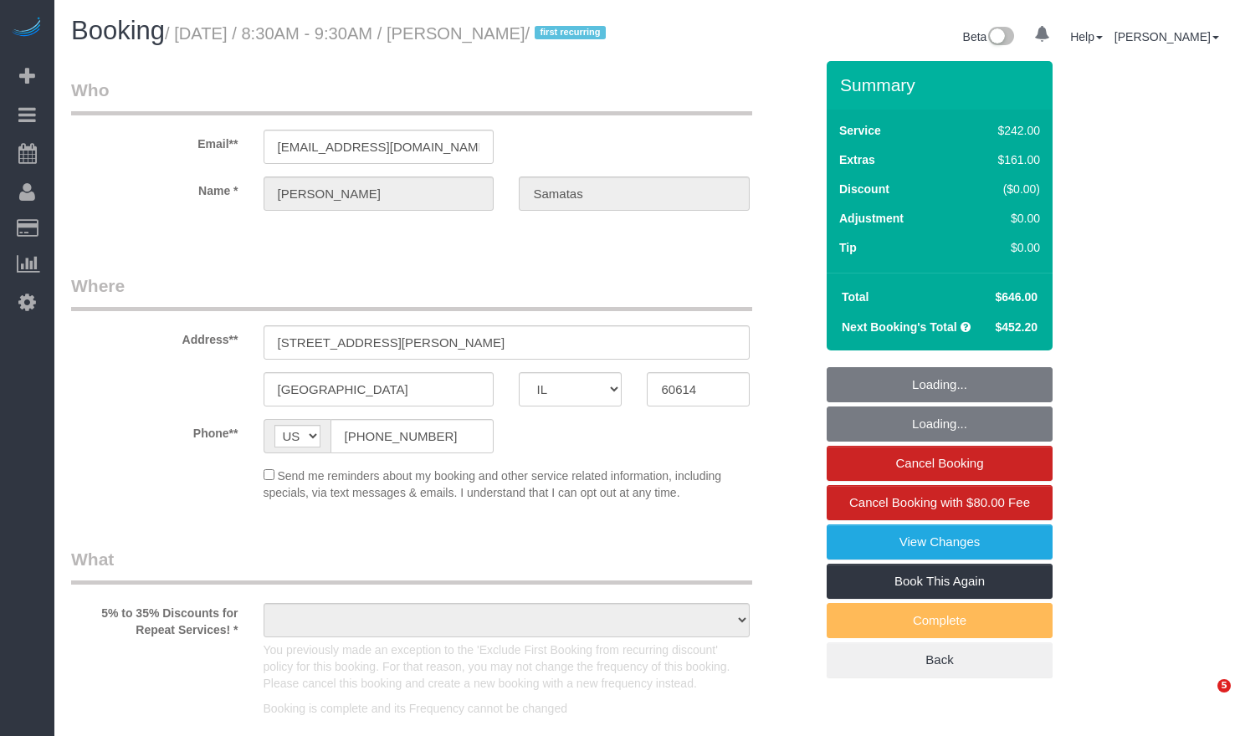
select select "IL"
select select "number:1"
select select "number:58"
select select "number:139"
select select "number:104"
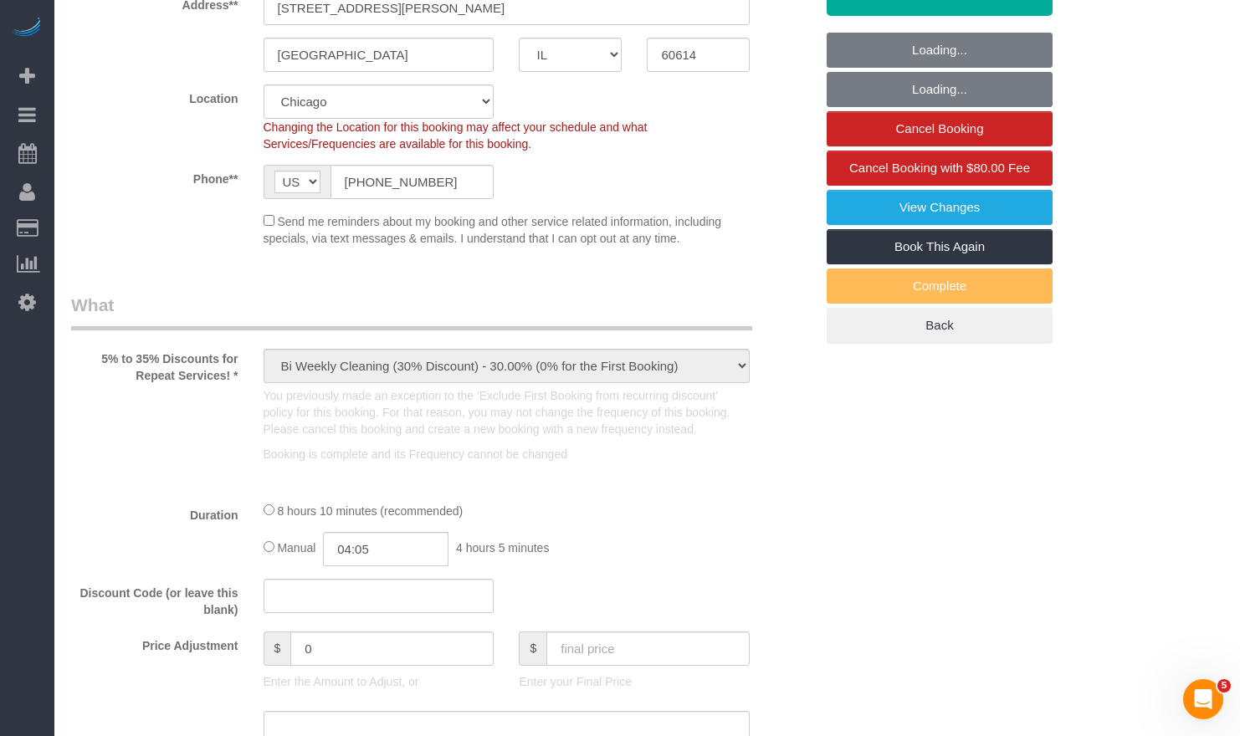
select select "object:1164"
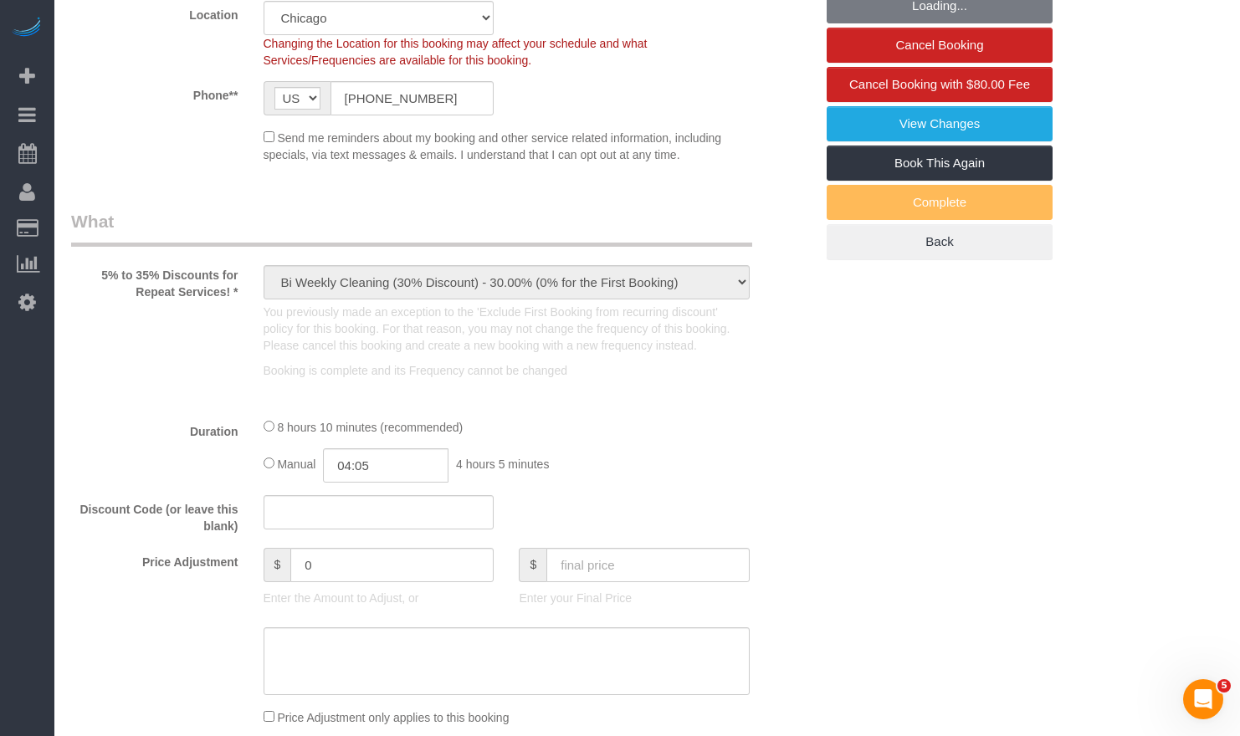
select select "512"
select select "6"
select select "1"
select select "5"
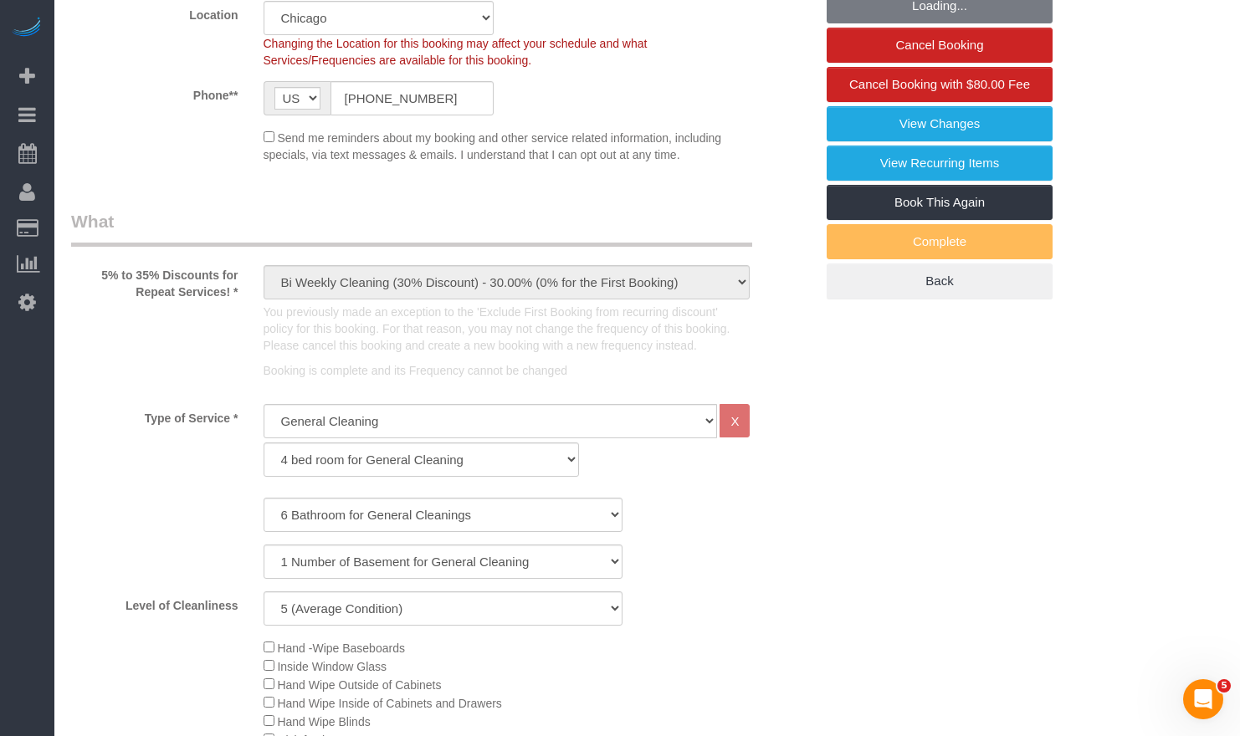
select select "6"
select select "1"
select select "5"
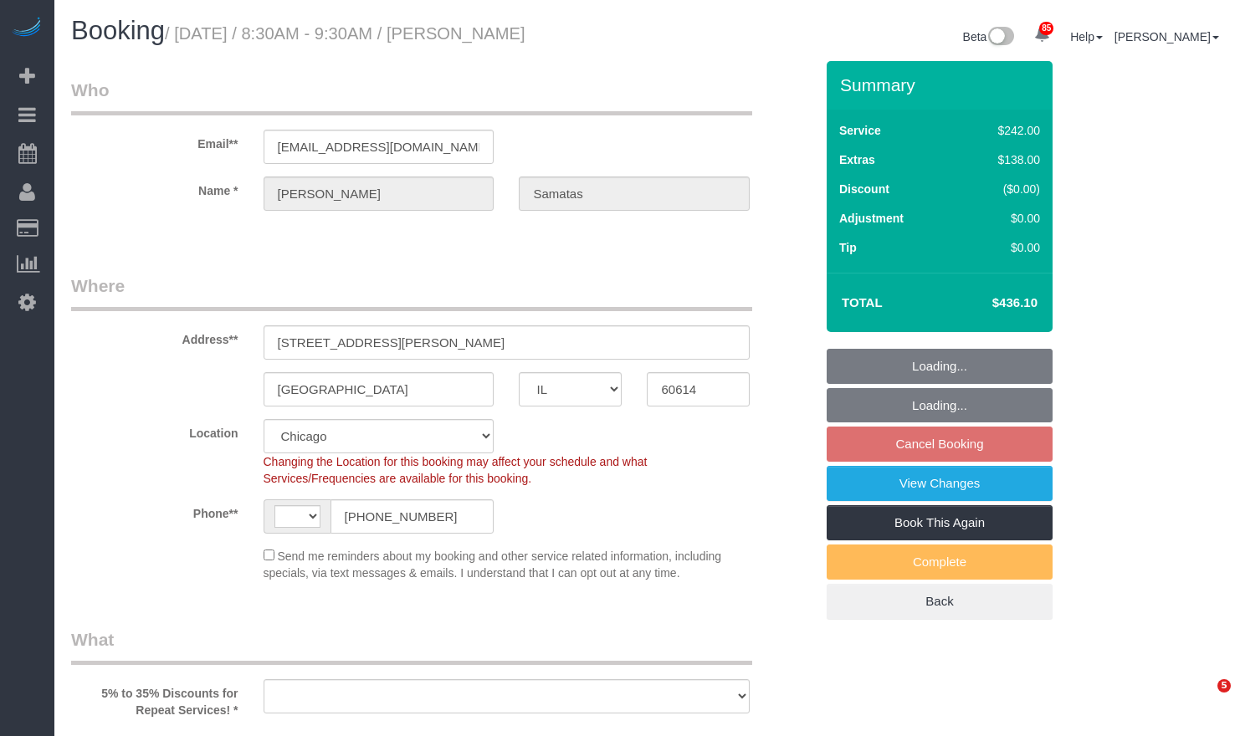
select select "IL"
select select "string:fspay-c4a8f186-f0db-4e19-9b7b-a9835a4a61b1"
select select "number:1"
select select "number:58"
select select "number:139"
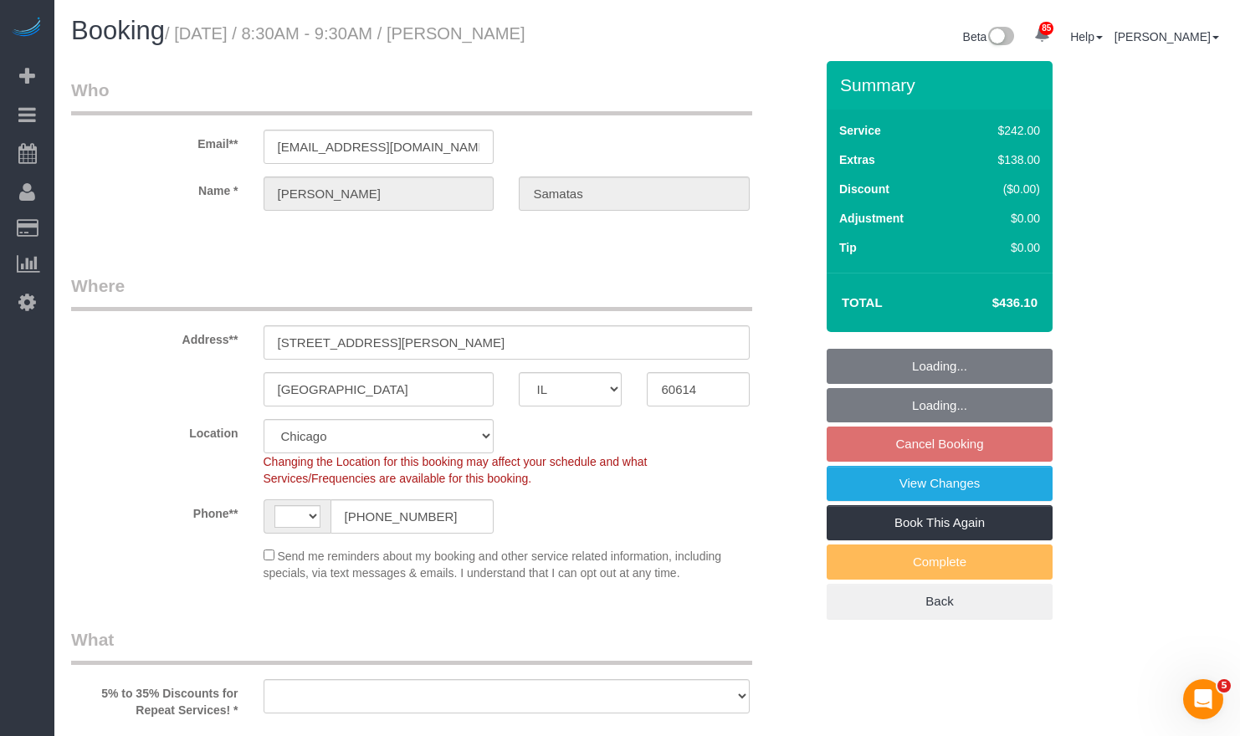
select select "number:104"
select select "string:US"
select select "object:781"
select select "512"
select select "6"
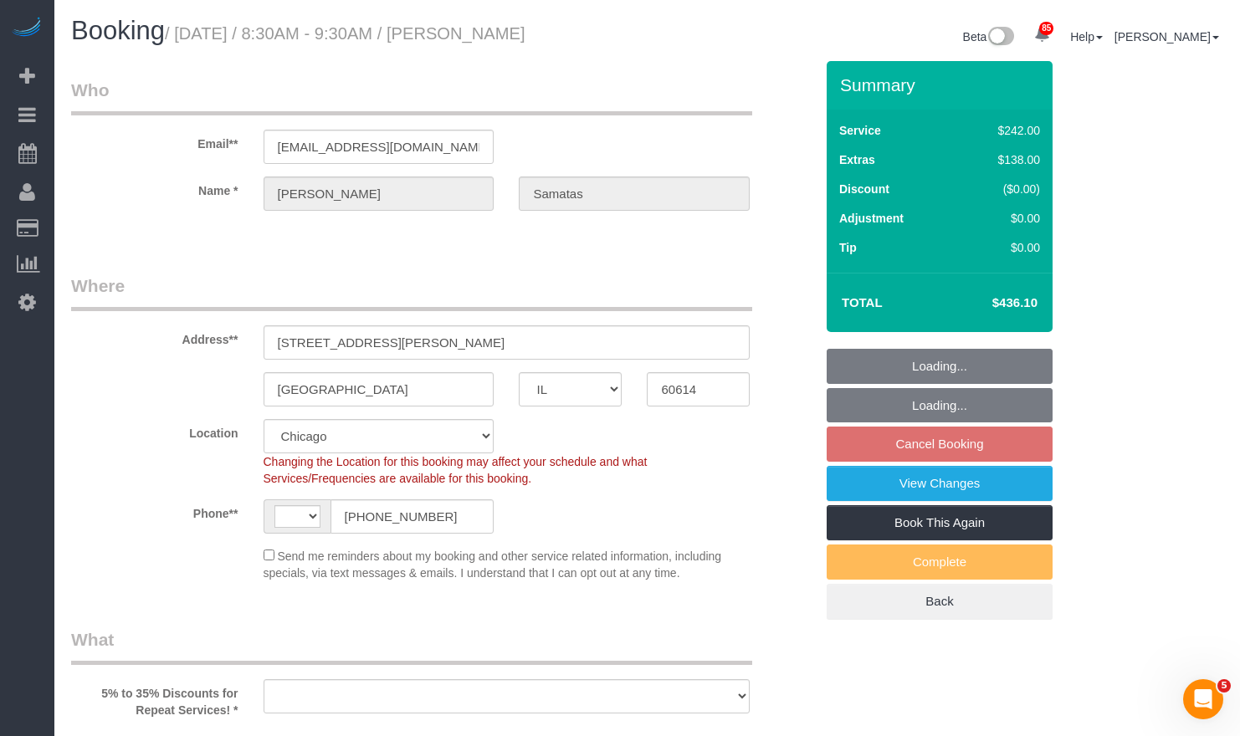
select select "1"
select select "5"
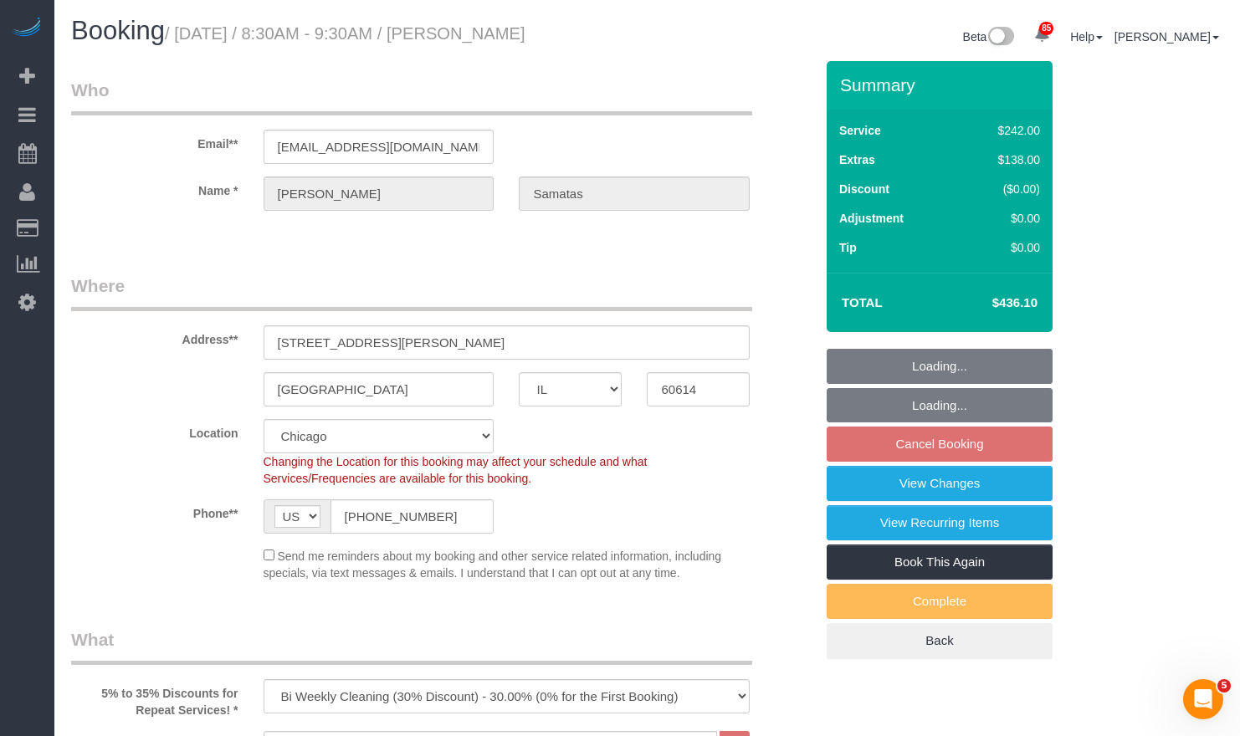
select select "object:1282"
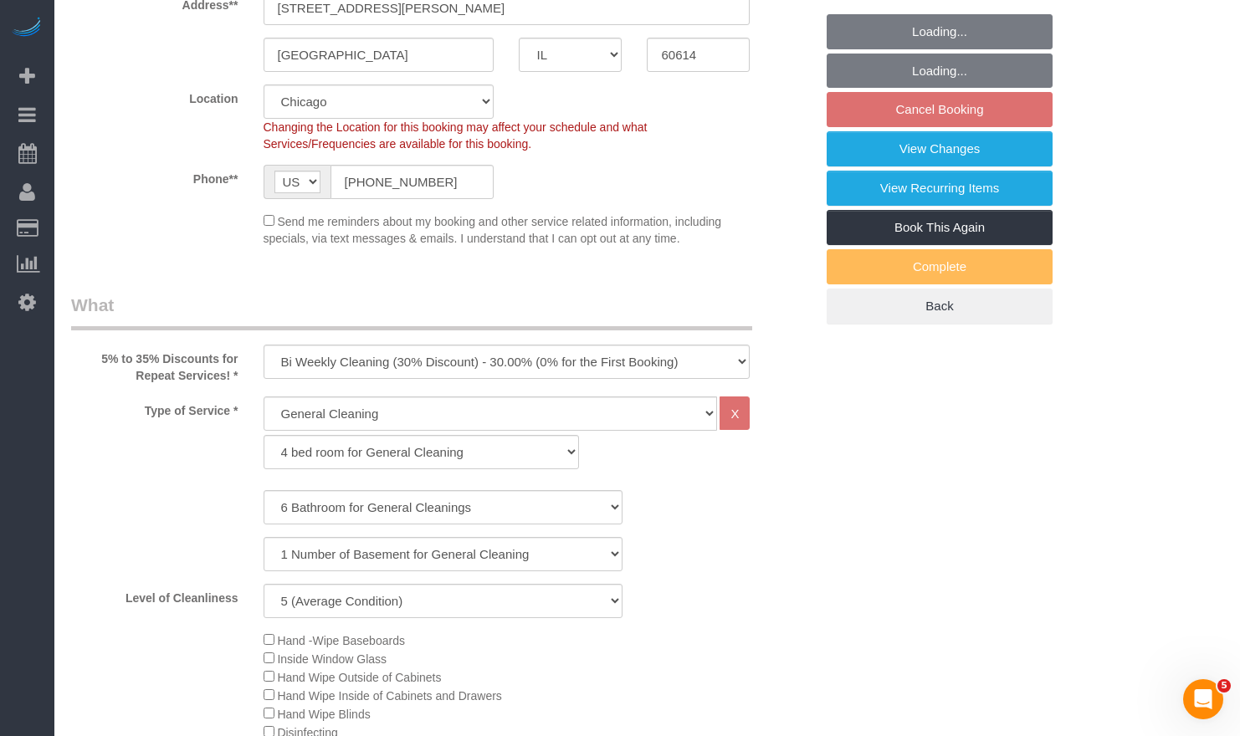
select select "6"
select select "1"
select select "5"
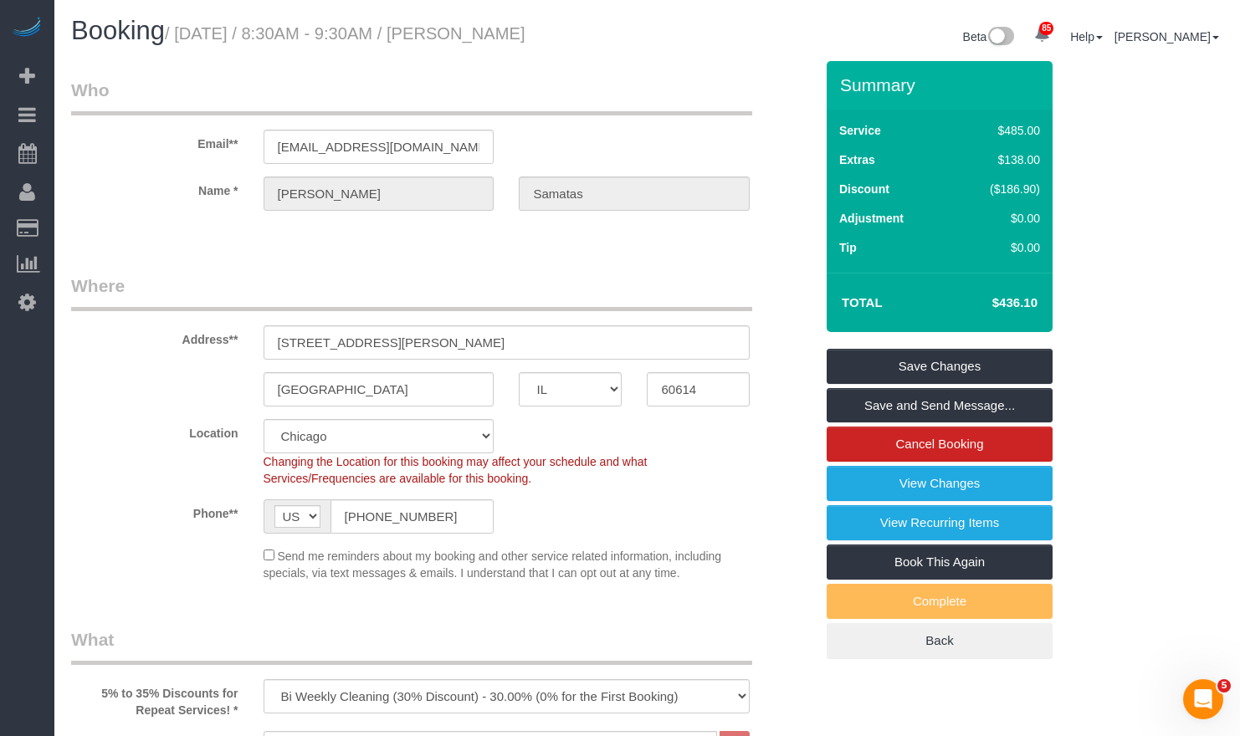
drag, startPoint x: 991, startPoint y: 300, endPoint x: 1041, endPoint y: 302, distance: 49.4
click at [1041, 302] on td "$436.10" at bounding box center [989, 303] width 109 height 42
copy h4 "$436.10"
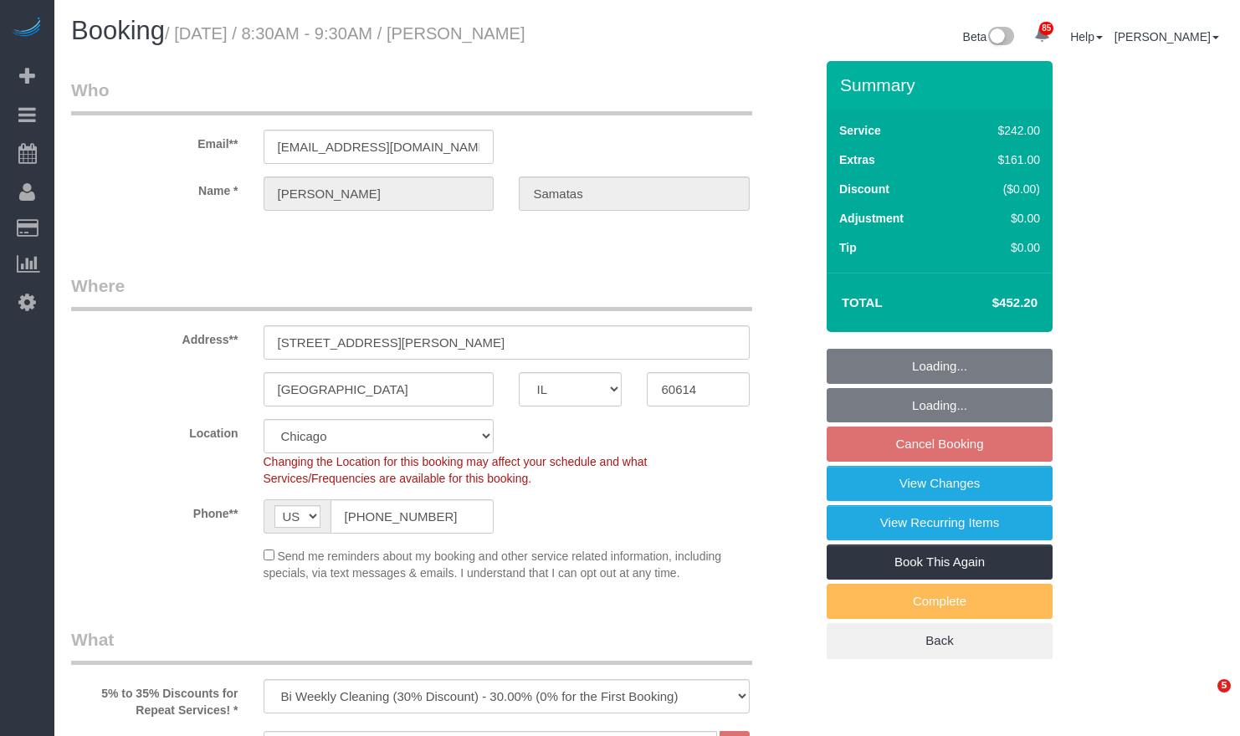
select select "IL"
select select "512"
select select "6"
select select "1"
select select "5"
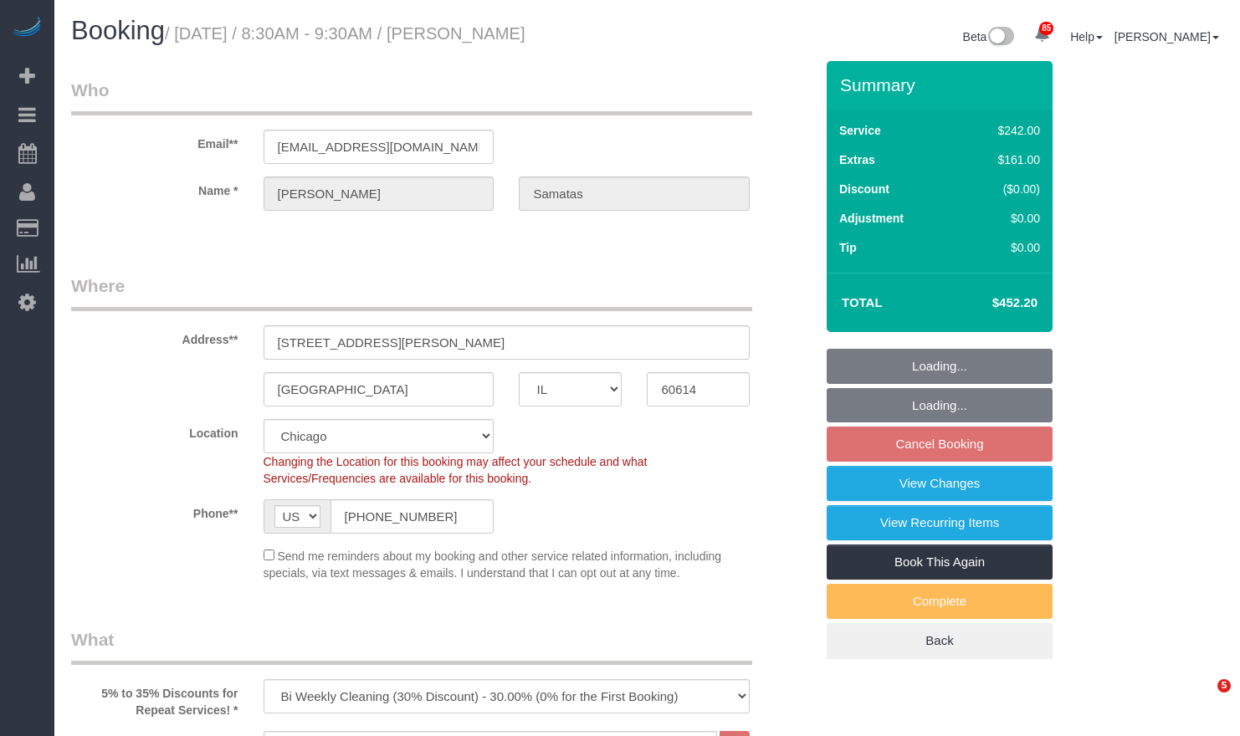
select select "number:1"
select select "number:58"
select select "number:139"
select select "number:104"
select select "object:1356"
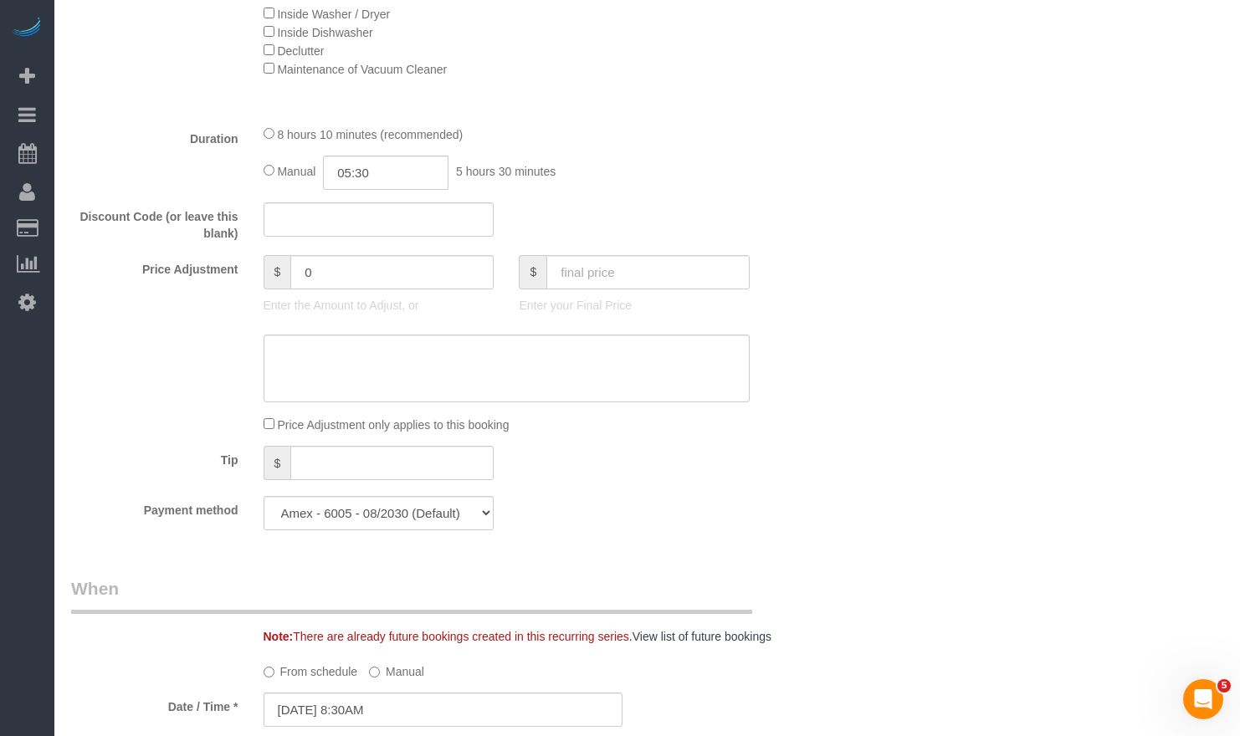
scroll to position [837, 0]
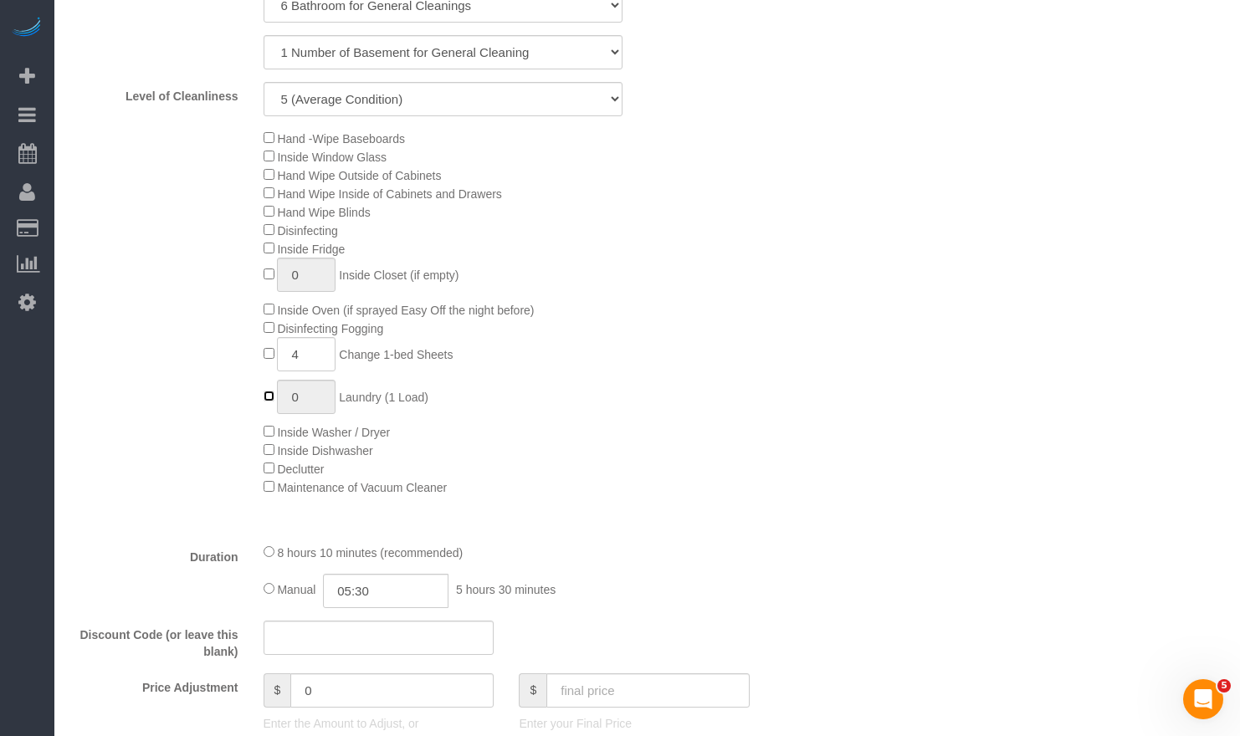
type input "1"
click at [295, 395] on input "1" at bounding box center [306, 397] width 59 height 34
type input "2"
click at [622, 702] on input "text" at bounding box center [647, 690] width 203 height 34
paste input "436.10"
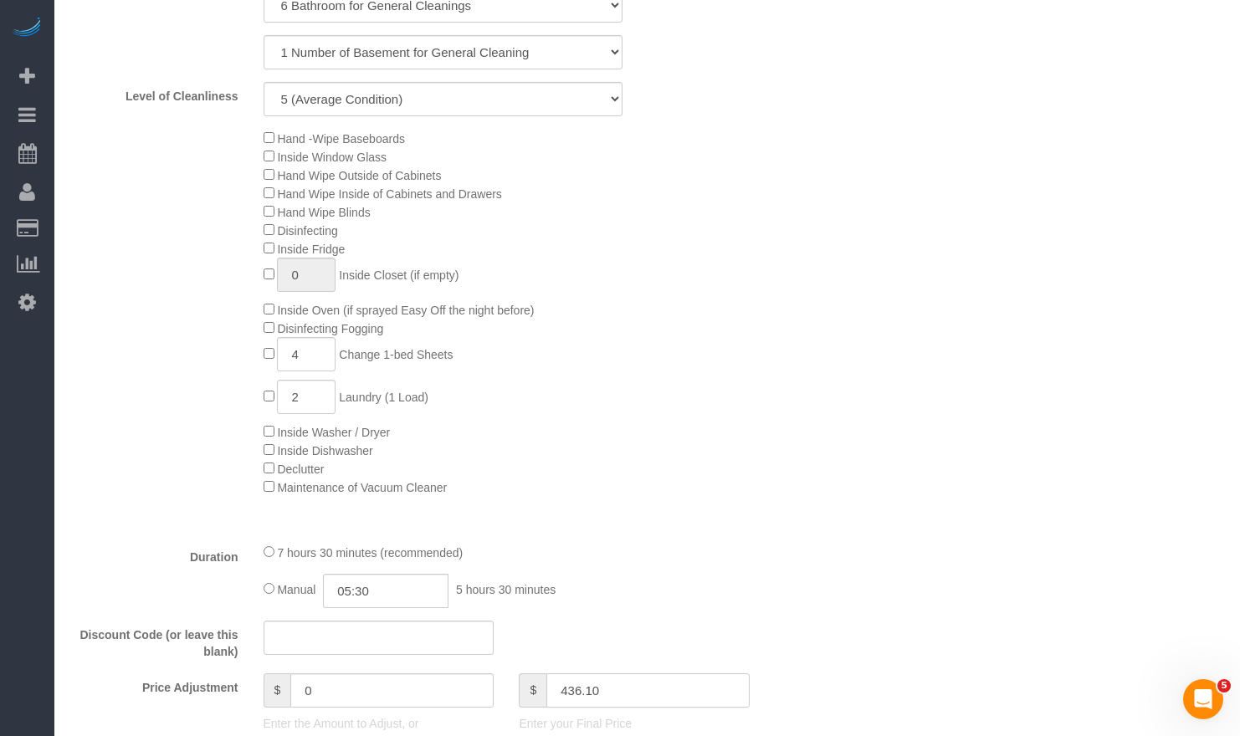
type input "436.10"
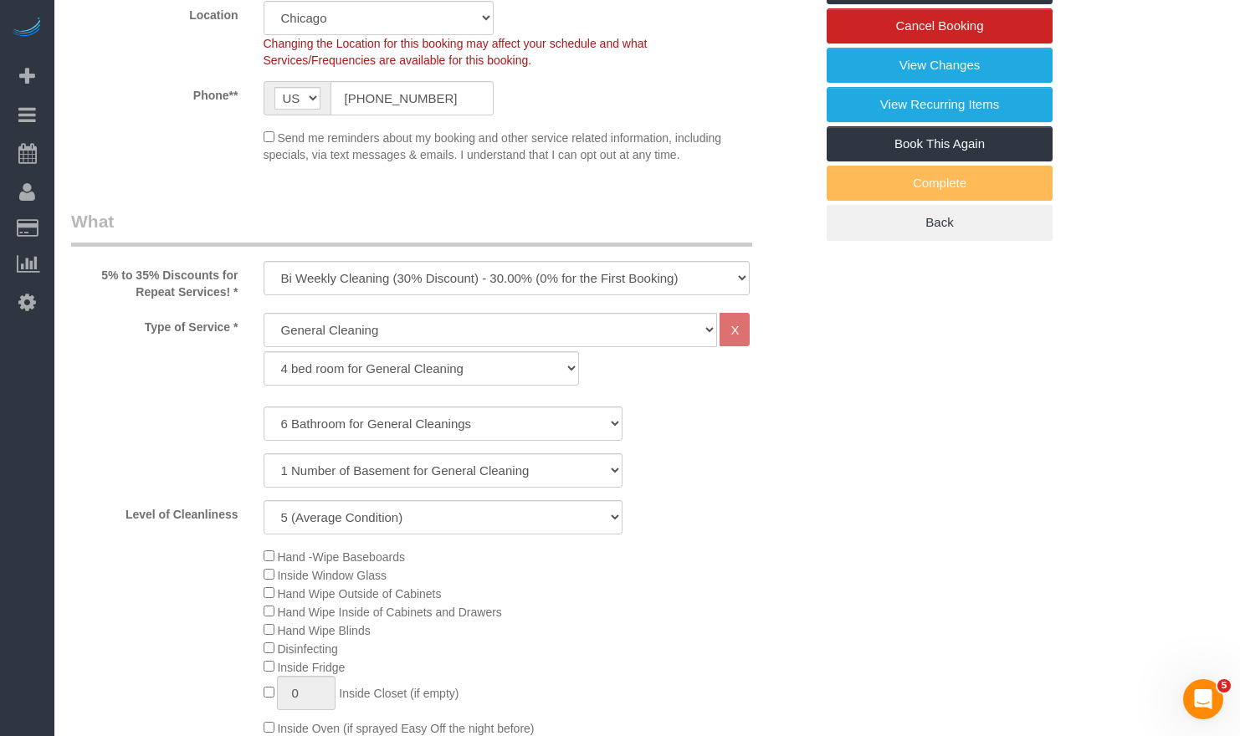
scroll to position [0, 0]
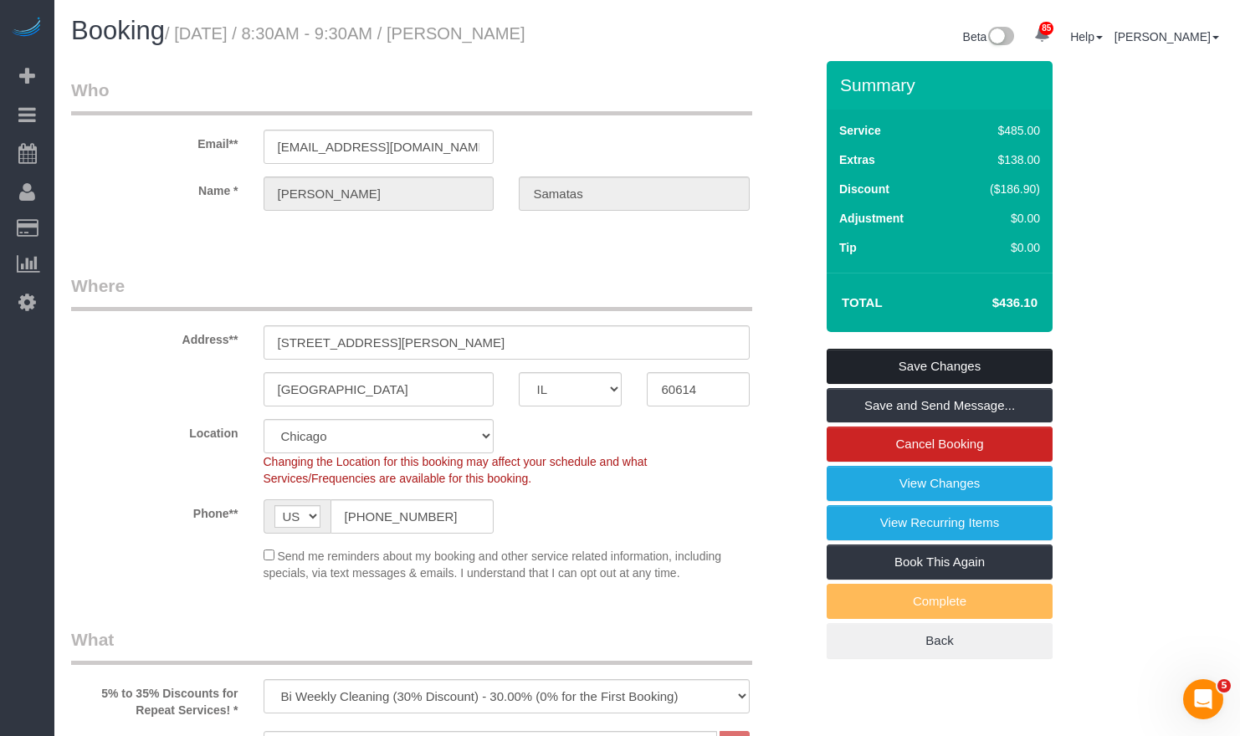
click at [907, 365] on link "Save Changes" at bounding box center [940, 366] width 226 height 35
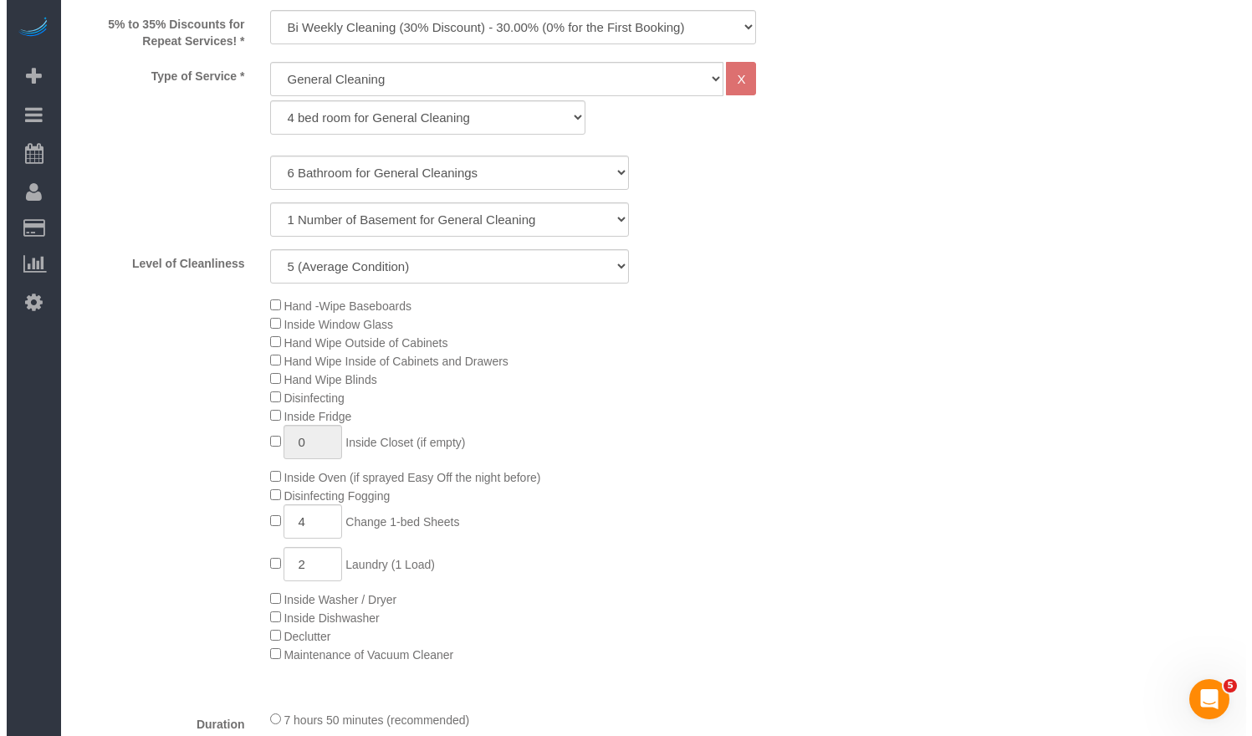
scroll to position [920, 0]
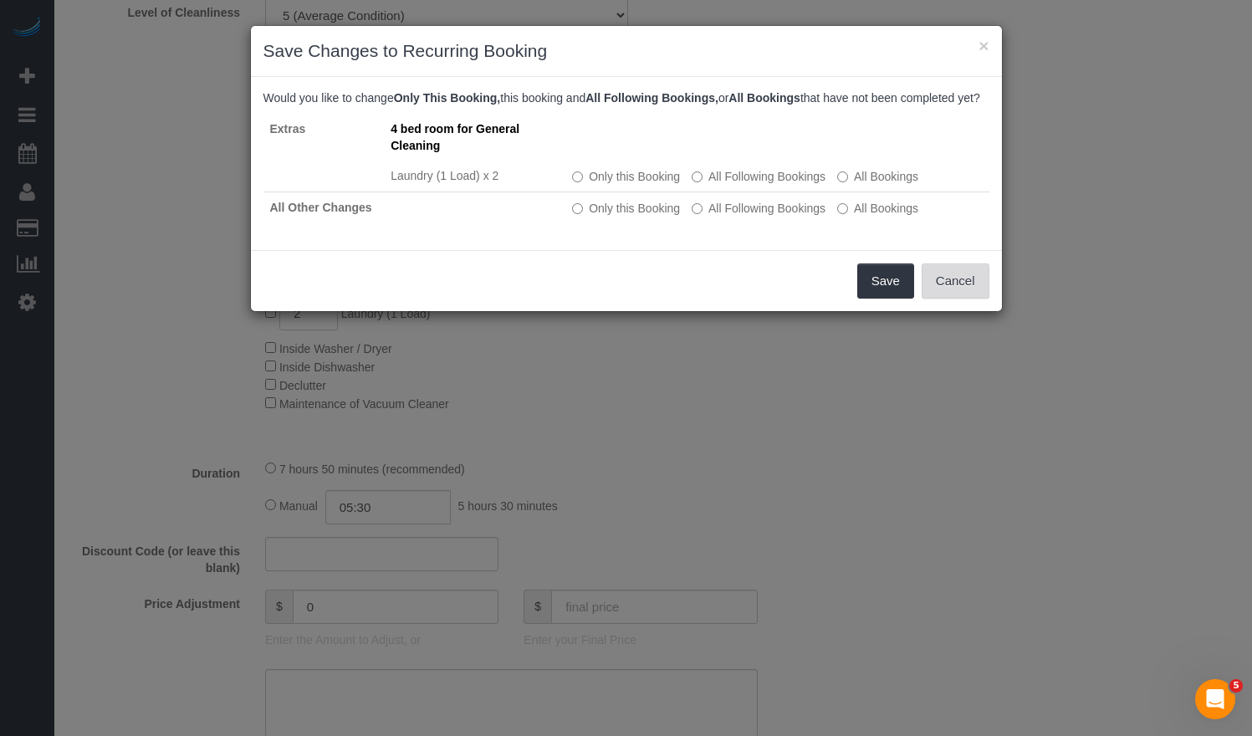
click at [937, 299] on button "Cancel" at bounding box center [956, 281] width 68 height 35
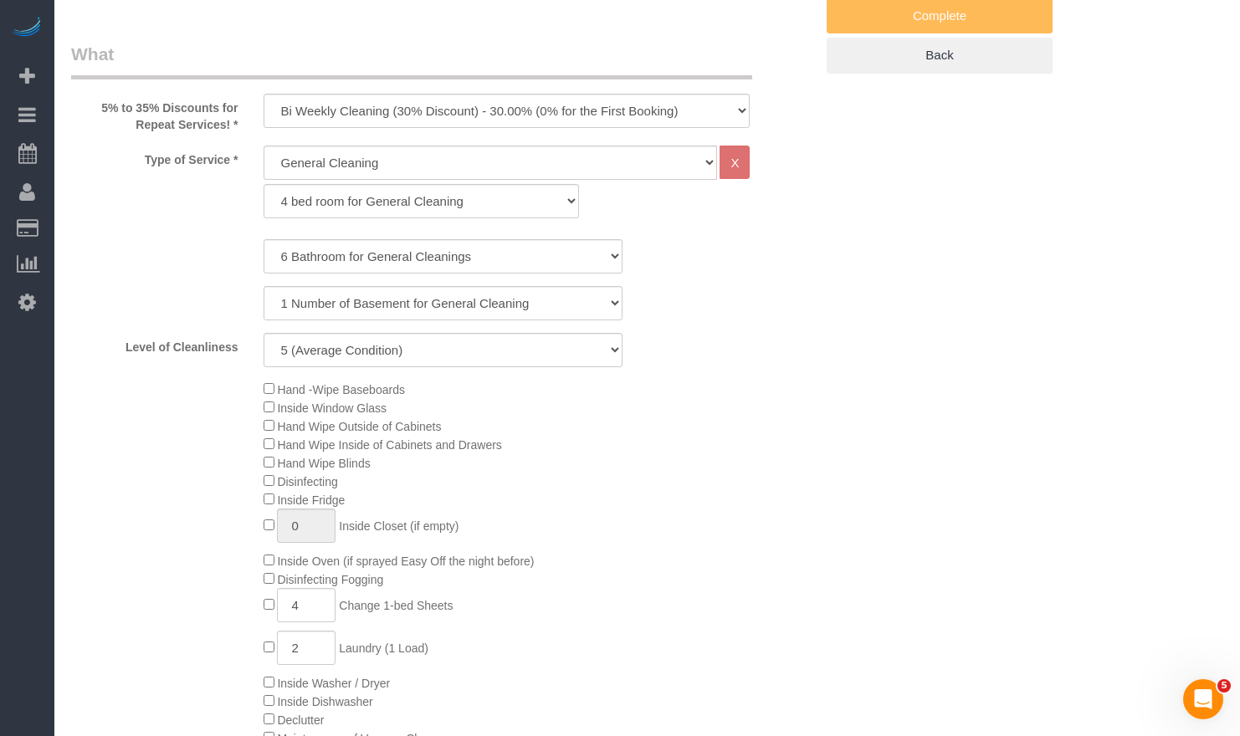
scroll to position [167, 0]
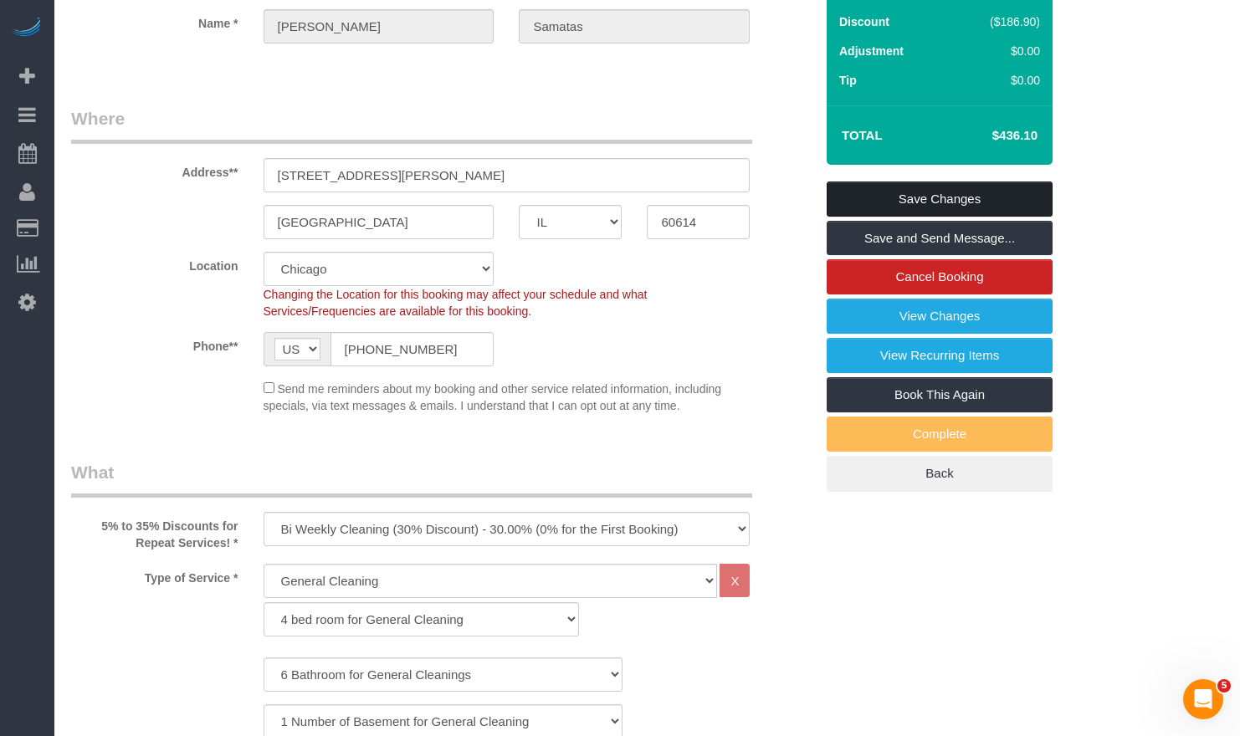
click at [878, 201] on link "Save Changes" at bounding box center [940, 199] width 226 height 35
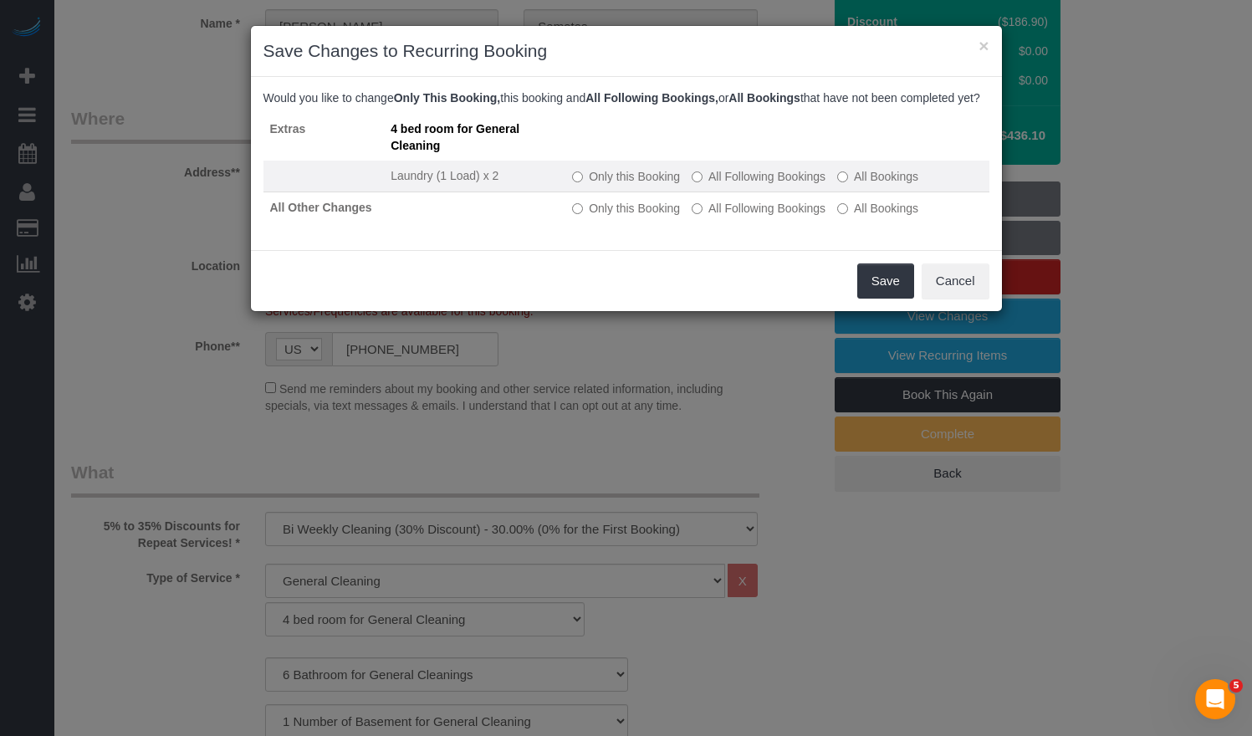
click at [725, 185] on label "All Following Bookings" at bounding box center [759, 176] width 134 height 17
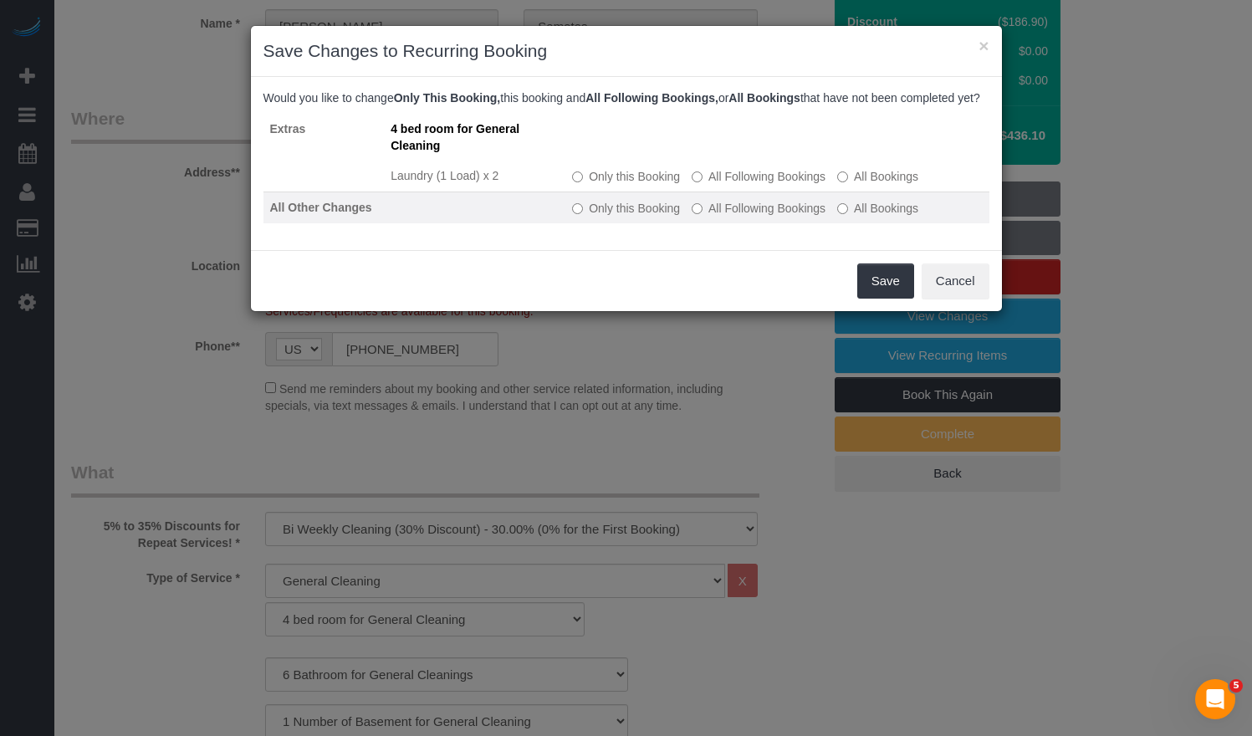
click at [720, 217] on label "All Following Bookings" at bounding box center [759, 208] width 134 height 17
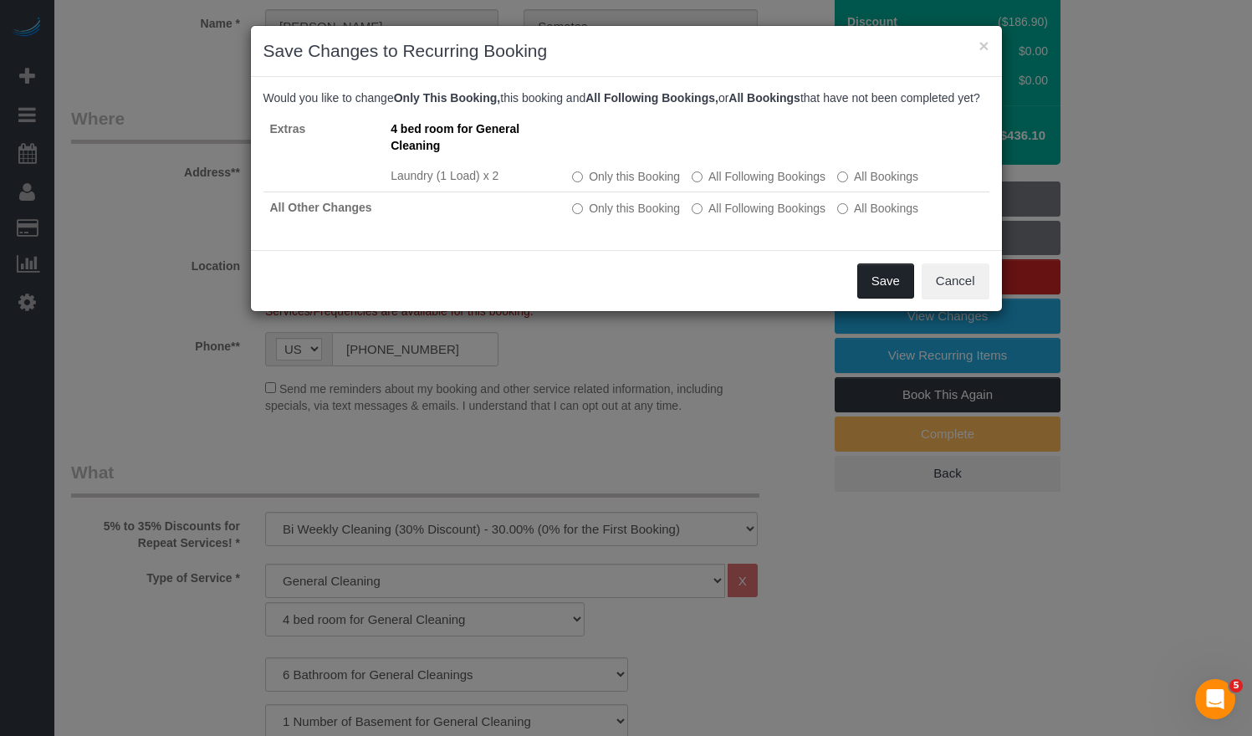
click at [883, 288] on button "Save" at bounding box center [886, 281] width 57 height 35
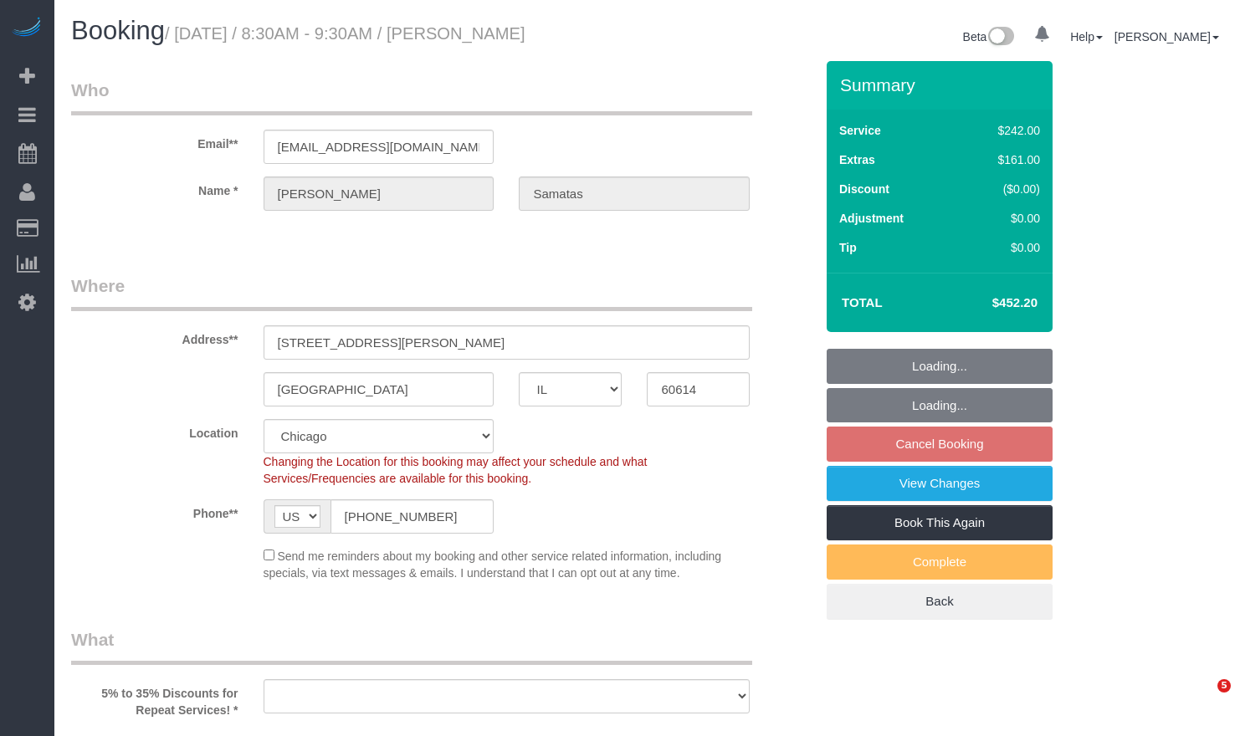
select select "IL"
select select "number:1"
select select "number:58"
select select "number:139"
select select "number:104"
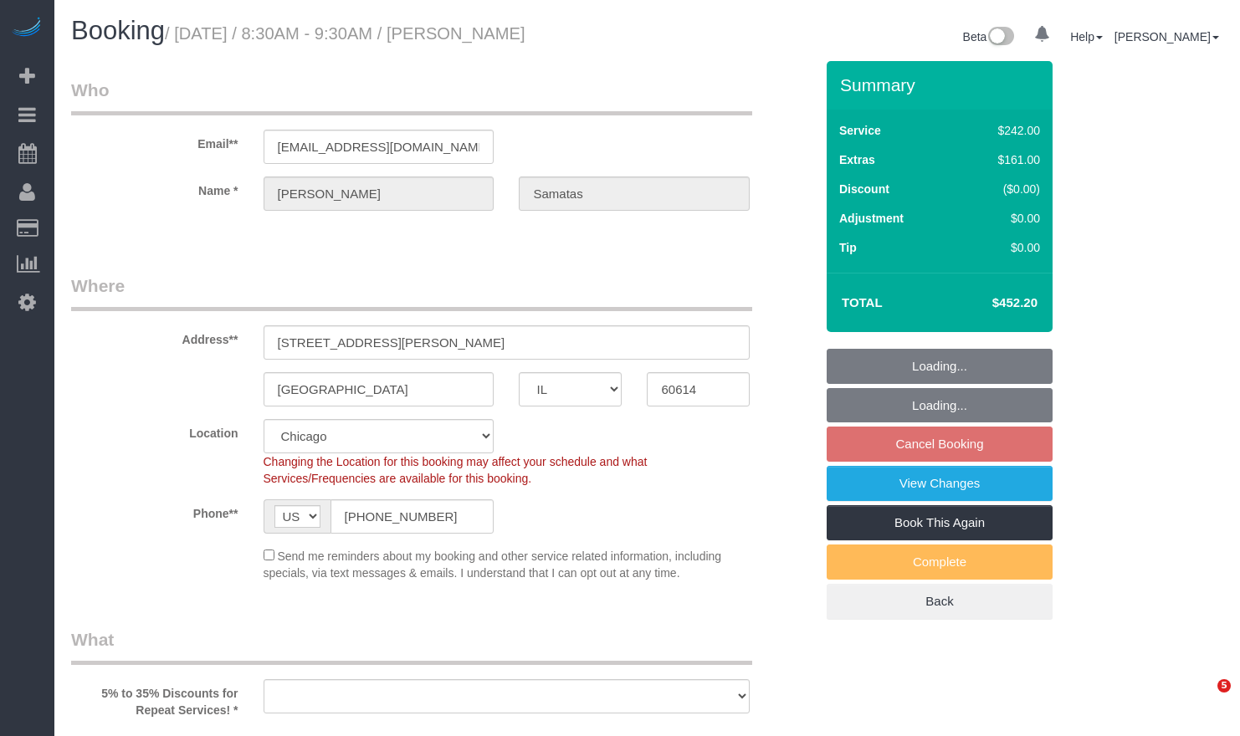
select select "object:1285"
select select "512"
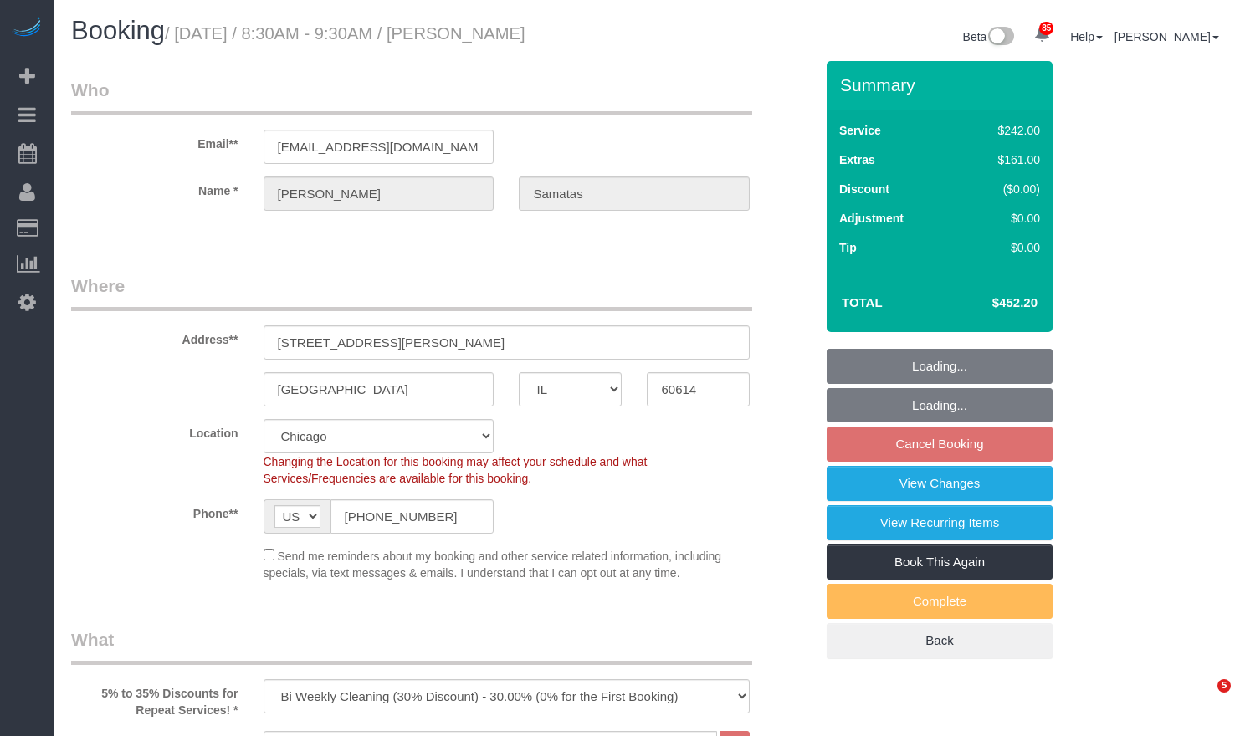
select select "6"
select select "1"
select select "5"
select select "IL"
select select "512"
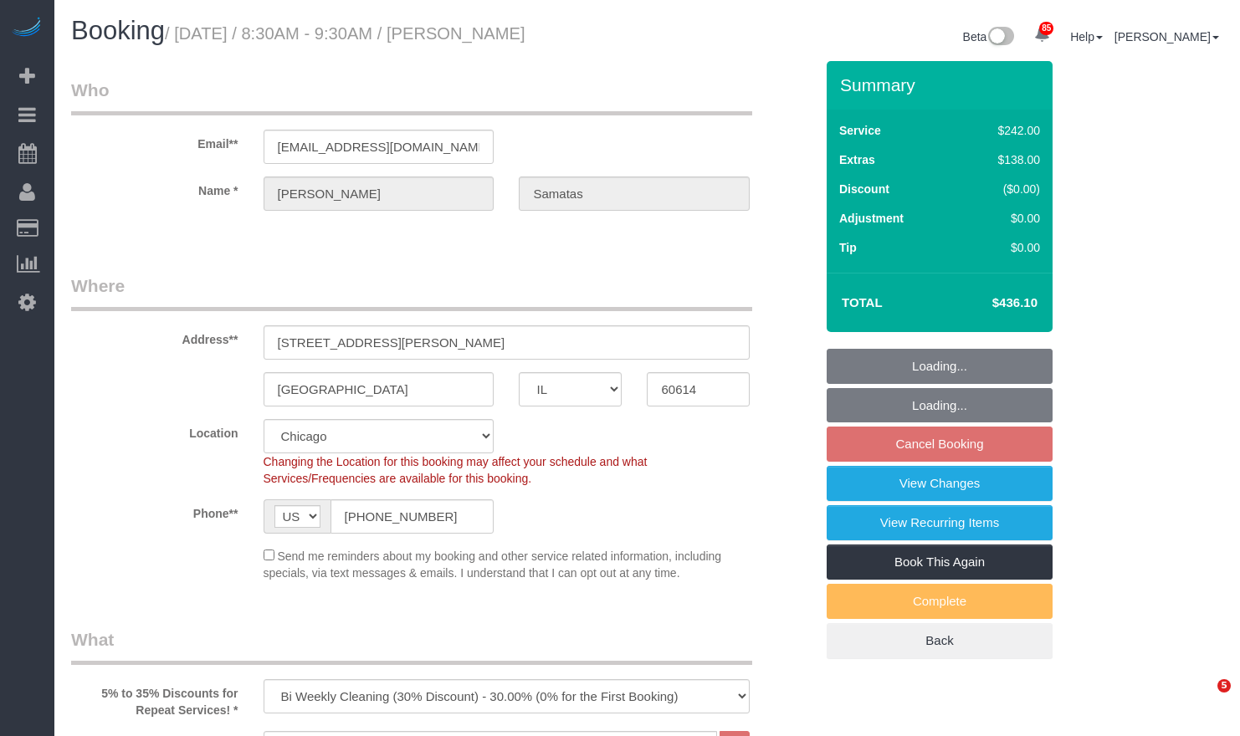
select select "6"
select select "1"
select select "5"
select select "number:1"
select select "number:58"
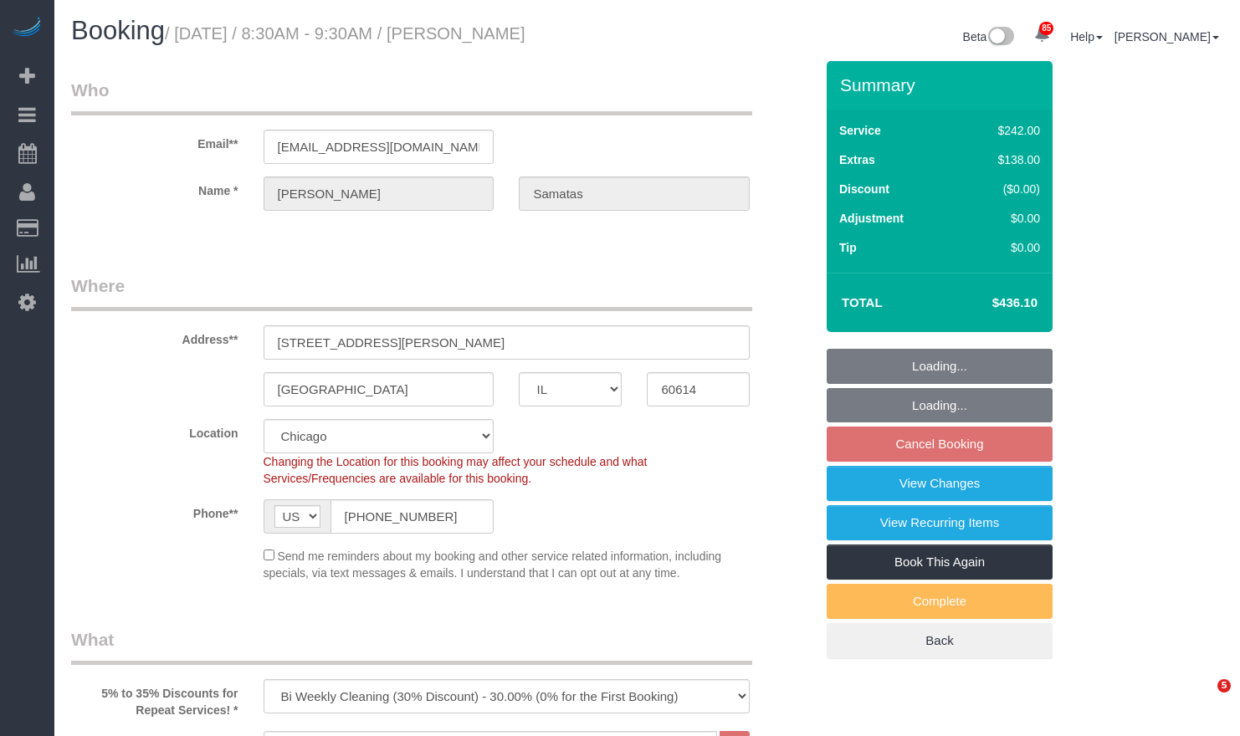
select select "number:139"
select select "number:104"
select select "object:1285"
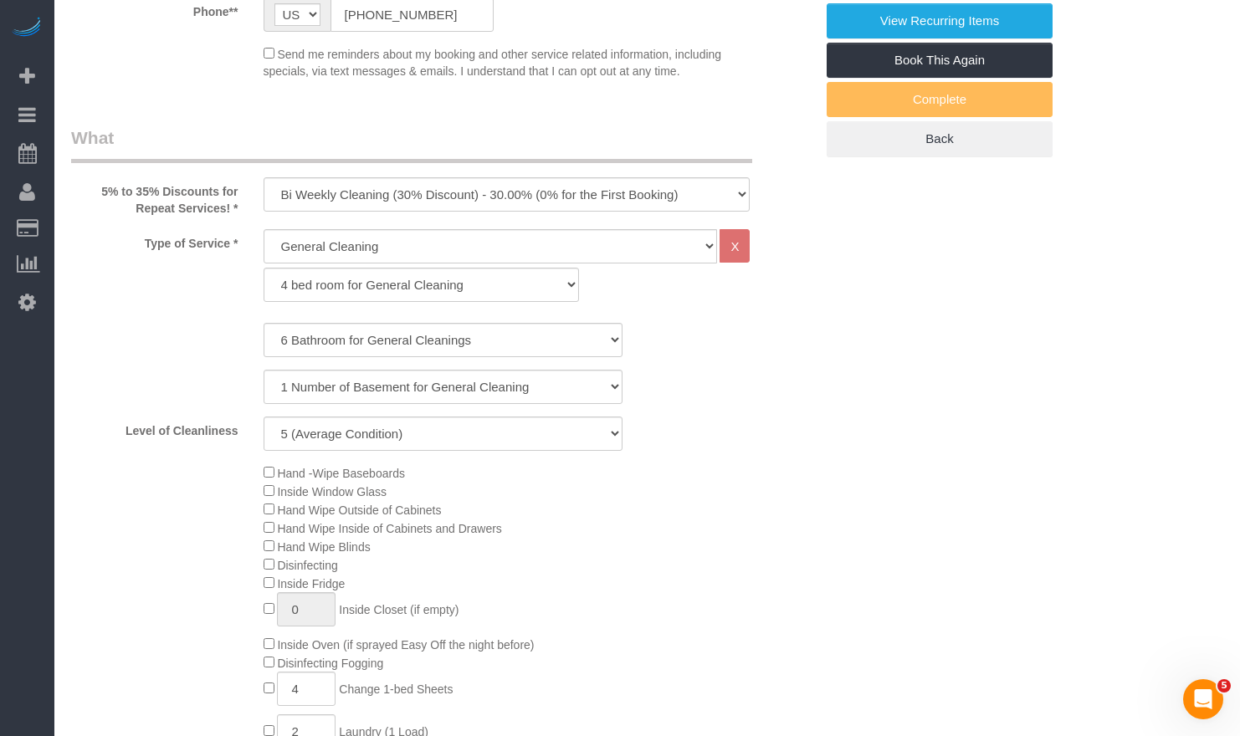
select select "6"
select select "1"
select select "5"
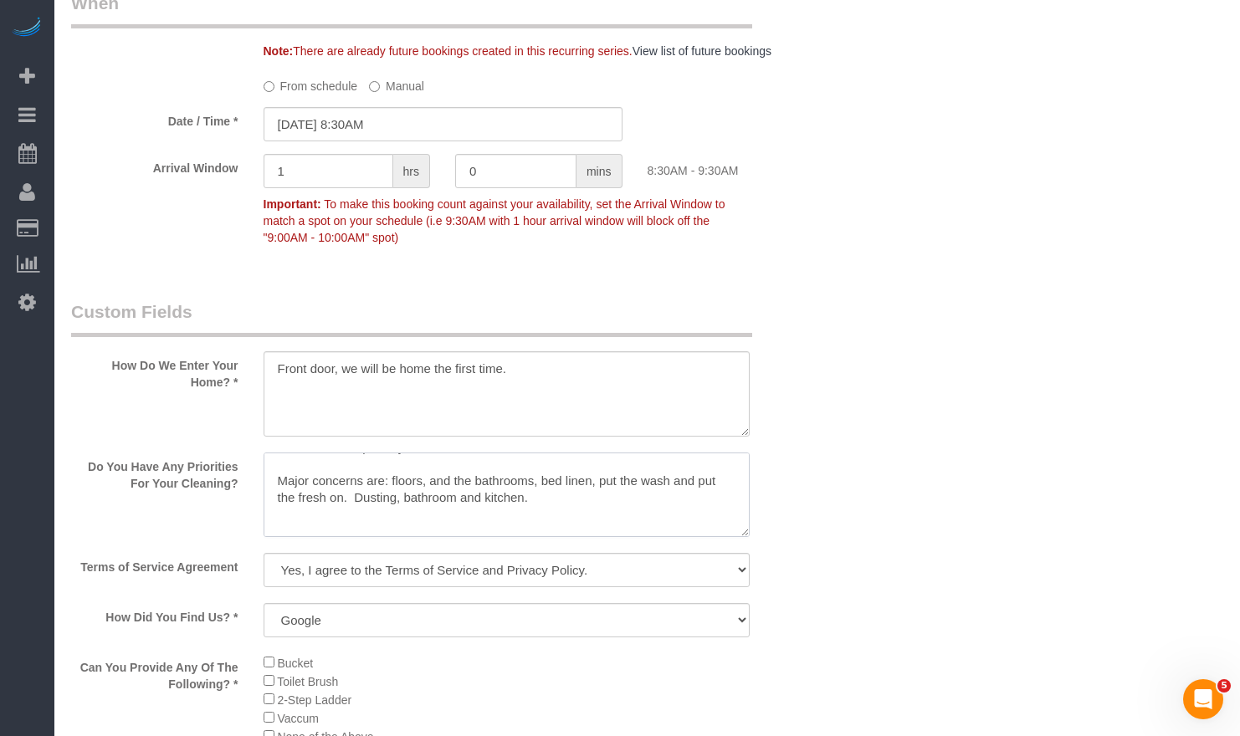
scroll to position [60, 0]
click at [665, 478] on textarea at bounding box center [507, 495] width 487 height 85
drag, startPoint x: 689, startPoint y: 521, endPoint x: 277, endPoint y: 495, distance: 412.4
drag, startPoint x: 277, startPoint y: 495, endPoint x: 287, endPoint y: 494, distance: 10.1
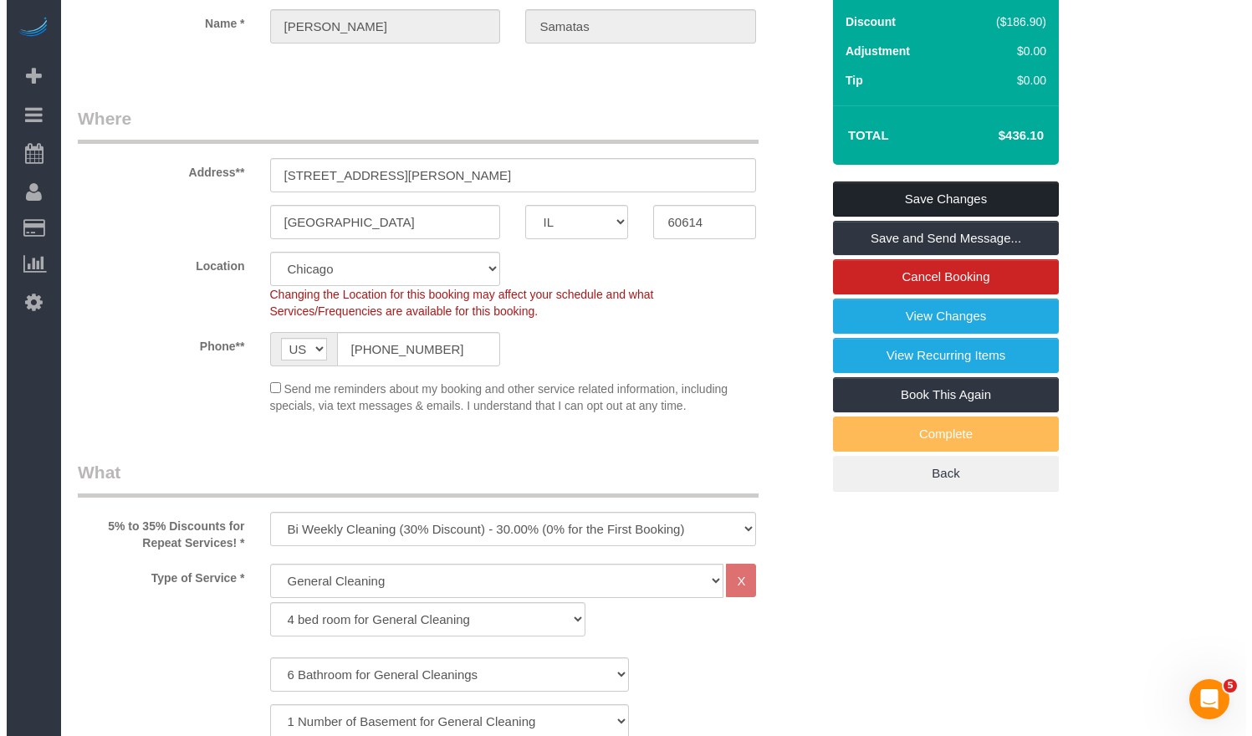
scroll to position [0, 0]
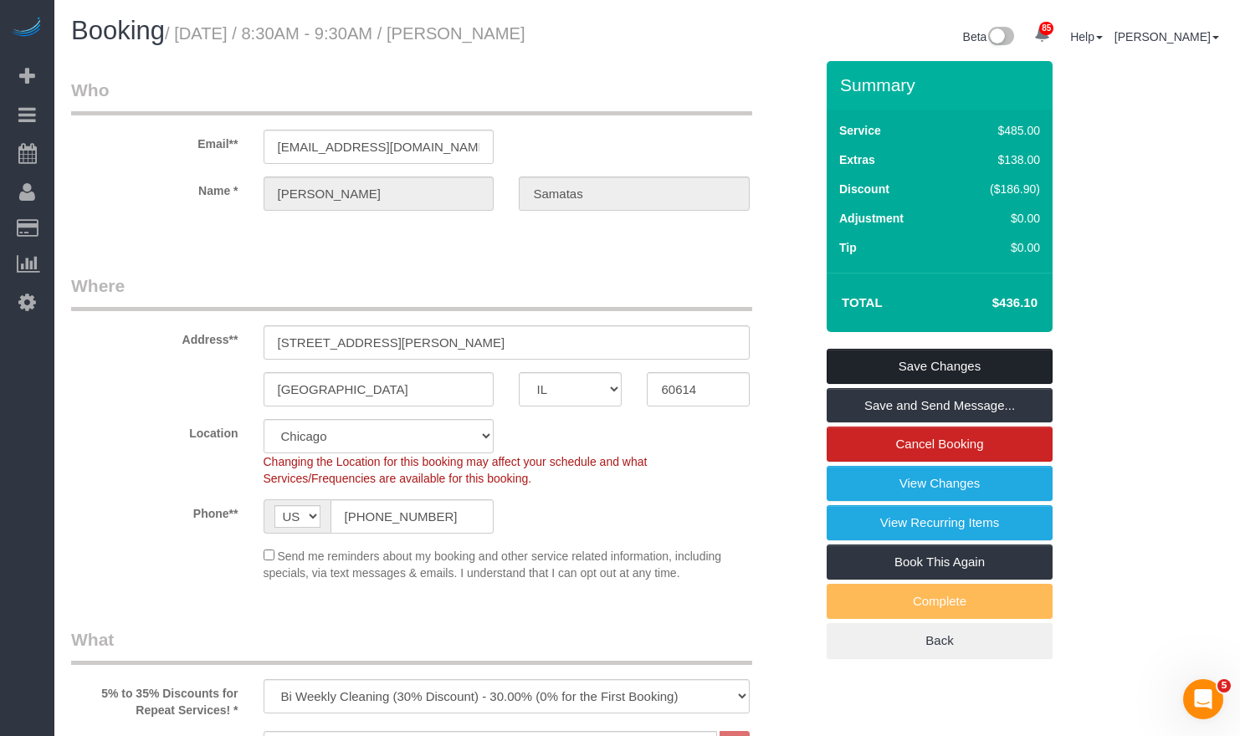
type textarea "[DATE] - Very busy client, still settling in after a recent move. Home does not…"
click at [960, 368] on link "Save Changes" at bounding box center [940, 366] width 226 height 35
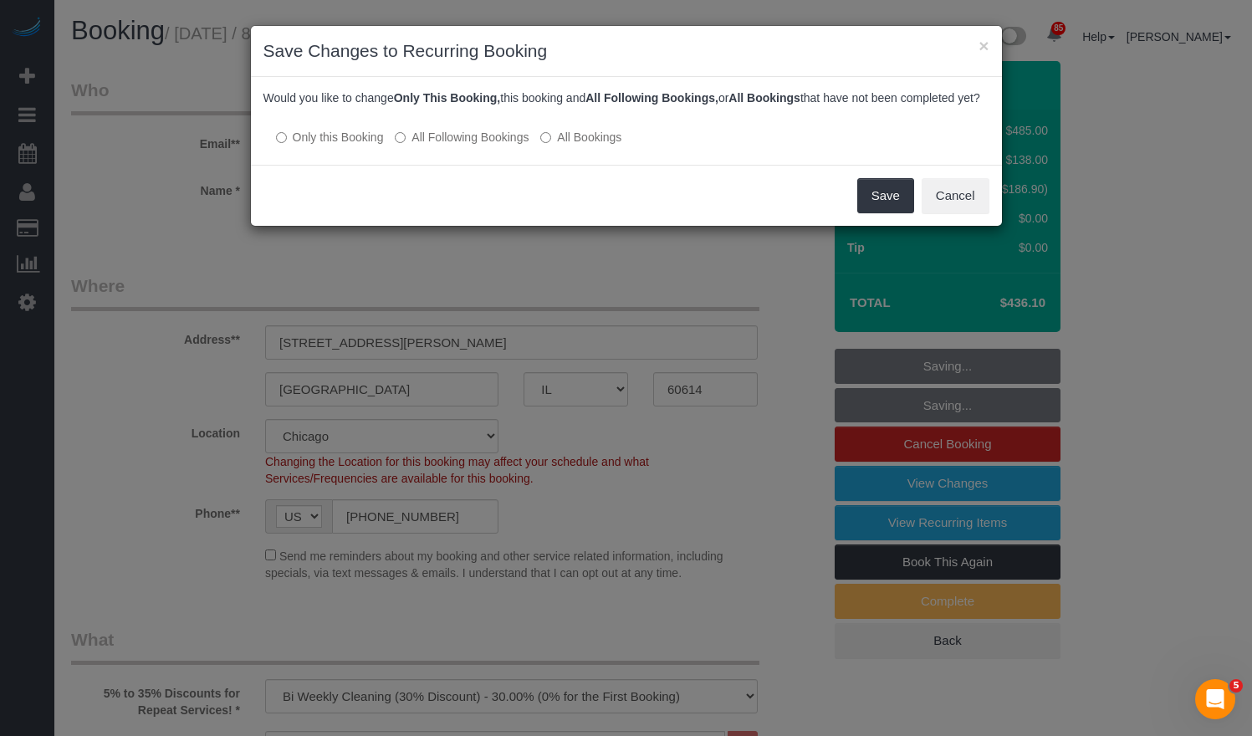
click at [472, 144] on p "Only this Booking All Following Bookings All Bookings" at bounding box center [627, 137] width 726 height 18
click at [420, 165] on div "Would you like to change Only This Booking, this booking and All Following Book…" at bounding box center [626, 121] width 751 height 88
click at [427, 146] on label "All Following Bookings" at bounding box center [462, 137] width 134 height 17
click at [874, 209] on button "Save" at bounding box center [886, 195] width 57 height 35
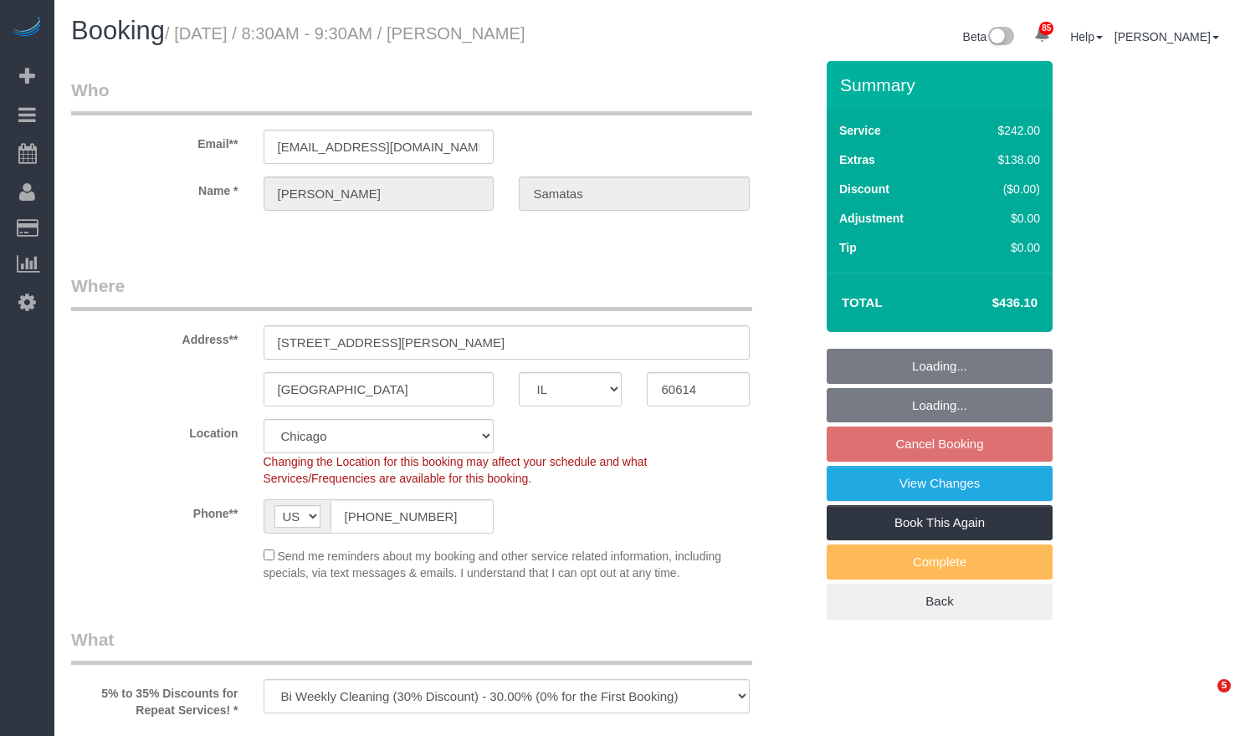
select select "IL"
select select "number:1"
select select "number:58"
select select "number:139"
select select "number:104"
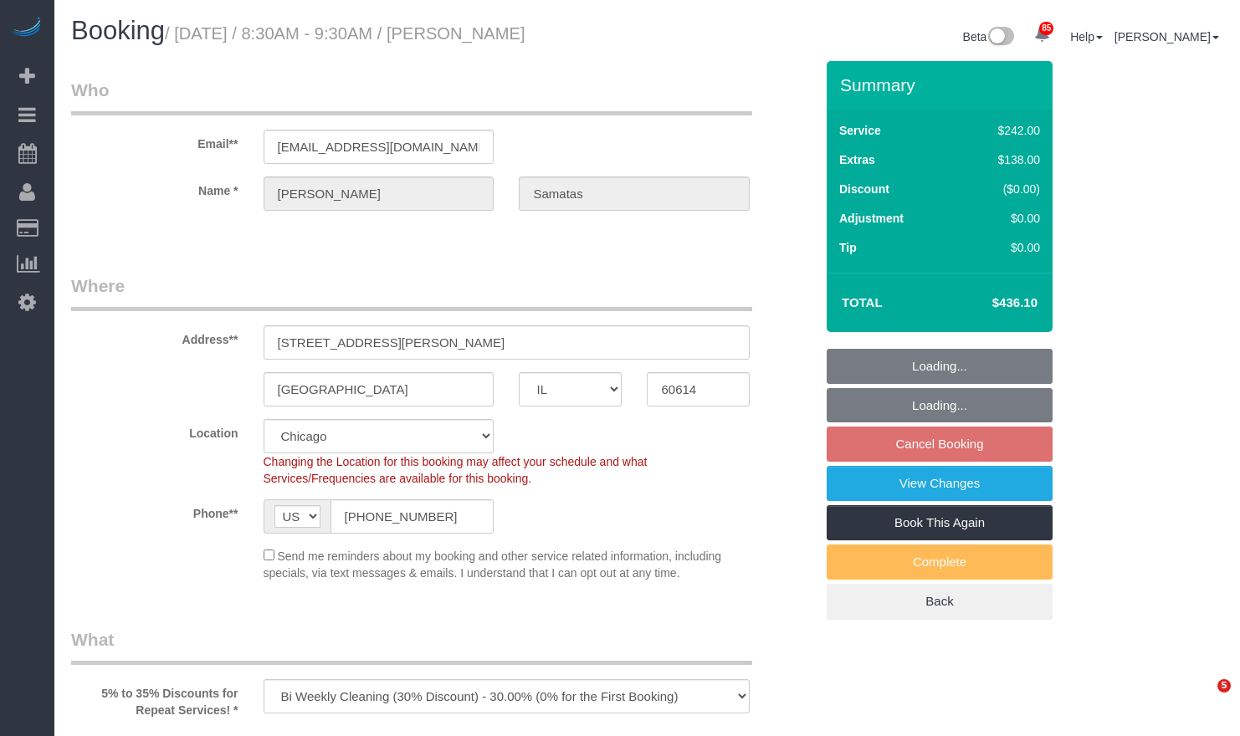
select select "512"
select select "6"
select select "1"
select select "5"
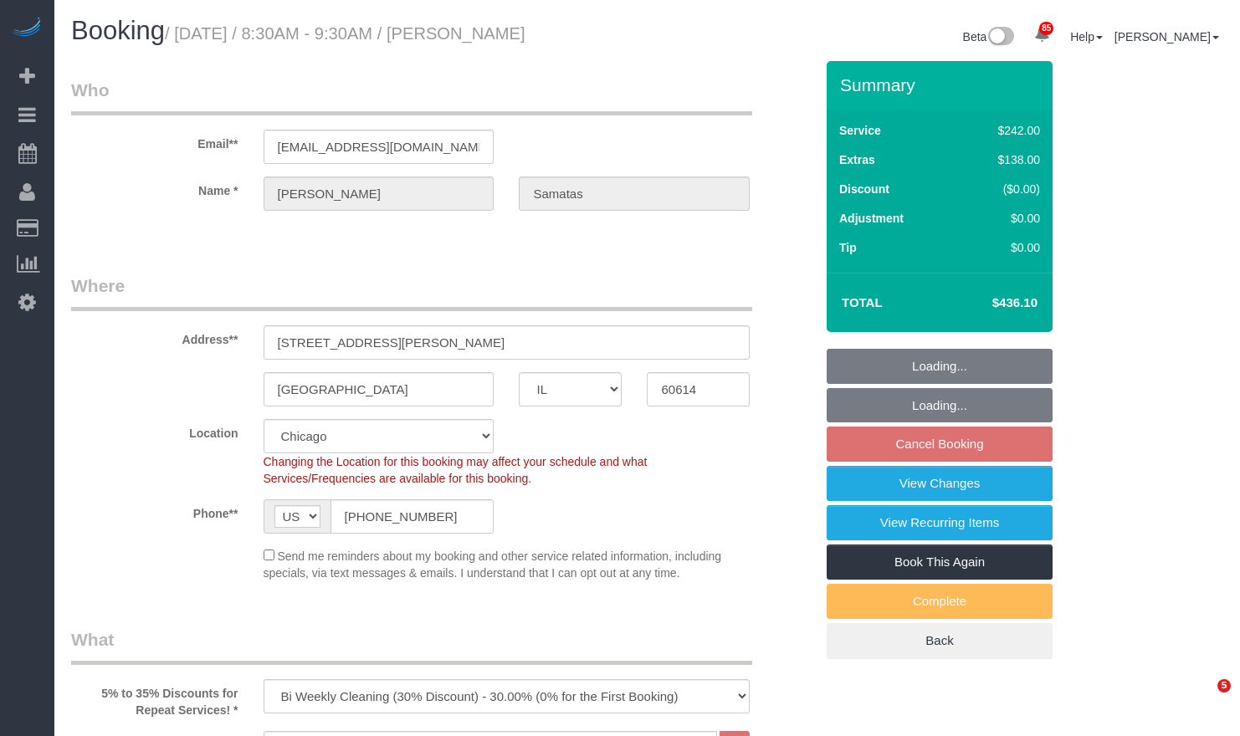
select select "IL"
select select "512"
select select "6"
select select "1"
select select "5"
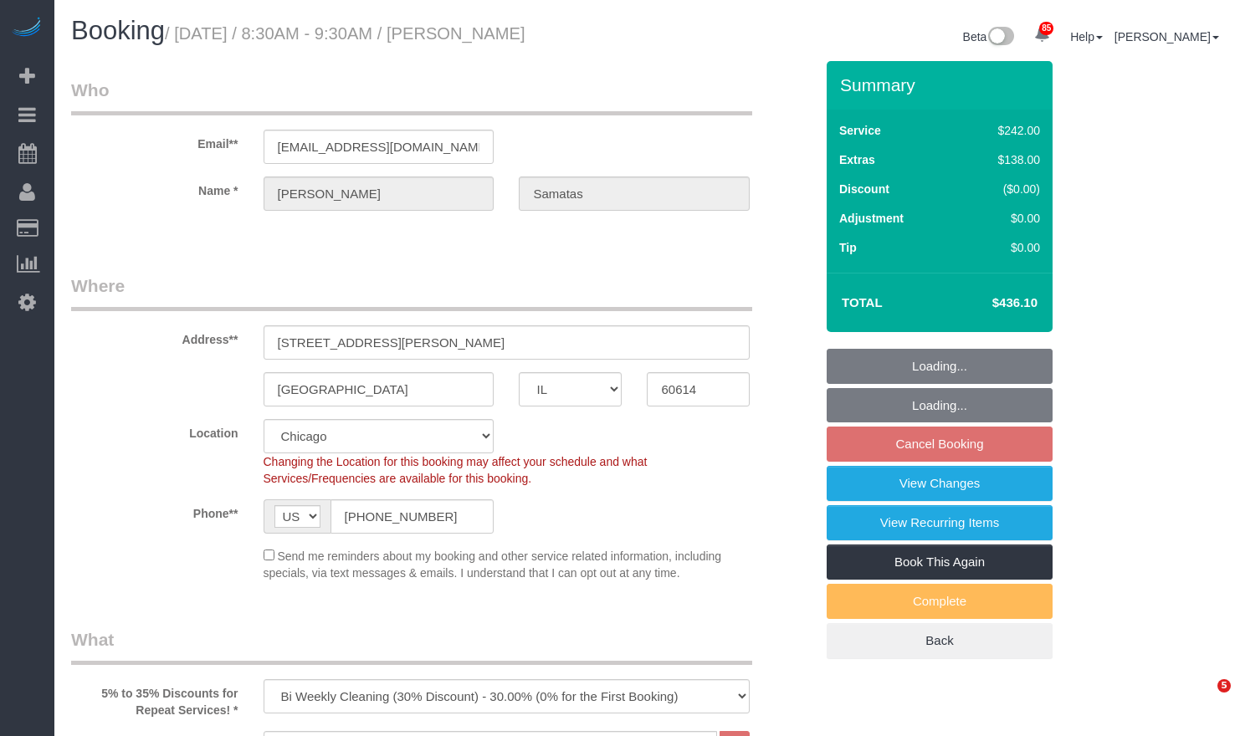
select select "number:1"
select select "number:58"
select select "number:139"
select select "number:104"
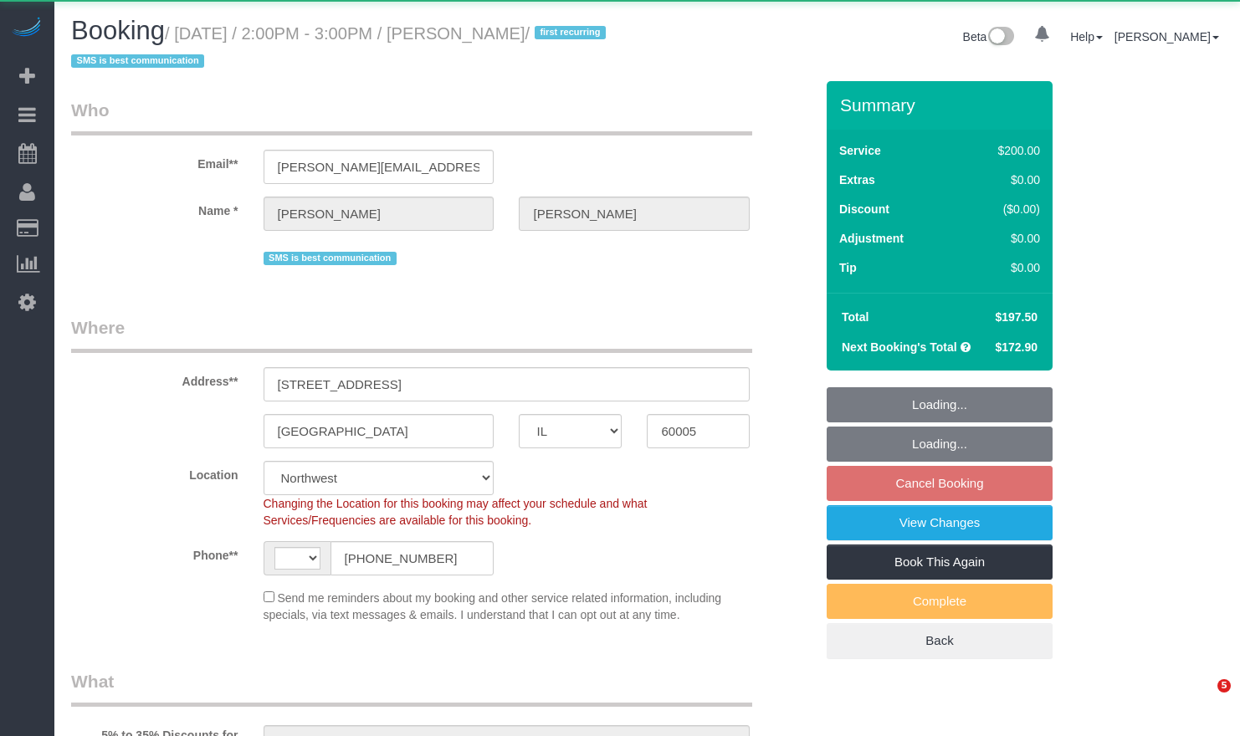
select select "IL"
select select "number:1"
select select "number:58"
select select "number:138"
select select "number:107"
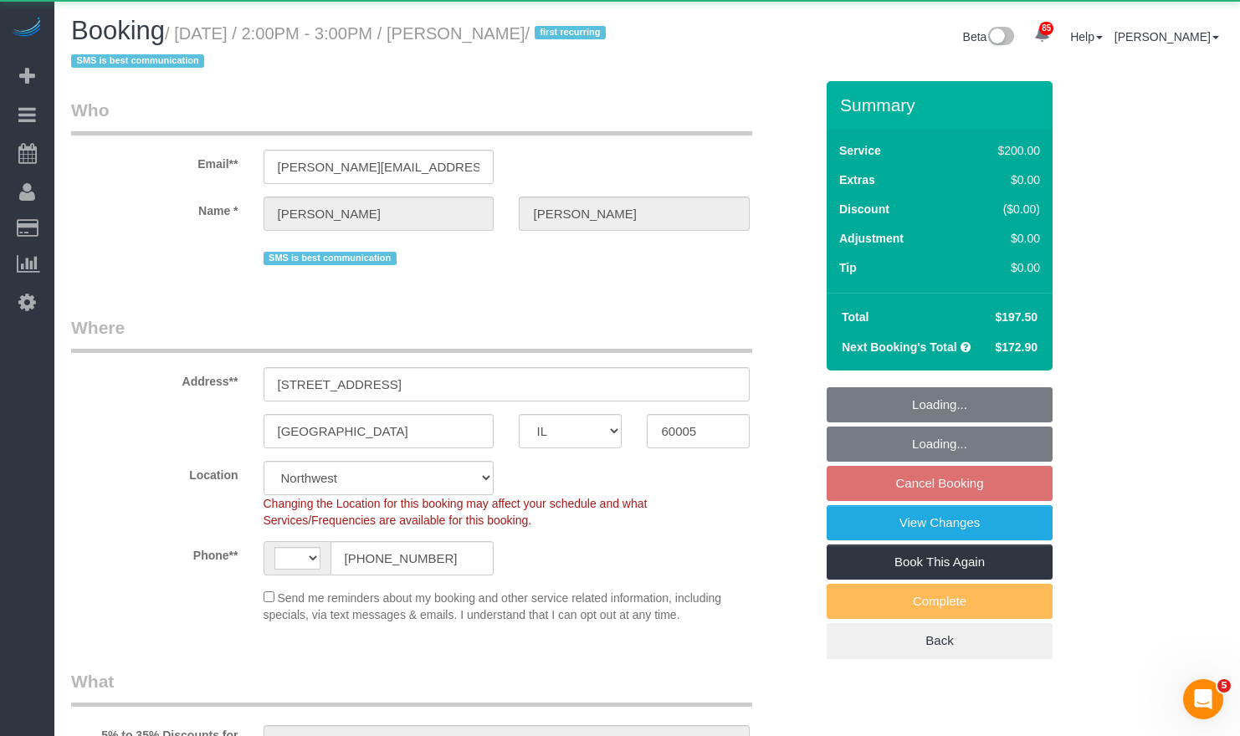
select select "string:[GEOGRAPHIC_DATA]"
select select "string:fspay-46461b0c-2964-4b41-a651-97e1274448d7"
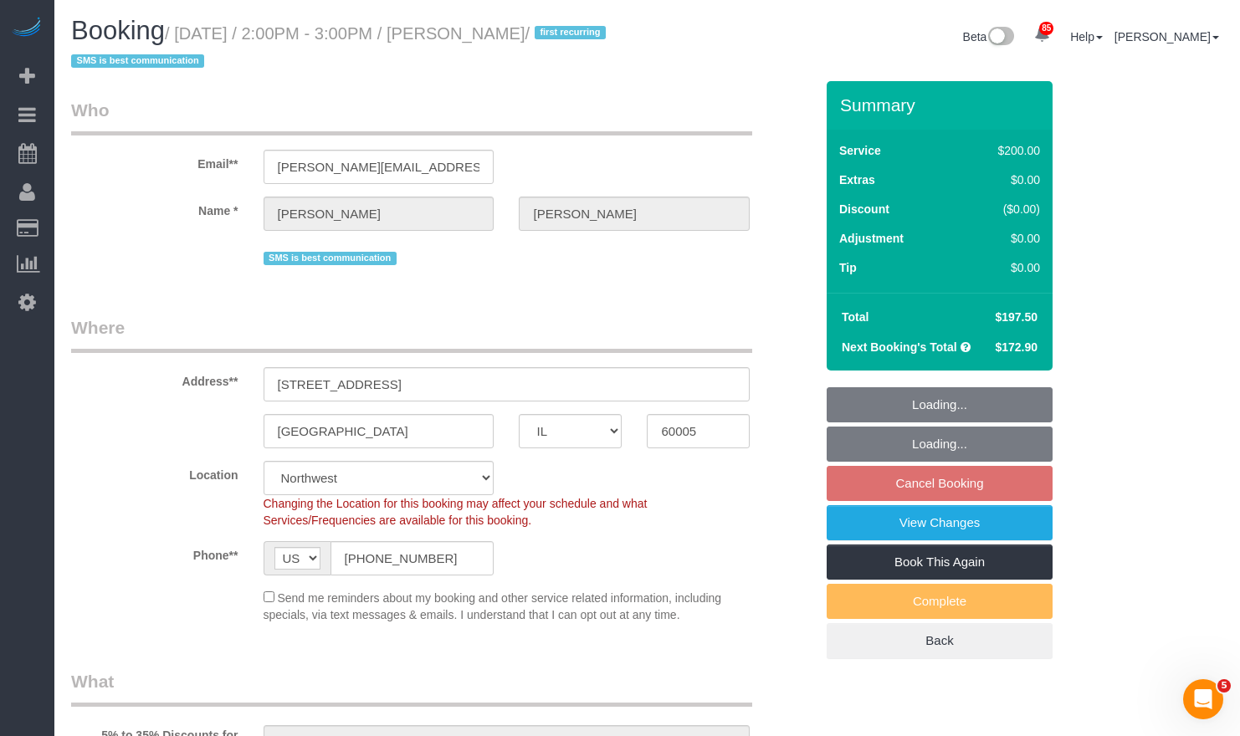
select select "512"
select select "3"
select select "object:1277"
select select "3"
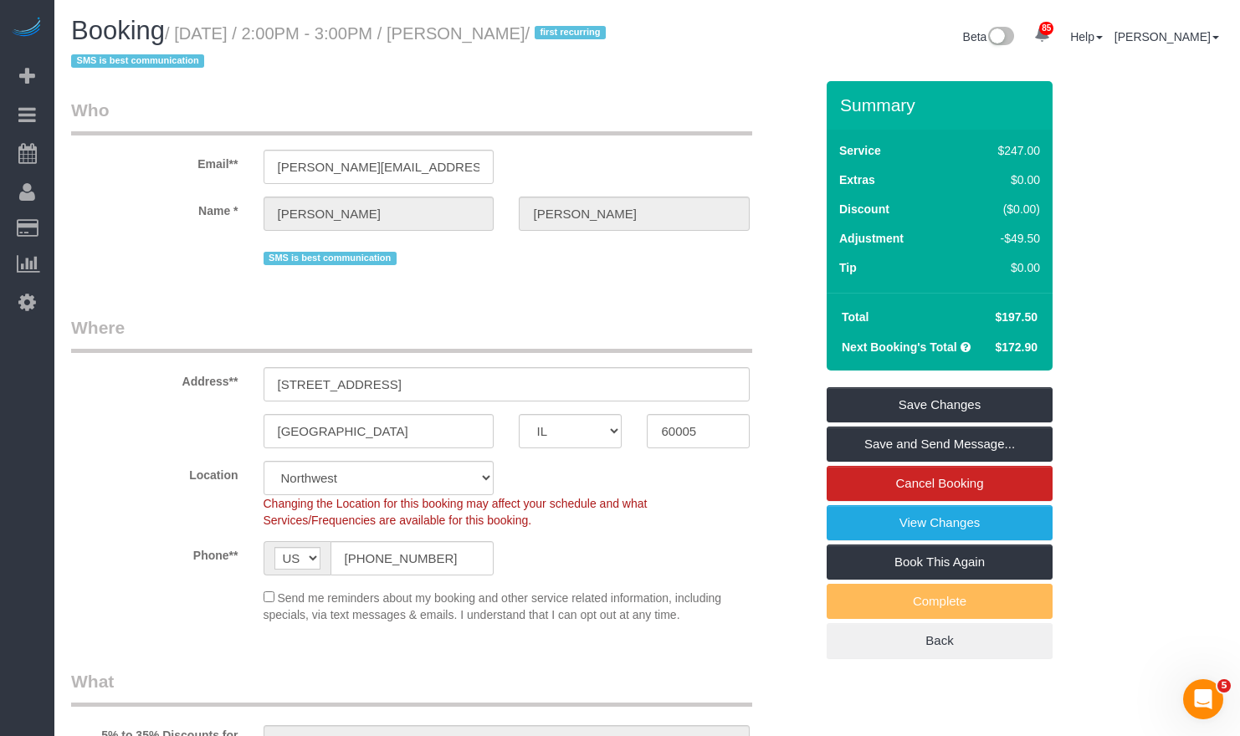
click at [553, 331] on legend "Where" at bounding box center [411, 334] width 681 height 38
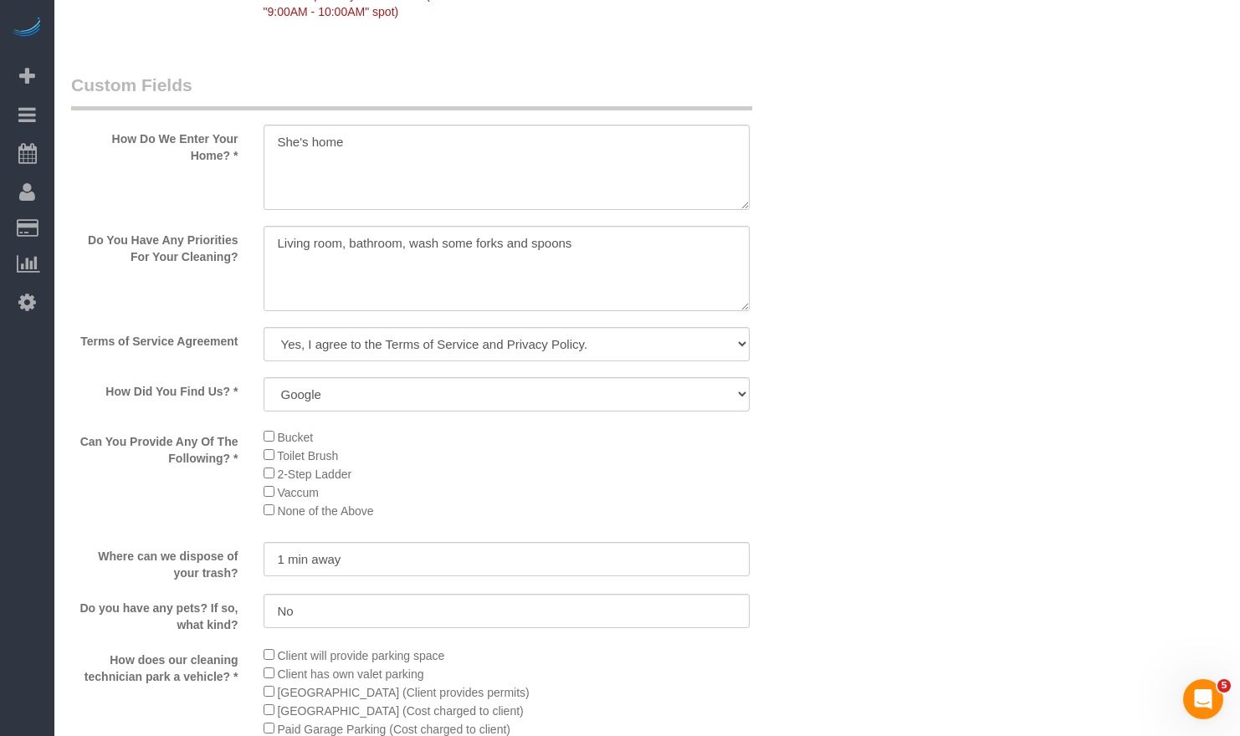
scroll to position [2259, 0]
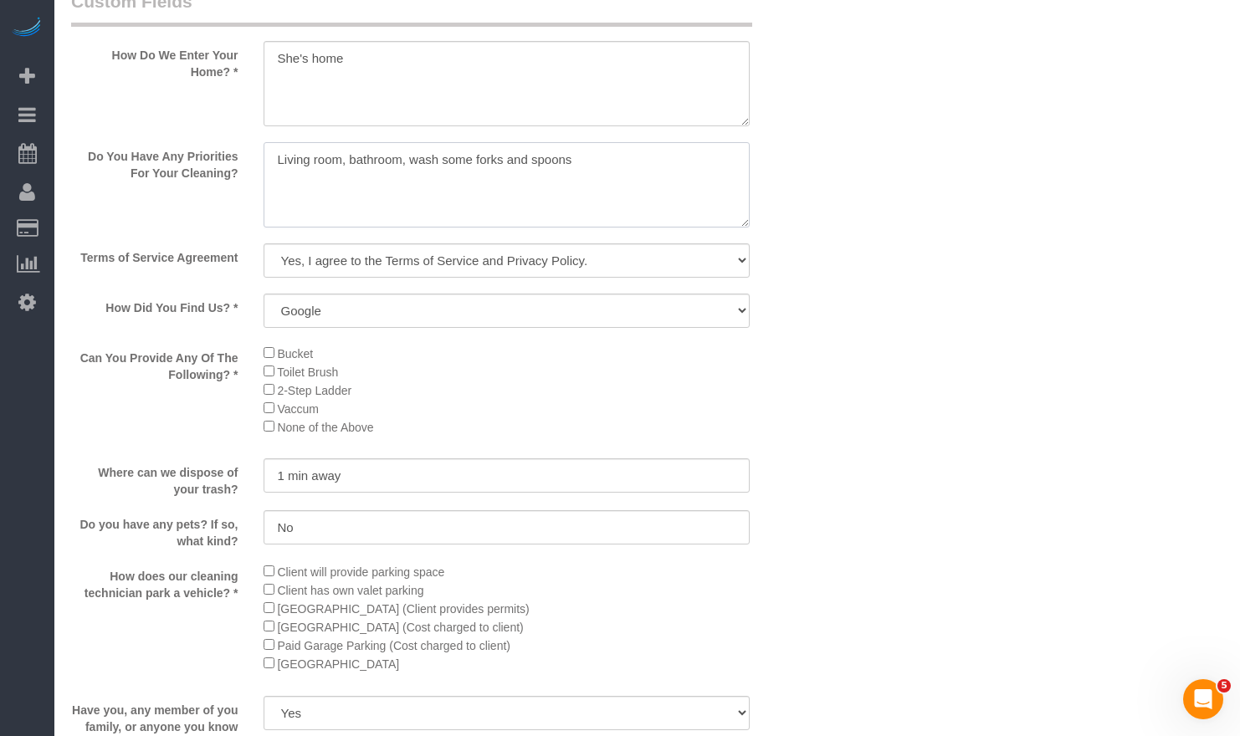
click at [447, 158] on textarea at bounding box center [507, 184] width 487 height 85
click at [783, 264] on div "Terms of Service Agreement Yes, I agree to the Terms of Service and Privacy Pol…" at bounding box center [443, 262] width 768 height 38
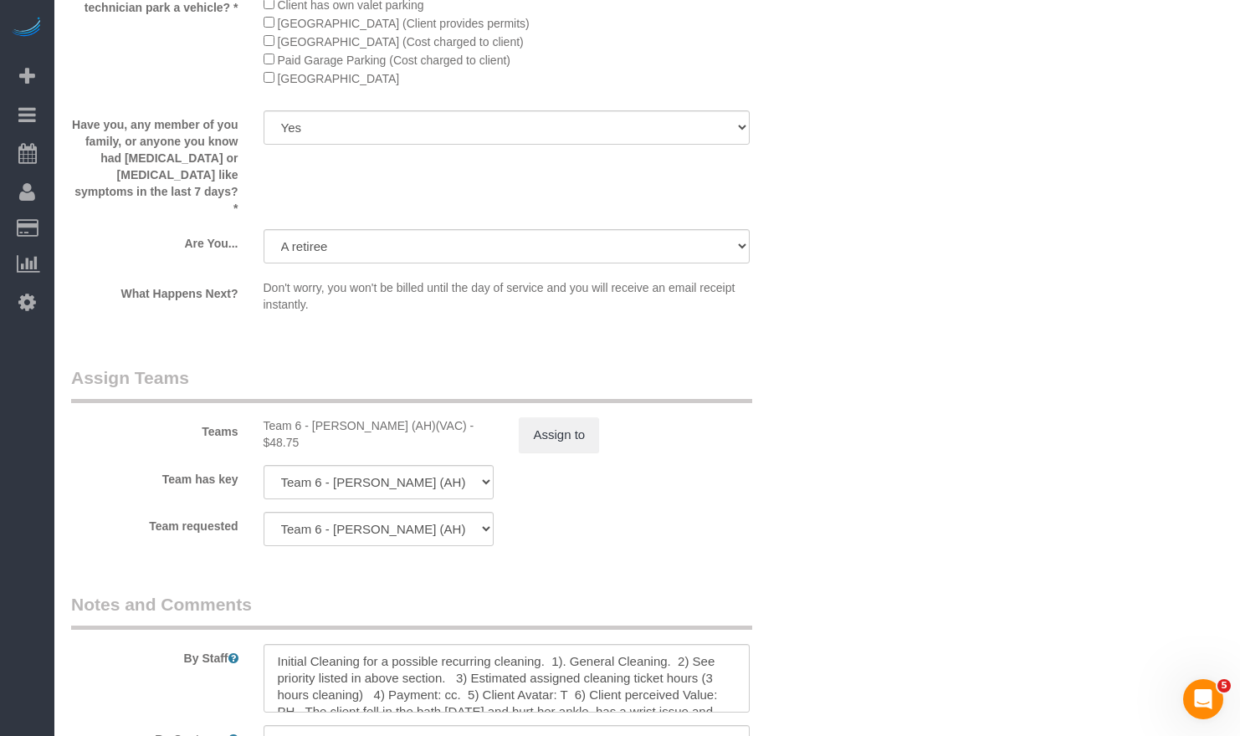
scroll to position [3134, 0]
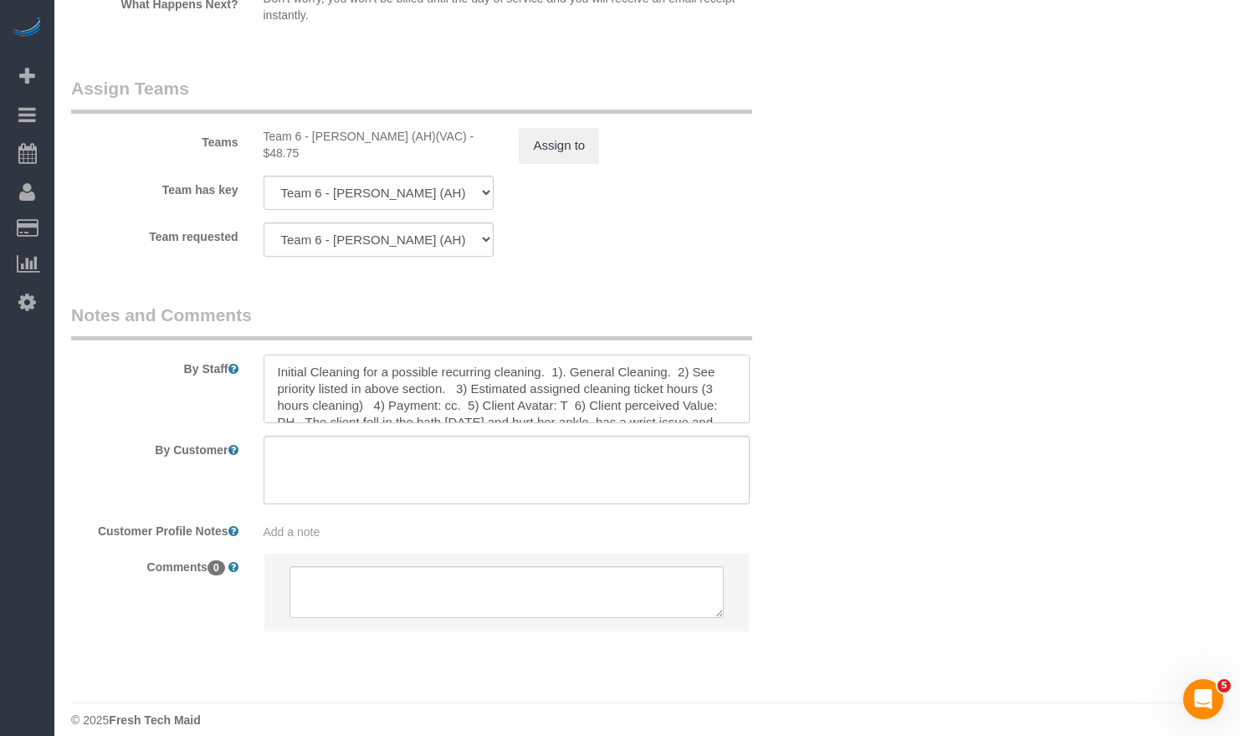
click at [436, 367] on textarea at bounding box center [507, 389] width 487 height 69
click at [525, 363] on textarea at bounding box center [507, 389] width 487 height 69
drag, startPoint x: 539, startPoint y: 356, endPoint x: 53, endPoint y: 335, distance: 486.5
click at [298, 355] on textarea at bounding box center [507, 389] width 487 height 69
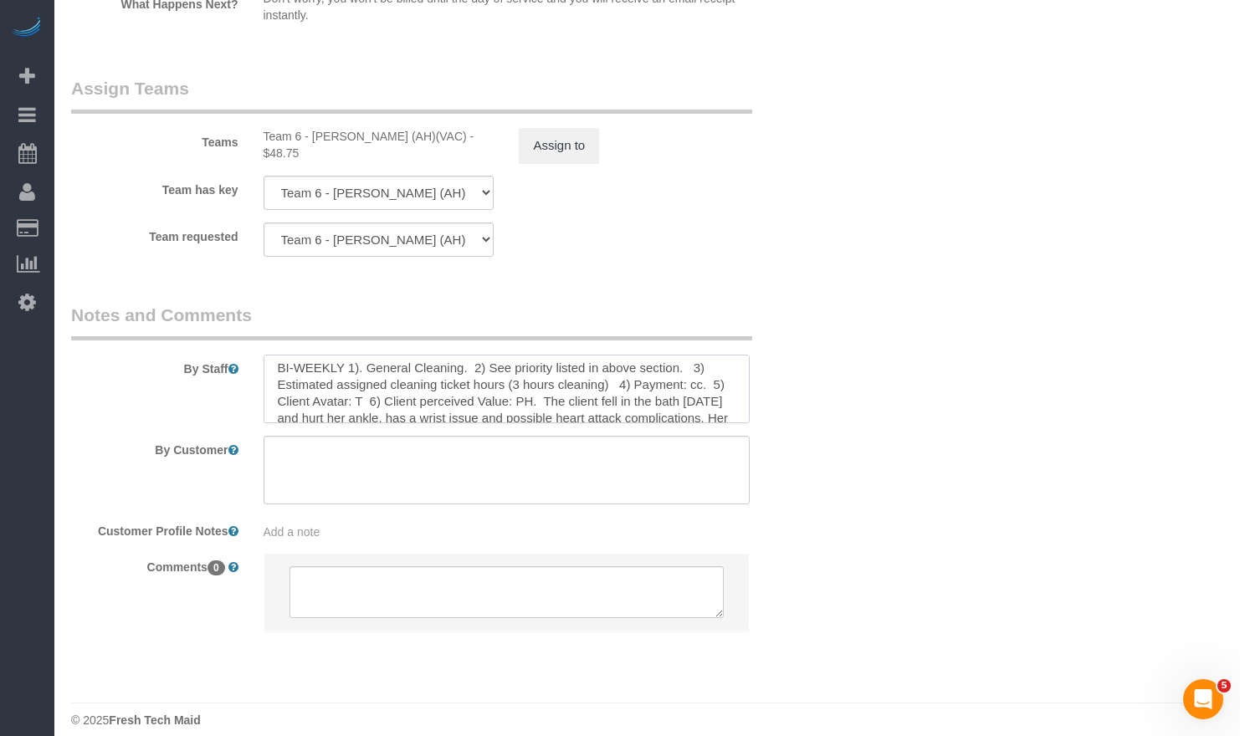
scroll to position [0, 0]
click at [568, 361] on textarea at bounding box center [507, 389] width 487 height 69
click at [530, 371] on textarea at bounding box center [507, 389] width 487 height 69
click at [511, 373] on textarea at bounding box center [507, 389] width 487 height 69
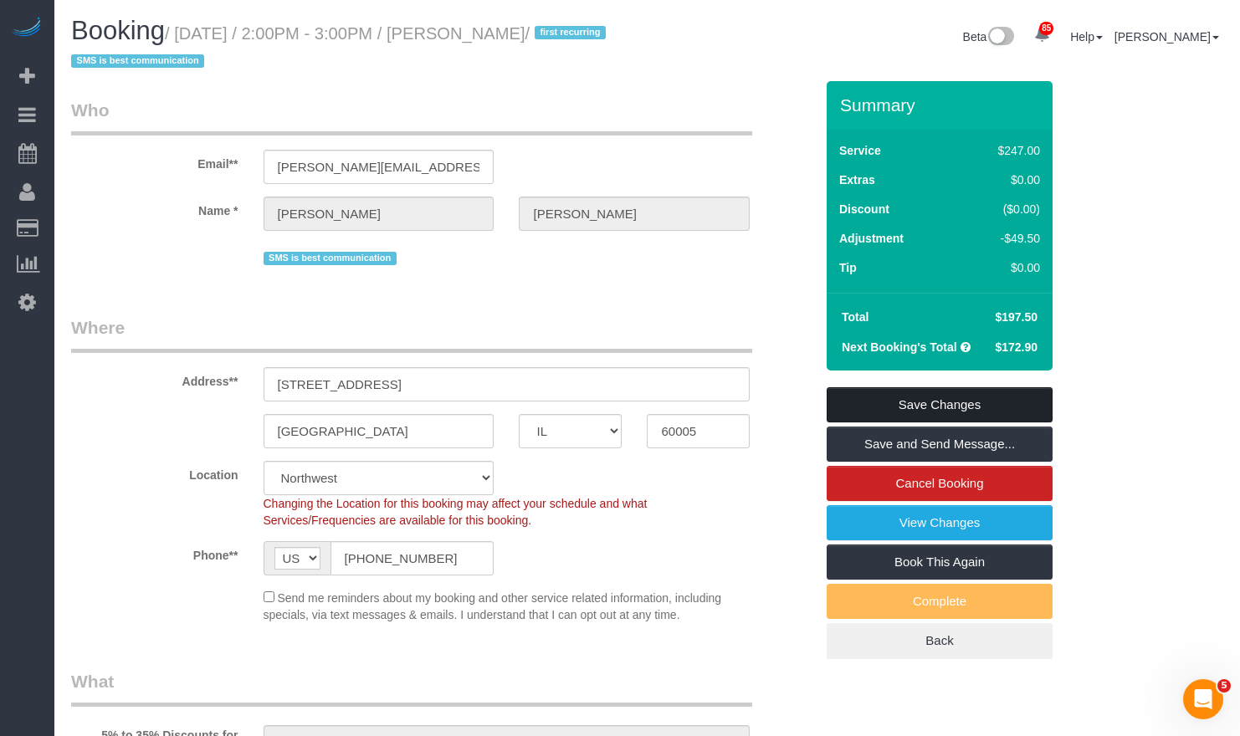
type textarea "BI-WEEKLY 1). General Cleaning. 2) See priority listed in above section. 3) Est…"
click at [970, 404] on link "Save Changes" at bounding box center [940, 404] width 226 height 35
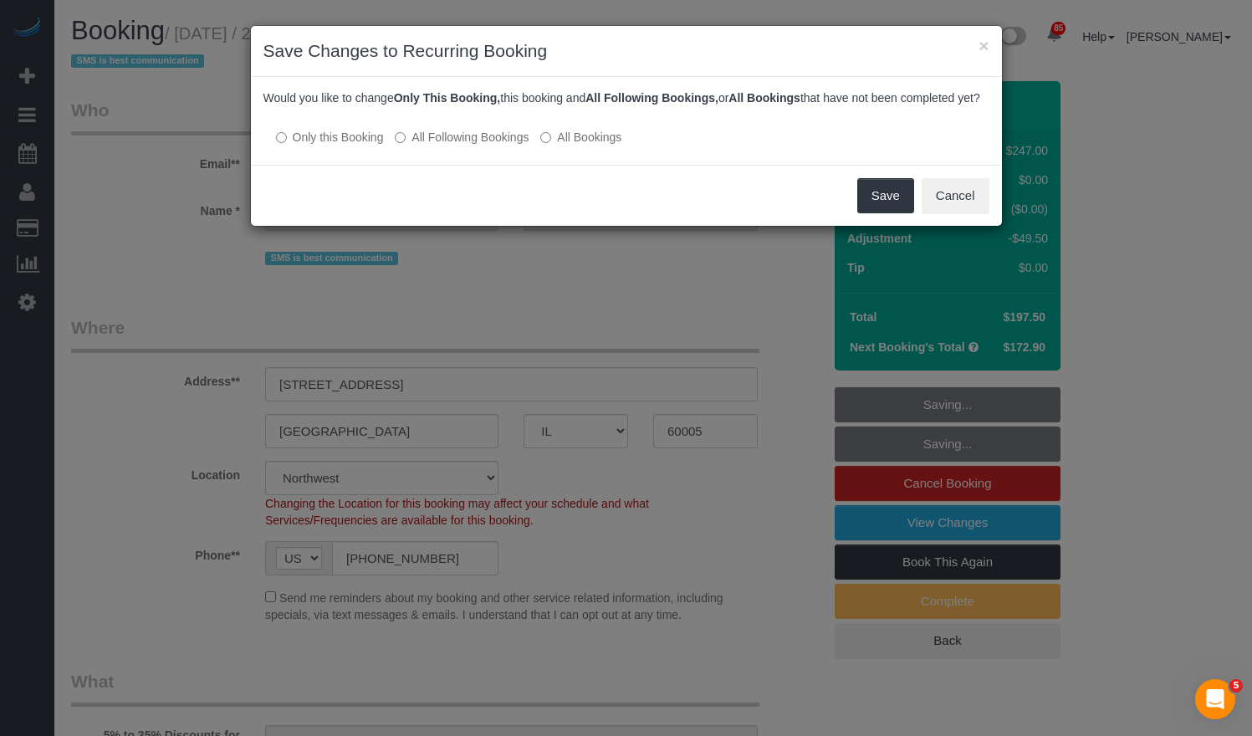
click at [474, 146] on label "All Following Bookings" at bounding box center [462, 137] width 134 height 17
click at [900, 213] on button "Save" at bounding box center [886, 195] width 57 height 35
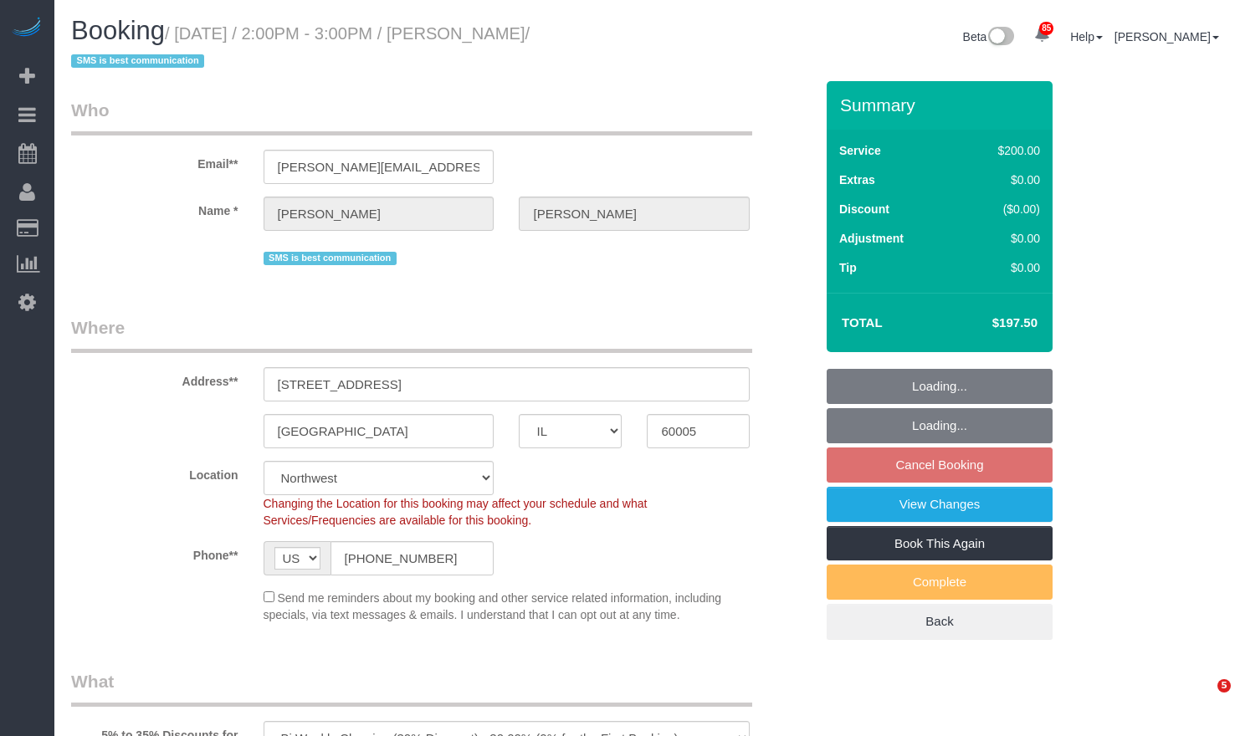
select select "IL"
select select "512"
select select "string:fspay-46461b0c-2964-4b41-a651-97e1274448d7"
select select "number:1"
select select "number:58"
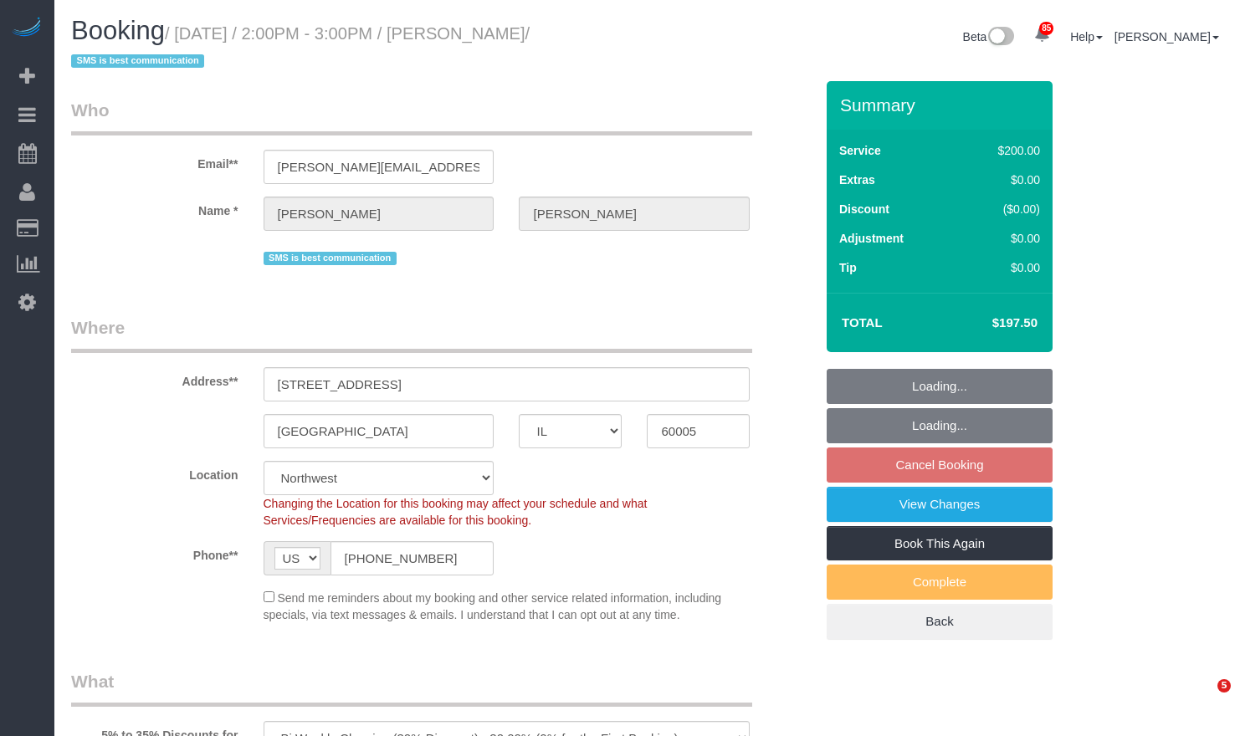
select select "number:138"
select select "number:107"
select select "3"
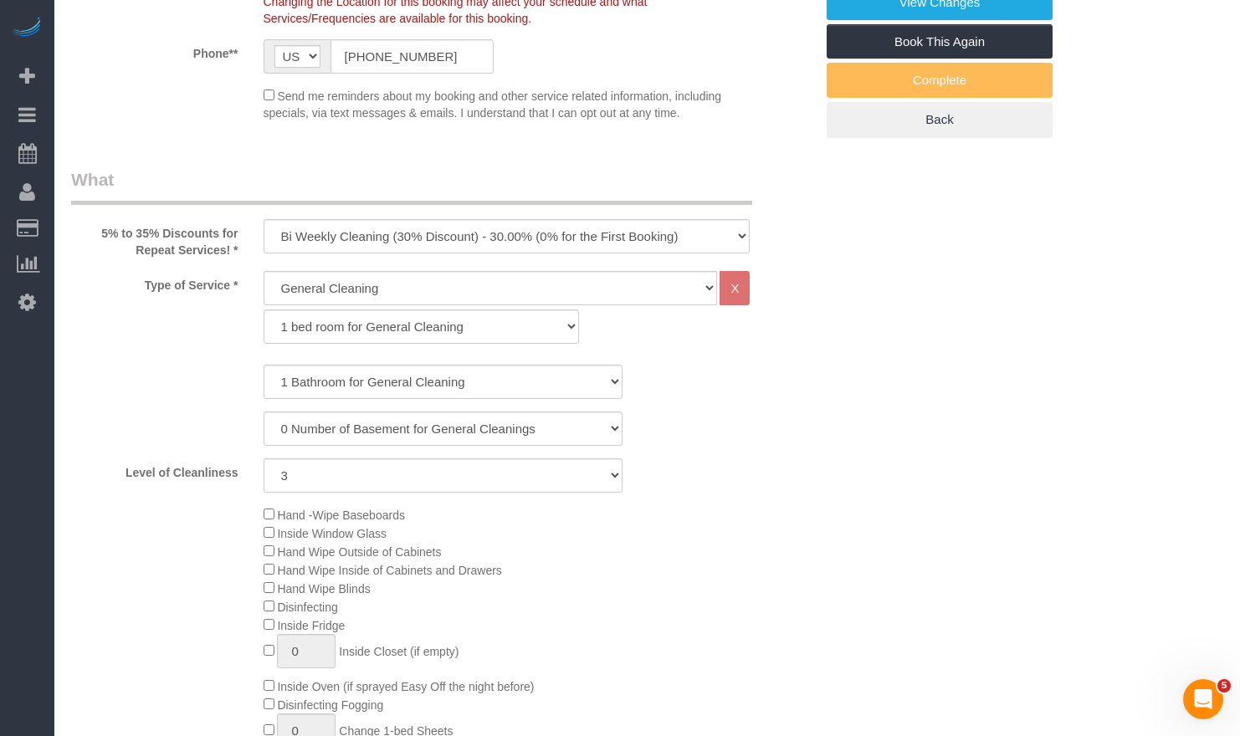
scroll to position [669, 0]
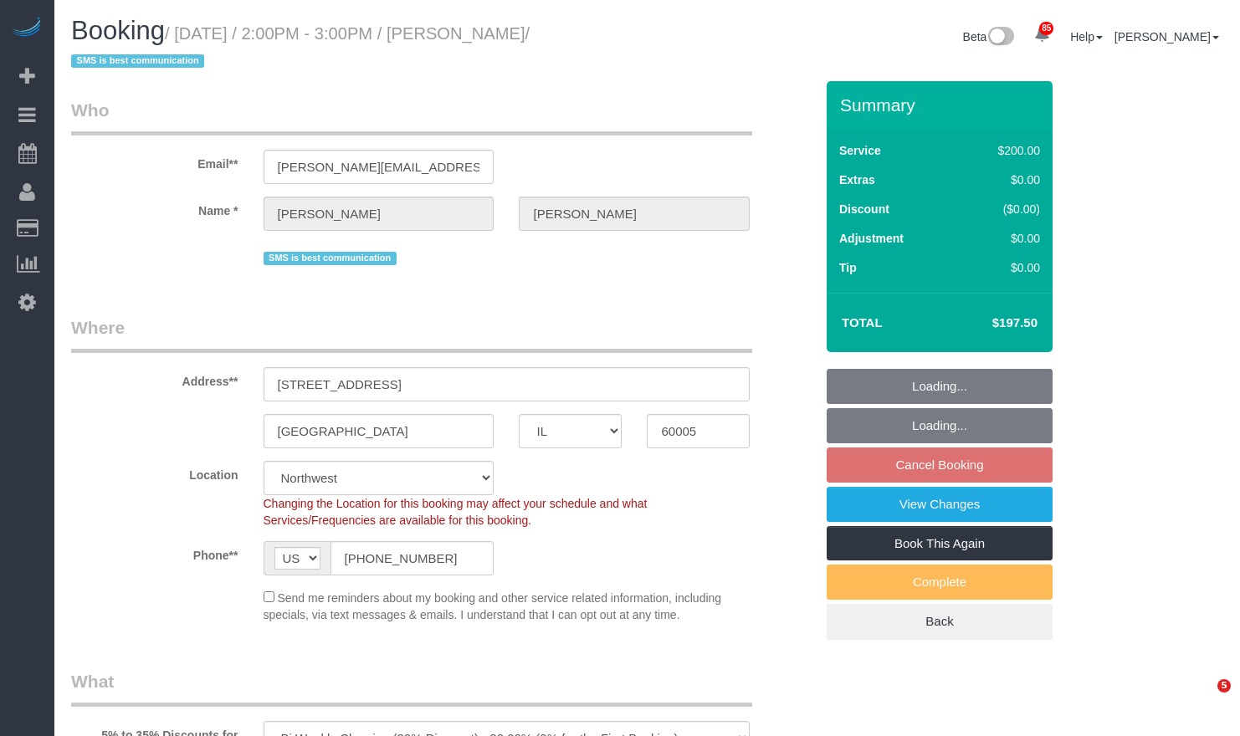
select select "IL"
select select "512"
select select "3"
select select "string:fspay-46461b0c-2964-4b41-a651-97e1274448d7"
select select "number:1"
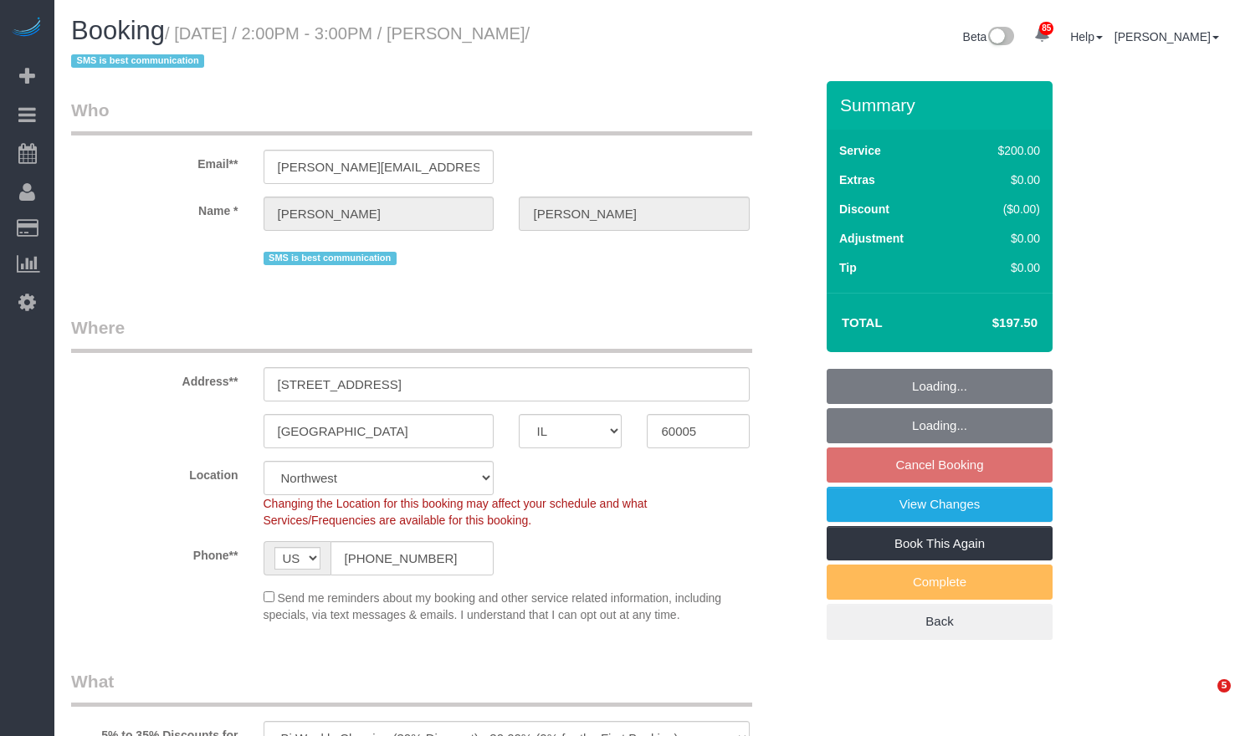
select select "number:58"
select select "number:138"
select select "number:107"
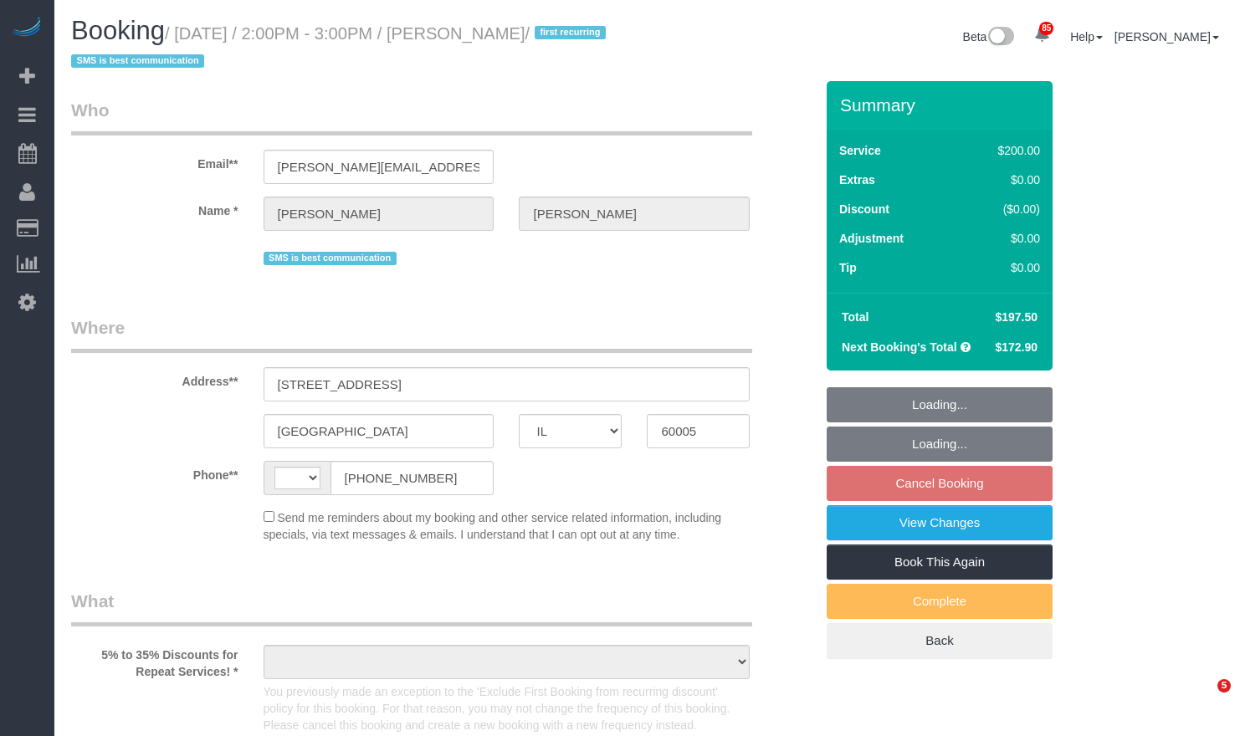
select select "IL"
select select "string:fspay-46461b0c-2964-4b41-a651-97e1274448d7"
select select "number:1"
select select "number:58"
select select "number:138"
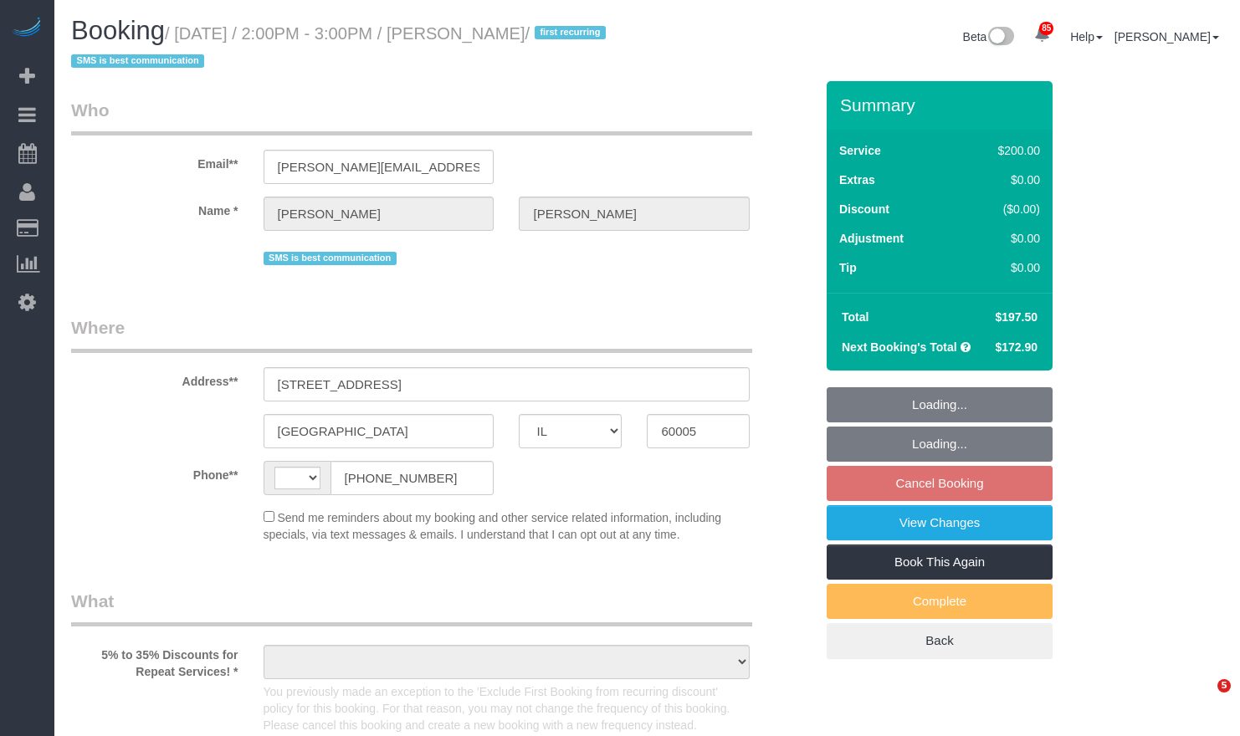
select select "number:107"
select select "string:US"
select select "object:1112"
select select "512"
select select "3"
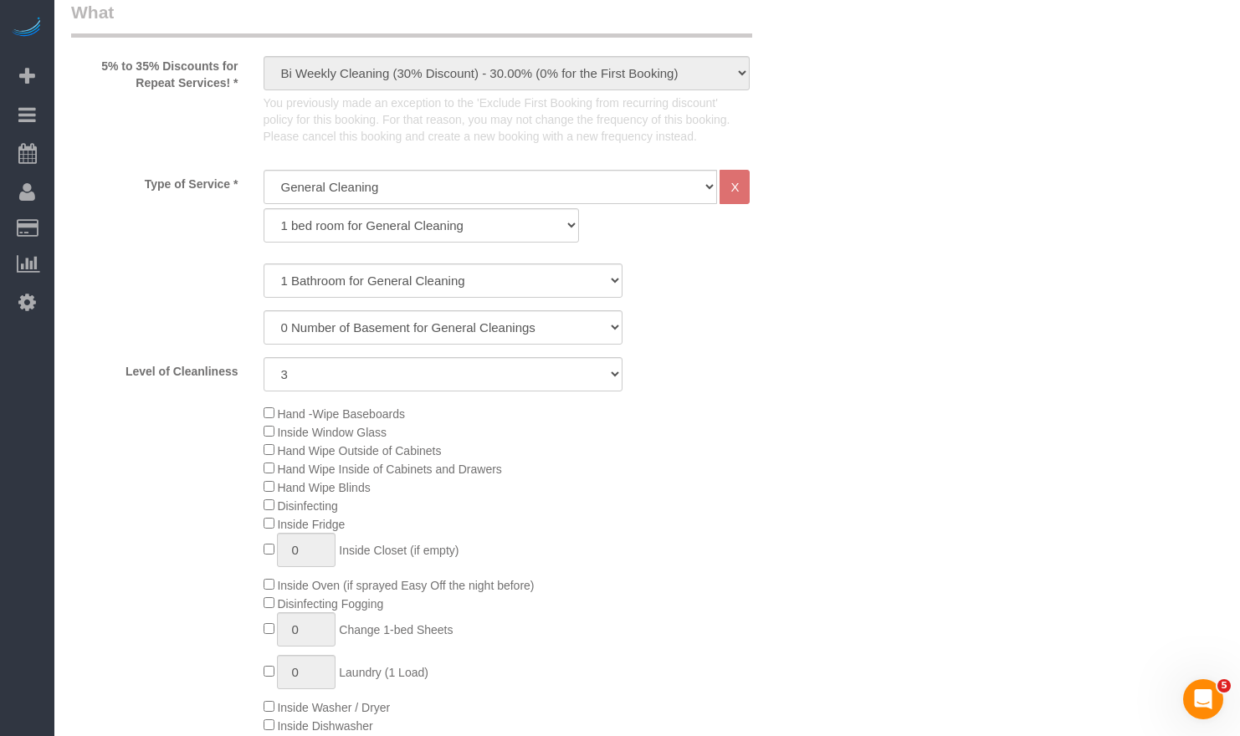
select select "object:1277"
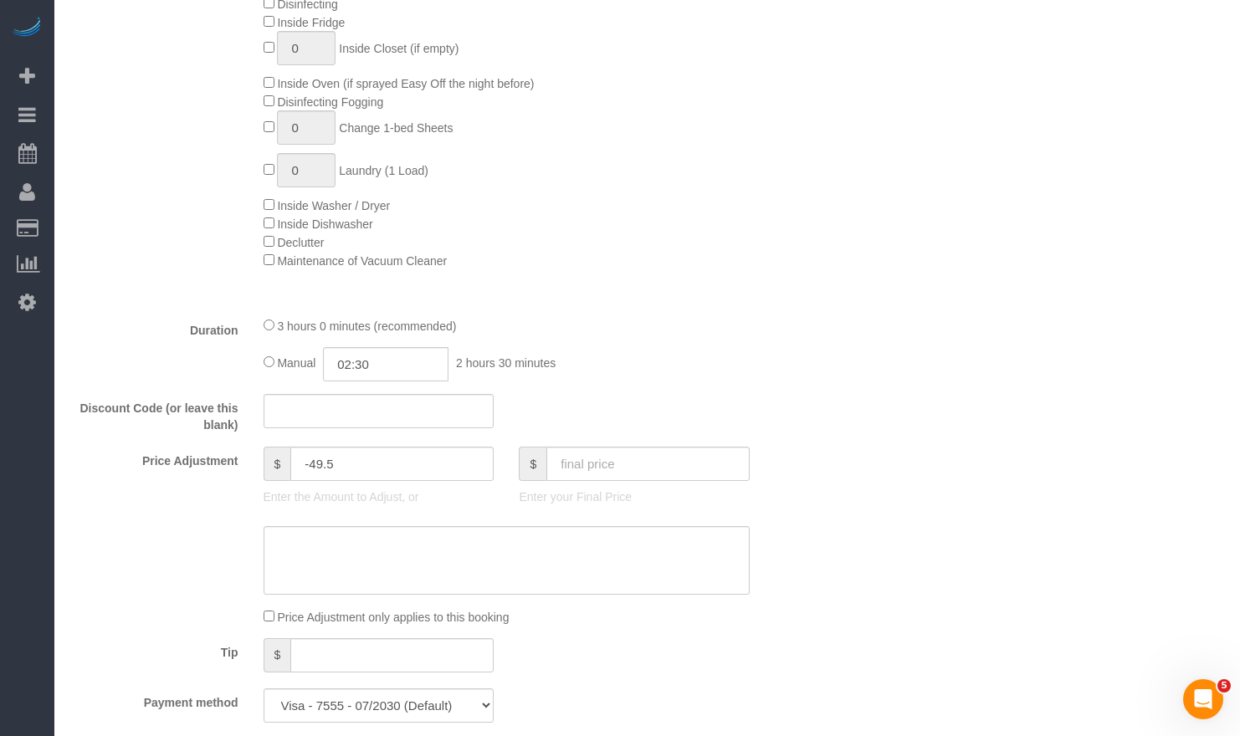
select select "3"
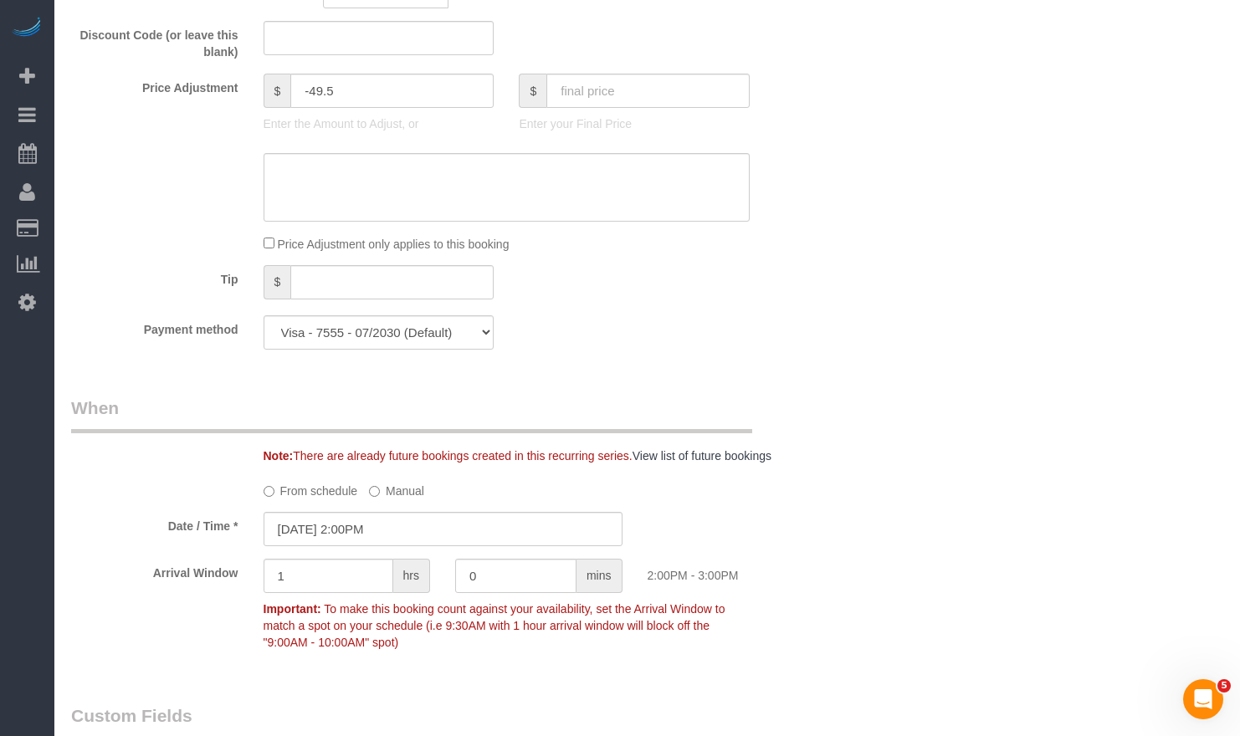
scroll to position [1210, 0]
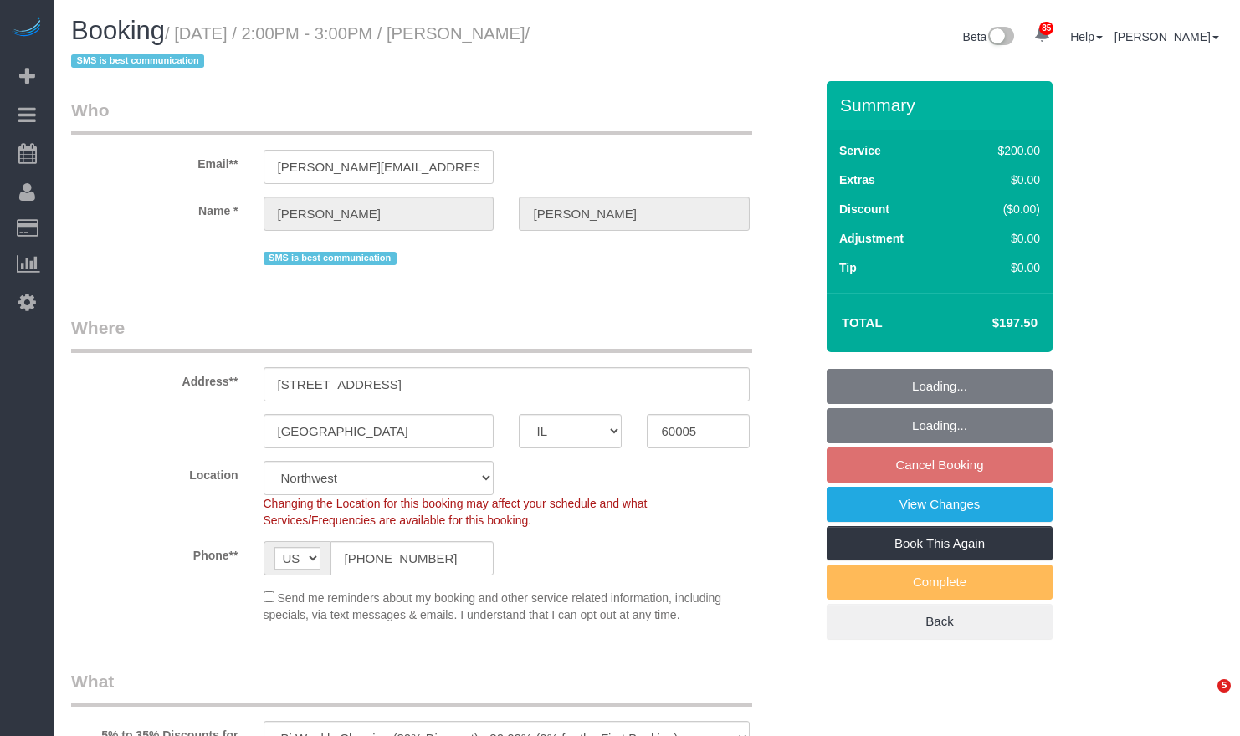
select select "IL"
select select "512"
select select "3"
select select "string:fspay-46461b0c-2964-4b41-a651-97e1274448d7"
select select "number:1"
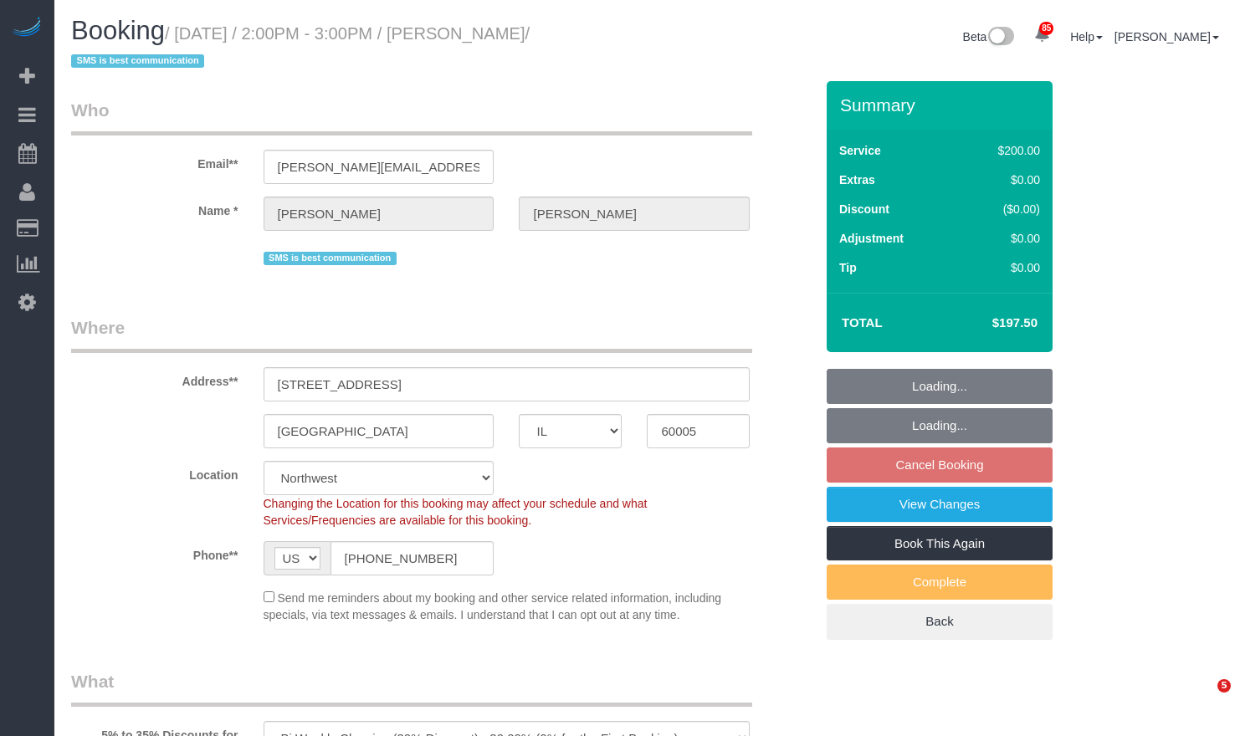
select select "number:58"
select select "number:138"
select select "number:107"
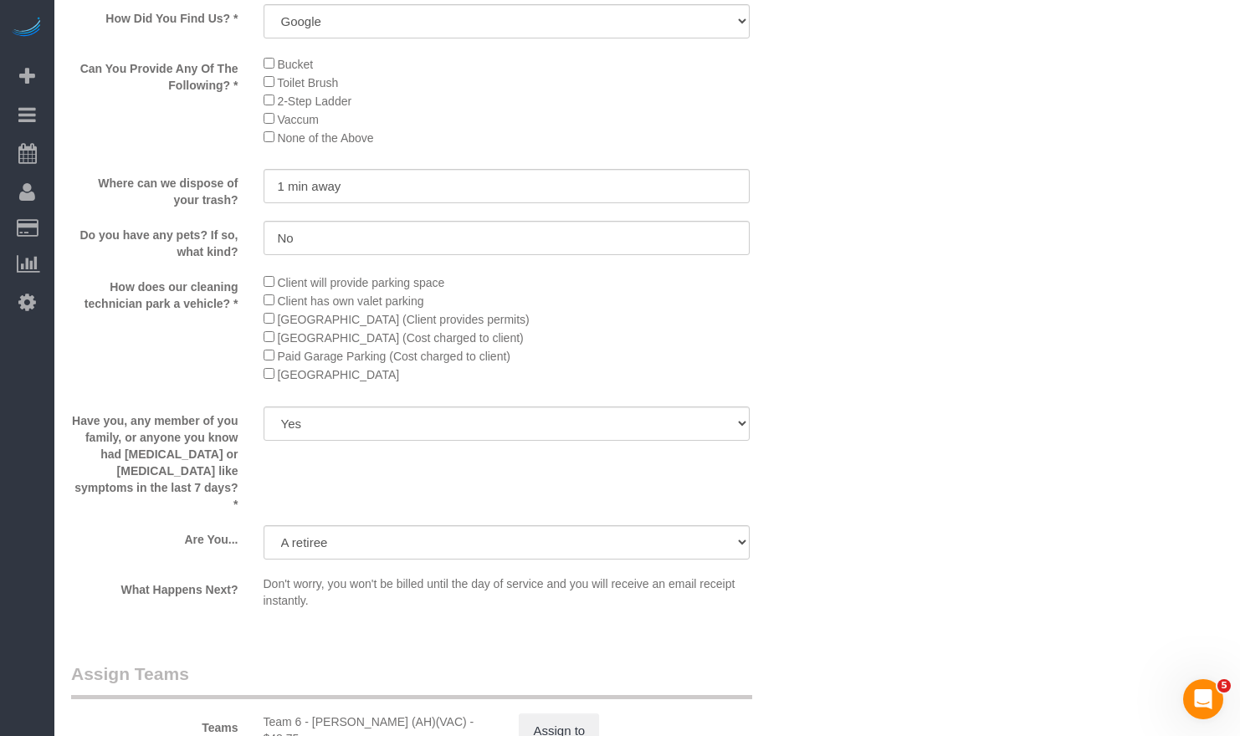
scroll to position [2399, 0]
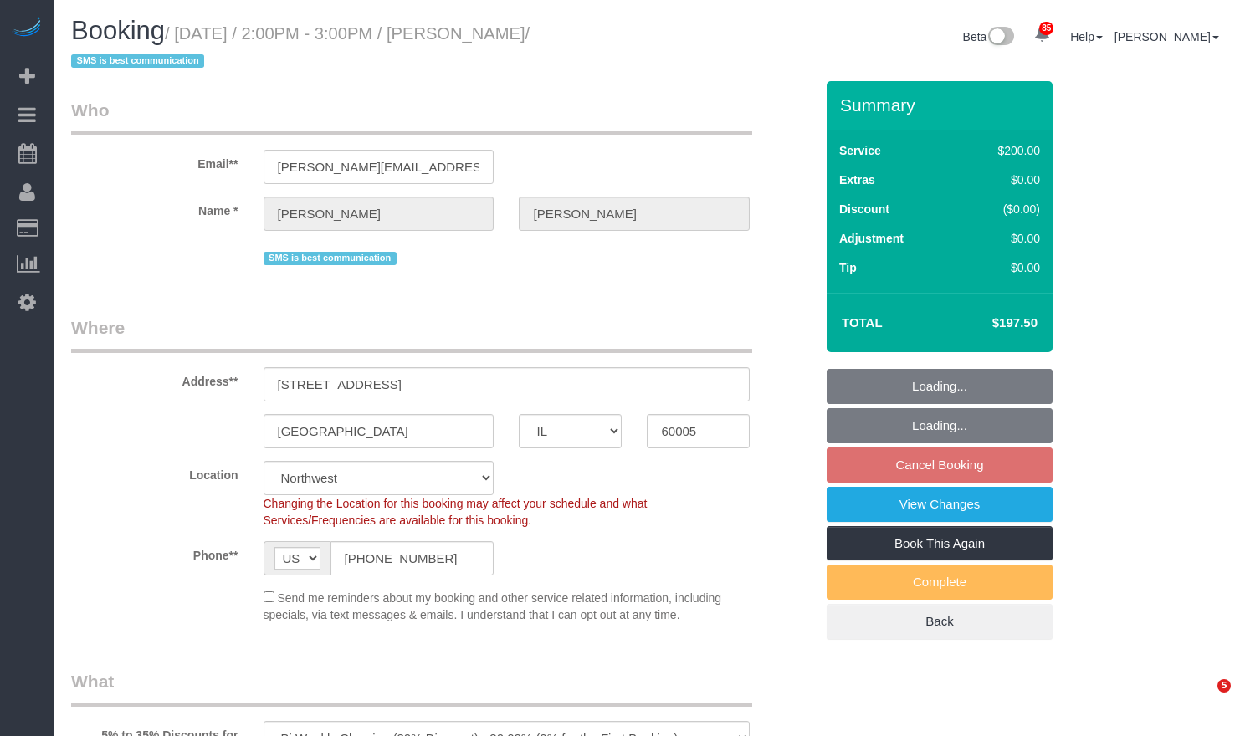
select select "IL"
select select "512"
select select "string:fspay-46461b0c-2964-4b41-a651-97e1274448d7"
select select "number:1"
select select "number:58"
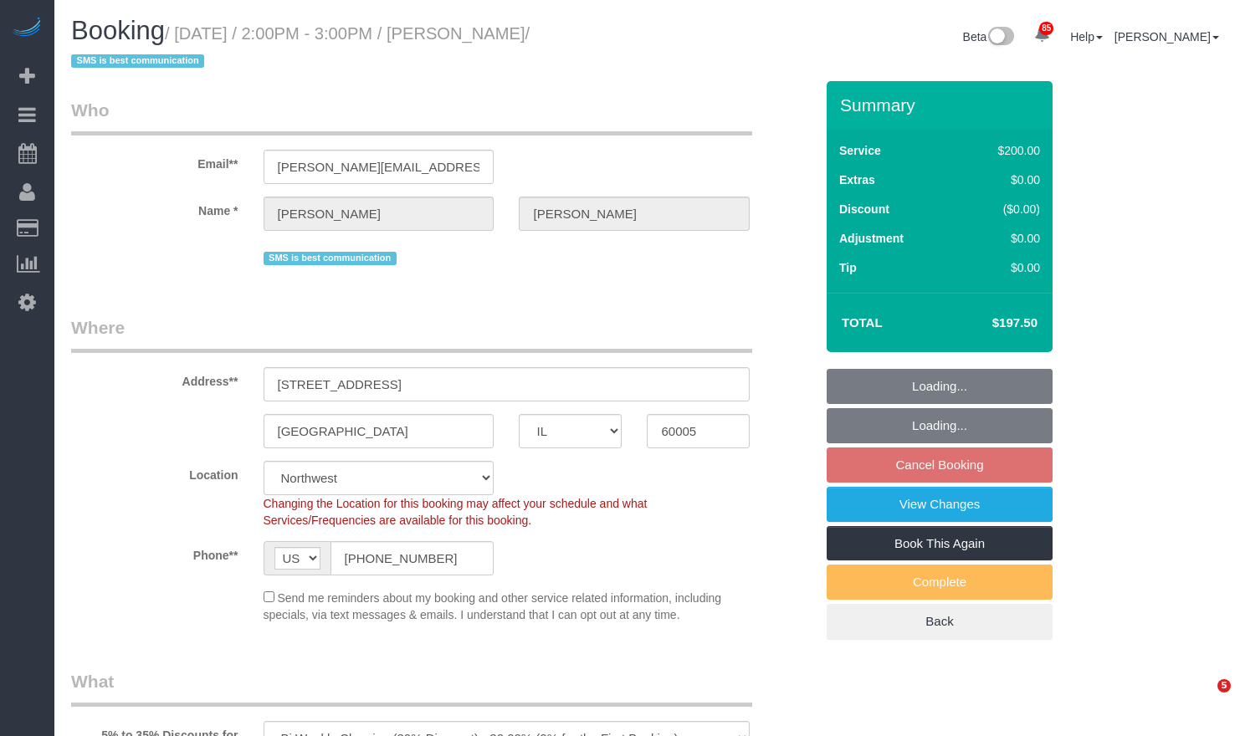
select select "number:138"
select select "number:107"
select select "object:1267"
select select "3"
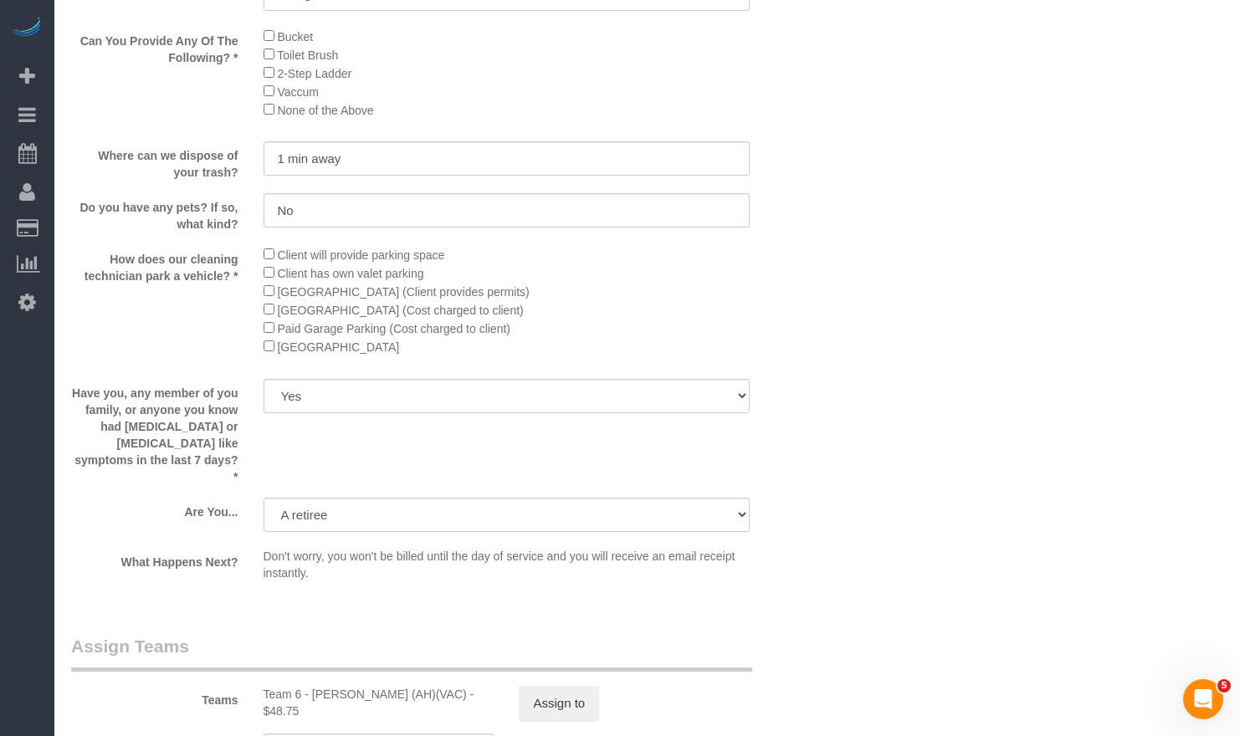
scroll to position [3012, 0]
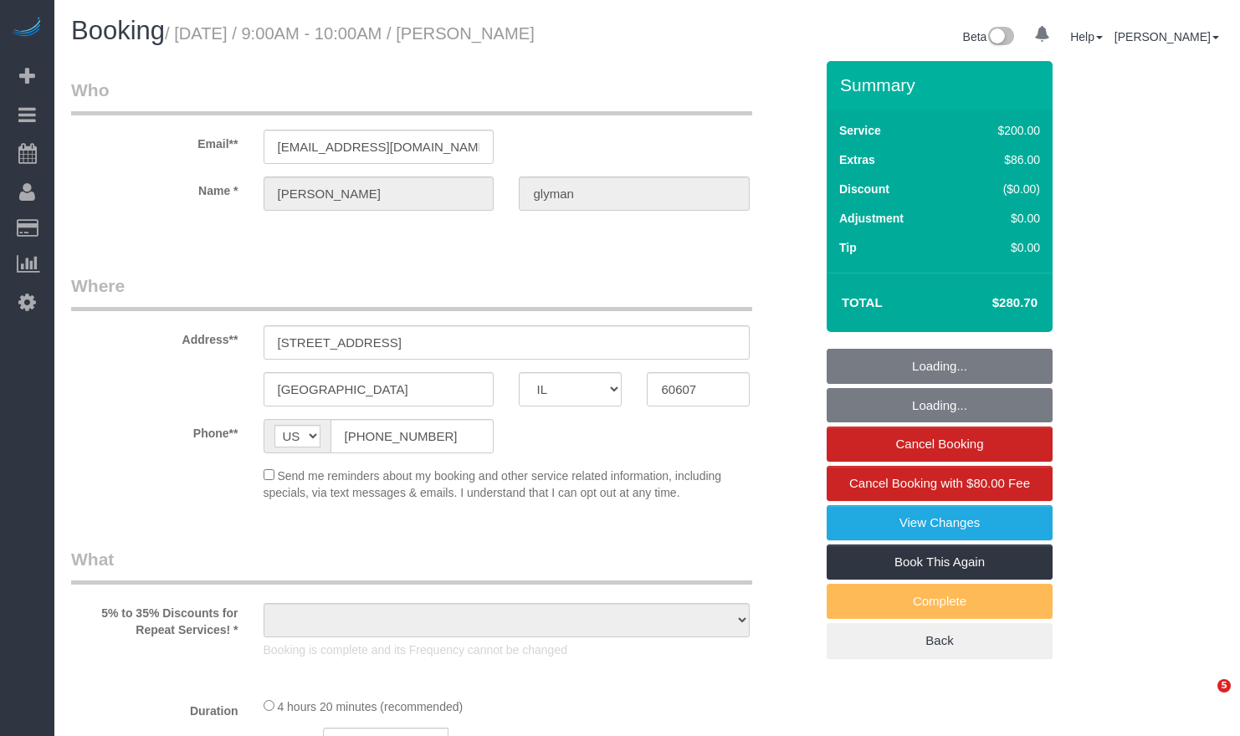
select select "IL"
select select "number:1"
select select "number:69"
select select "number:139"
select select "number:106"
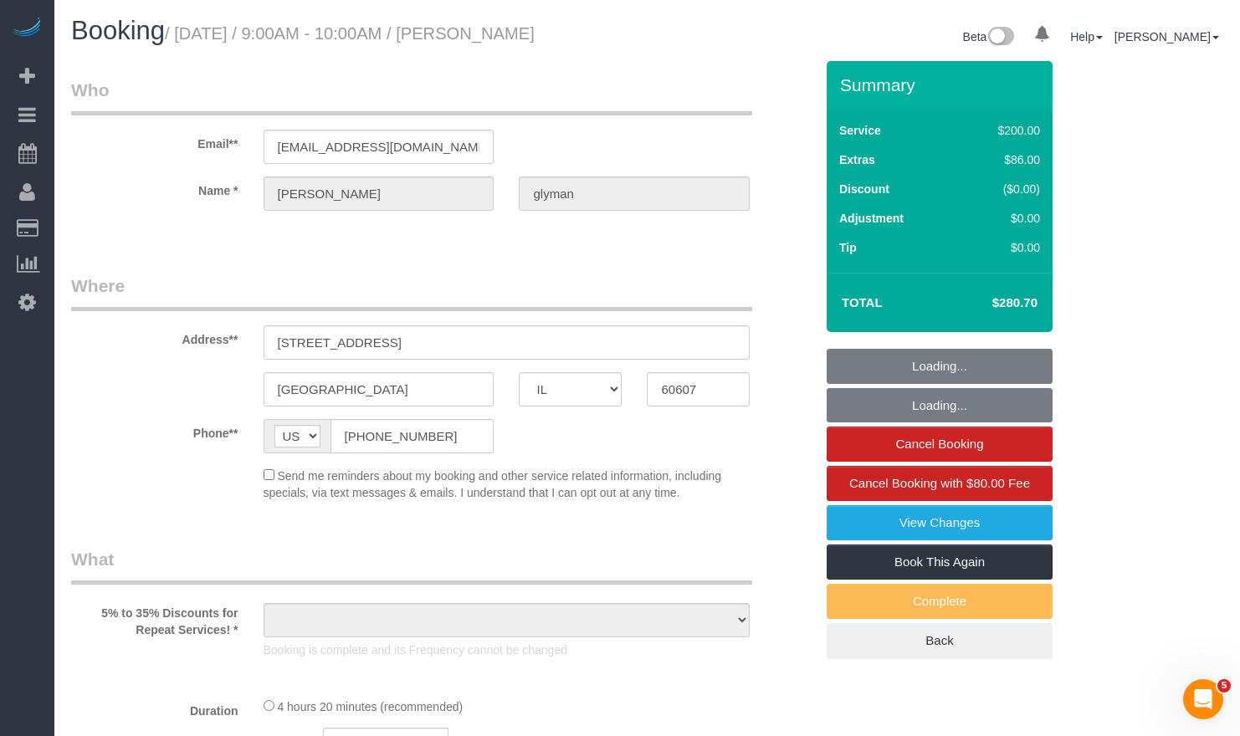
select select "512"
select select "2"
select select "7"
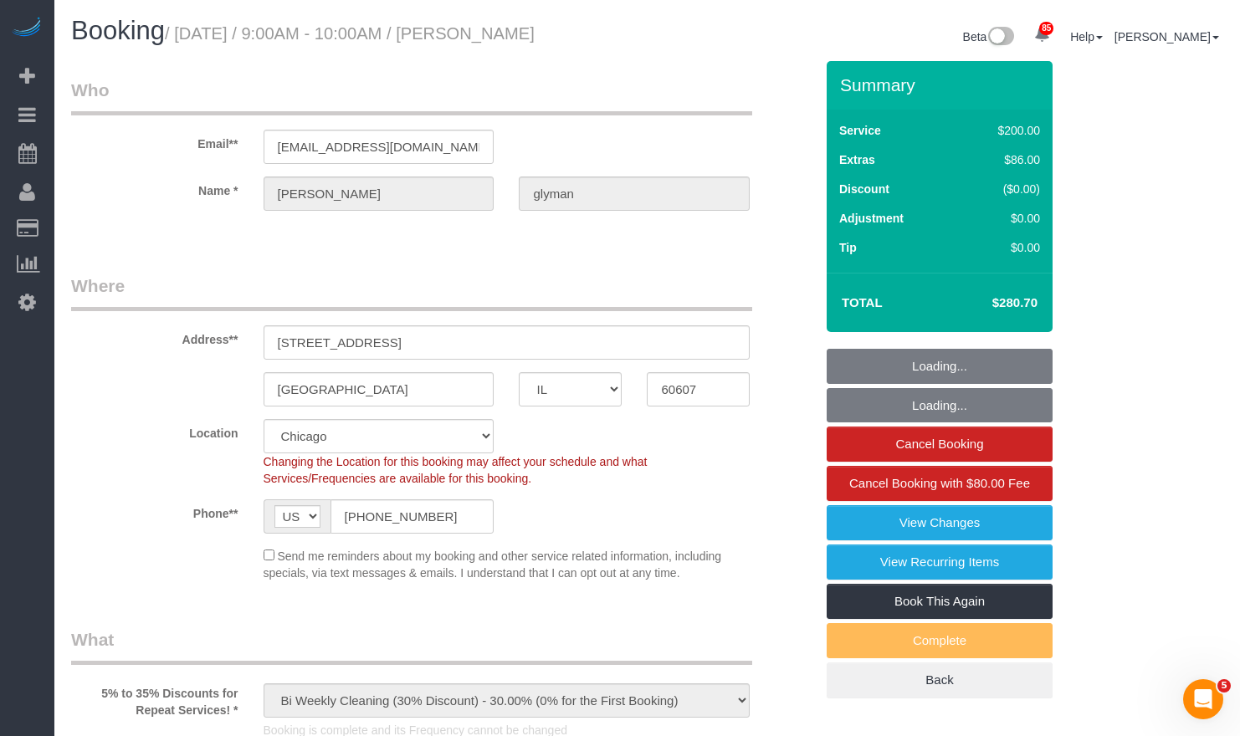
select select "object:1367"
select select "2"
select select "7"
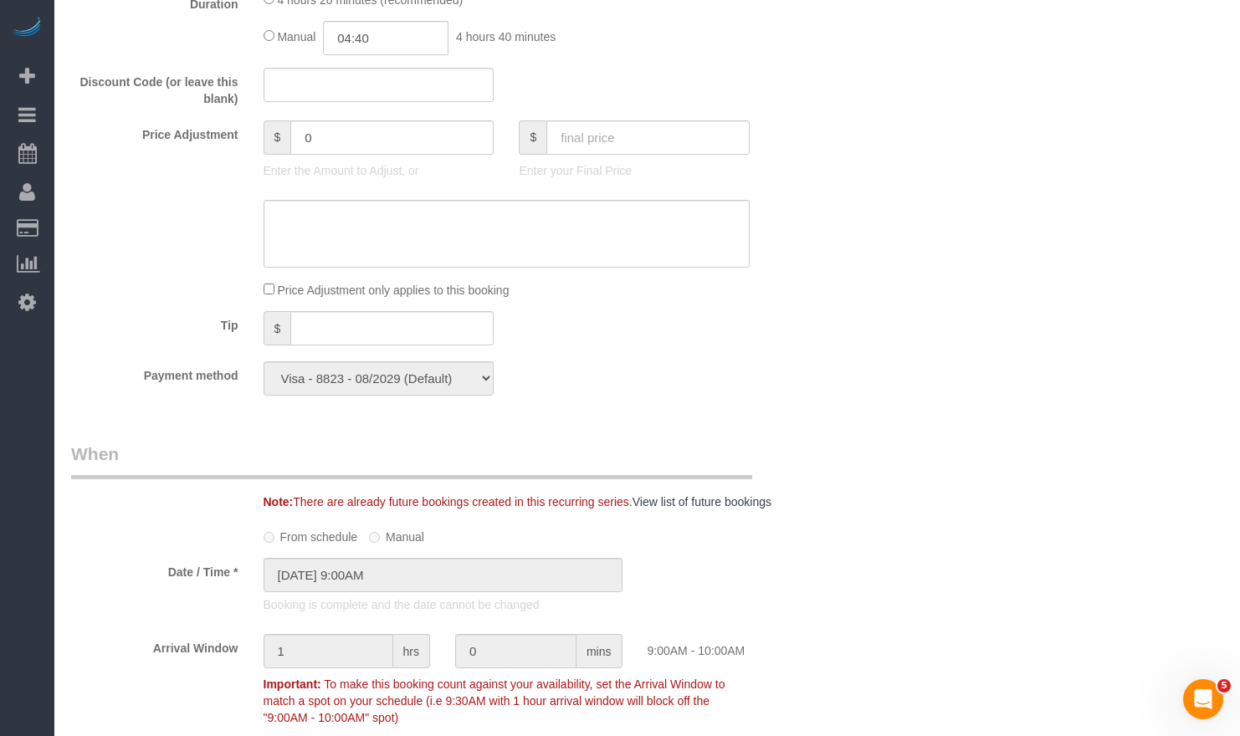
scroll to position [1255, 0]
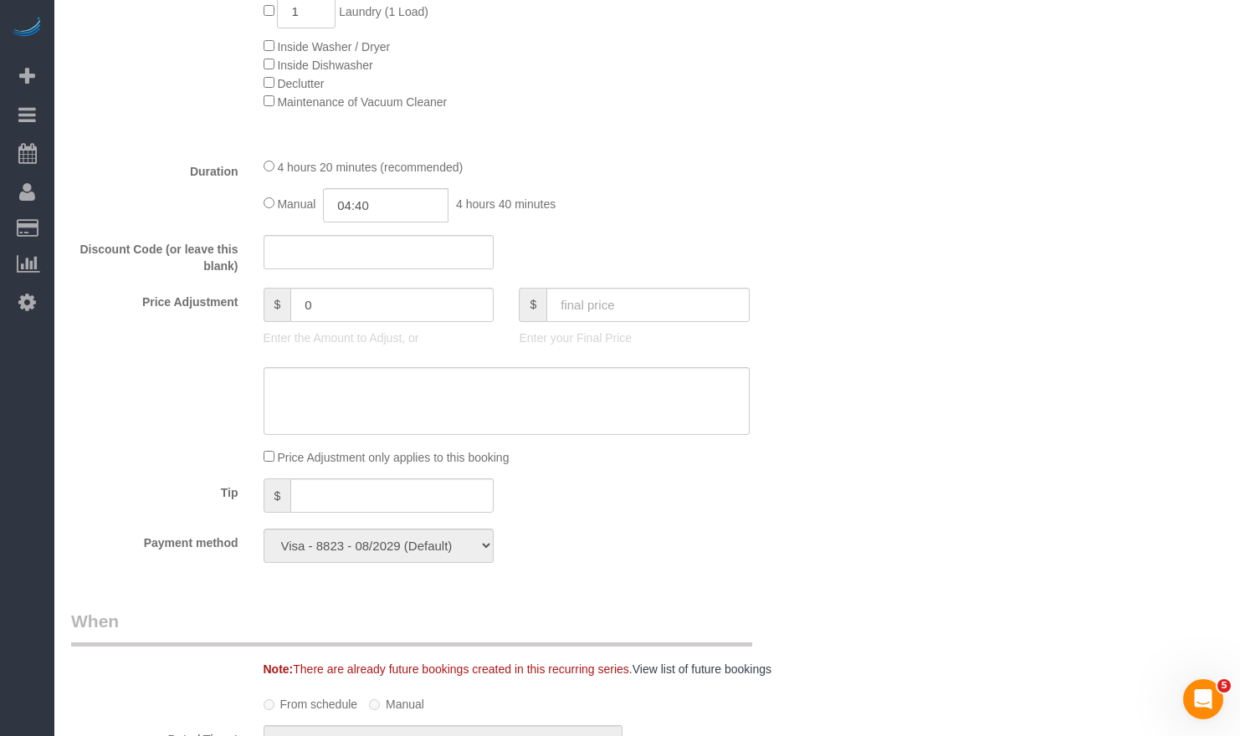
click at [857, 376] on div "Who Email** alexandraglyman@gmail.com Name * alexandra glyman Where Address** 2…" at bounding box center [647, 691] width 1152 height 3771
click at [429, 305] on input "0" at bounding box center [391, 305] width 203 height 34
drag, startPoint x: 260, startPoint y: 283, endPoint x: 211, endPoint y: 280, distance: 49.4
paste input "23.75"
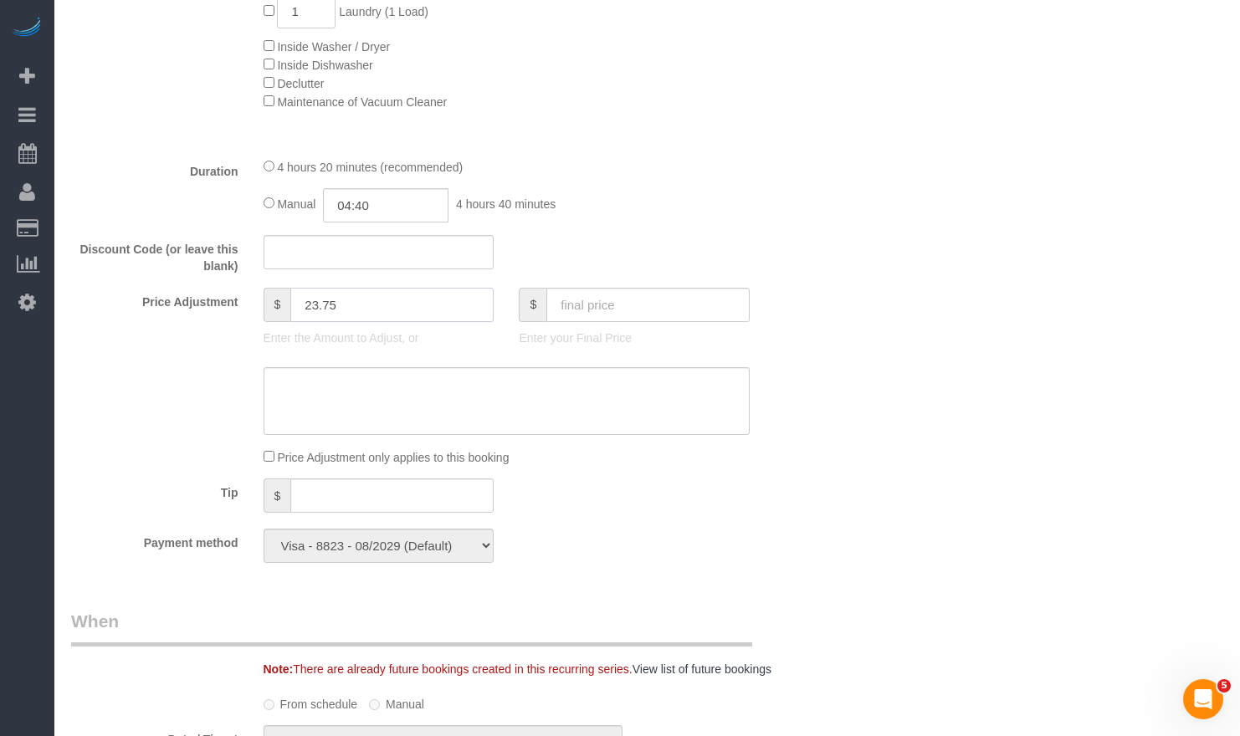
type input "23.75"
click at [450, 409] on textarea at bounding box center [507, 401] width 487 height 69
paste textarea "23.75"
click at [280, 382] on textarea at bounding box center [507, 401] width 487 height 69
click at [341, 387] on textarea at bounding box center [507, 401] width 487 height 69
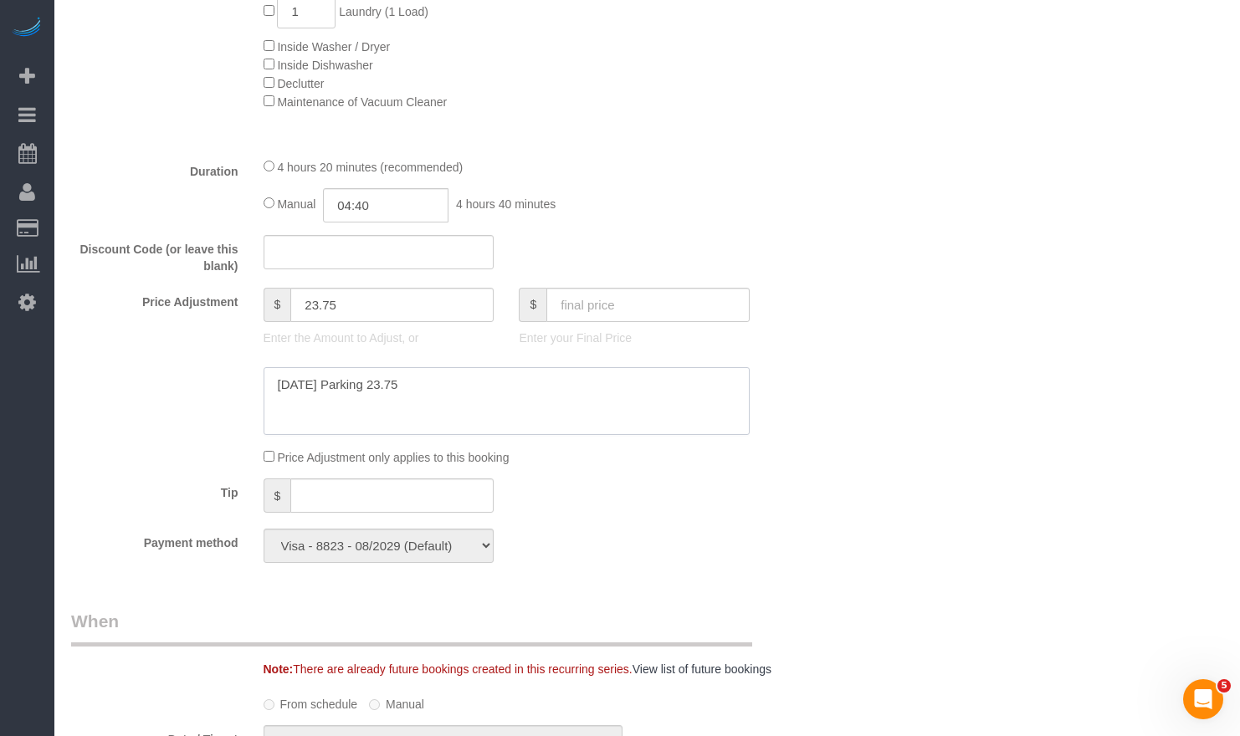
click at [333, 383] on textarea at bounding box center [507, 401] width 487 height 69
click at [376, 383] on textarea at bounding box center [507, 401] width 487 height 69
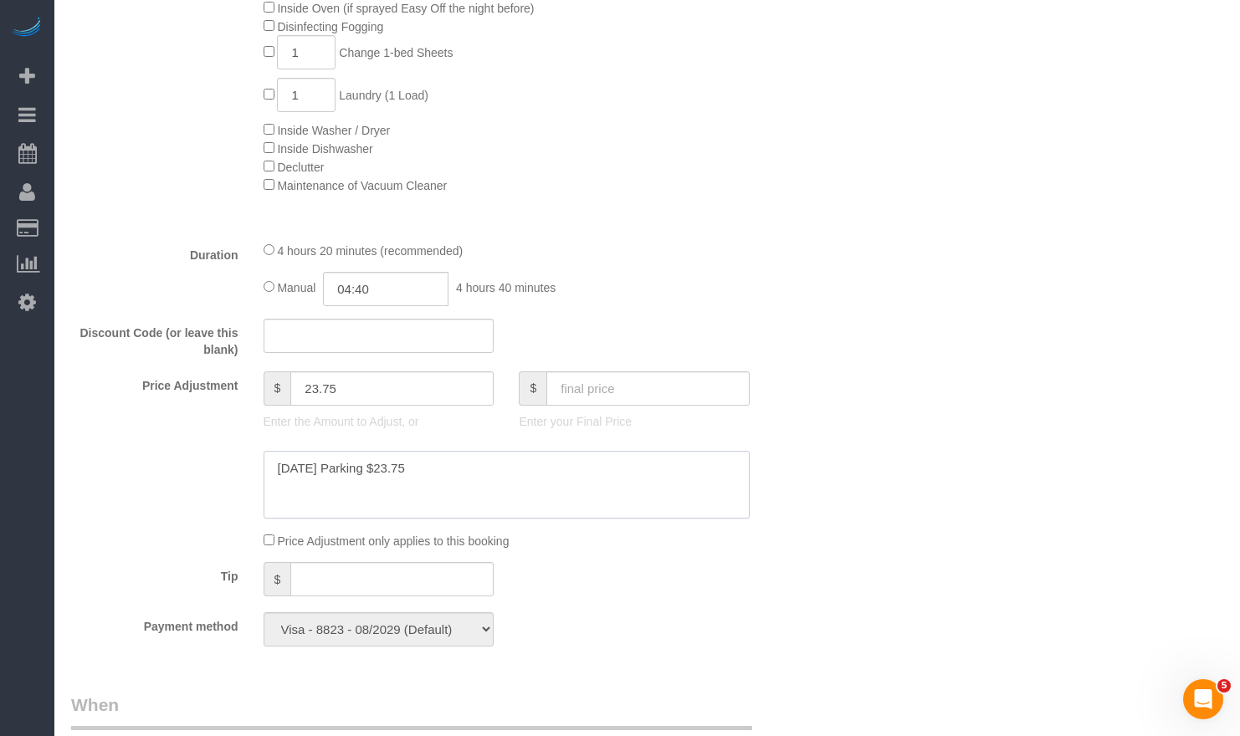
click at [382, 467] on textarea at bounding box center [507, 485] width 487 height 69
click at [371, 463] on textarea at bounding box center [507, 485] width 487 height 69
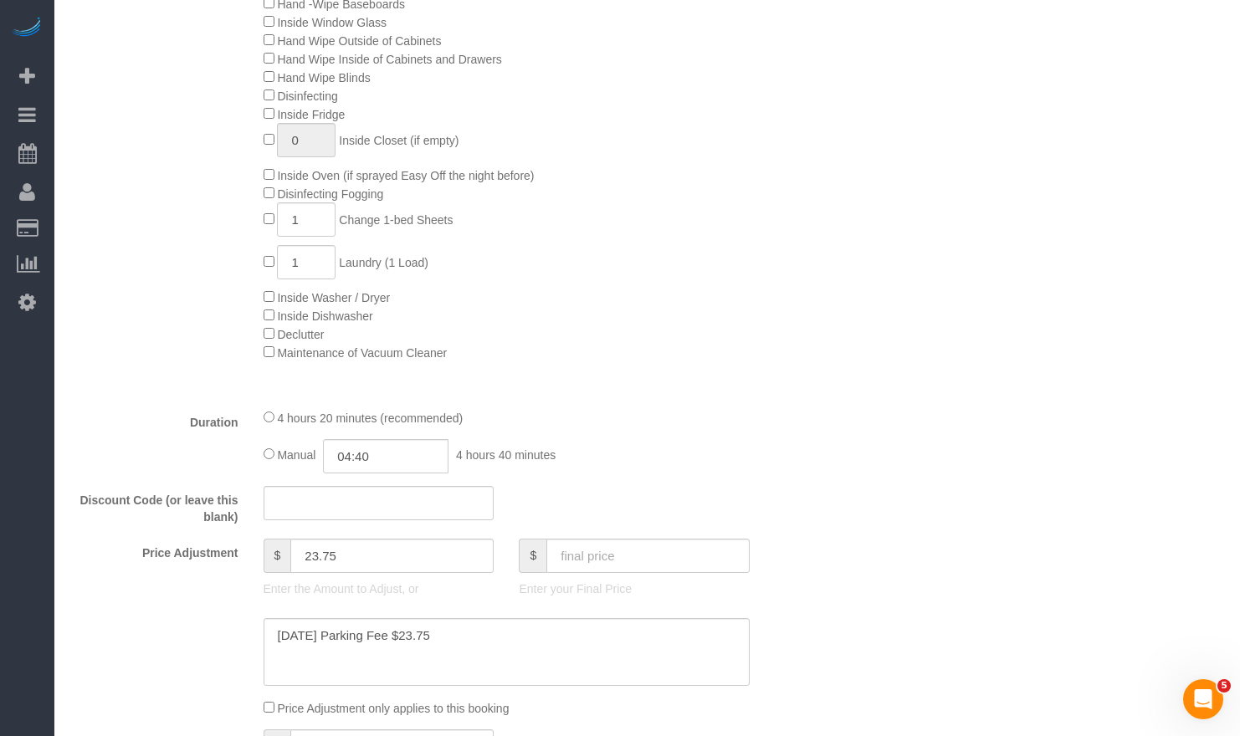
scroll to position [1088, 0]
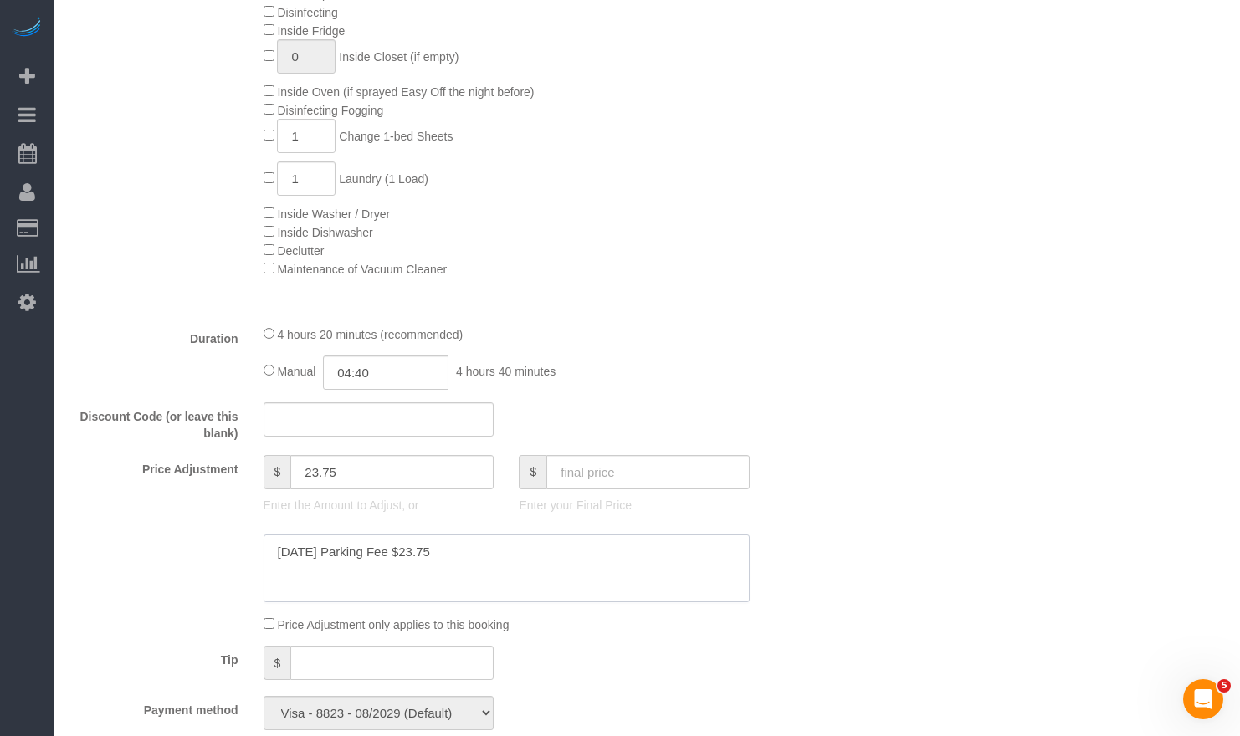
click at [387, 548] on textarea at bounding box center [507, 569] width 487 height 69
click at [413, 552] on textarea at bounding box center [507, 569] width 487 height 69
click at [406, 551] on textarea at bounding box center [507, 569] width 487 height 69
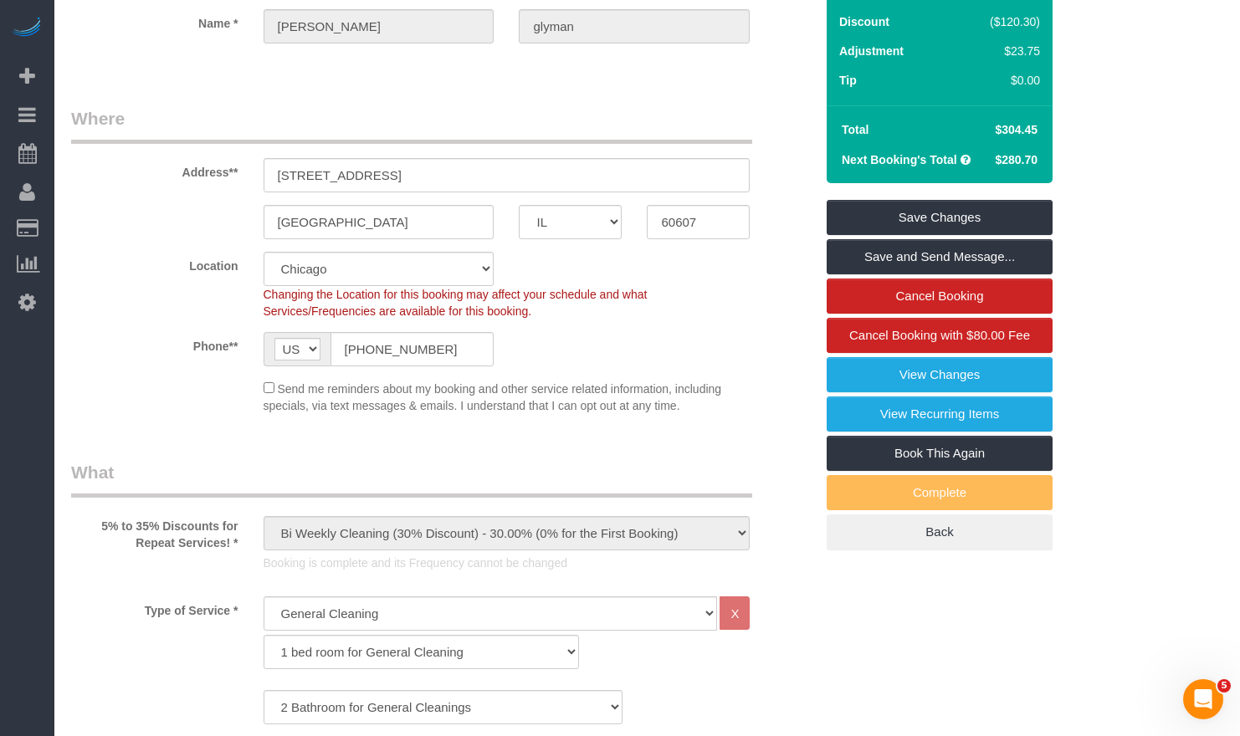
scroll to position [0, 0]
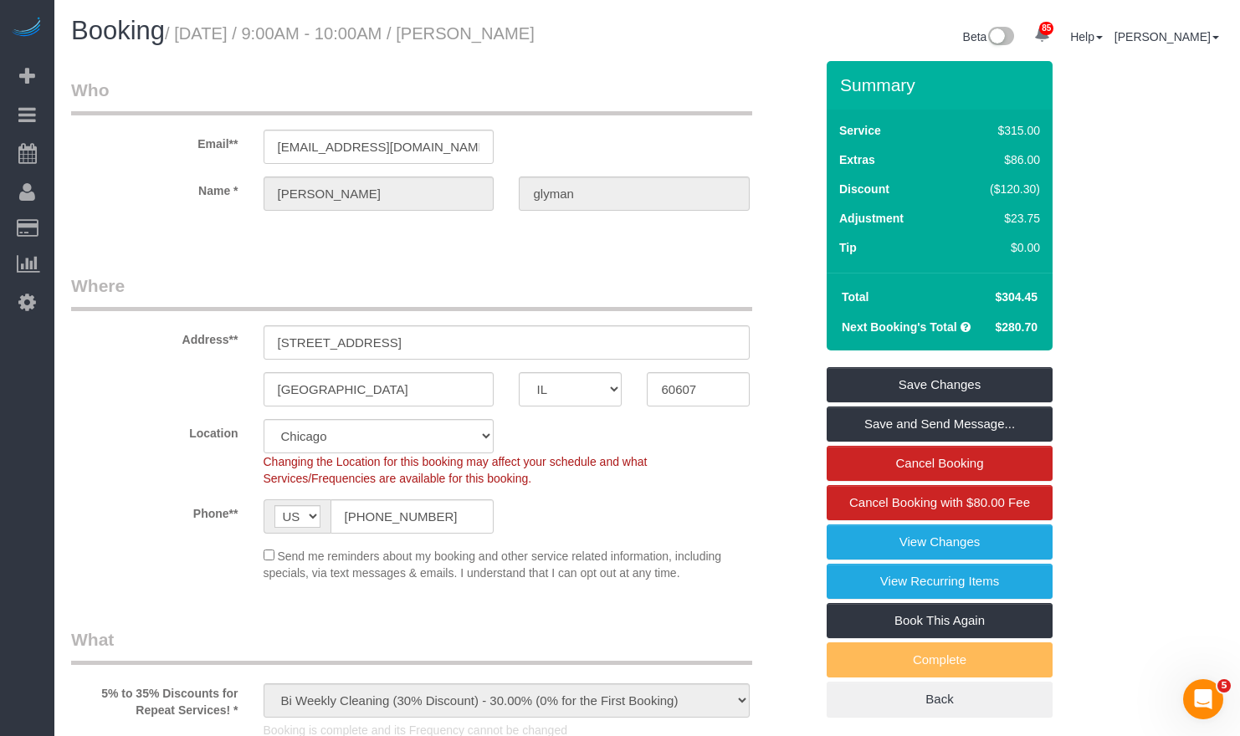
type textarea "9/25/2025 Parking Fee 14.25+9.5= $23.75"
drag, startPoint x: 904, startPoint y: 363, endPoint x: 901, endPoint y: 374, distance: 11.2
click at [904, 372] on div "Summary Service $315.00 Extras $86.00 Discount ($120.30) Adjustment $23.75 Tip …" at bounding box center [940, 389] width 226 height 656
click at [896, 381] on link "Save Changes" at bounding box center [940, 384] width 226 height 35
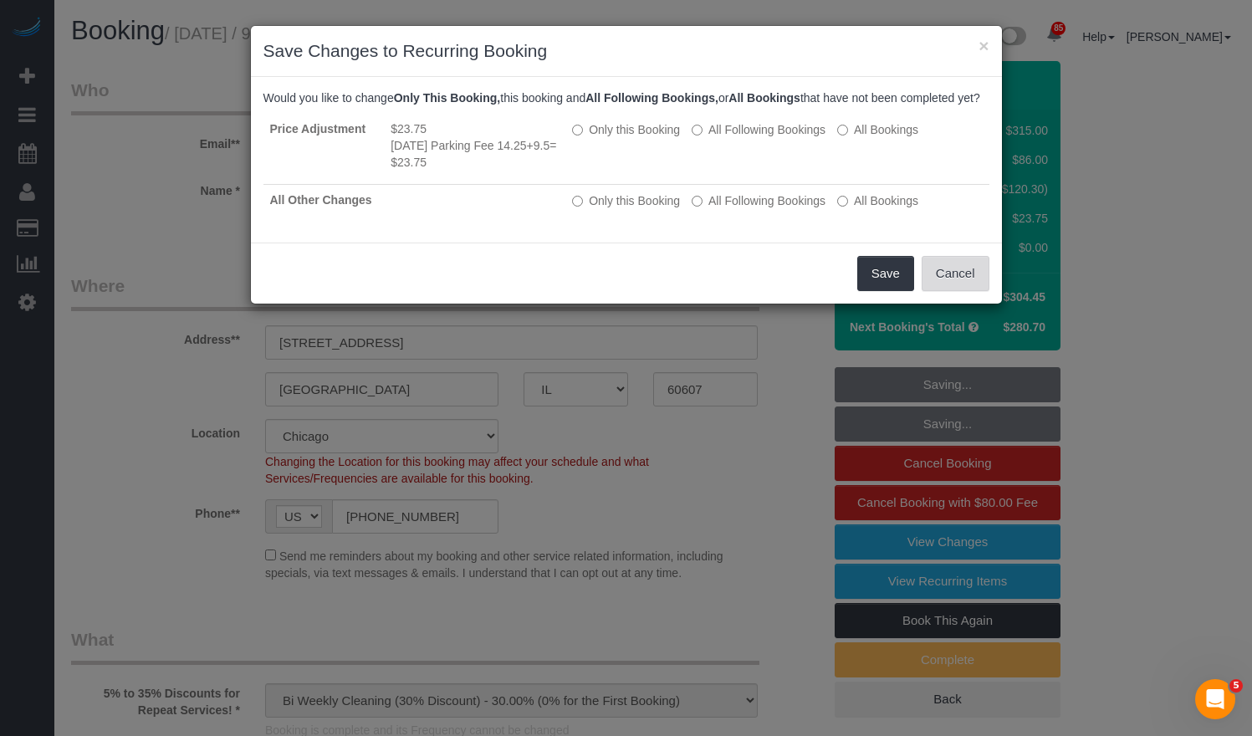
click at [964, 291] on button "Cancel" at bounding box center [956, 273] width 68 height 35
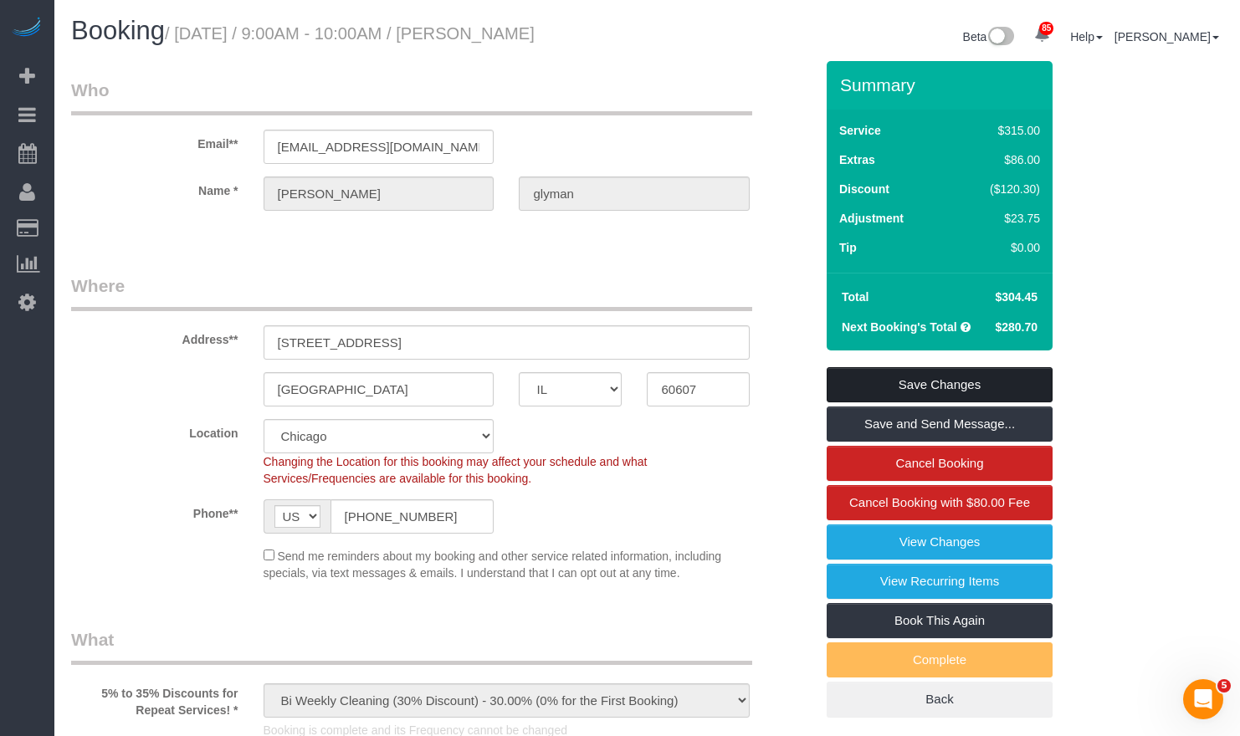
click at [955, 387] on link "Save Changes" at bounding box center [940, 384] width 226 height 35
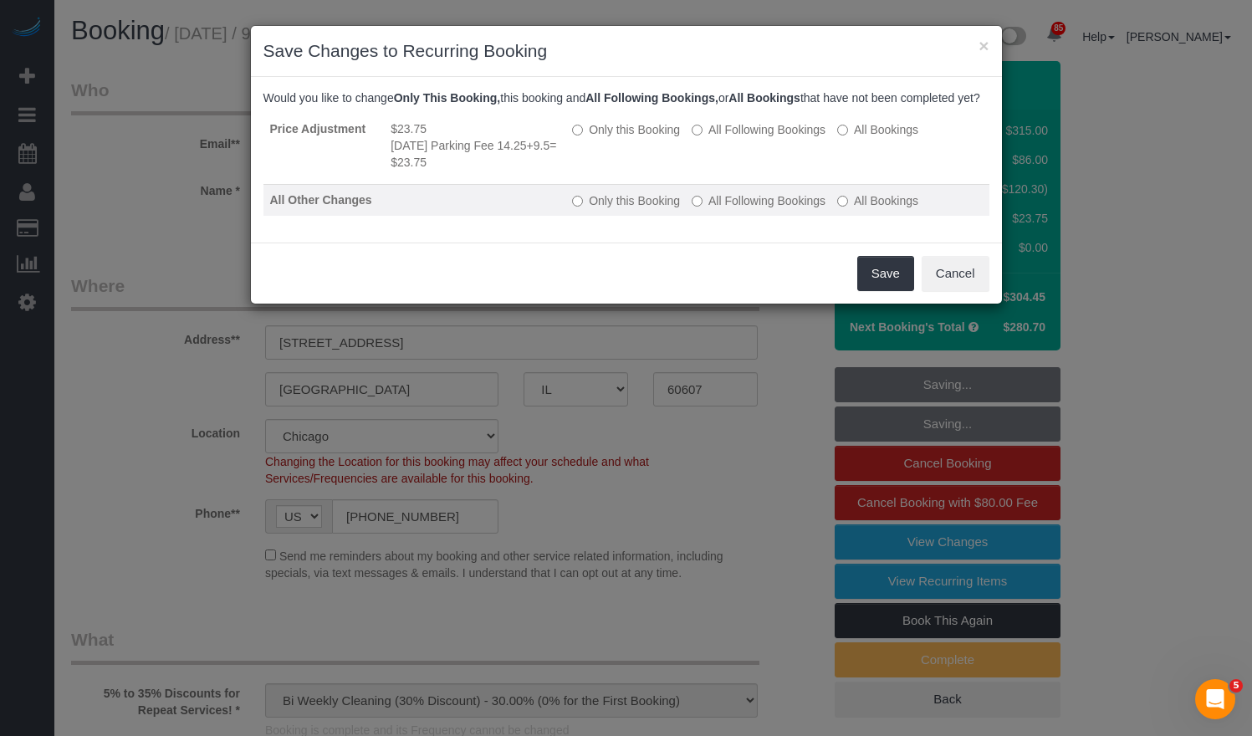
click at [750, 209] on label "All Following Bookings" at bounding box center [759, 200] width 134 height 17
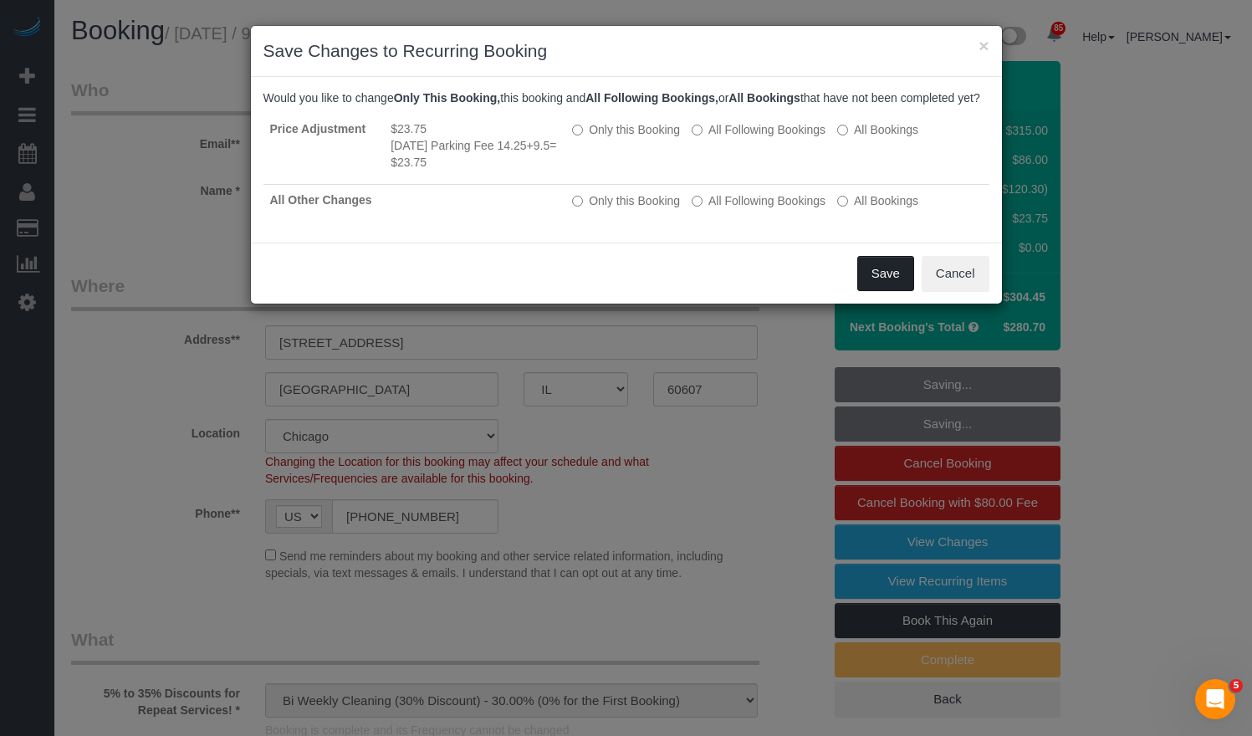
click at [889, 287] on button "Save" at bounding box center [886, 273] width 57 height 35
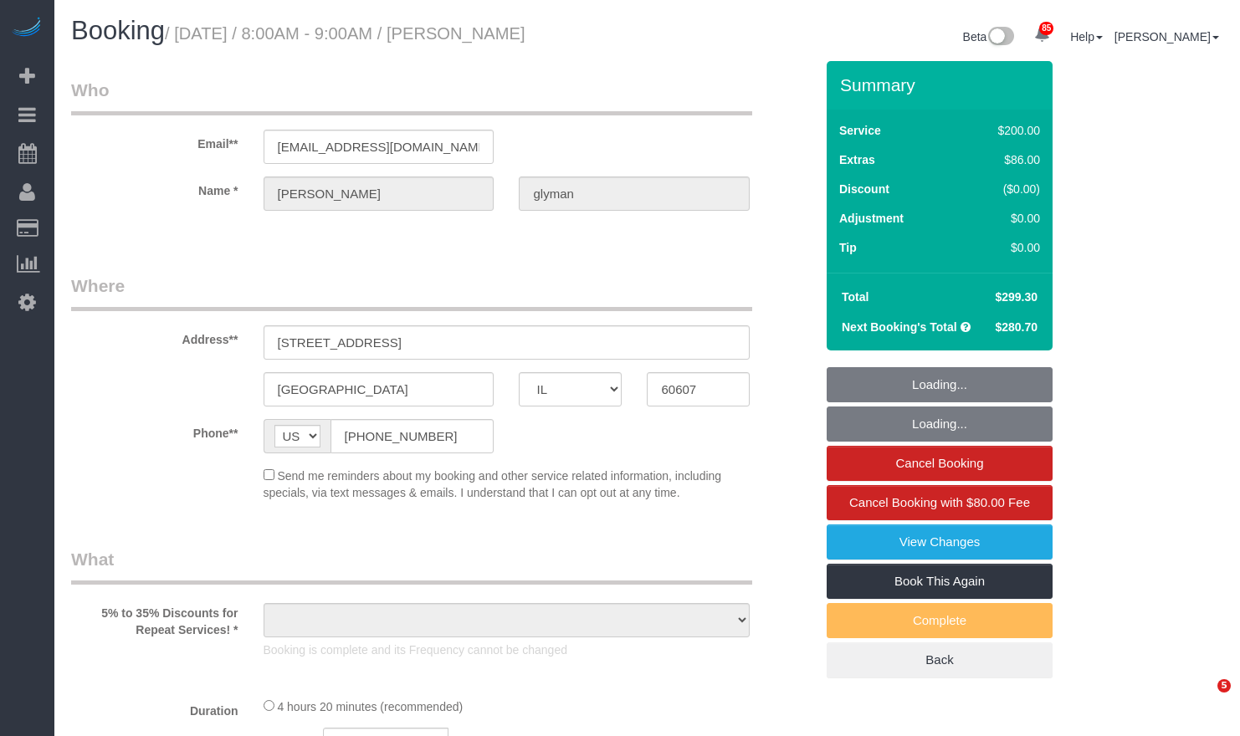
select select "IL"
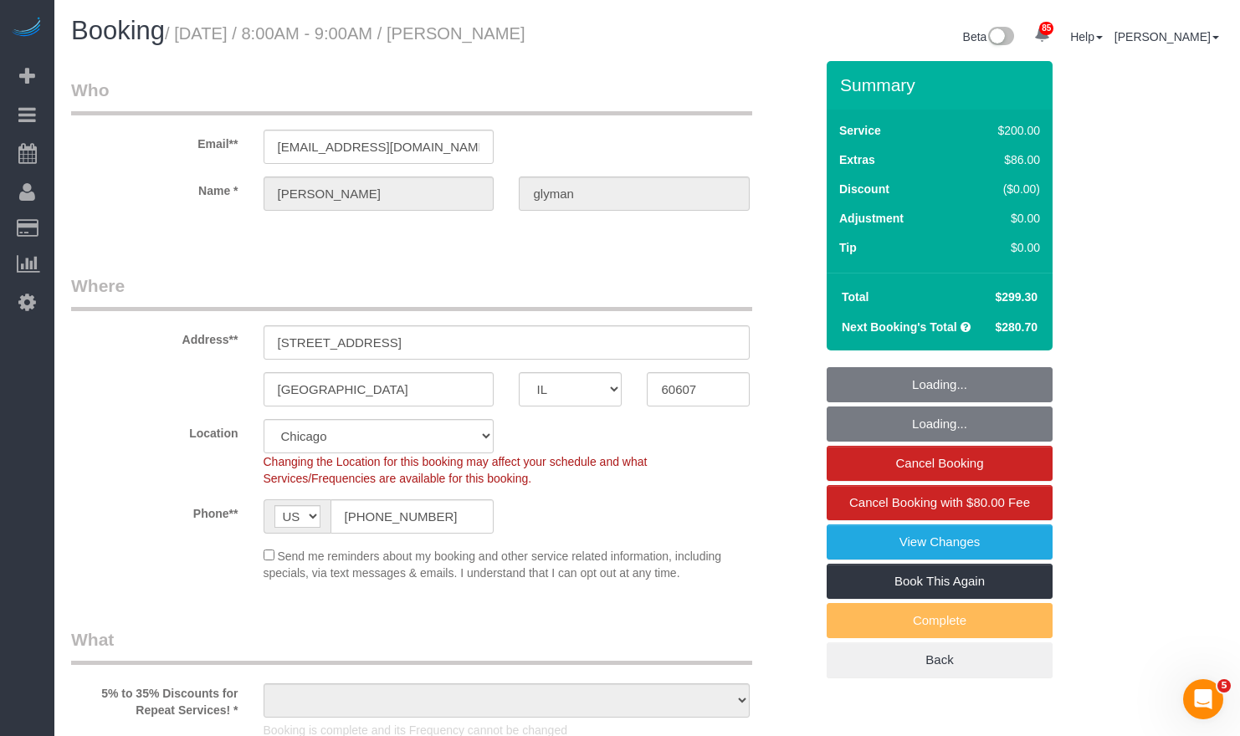
select select "object:816"
select select "string:fspay-18bdcf83-311a-4ef3-9947-ef372785bd94"
select select "spot1"
select select "512"
select select "2"
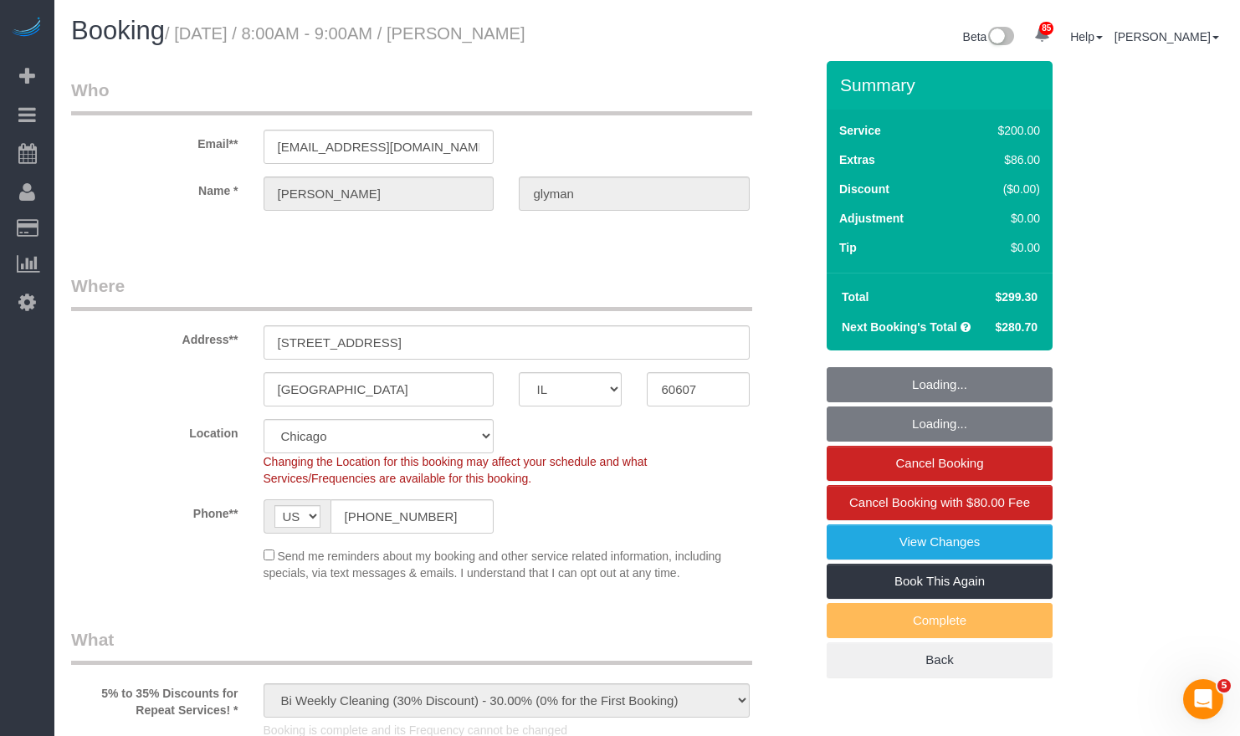
select select "7"
select select "number:1"
select select "number:69"
select select "number:139"
select select "number:106"
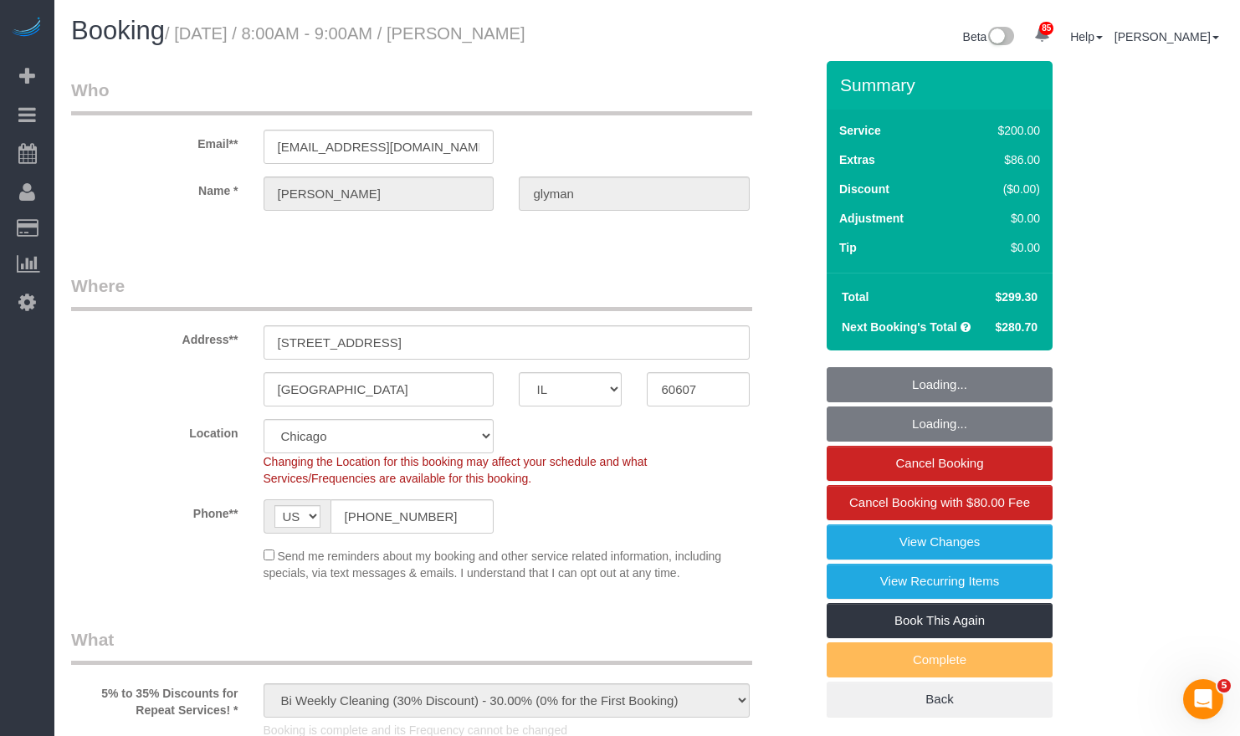
select select "object:1292"
select select "2"
select select "7"
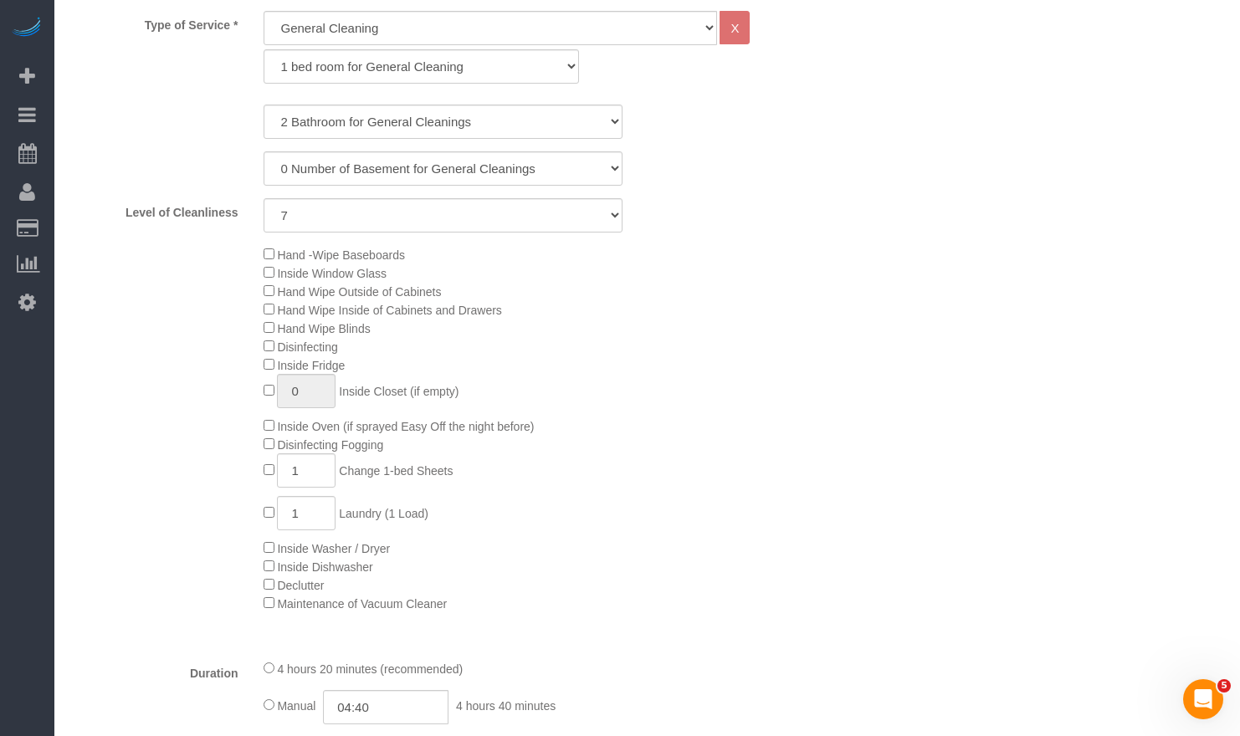
scroll to position [1171, 0]
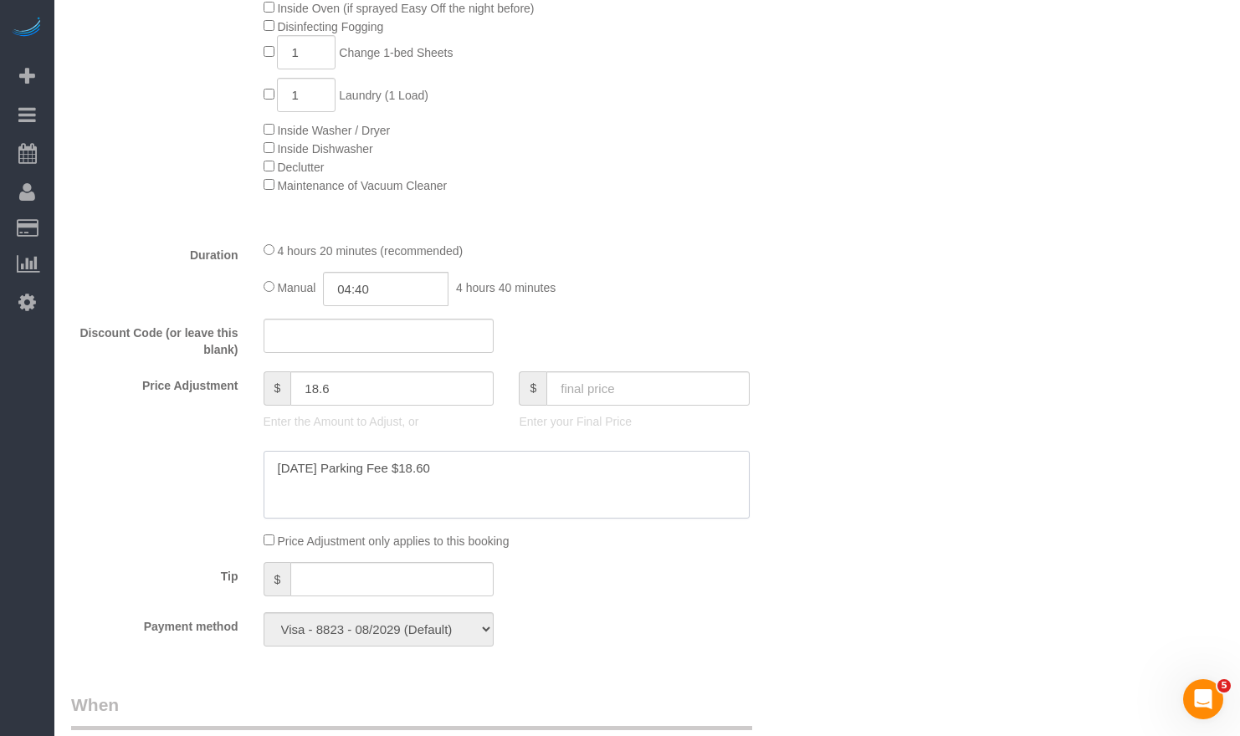
drag, startPoint x: 490, startPoint y: 482, endPoint x: 203, endPoint y: 467, distance: 287.4
click at [203, 467] on div at bounding box center [443, 485] width 768 height 69
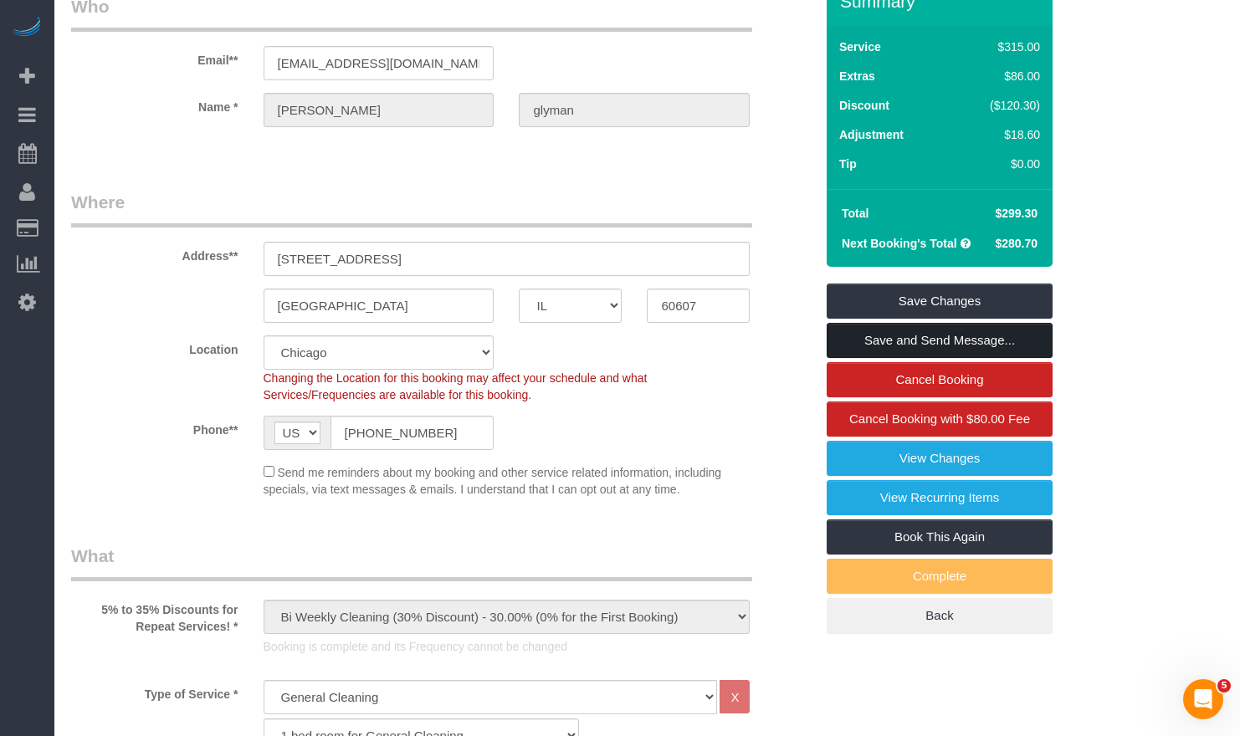
scroll to position [0, 0]
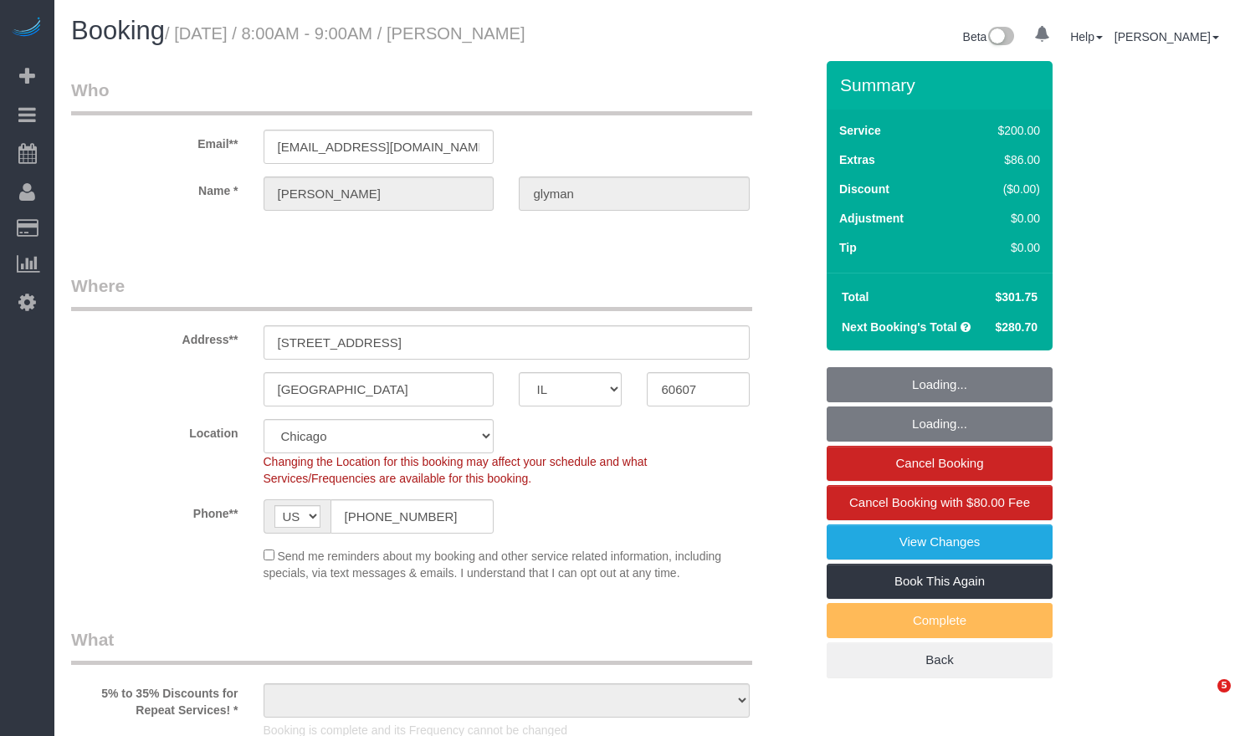
select select "IL"
select select "number:1"
select select "number:69"
select select "number:139"
select select "number:106"
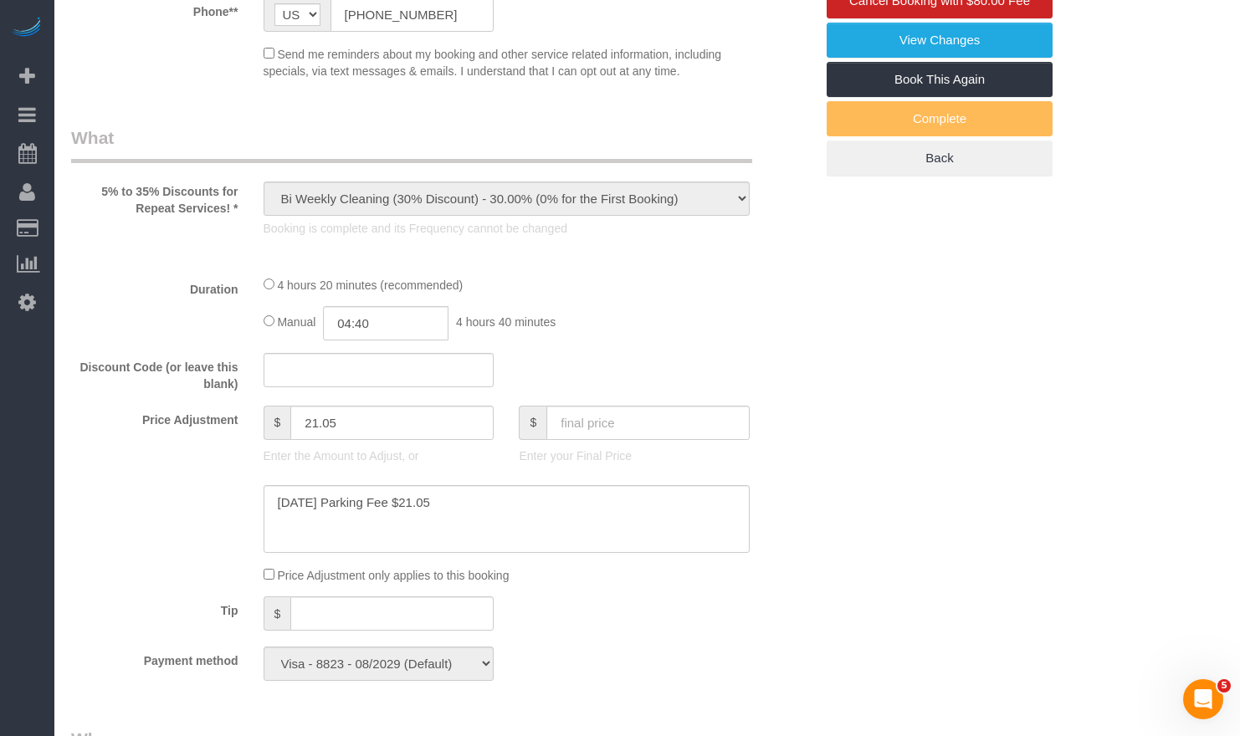
select select "object:1145"
select select "spot1"
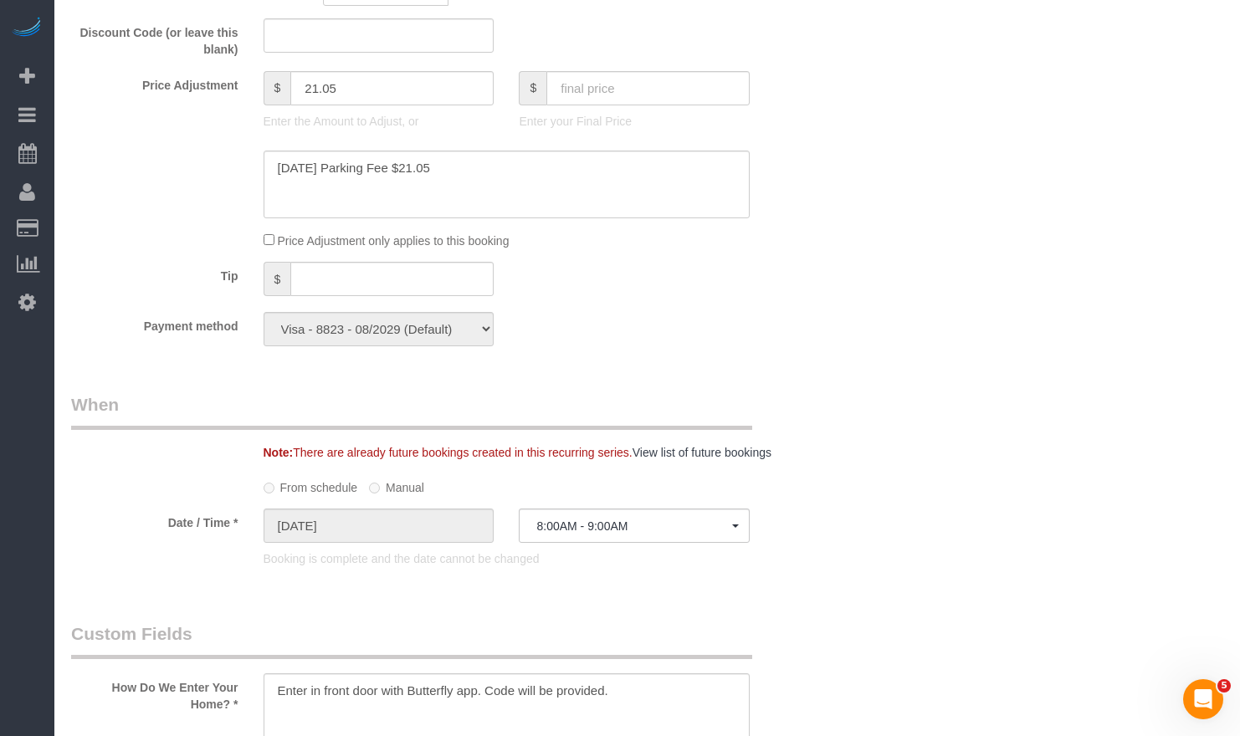
select select "512"
select select "2"
select select "7"
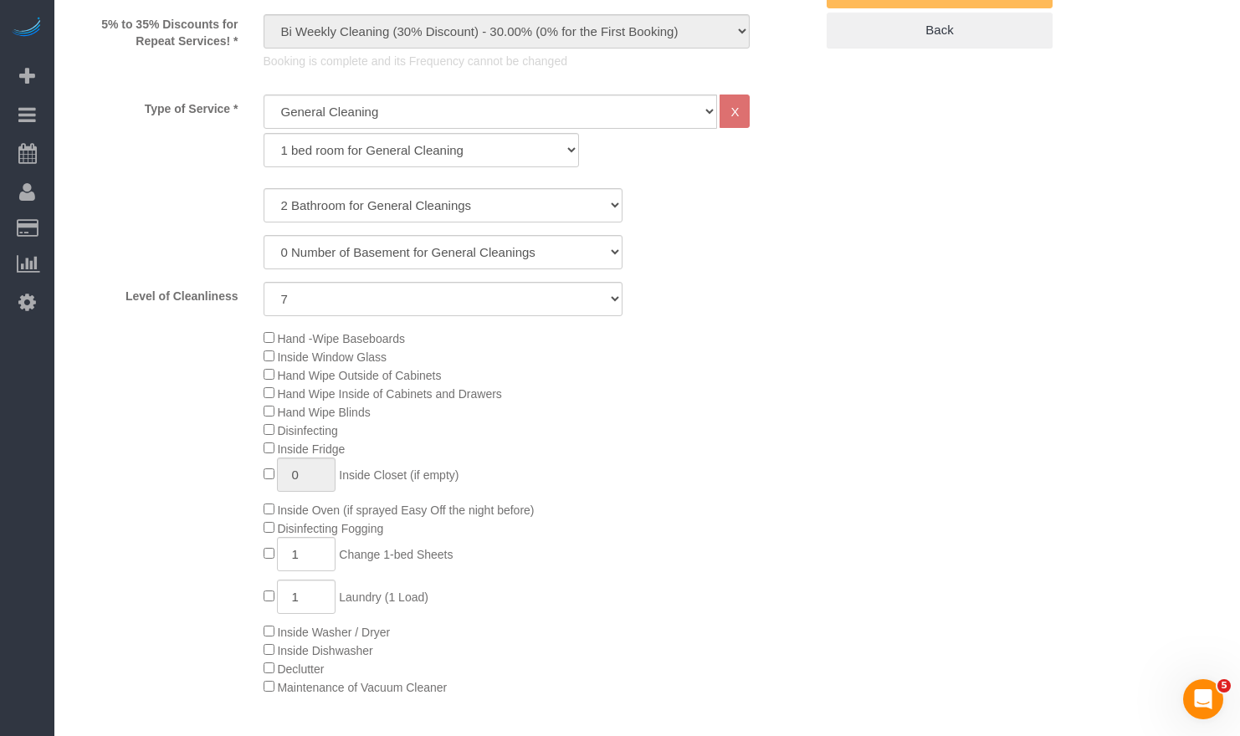
select select "2"
select select "7"
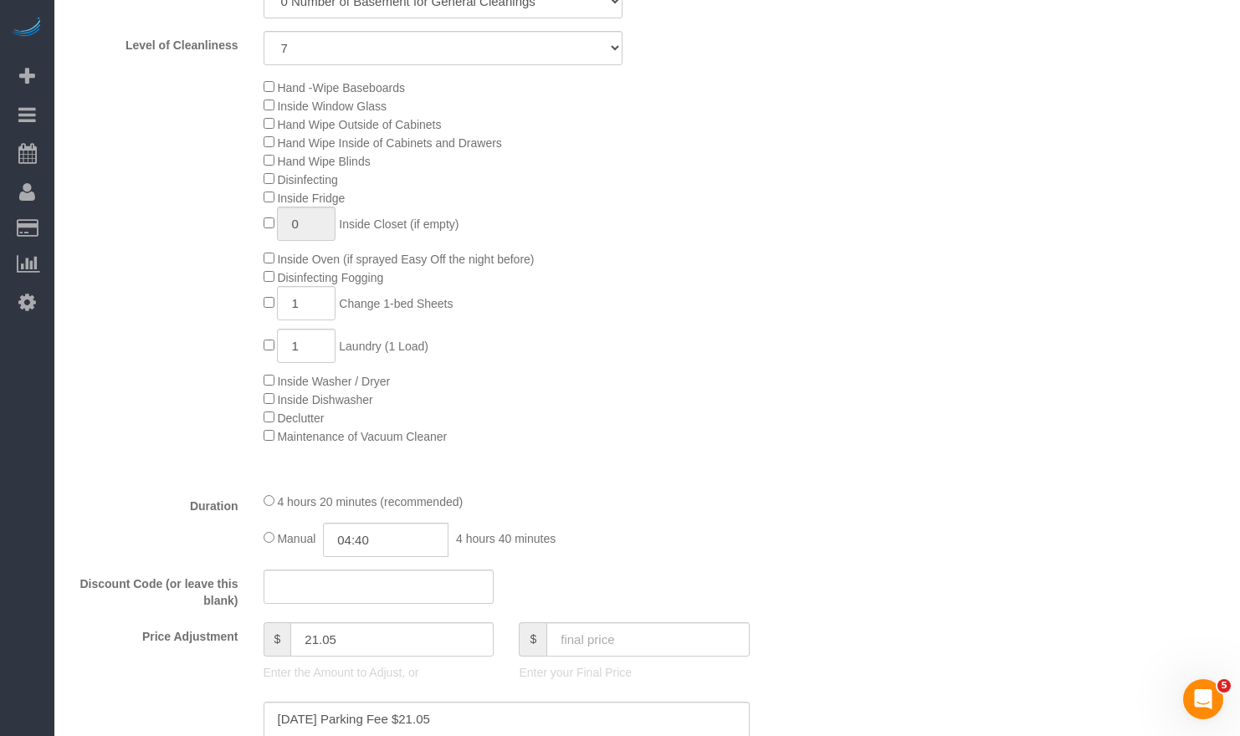
scroll to position [1088, 0]
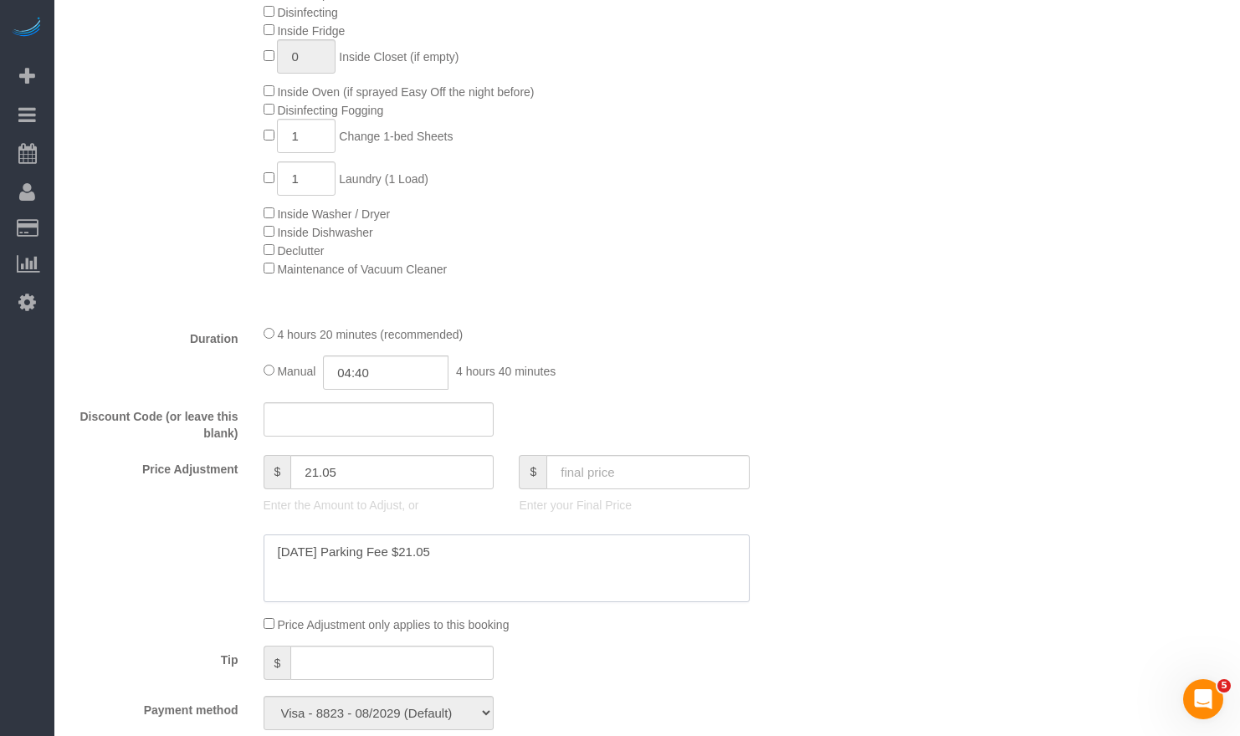
click at [465, 556] on textarea at bounding box center [507, 569] width 487 height 69
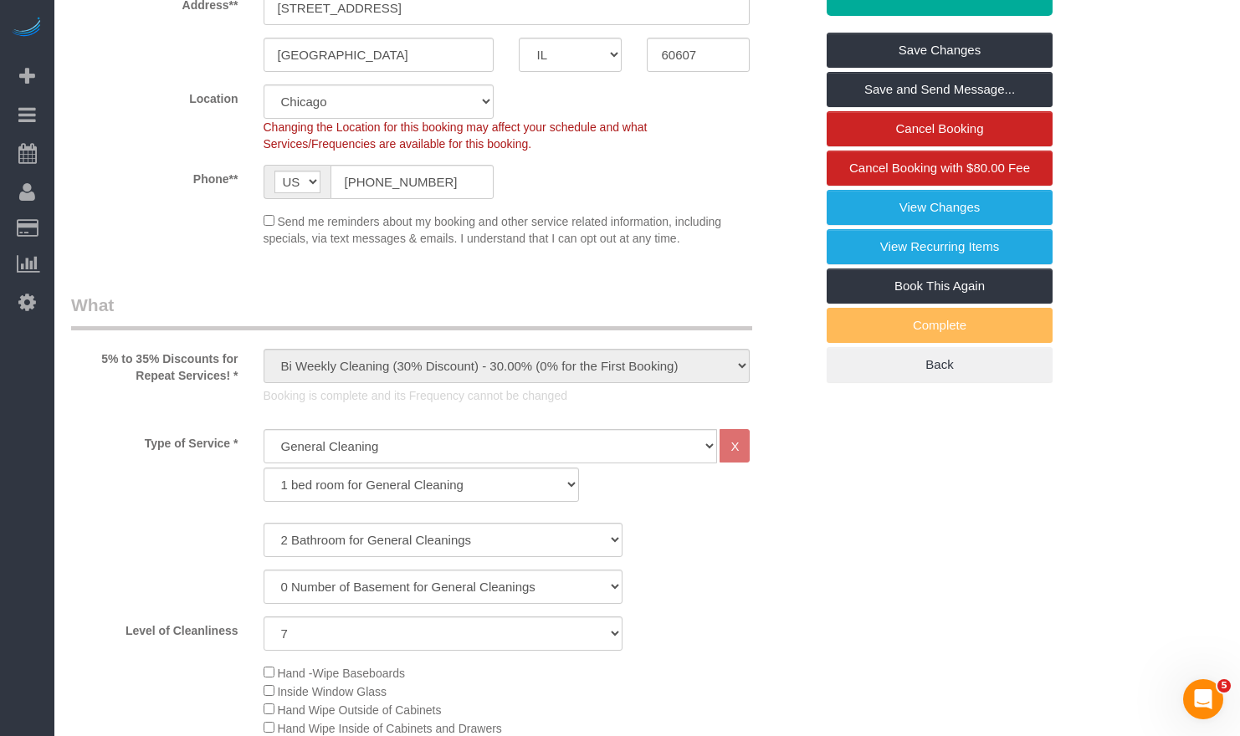
scroll to position [0, 0]
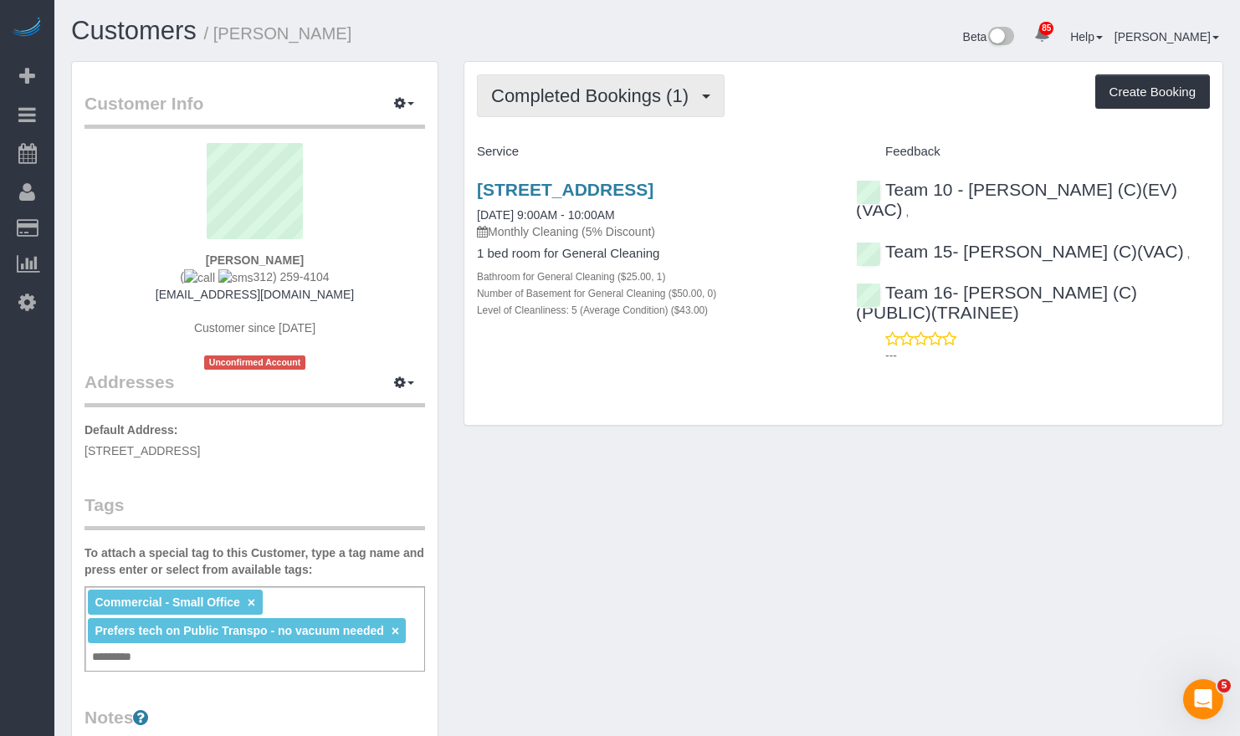
click at [545, 81] on button "Completed Bookings (1)" at bounding box center [601, 95] width 248 height 43
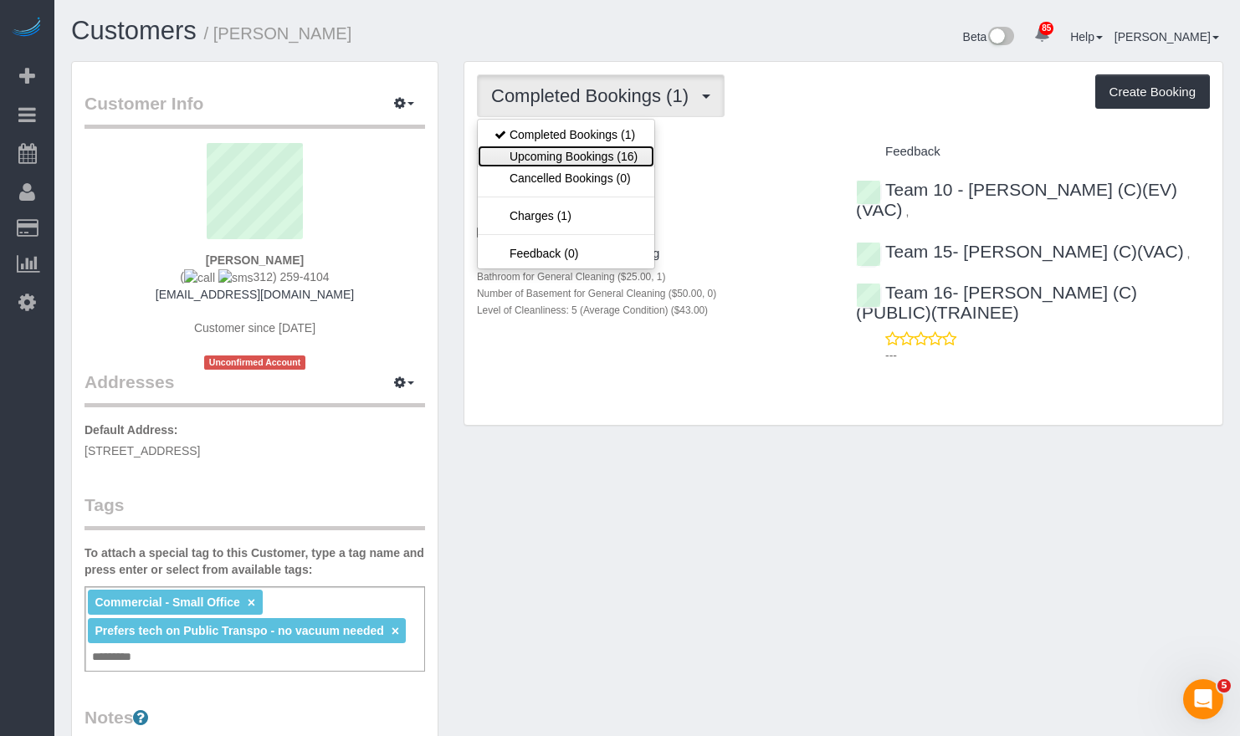
click at [540, 151] on link "Upcoming Bookings (16)" at bounding box center [566, 157] width 177 height 22
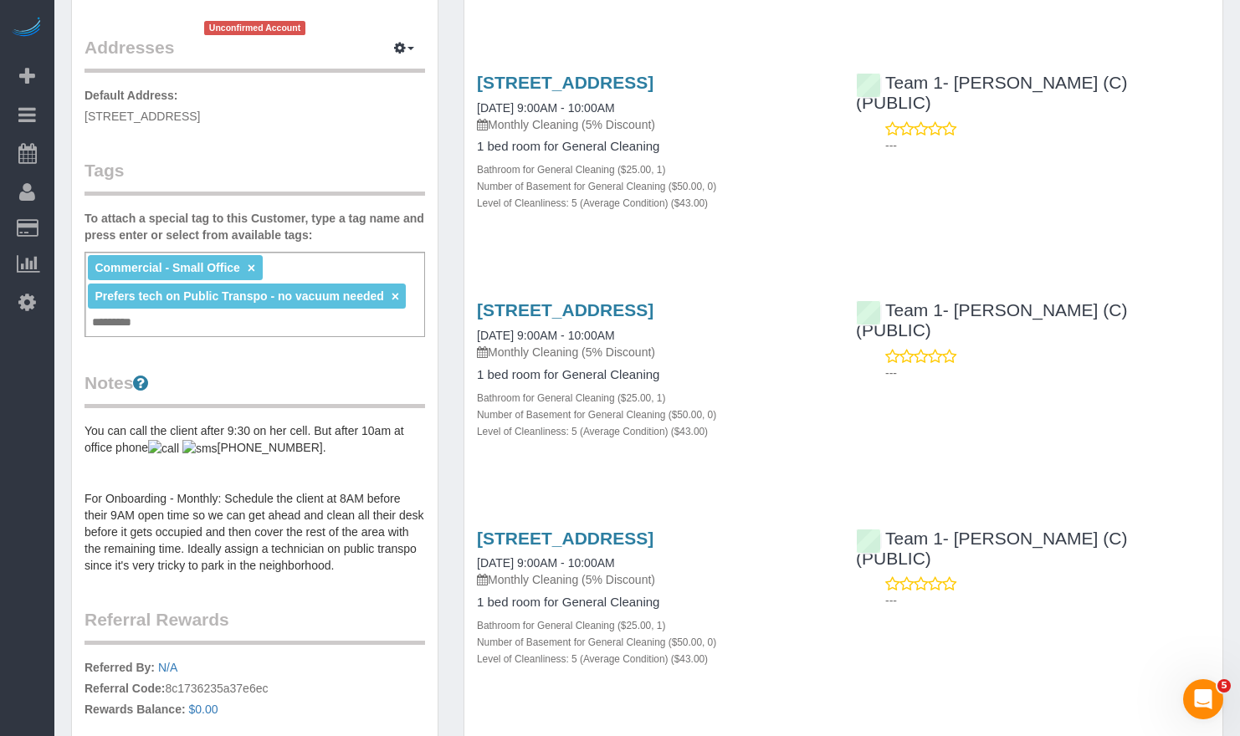
scroll to position [418, 0]
